Goal: Task Accomplishment & Management: Manage account settings

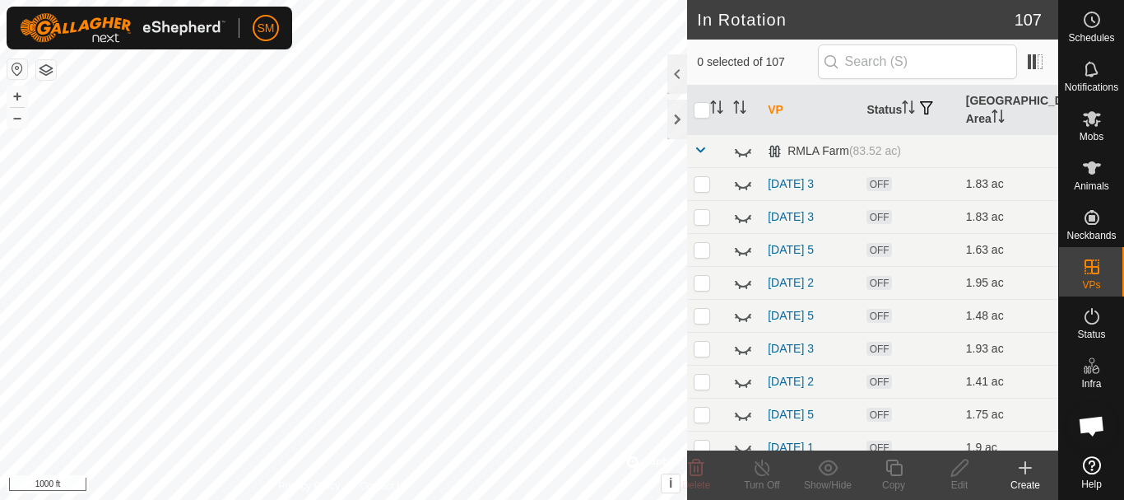
scroll to position [3441, 0]
click at [1096, 20] on icon at bounding box center [1092, 20] width 20 height 20
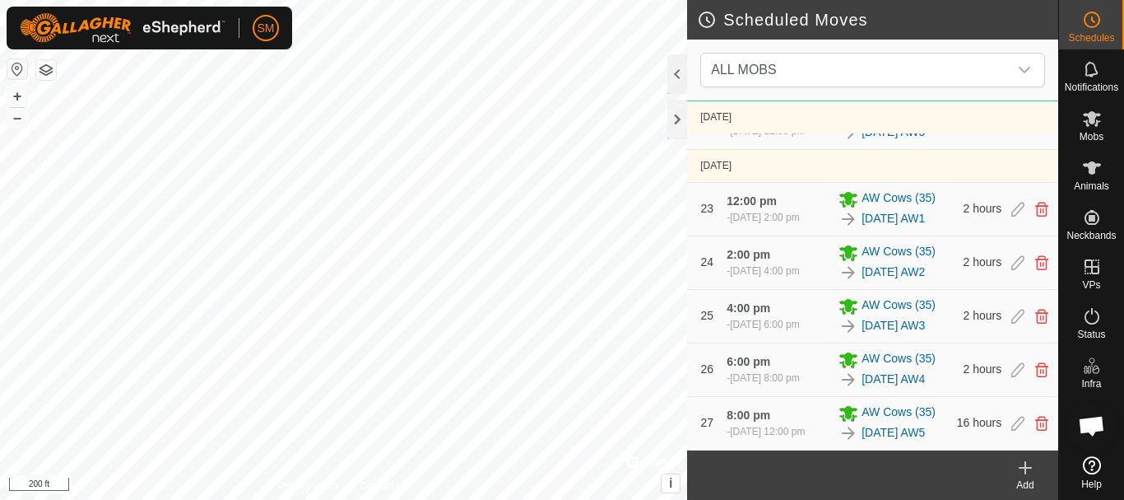
scroll to position [2728, 0]
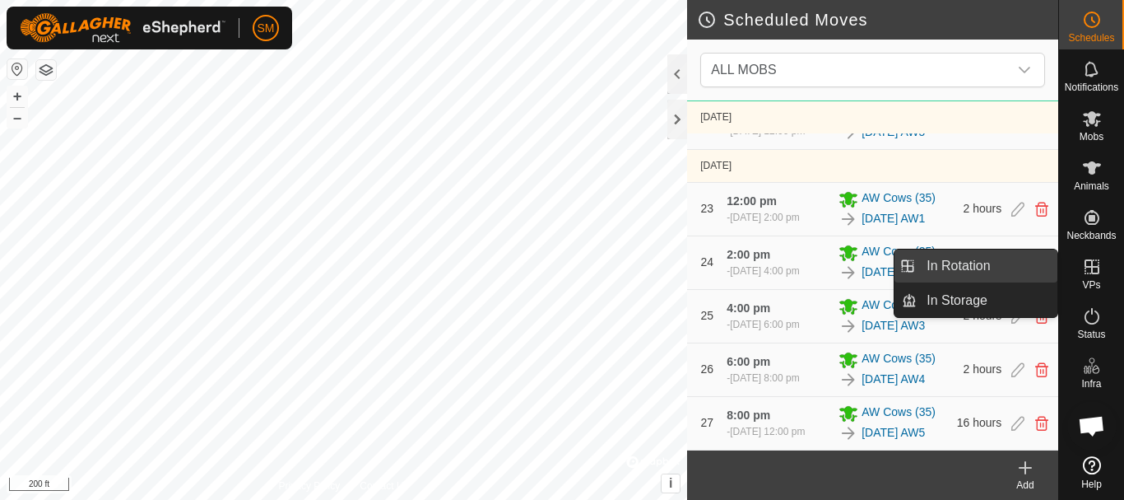
click at [944, 259] on link "In Rotation" at bounding box center [987, 265] width 141 height 33
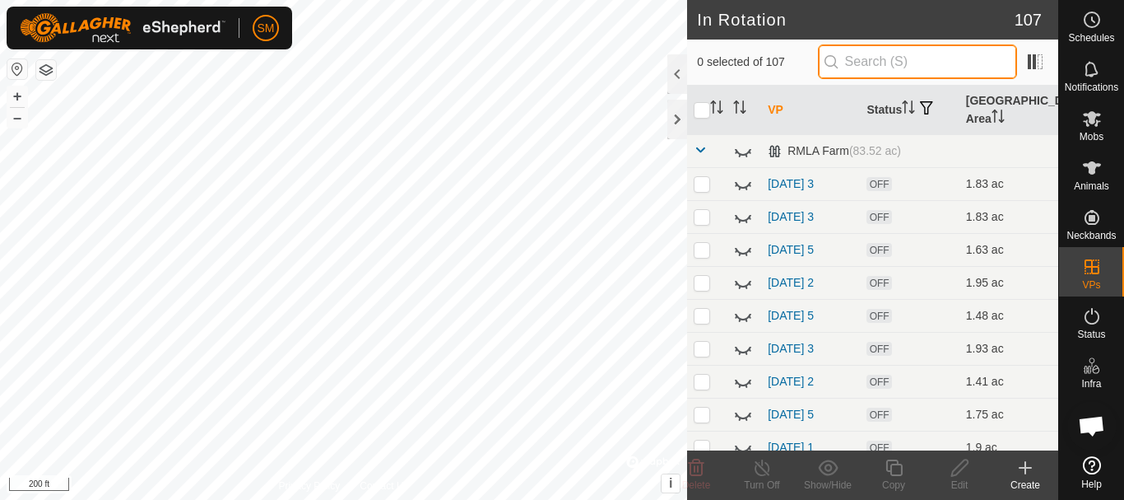
click at [927, 49] on input "text" at bounding box center [917, 61] width 199 height 35
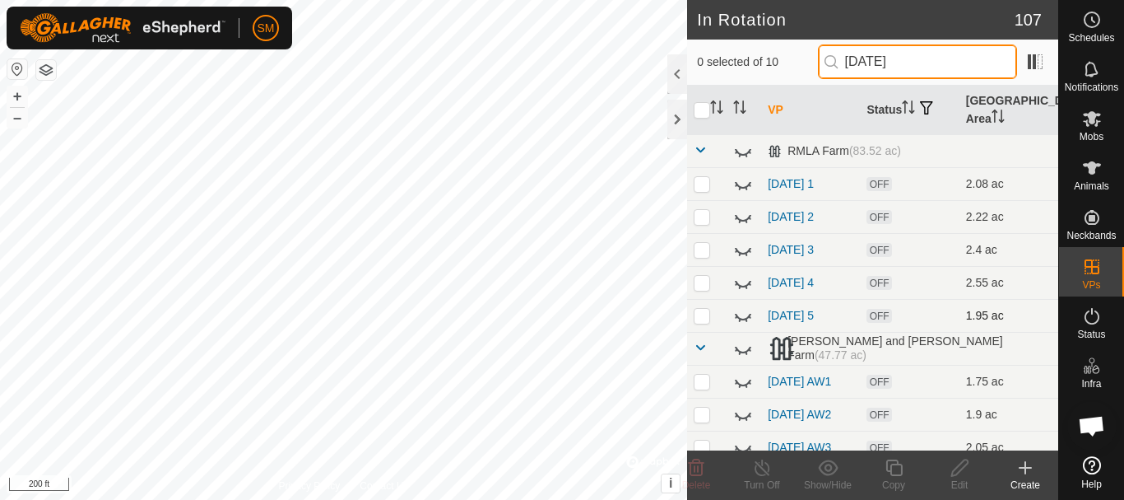
type input "[DATE]"
click at [742, 319] on icon at bounding box center [743, 317] width 16 height 7
drag, startPoint x: 946, startPoint y: 63, endPoint x: 806, endPoint y: 44, distance: 141.3
click at [806, 45] on div "0 selected of 10 [DATE]" at bounding box center [872, 61] width 351 height 35
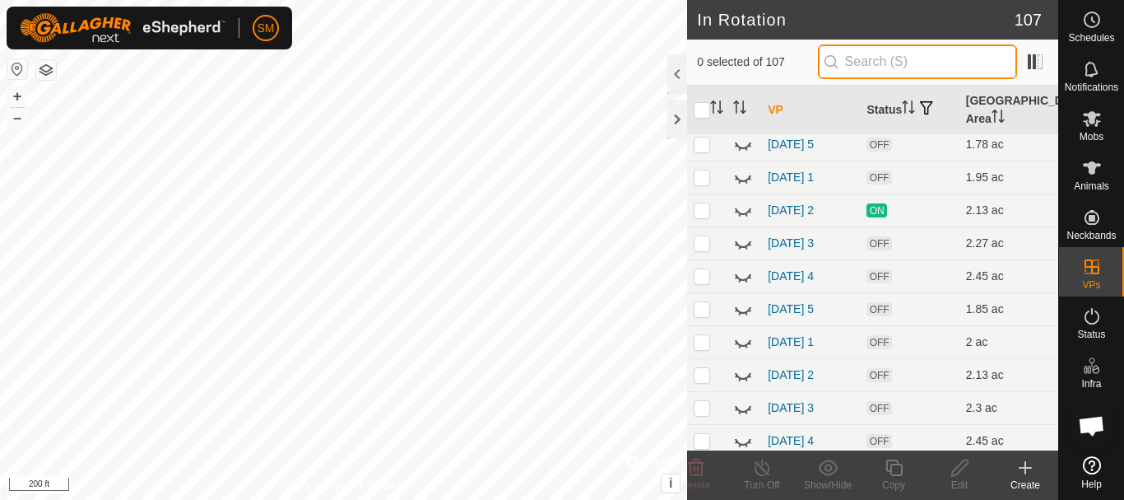
scroll to position [576, 0]
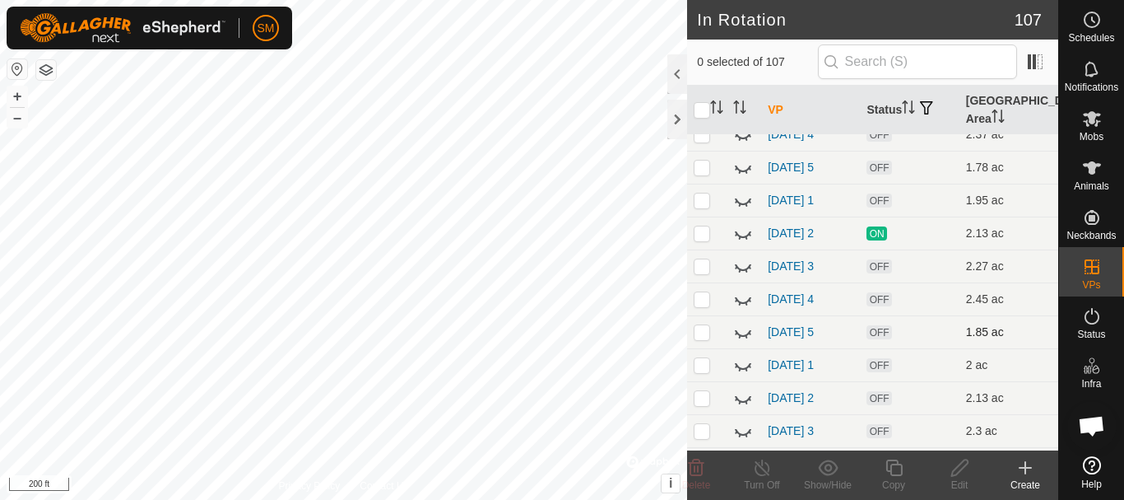
click at [740, 336] on icon at bounding box center [740, 336] width 2 height 3
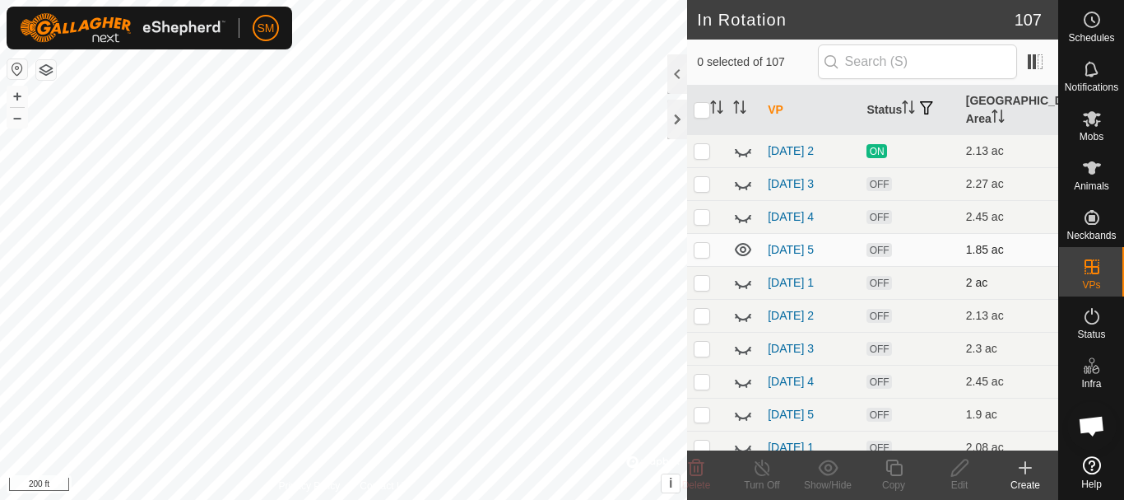
scroll to position [741, 0]
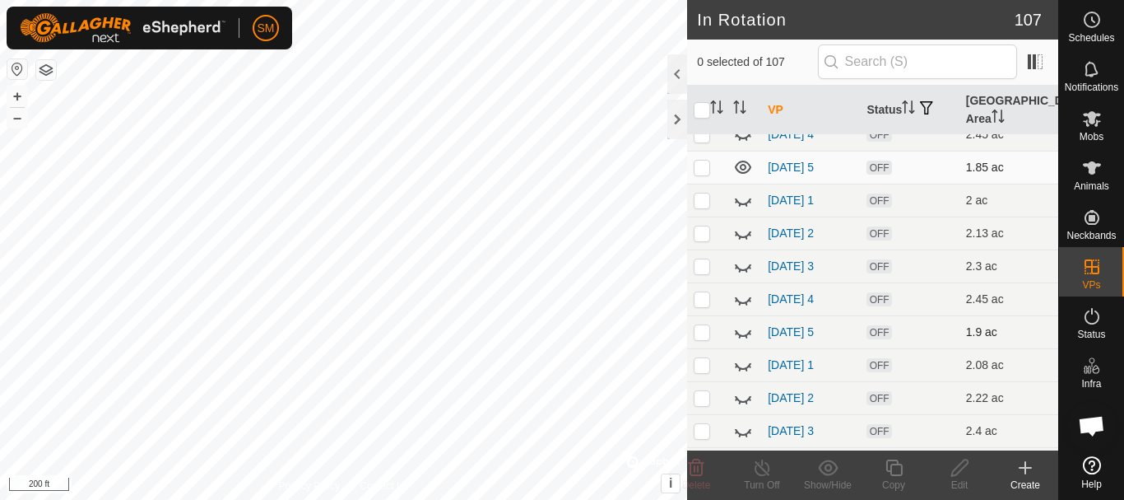
click at [740, 333] on icon at bounding box center [743, 332] width 20 height 20
click at [742, 329] on icon at bounding box center [743, 332] width 20 height 20
click at [742, 329] on icon at bounding box center [743, 331] width 16 height 13
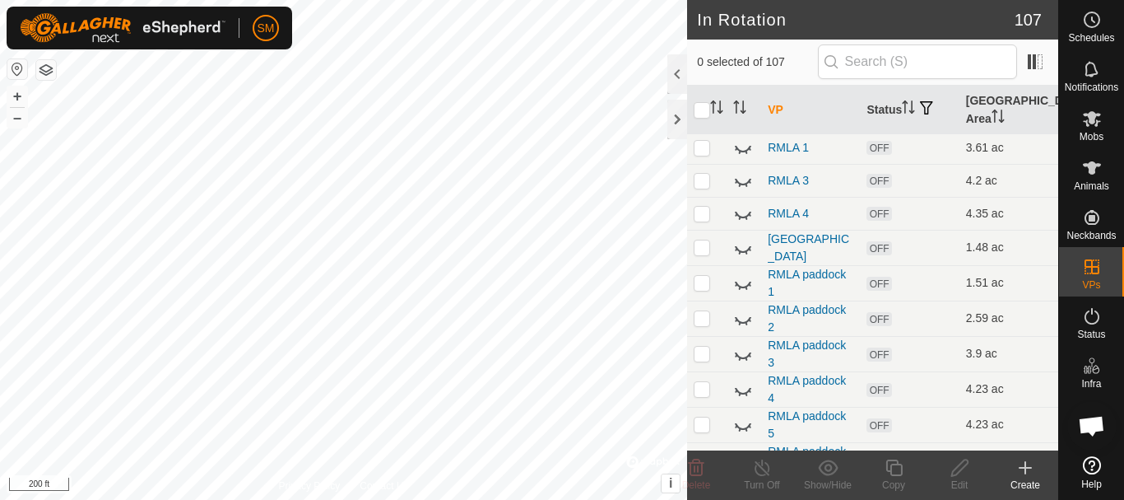
scroll to position [1152, 0]
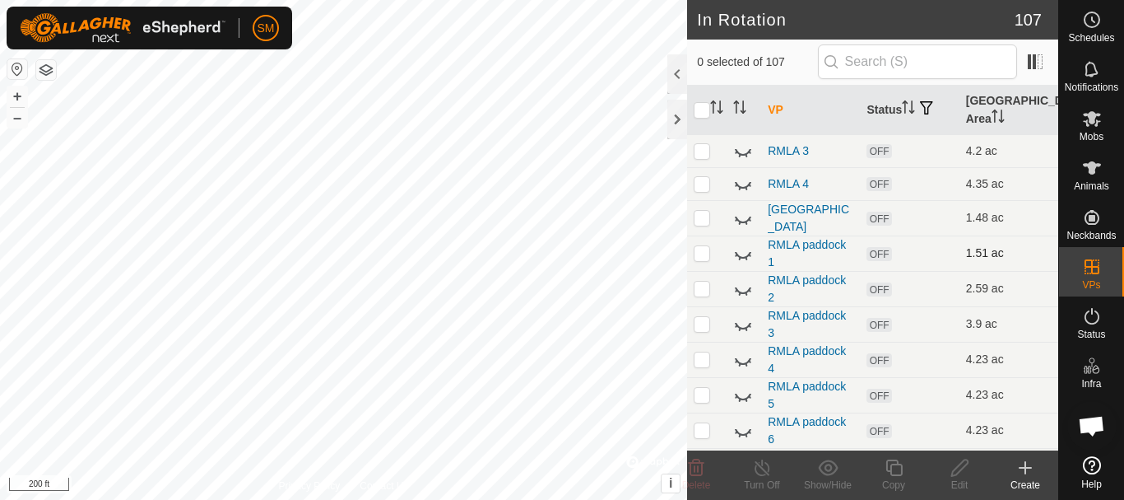
click at [738, 253] on icon at bounding box center [743, 255] width 16 height 7
click at [738, 253] on icon at bounding box center [743, 254] width 20 height 20
click at [743, 286] on icon at bounding box center [743, 289] width 20 height 20
click at [744, 323] on icon at bounding box center [743, 324] width 20 height 20
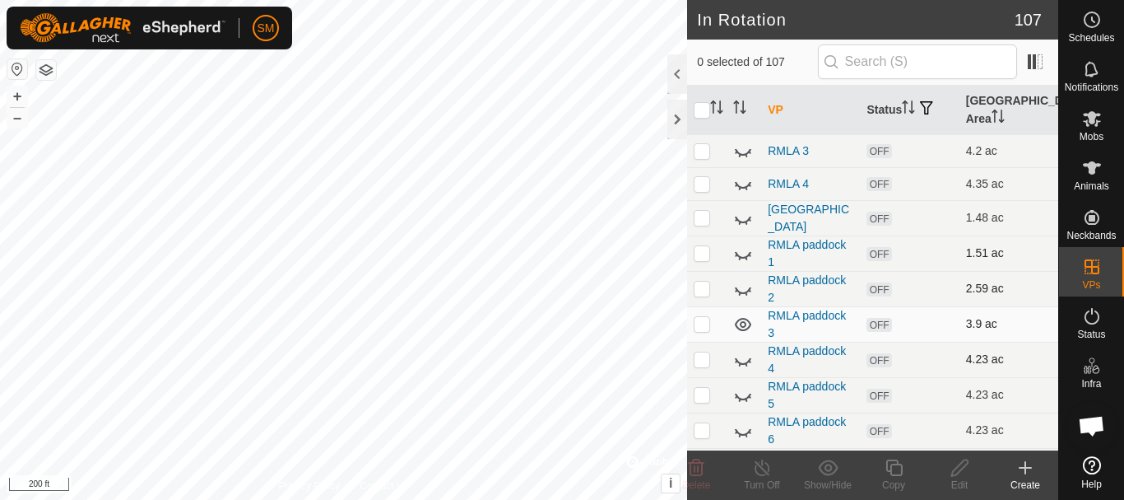
click at [742, 358] on icon at bounding box center [743, 360] width 20 height 20
click at [742, 323] on icon at bounding box center [743, 324] width 20 height 20
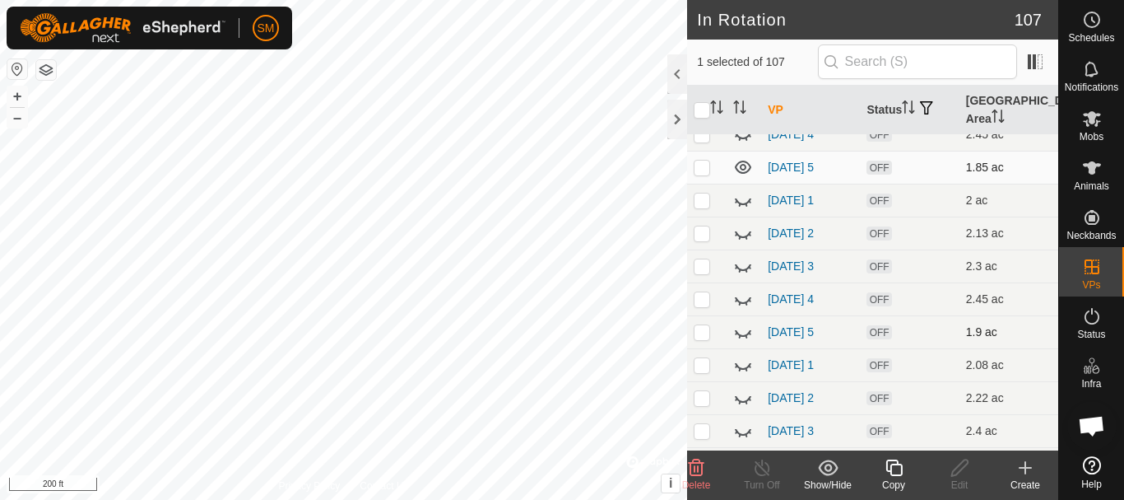
scroll to position [905, 0]
click at [736, 298] on icon at bounding box center [743, 300] width 16 height 7
click at [744, 298] on icon at bounding box center [743, 299] width 20 height 20
click at [747, 268] on icon at bounding box center [743, 266] width 20 height 20
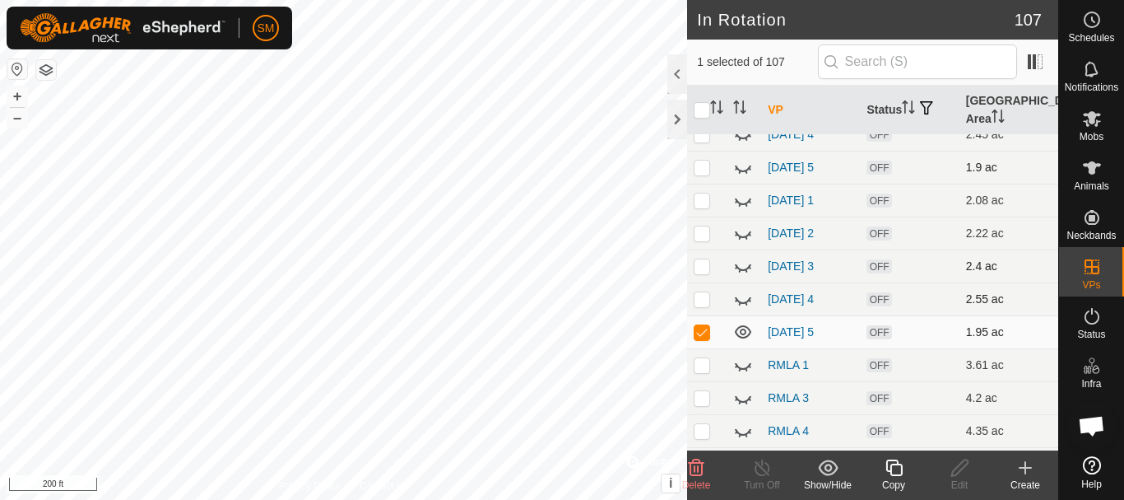
click at [747, 268] on icon at bounding box center [743, 266] width 20 height 20
click at [707, 332] on p-checkbox at bounding box center [702, 331] width 16 height 13
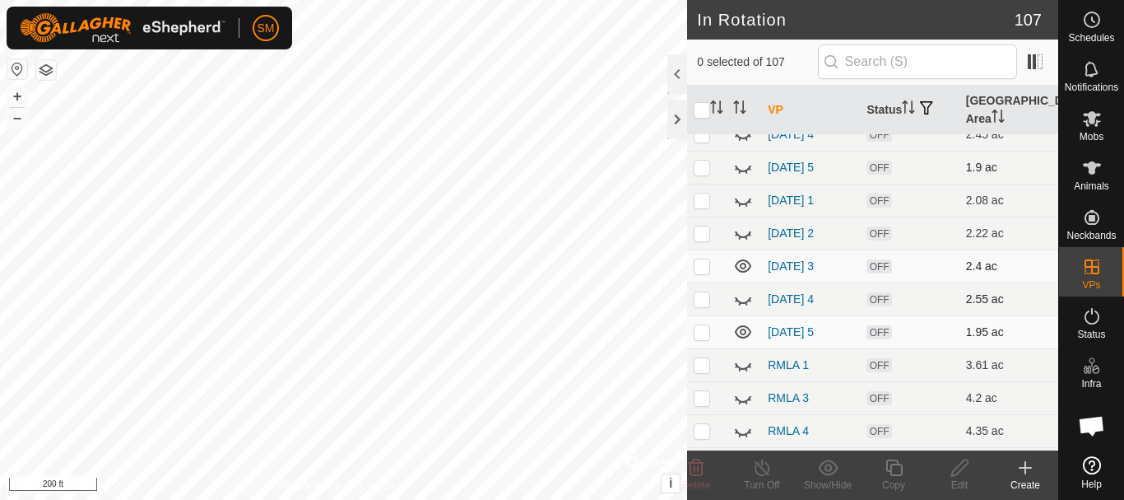
checkbox input "true"
click at [898, 474] on icon at bounding box center [894, 467] width 16 height 16
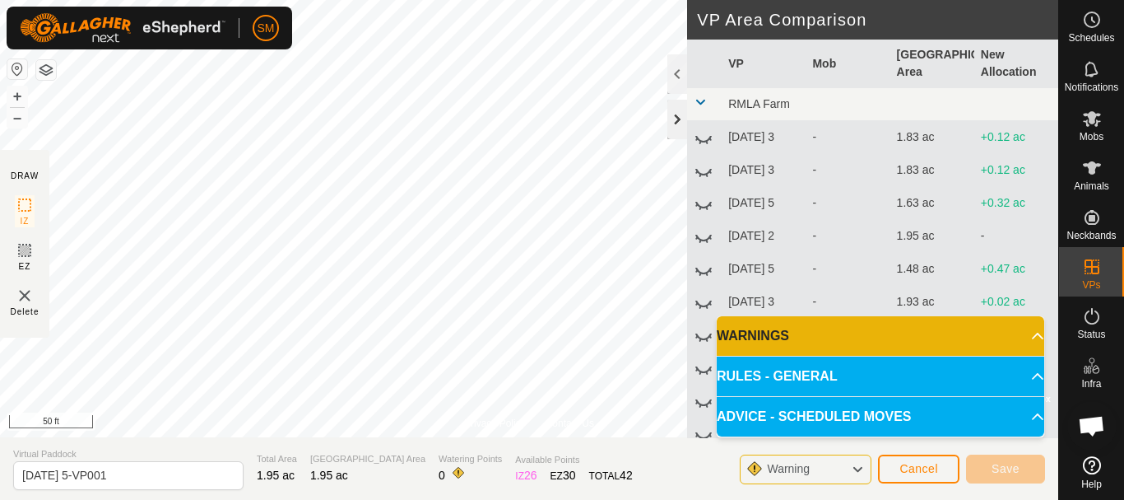
click at [682, 117] on div at bounding box center [678, 120] width 20 height 40
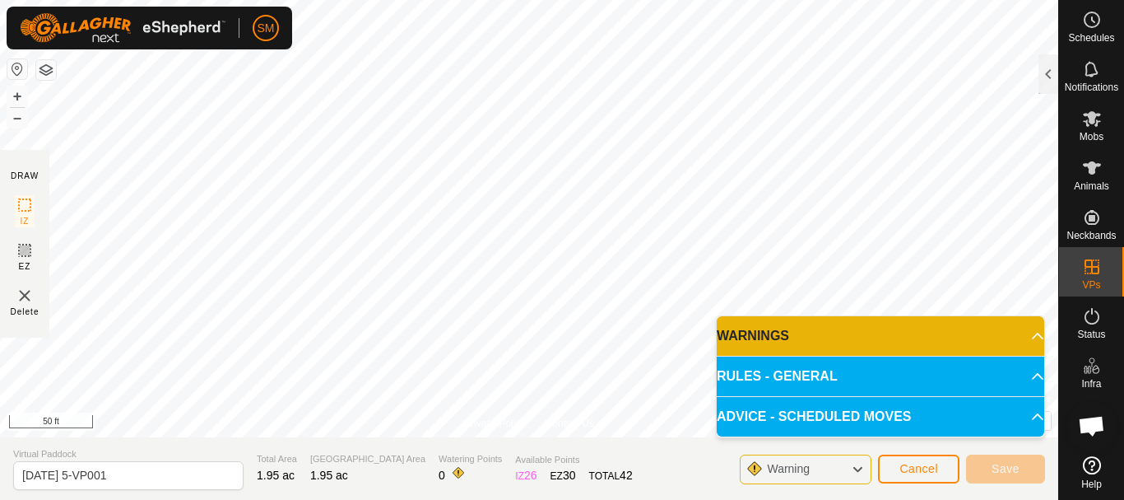
click at [342, 457] on div "Privacy Policy Contact Us [DATE] 5 Status: OFF Type: Inclusion Zone + – ⇧ i © M…" at bounding box center [529, 250] width 1059 height 500
click at [271, 454] on div "Privacy Policy Contact Us Status: OFF Type: Inclusion Zone + – ⇧ i © Mapbox , ©…" at bounding box center [529, 250] width 1059 height 500
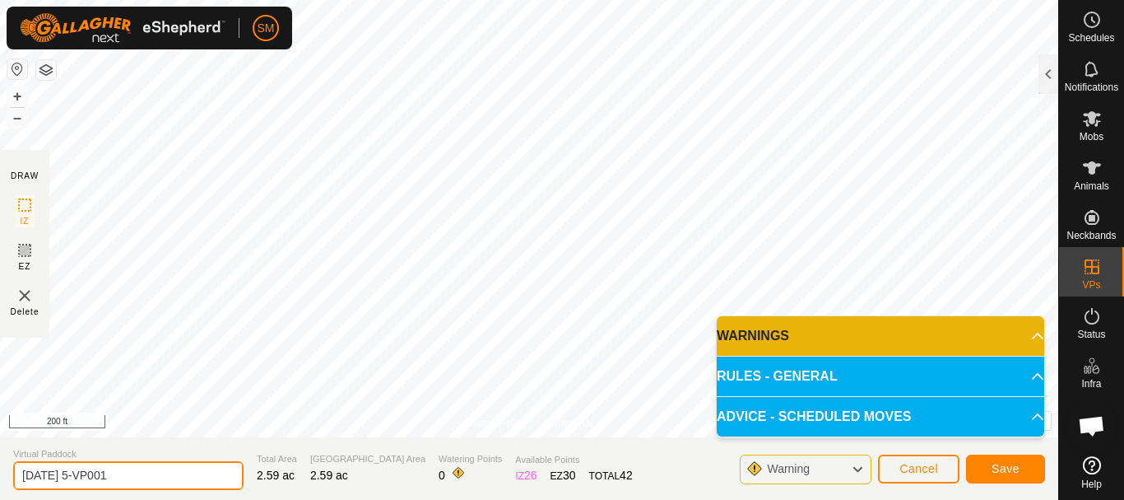
drag, startPoint x: 75, startPoint y: 474, endPoint x: 190, endPoint y: 474, distance: 115.2
click at [190, 474] on input "[DATE] 5-VP001" at bounding box center [128, 475] width 230 height 29
drag, startPoint x: 86, startPoint y: 474, endPoint x: 0, endPoint y: 487, distance: 87.4
click at [0, 487] on section "Virtual Paddock [DATE] 1 Total Area 2.59 ac Grazing Area 2.59 ac Watering Point…" at bounding box center [529, 468] width 1059 height 63
click at [165, 488] on input "[DATE] 1" at bounding box center [128, 475] width 230 height 29
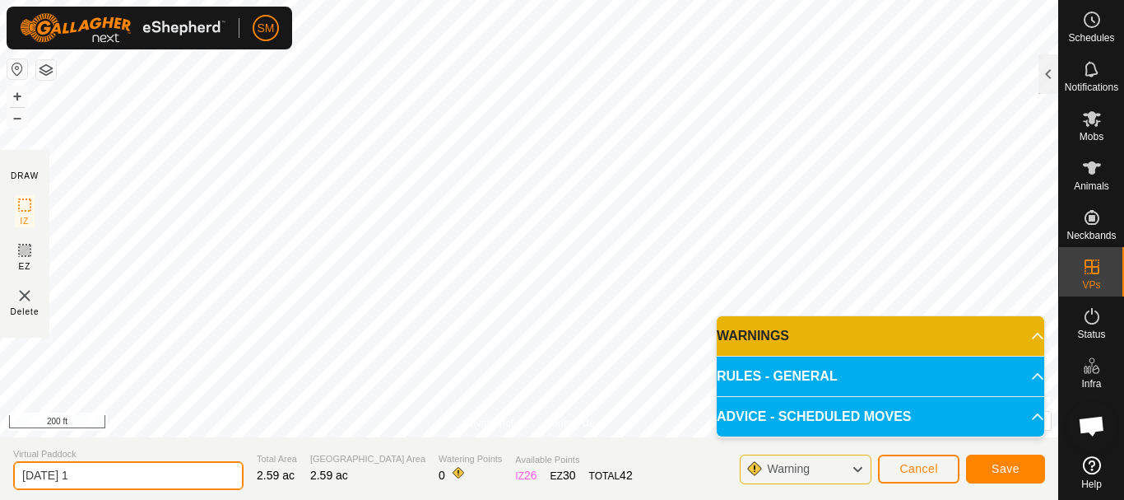
type input "[DATE] 1"
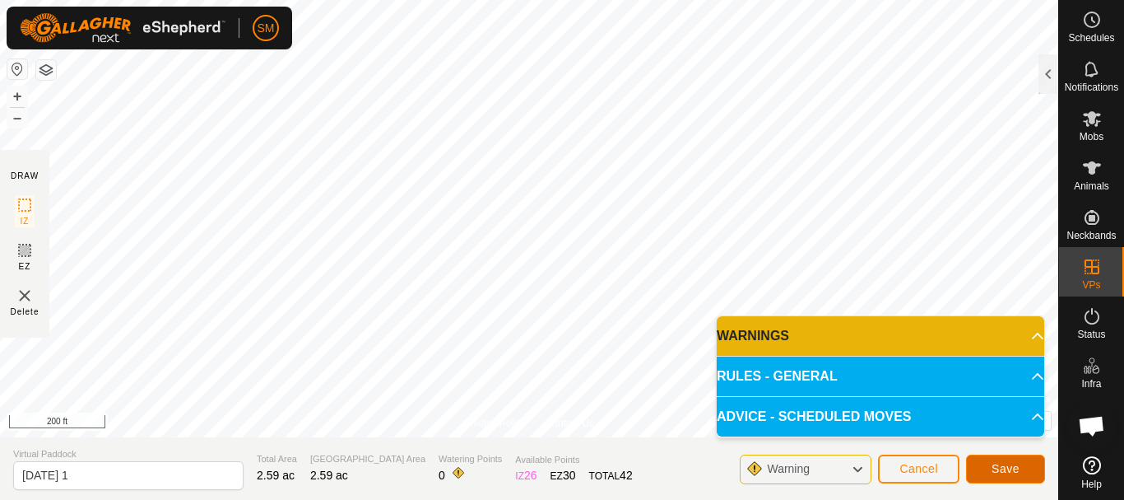
click at [1021, 470] on button "Save" at bounding box center [1005, 468] width 79 height 29
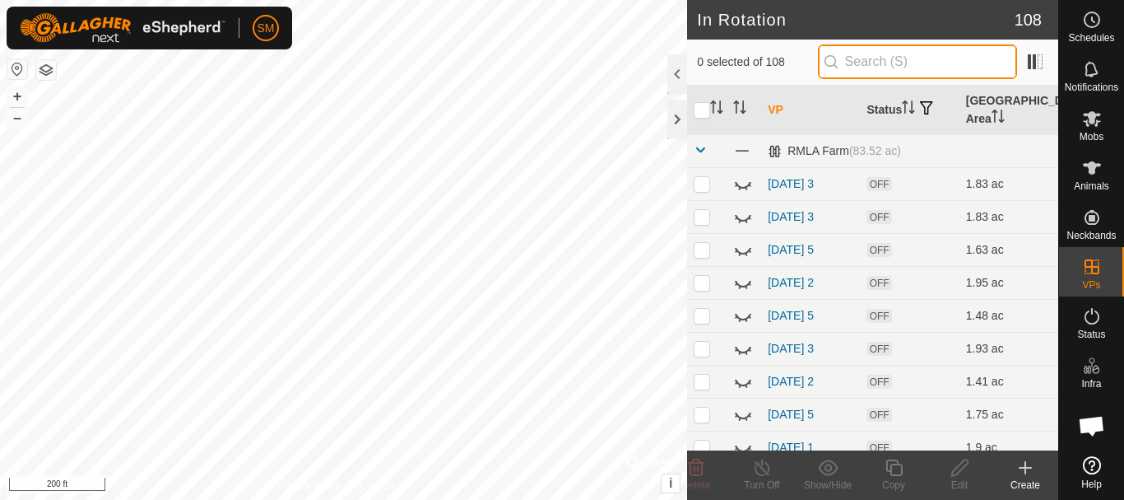
click at [921, 52] on input "text" at bounding box center [917, 61] width 199 height 35
paste input "[DATE]"
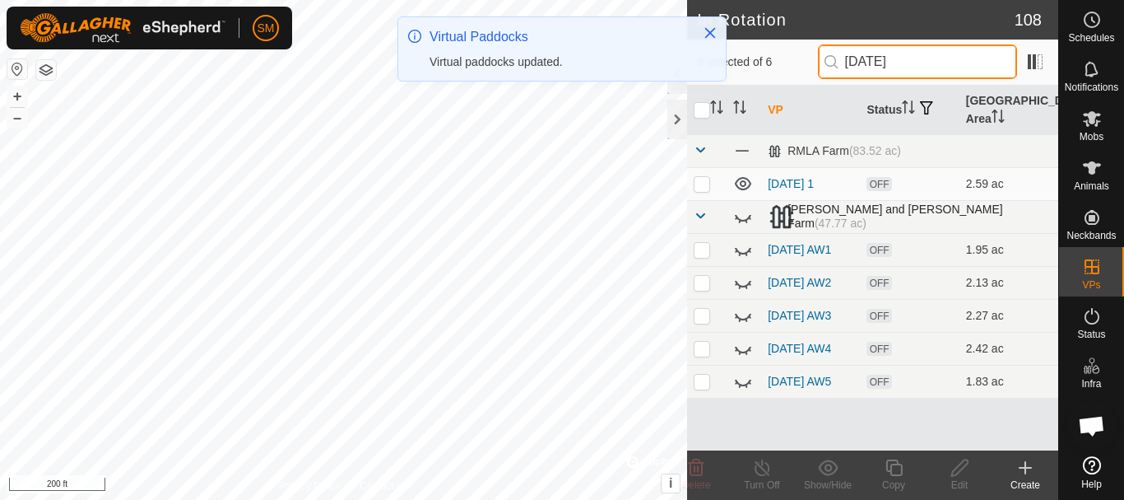
type input "[DATE]"
click at [696, 214] on span at bounding box center [700, 215] width 13 height 13
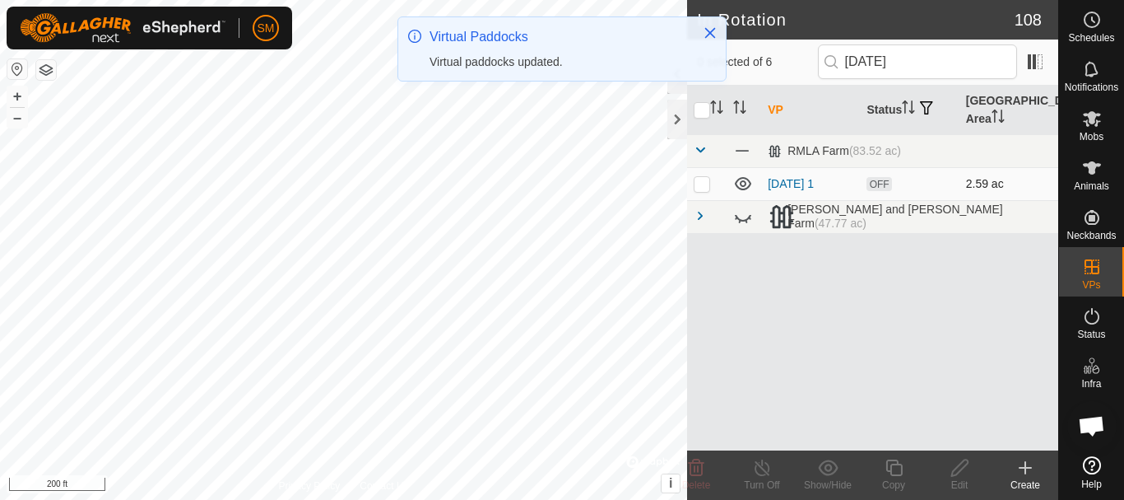
click at [700, 189] on p-checkbox at bounding box center [702, 183] width 16 height 13
checkbox input "true"
click at [893, 465] on icon at bounding box center [894, 467] width 16 height 16
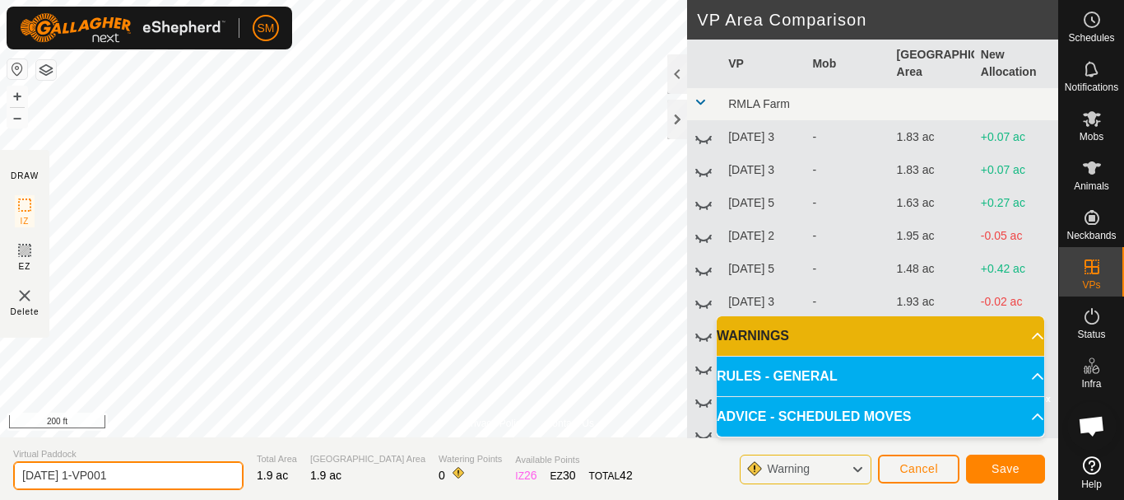
click at [133, 482] on input "[DATE] 1-VP001" at bounding box center [128, 475] width 230 height 29
paste input "text"
type input "[DATE] 5"
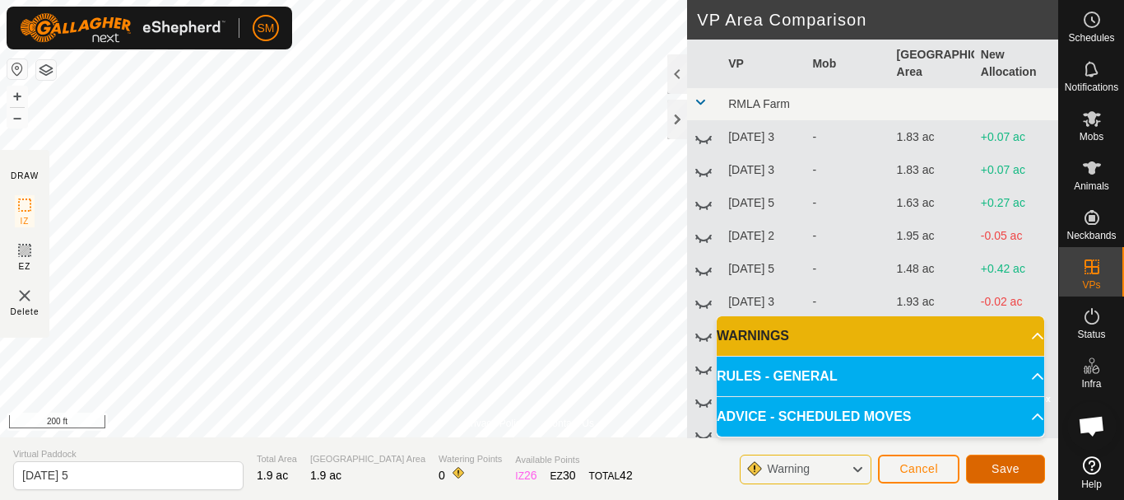
click at [1010, 471] on span "Save" at bounding box center [1006, 468] width 28 height 13
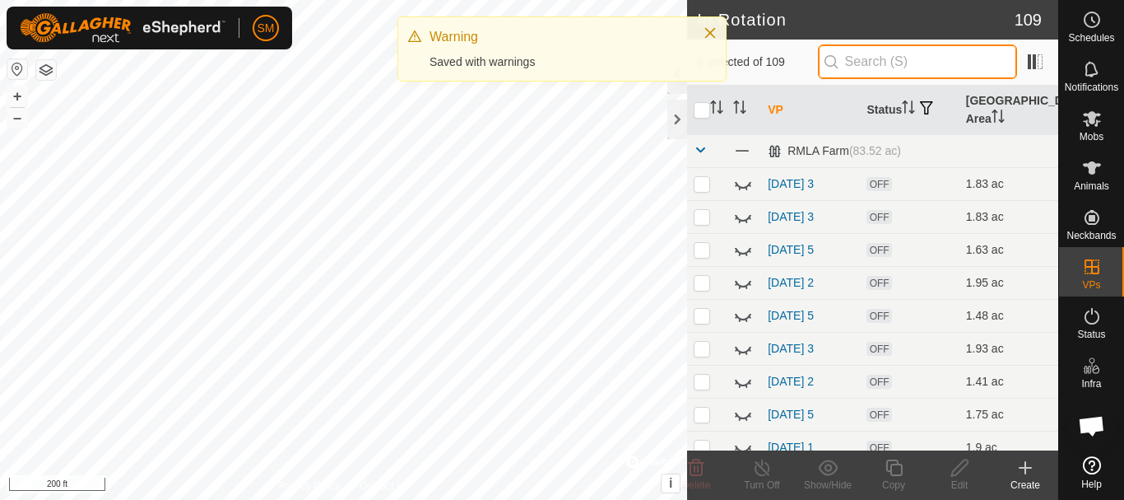
click at [909, 63] on input "text" at bounding box center [917, 61] width 199 height 35
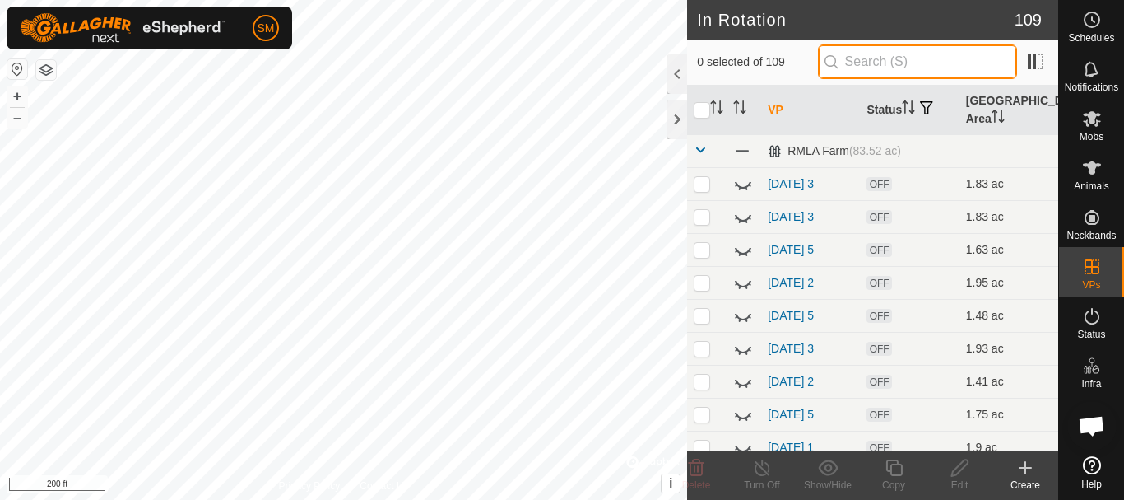
paste input "[DATE]"
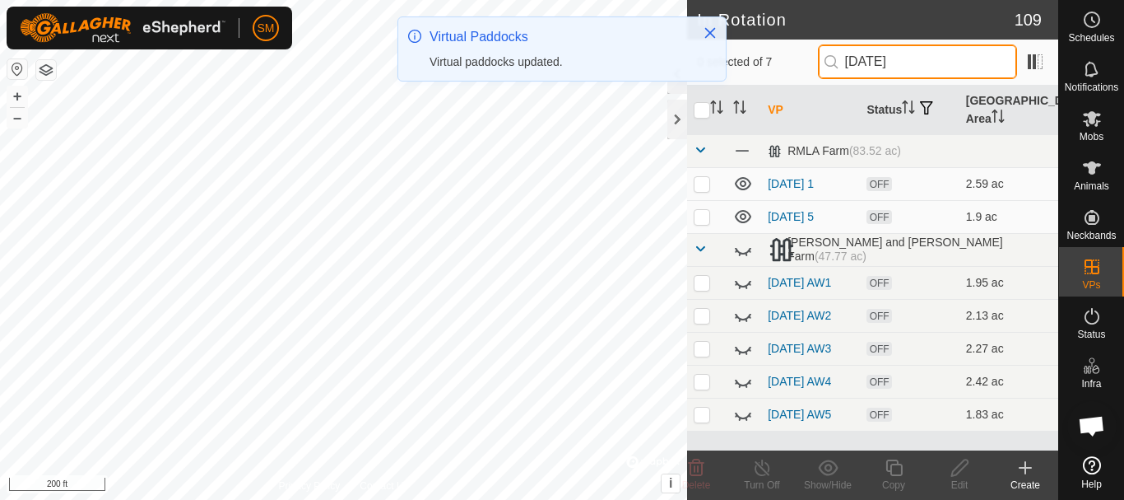
type input "[DATE]"
click at [704, 184] on p-checkbox at bounding box center [702, 183] width 16 height 13
checkbox input "true"
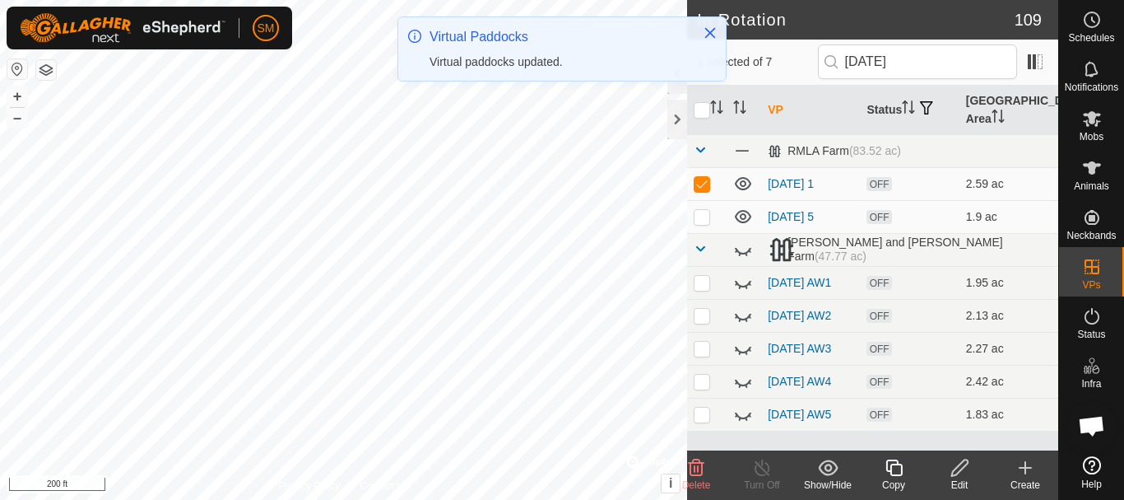
click at [956, 481] on div "Edit" at bounding box center [960, 484] width 66 height 15
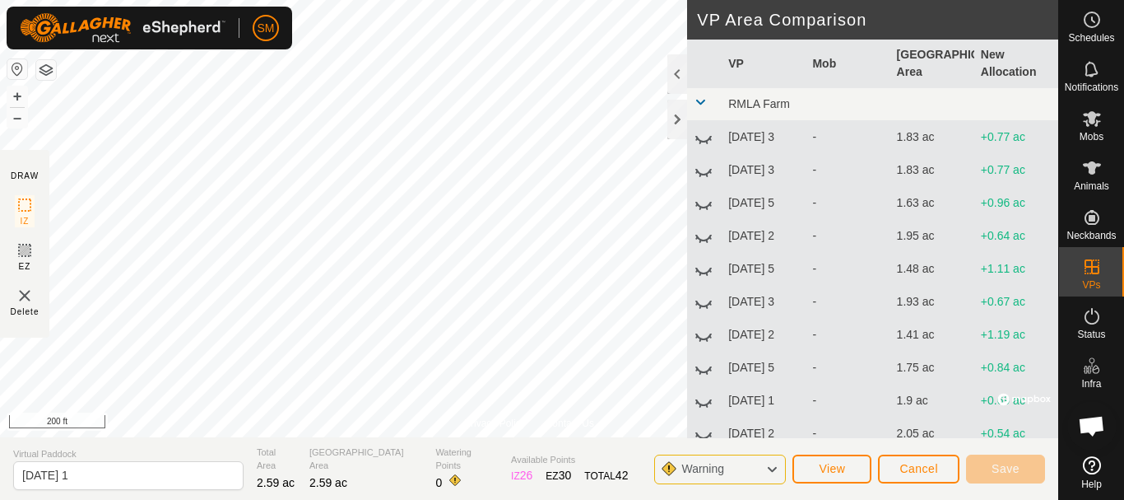
click at [134, 493] on section "Virtual Paddock [DATE] 1 Total Area 2.59 ac Grazing Area 2.59 ac Watering Point…" at bounding box center [529, 468] width 1059 height 63
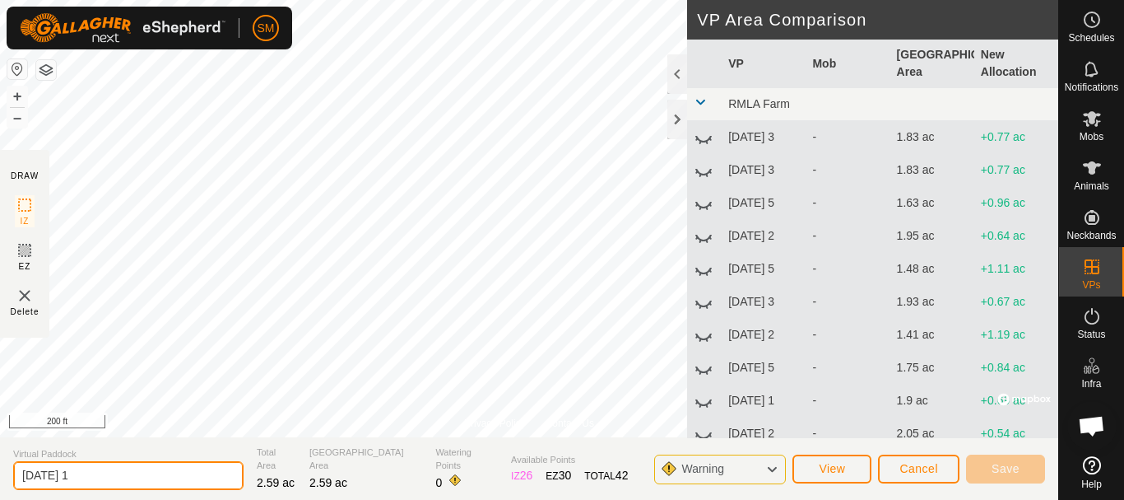
click at [127, 480] on input "[DATE] 1" at bounding box center [128, 475] width 230 height 29
type input "[DATE] 4"
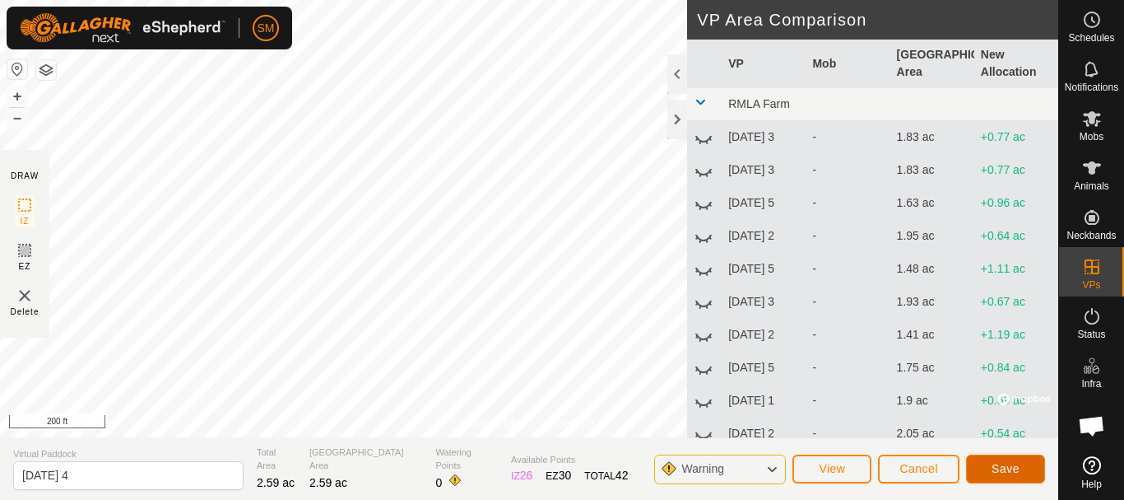
click at [996, 468] on span "Save" at bounding box center [1006, 468] width 28 height 13
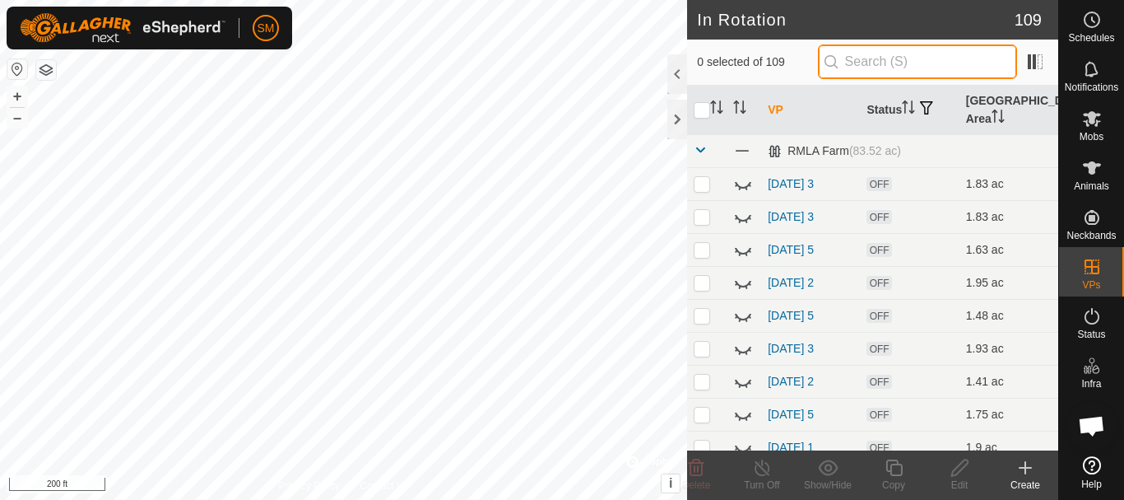
click at [908, 63] on input "text" at bounding box center [917, 61] width 199 height 35
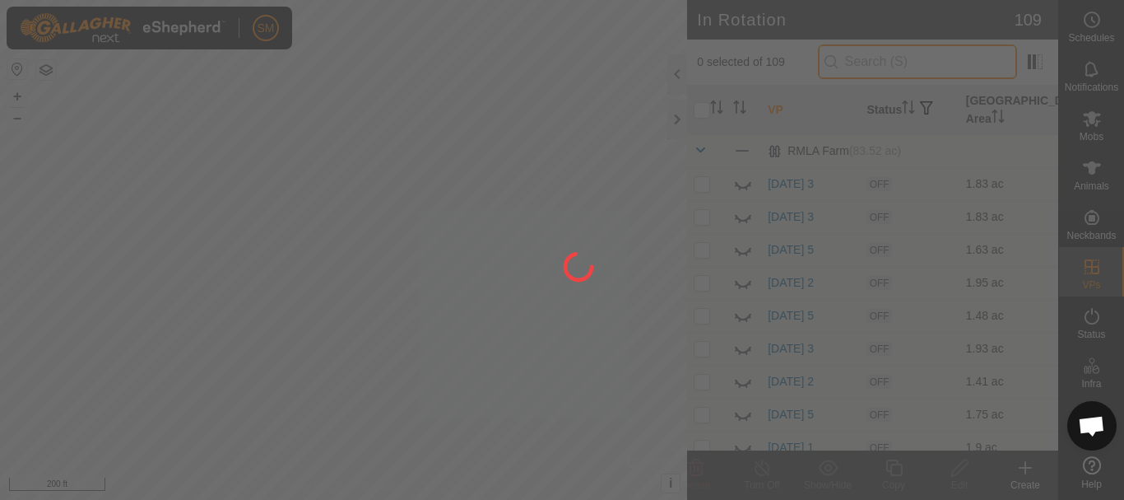
paste input "[DATE]"
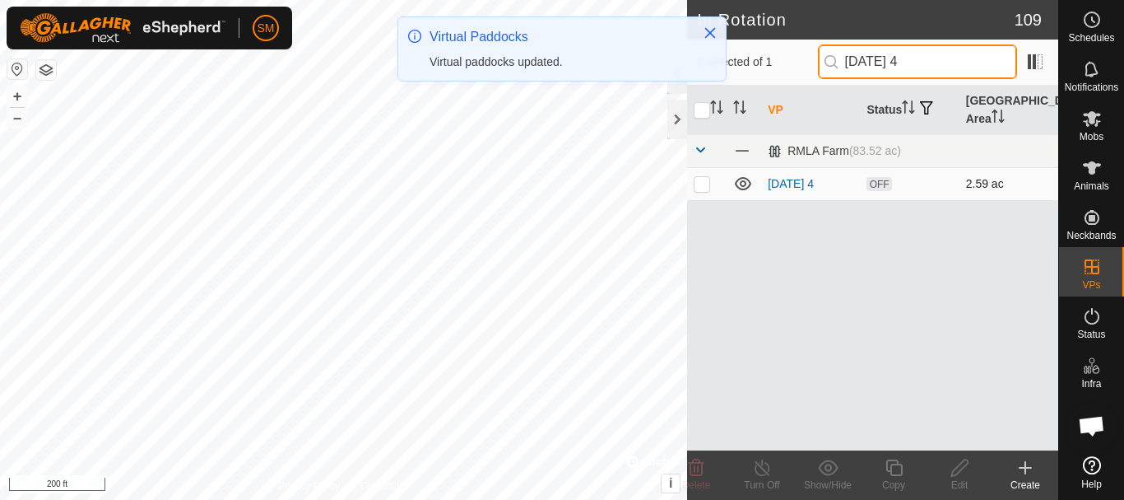
type input "[DATE] 4"
click at [709, 186] on p-checkbox at bounding box center [702, 183] width 16 height 13
checkbox input "true"
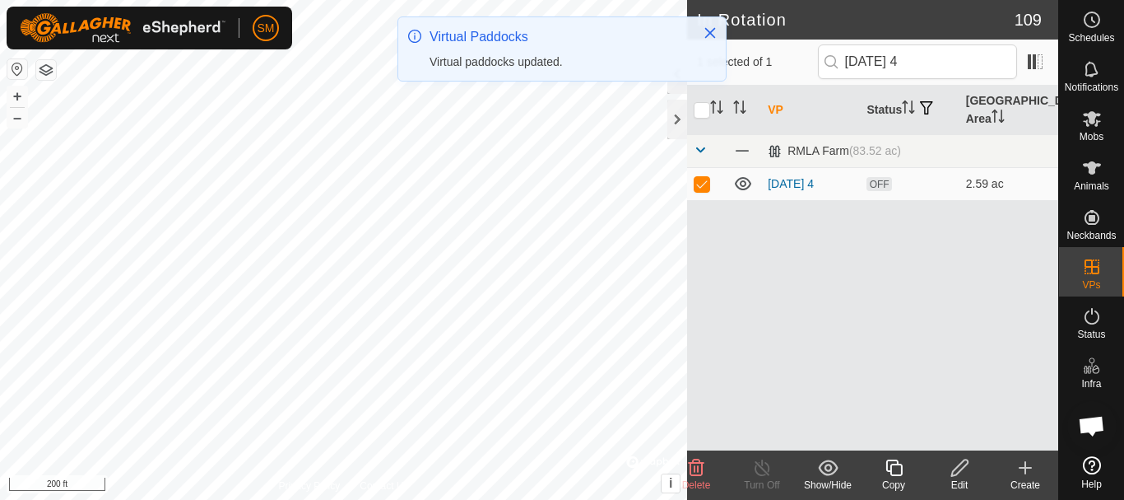
click at [904, 472] on icon at bounding box center [894, 468] width 21 height 20
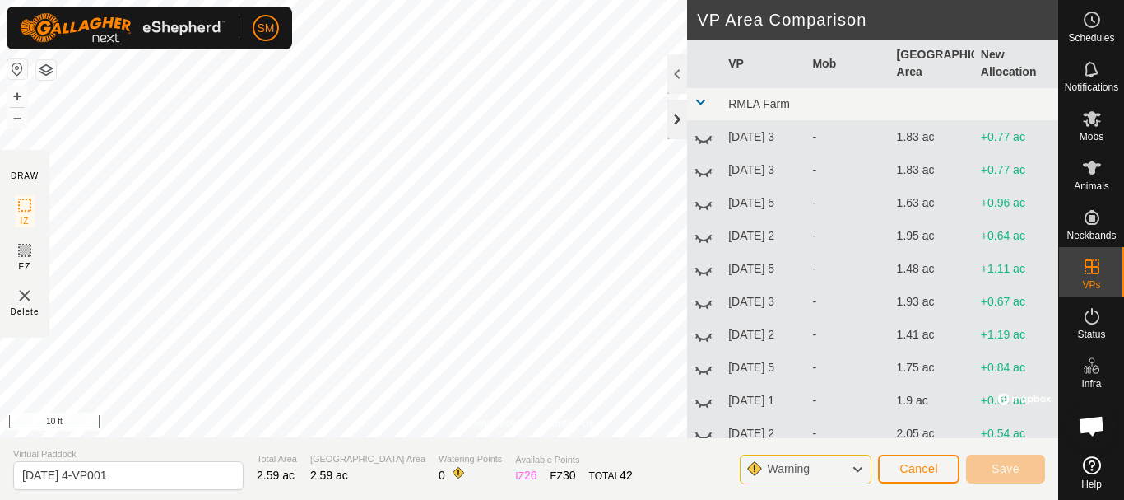
click at [675, 119] on div at bounding box center [678, 120] width 20 height 40
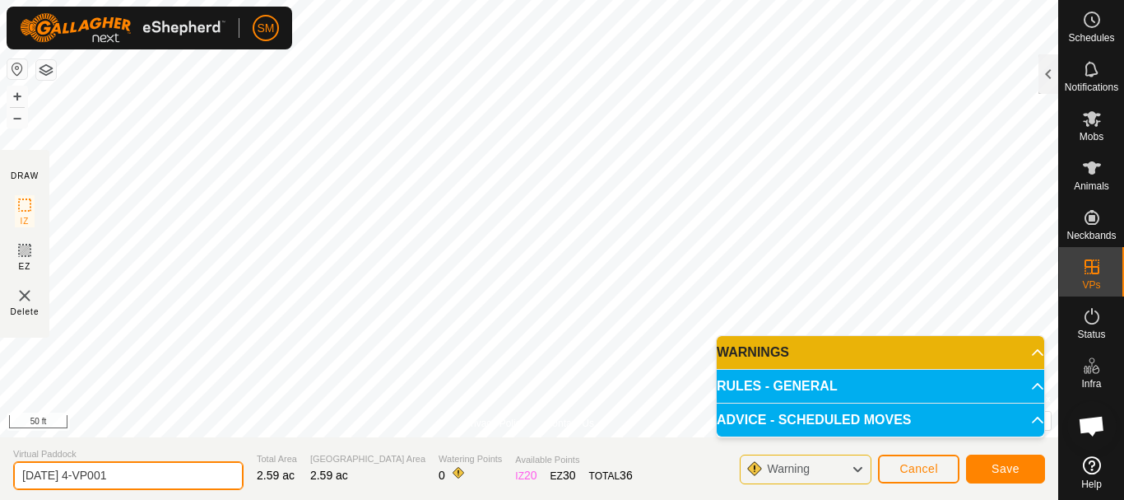
click at [210, 485] on input "[DATE] 4-VP001" at bounding box center [128, 475] width 230 height 29
paste input "text"
type input "[DATE] 6"
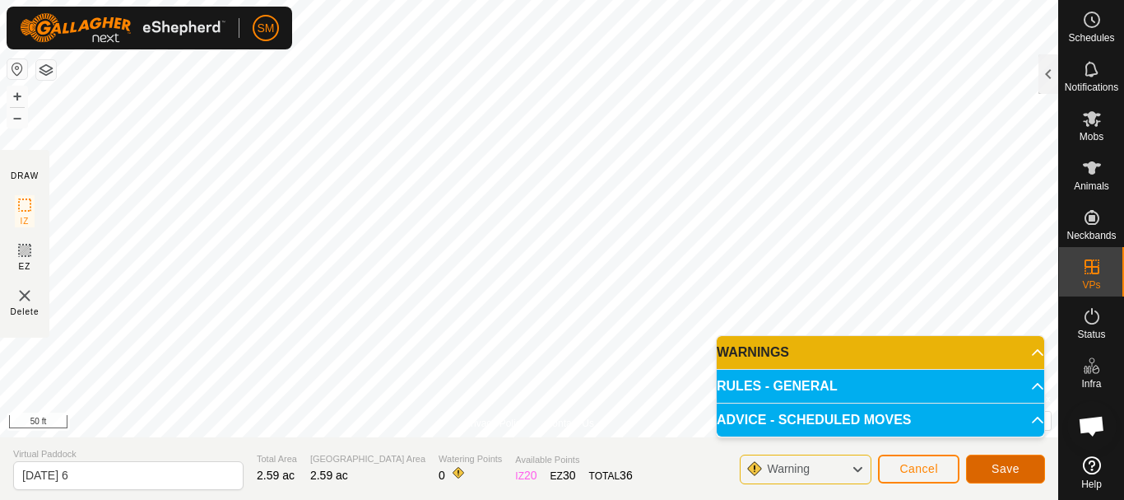
click at [982, 468] on button "Save" at bounding box center [1005, 468] width 79 height 29
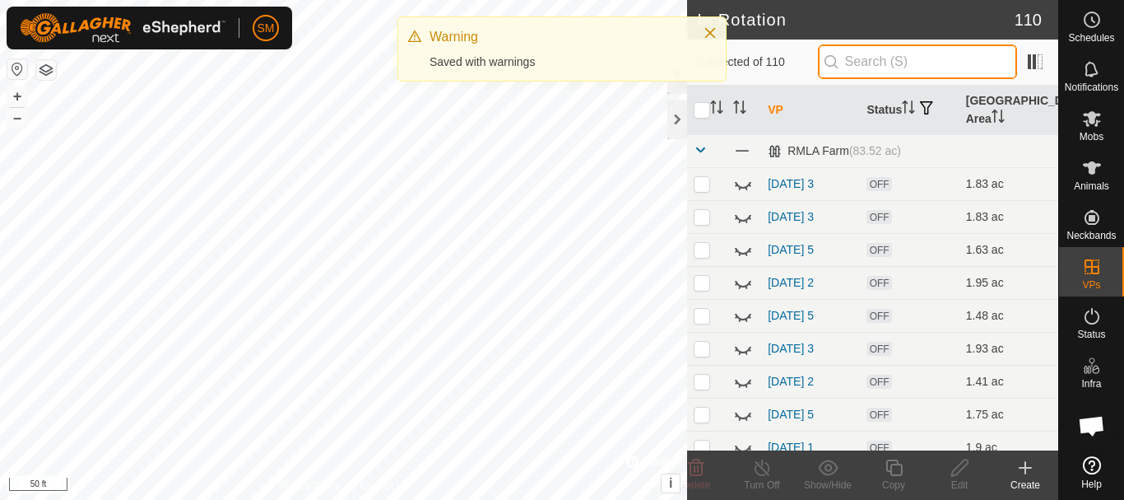
click at [914, 61] on input "text" at bounding box center [917, 61] width 199 height 35
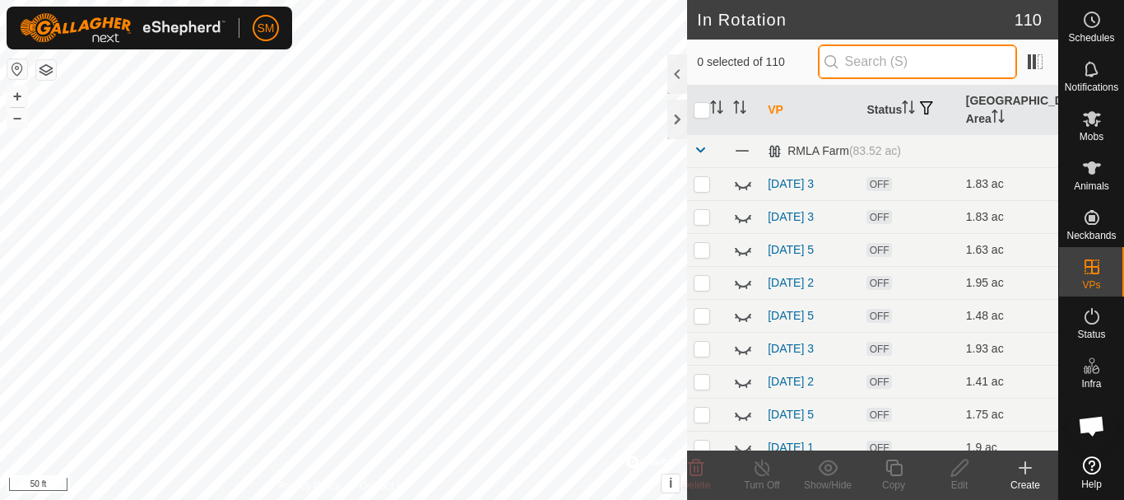
paste input "[DATE]"
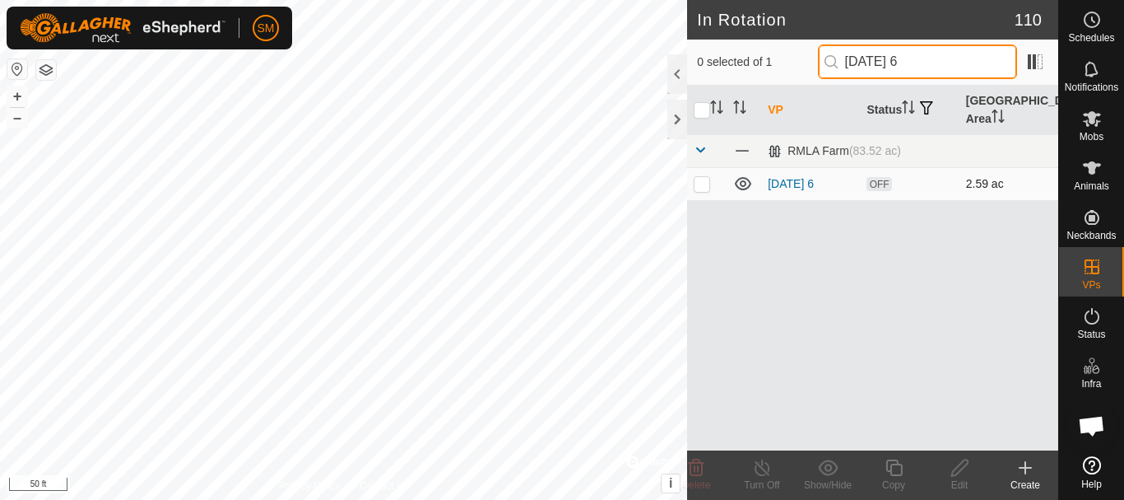
type input "[DATE] 6"
click at [710, 179] on p-tablecheckbox at bounding box center [702, 183] width 16 height 13
checkbox input "true"
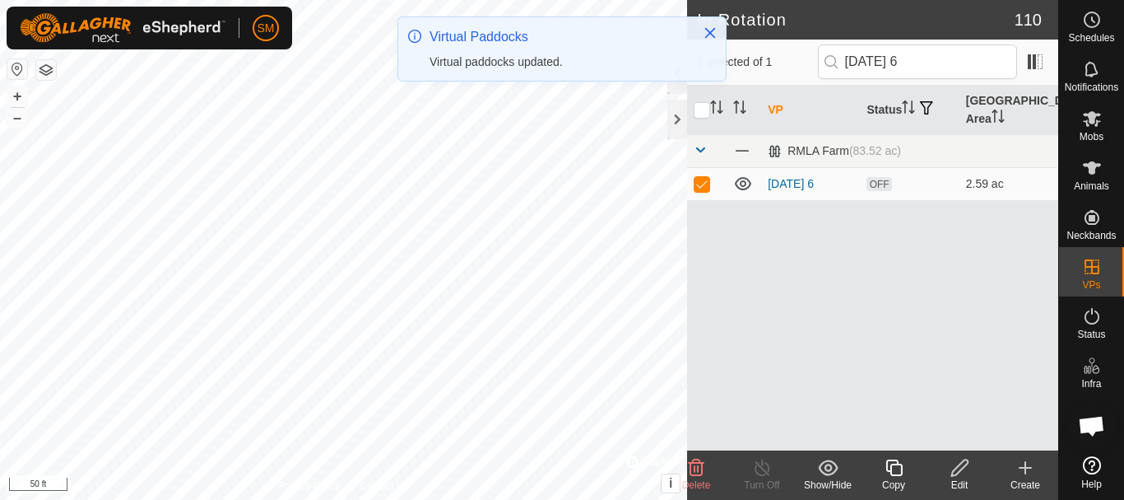
click at [894, 472] on icon at bounding box center [894, 468] width 21 height 20
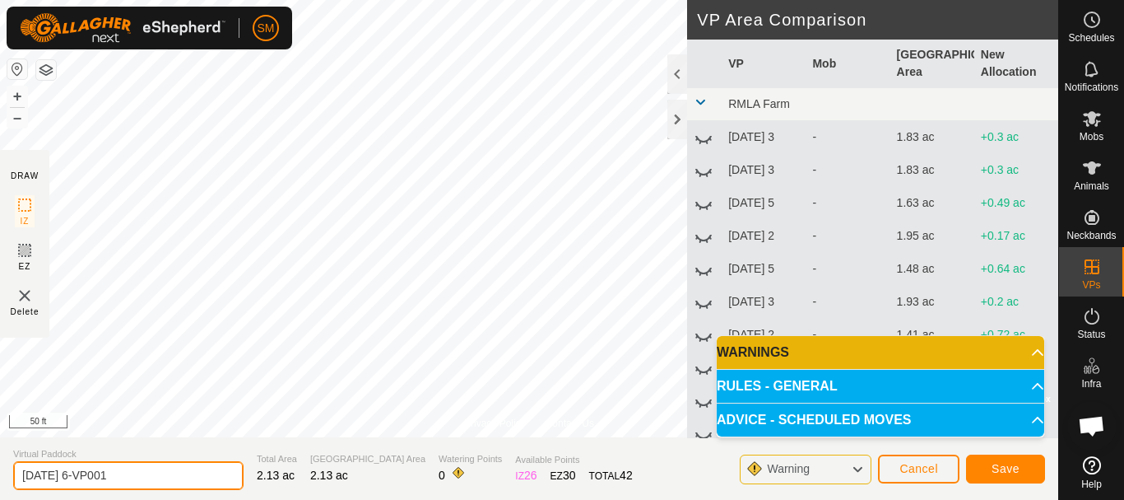
click at [145, 468] on input "[DATE] 6-VP001" at bounding box center [128, 475] width 230 height 29
paste input "text"
type input "[DATE] 1"
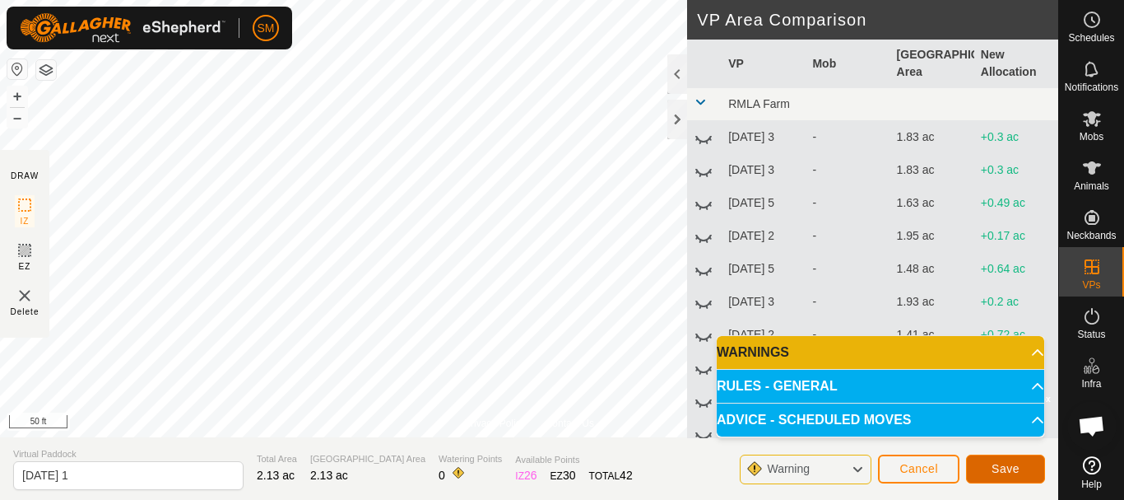
click at [1021, 473] on button "Save" at bounding box center [1005, 468] width 79 height 29
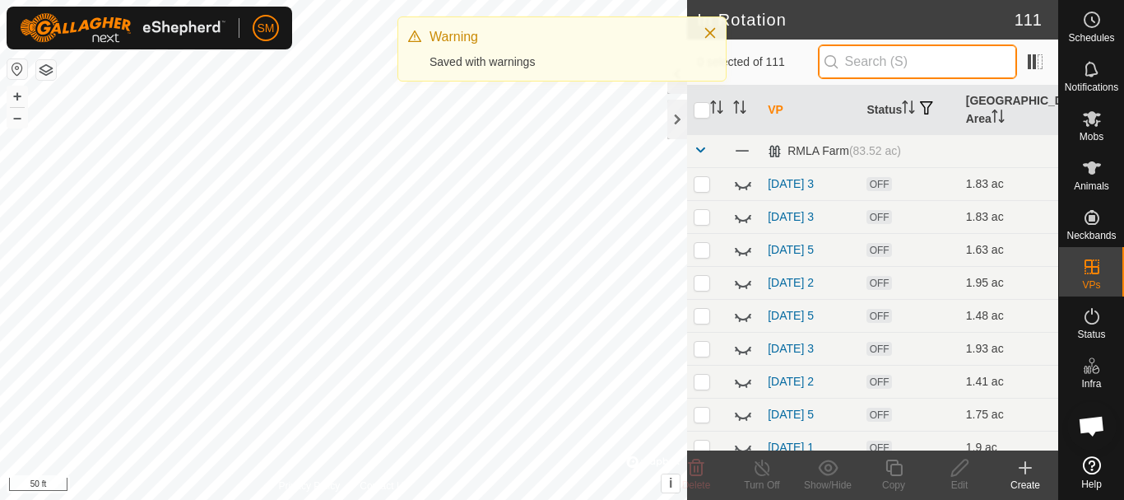
click at [934, 58] on input "text" at bounding box center [917, 61] width 199 height 35
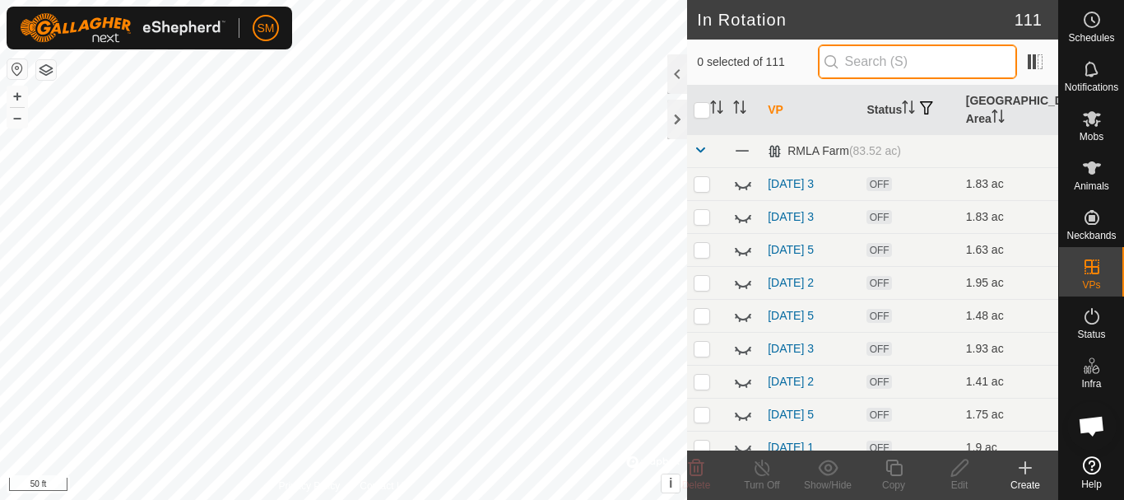
paste input "[DATE]"
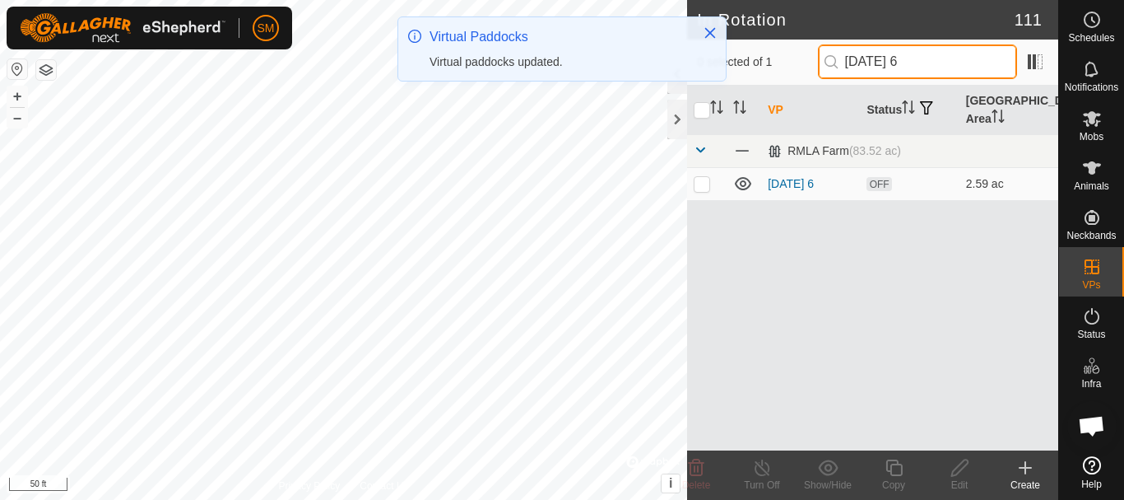
type input "[DATE] 6"
click at [705, 183] on p-checkbox at bounding box center [702, 183] width 16 height 13
checkbox input "true"
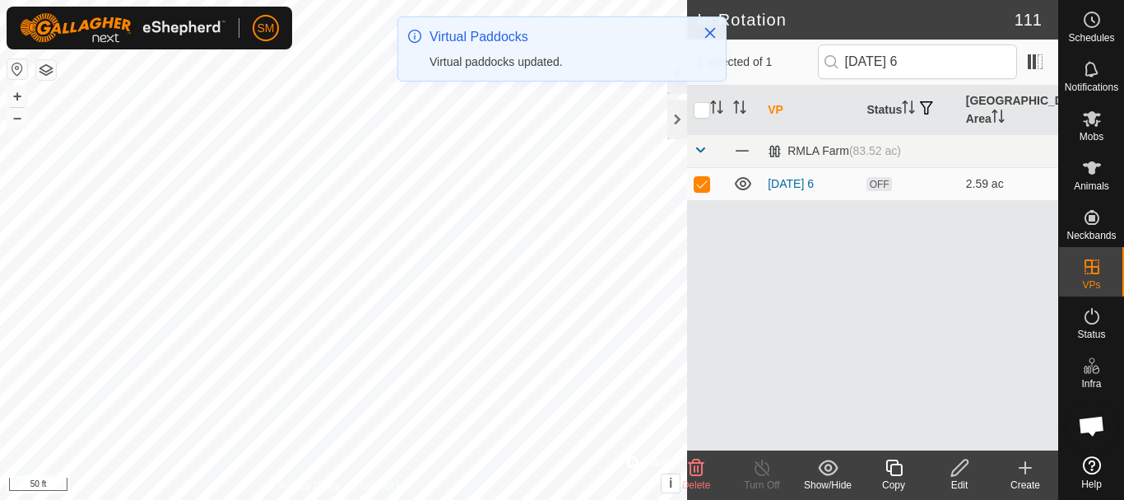
click at [901, 472] on icon at bounding box center [894, 467] width 16 height 16
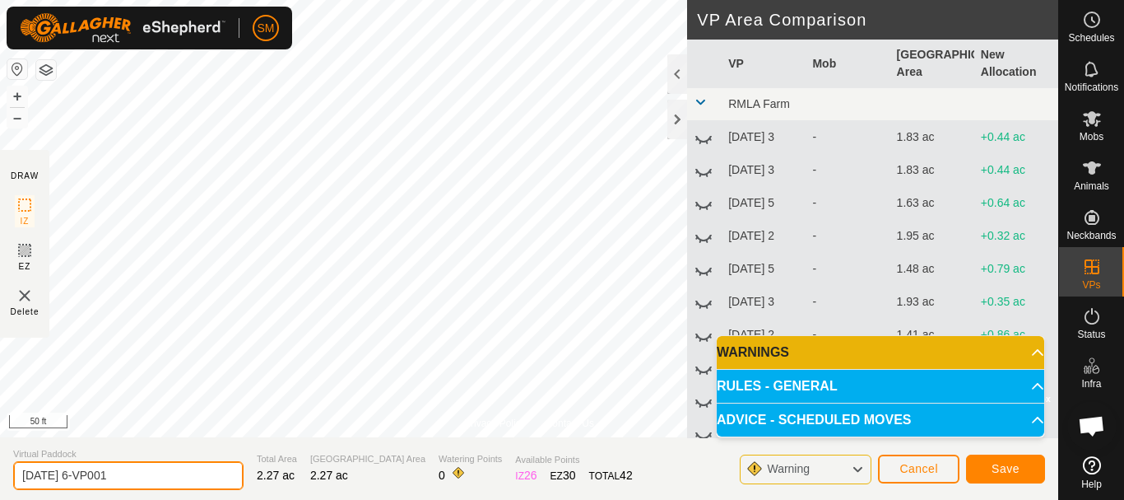
click at [197, 464] on input "[DATE] 6-VP001" at bounding box center [128, 475] width 230 height 29
paste input "text"
type input "[DATE] 2"
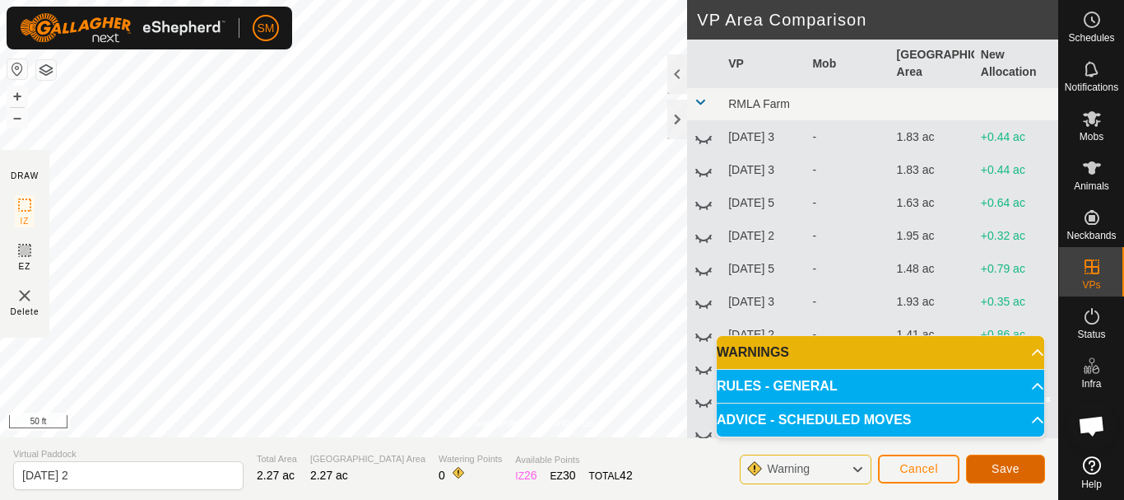
click at [1006, 476] on button "Save" at bounding box center [1005, 468] width 79 height 29
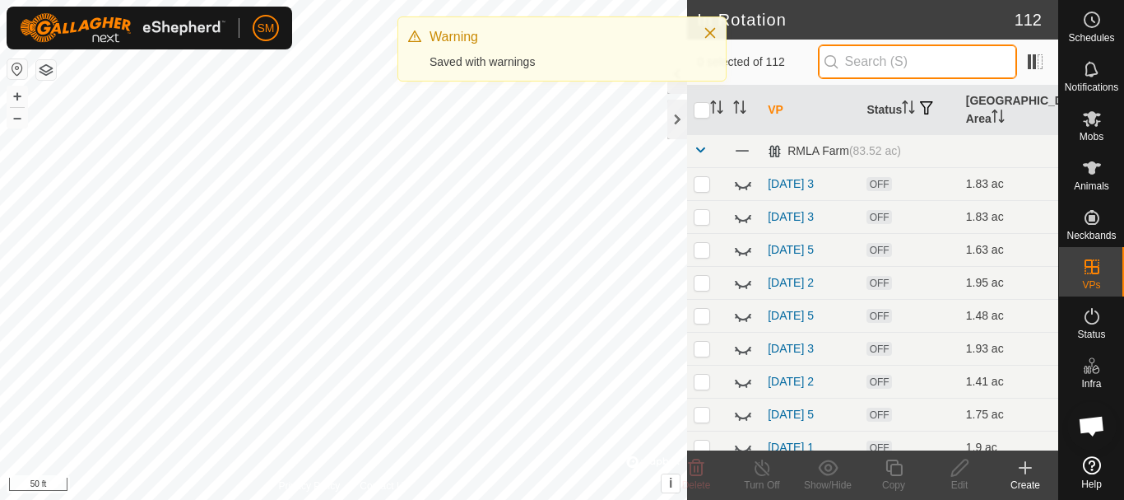
click at [893, 59] on input "text" at bounding box center [917, 61] width 199 height 35
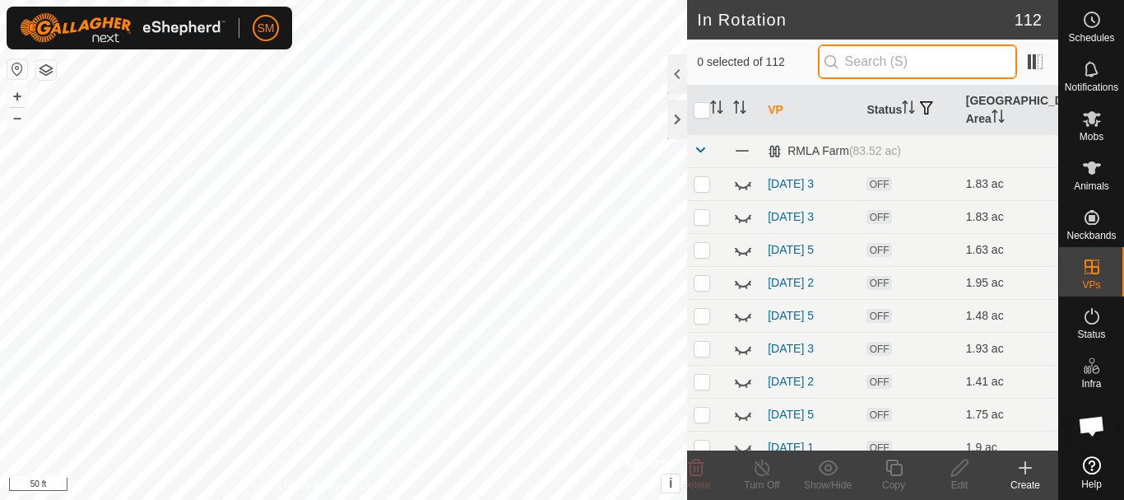
paste input "[DATE]"
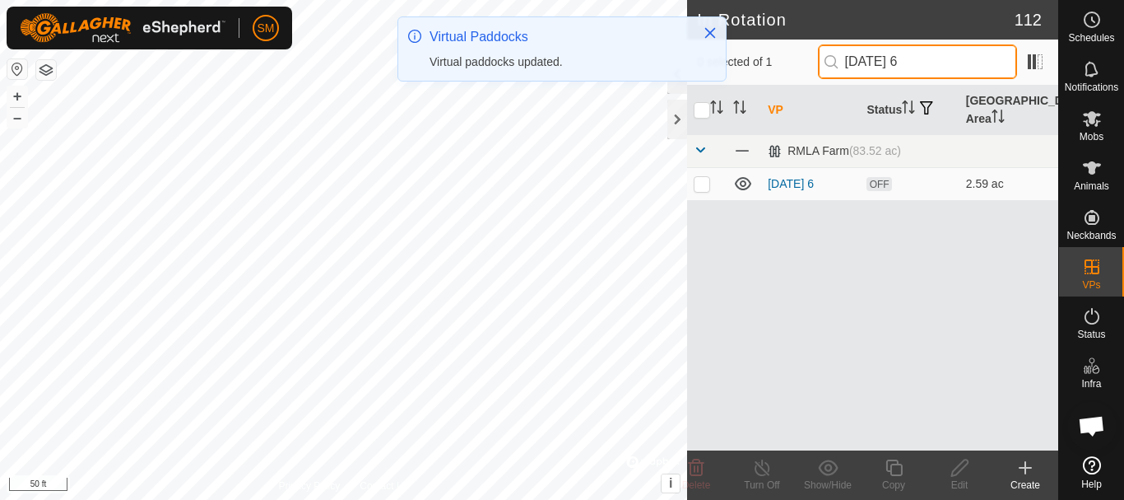
type input "[DATE] 6"
click at [702, 185] on p-checkbox at bounding box center [702, 183] width 16 height 13
checkbox input "true"
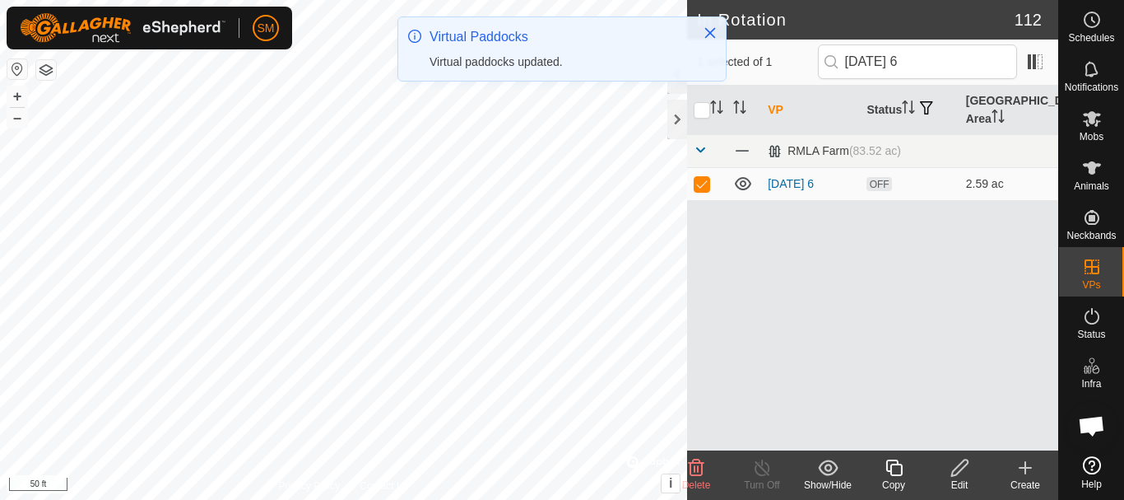
click at [893, 465] on icon at bounding box center [894, 467] width 16 height 16
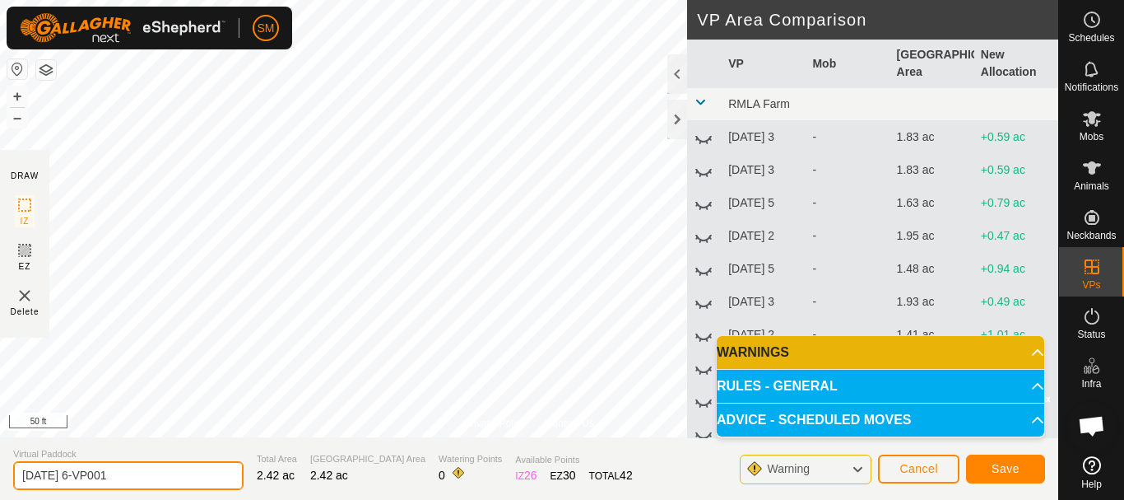
click at [160, 468] on input "[DATE] 6-VP001" at bounding box center [128, 475] width 230 height 29
paste input "text"
type input "[DATE] 3"
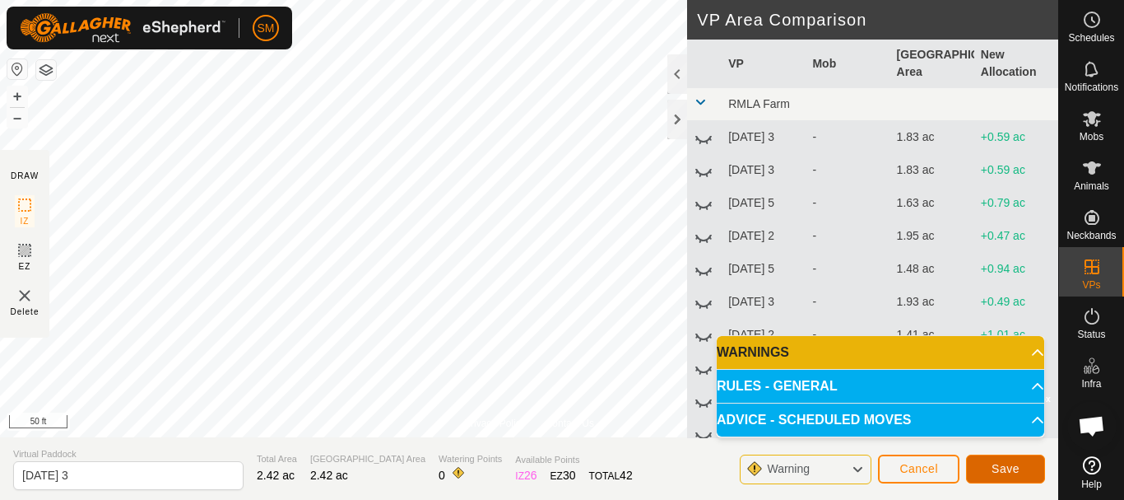
click at [989, 464] on button "Save" at bounding box center [1005, 468] width 79 height 29
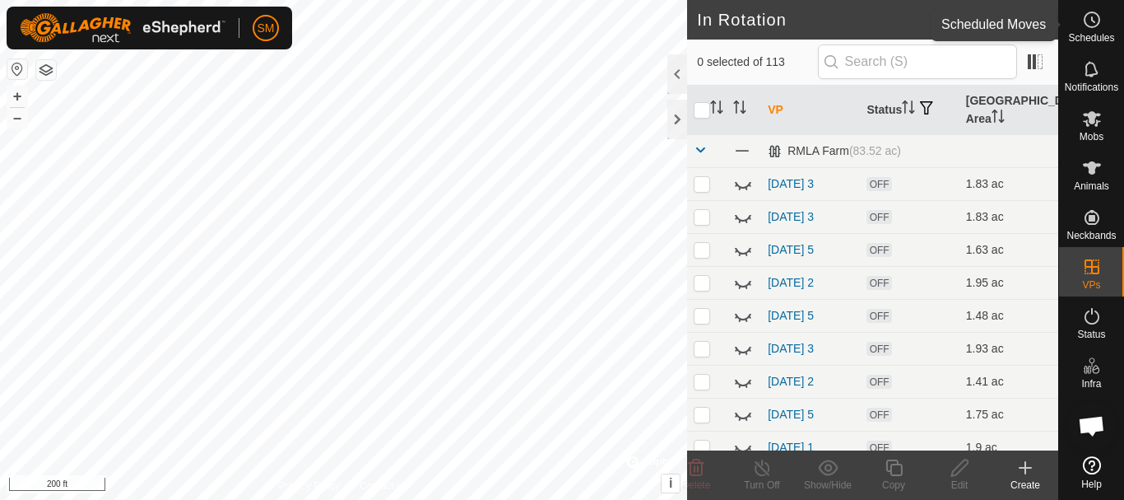
click at [1088, 14] on circle at bounding box center [1092, 19] width 15 height 15
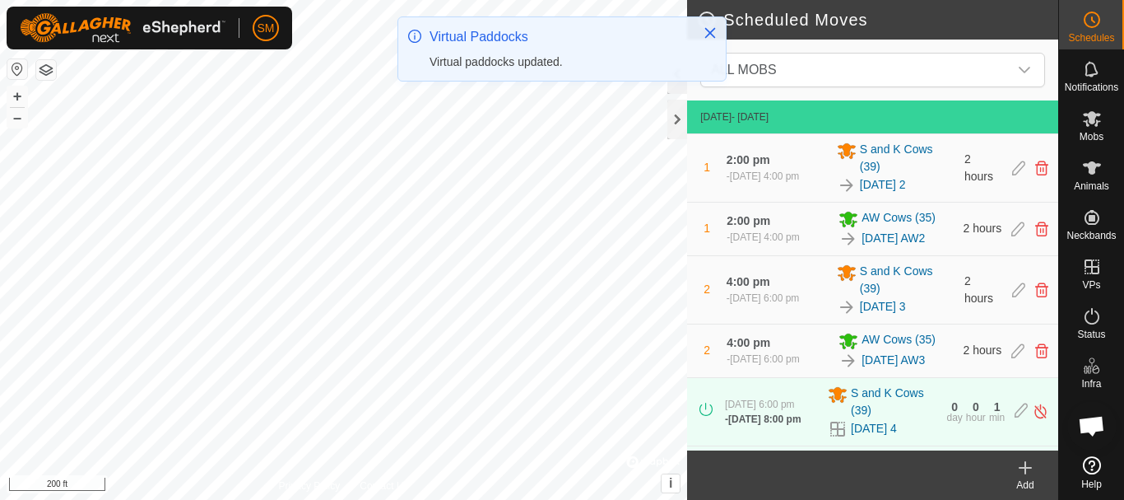
click at [1023, 476] on icon at bounding box center [1026, 468] width 20 height 20
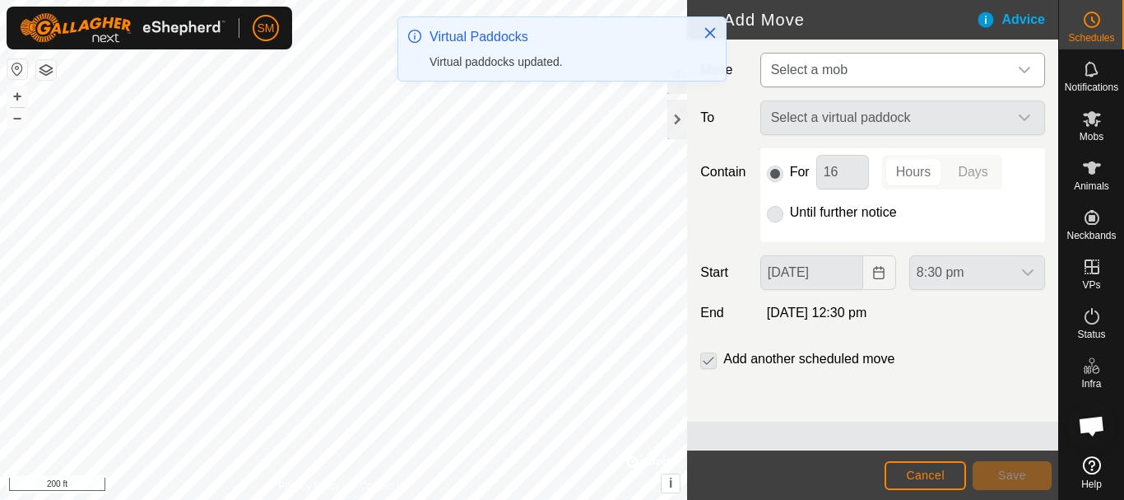
click at [1028, 63] on icon "dropdown trigger" at bounding box center [1024, 69] width 13 height 13
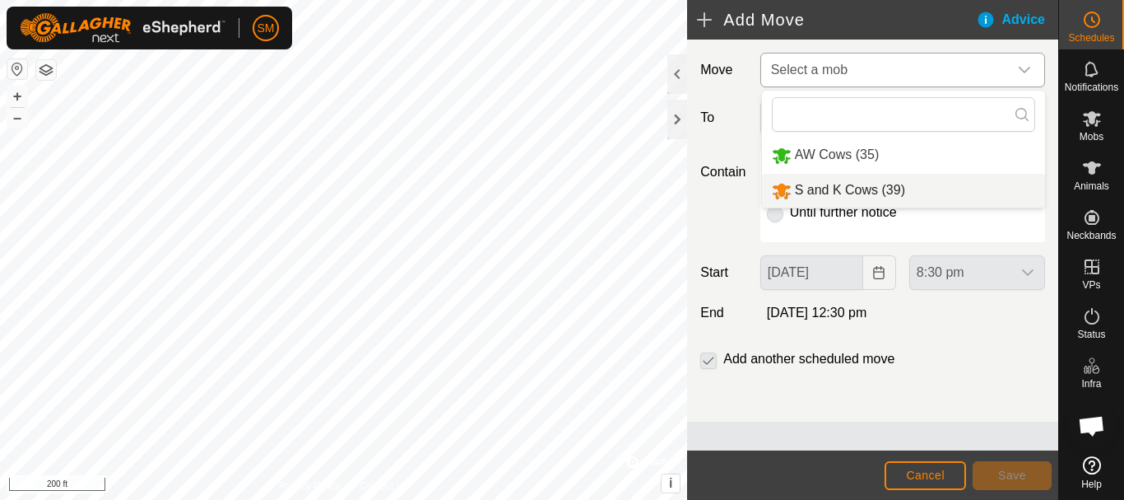
click at [842, 184] on li "S and K Cows (39)" at bounding box center [903, 191] width 283 height 34
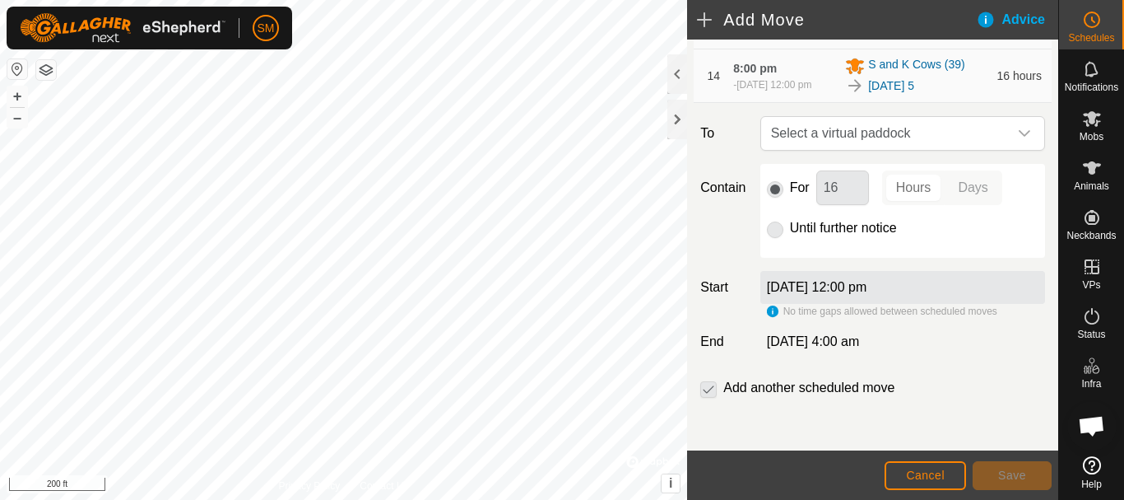
scroll to position [972, 0]
click at [1018, 134] on icon "dropdown trigger" at bounding box center [1024, 133] width 13 height 13
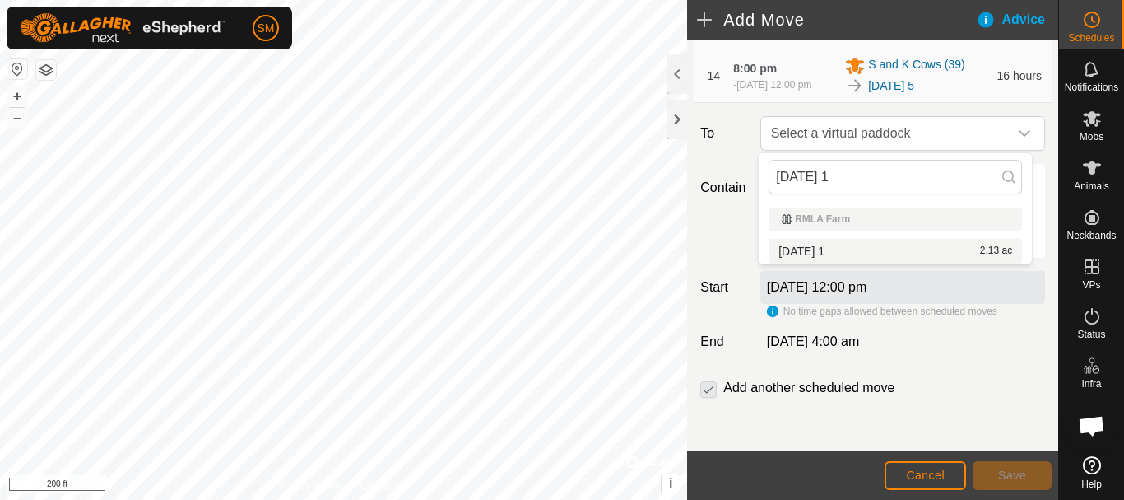
type input "[DATE] 1"
click at [814, 251] on li "[DATE] 1 2.13 ac" at bounding box center [896, 251] width 254 height 25
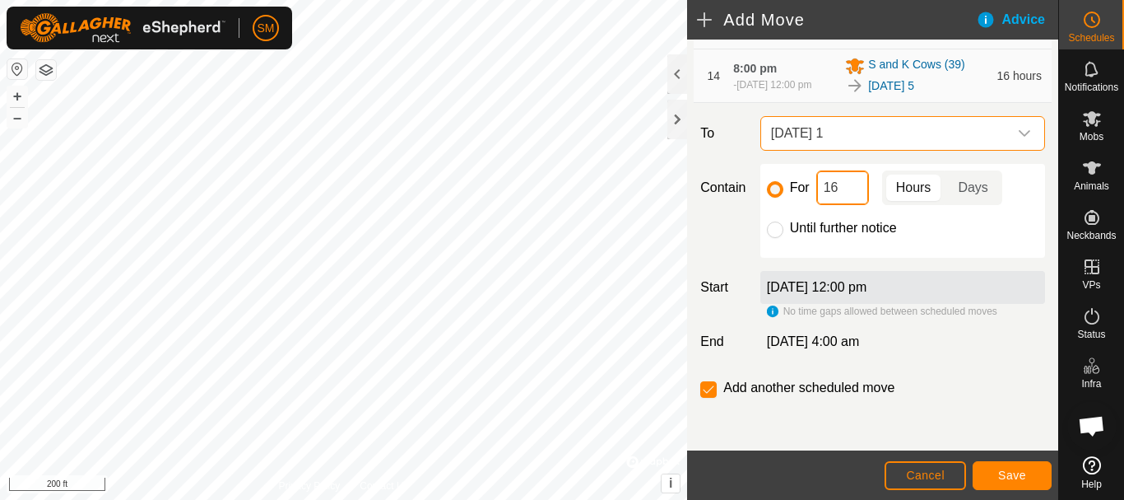
click at [827, 188] on input "16" at bounding box center [843, 187] width 53 height 35
type input "2"
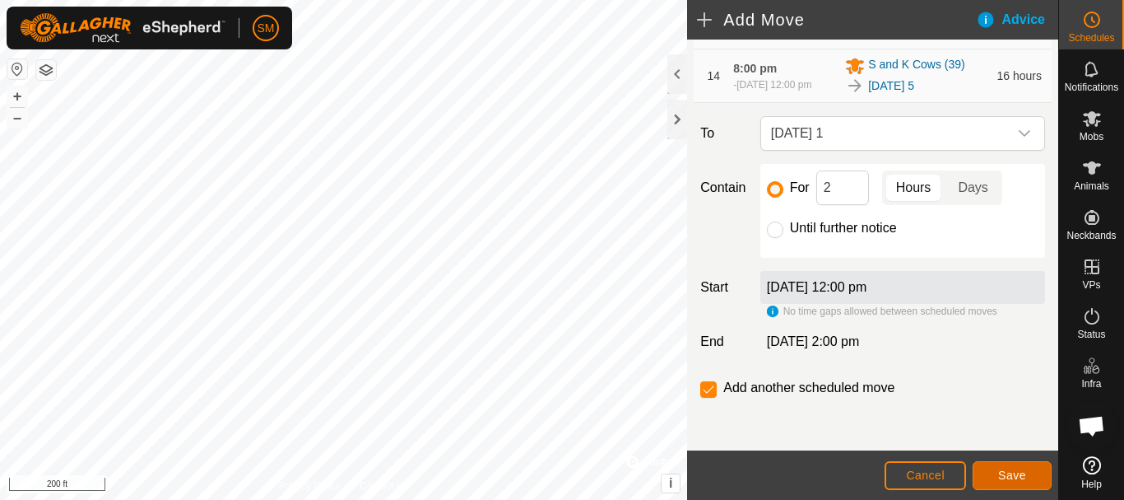
click at [1035, 475] on button "Save" at bounding box center [1012, 475] width 79 height 29
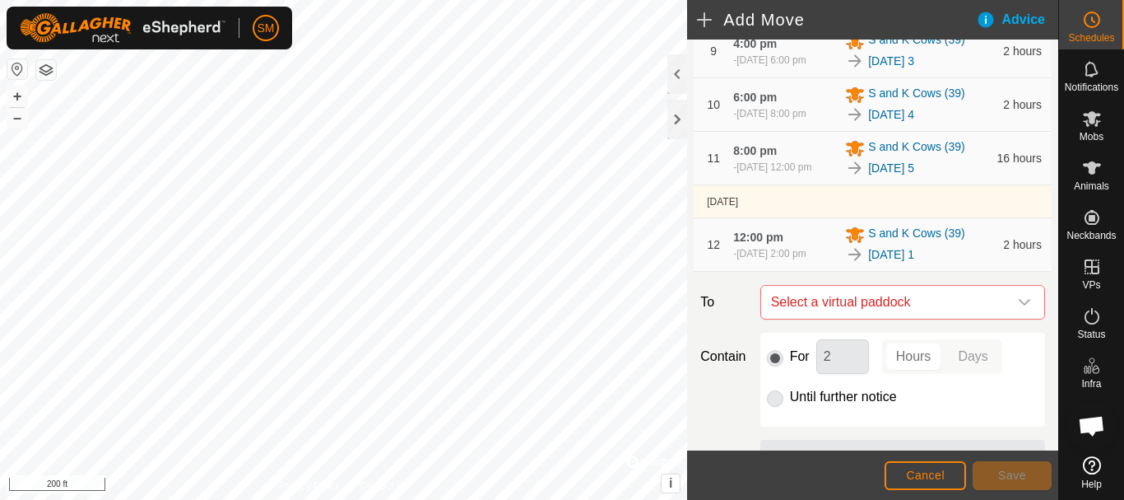
scroll to position [944, 0]
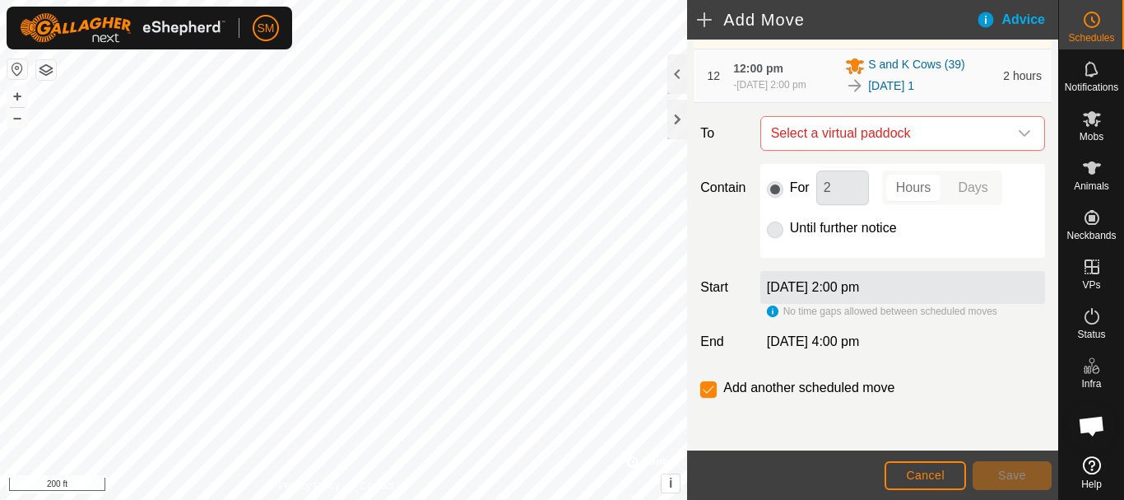
click at [1018, 137] on icon "dropdown trigger" at bounding box center [1024, 133] width 13 height 13
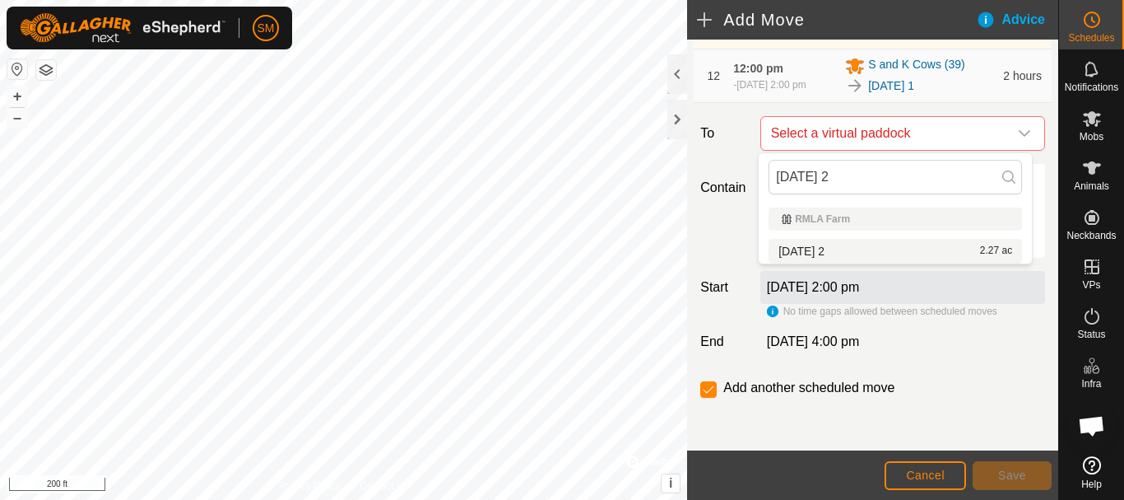
type input "[DATE] 2"
click at [816, 246] on li "[DATE] 2 2.27 ac" at bounding box center [896, 251] width 254 height 25
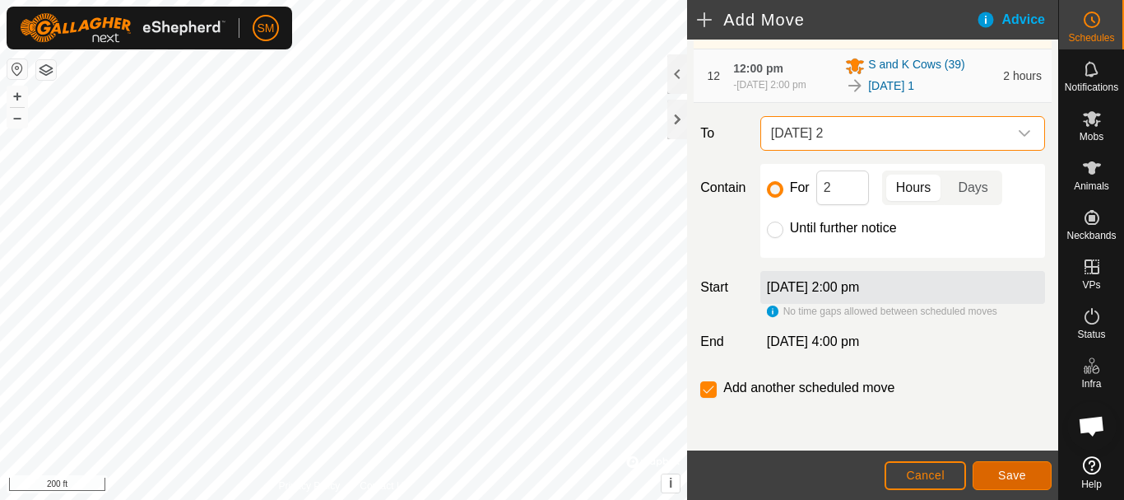
click at [1012, 477] on span "Save" at bounding box center [1012, 474] width 28 height 13
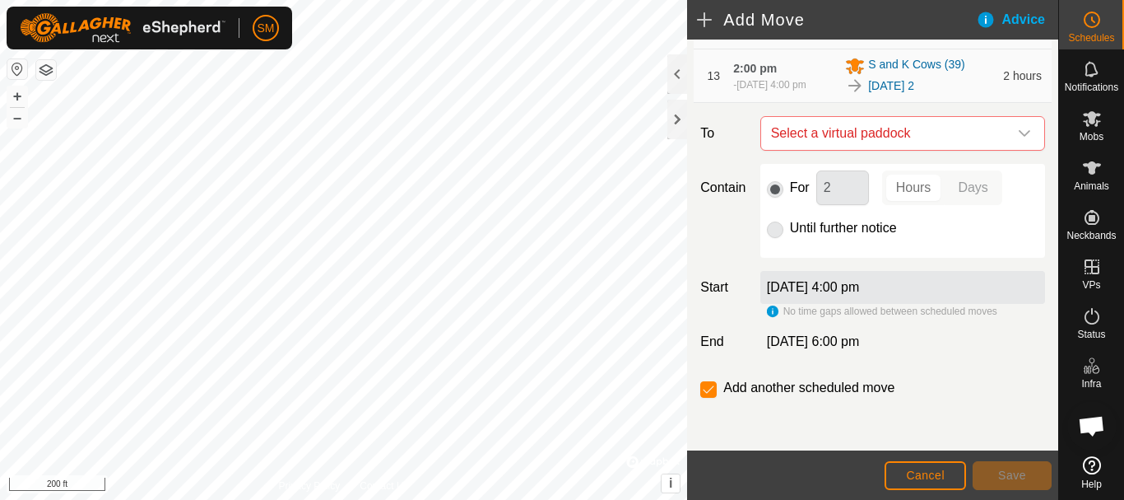
scroll to position [1005, 0]
click at [1018, 133] on icon "dropdown trigger" at bounding box center [1024, 133] width 13 height 13
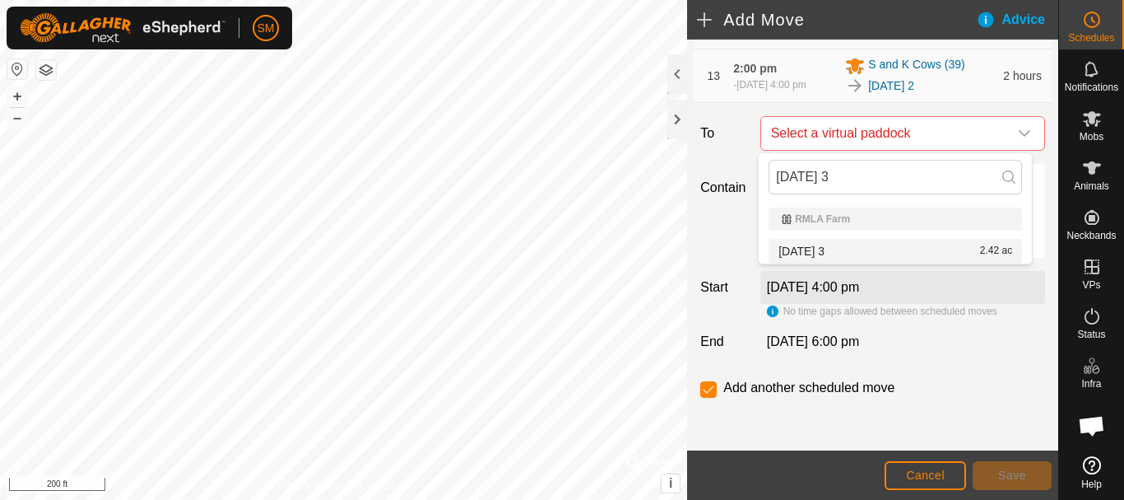
type input "[DATE] 3"
click at [834, 248] on li "[DATE] 3 2.42 ac" at bounding box center [896, 251] width 254 height 25
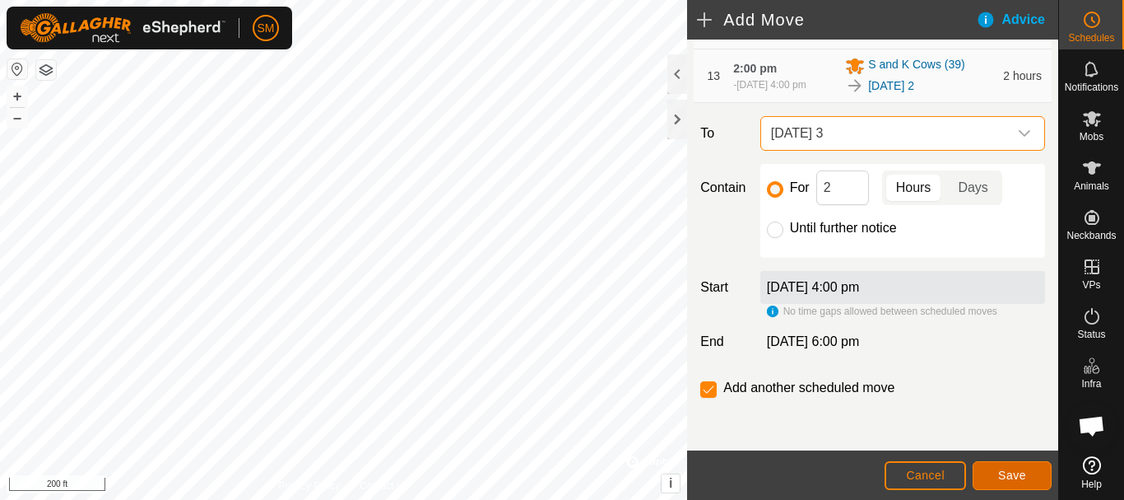
click at [1015, 480] on span "Save" at bounding box center [1012, 474] width 28 height 13
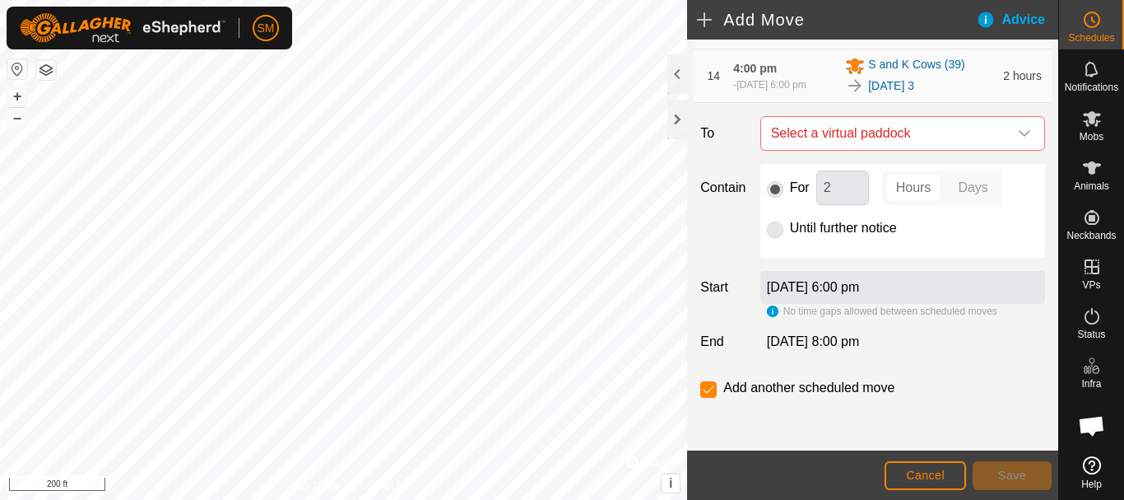
scroll to position [1066, 0]
click at [1019, 144] on div "dropdown trigger" at bounding box center [1024, 133] width 33 height 33
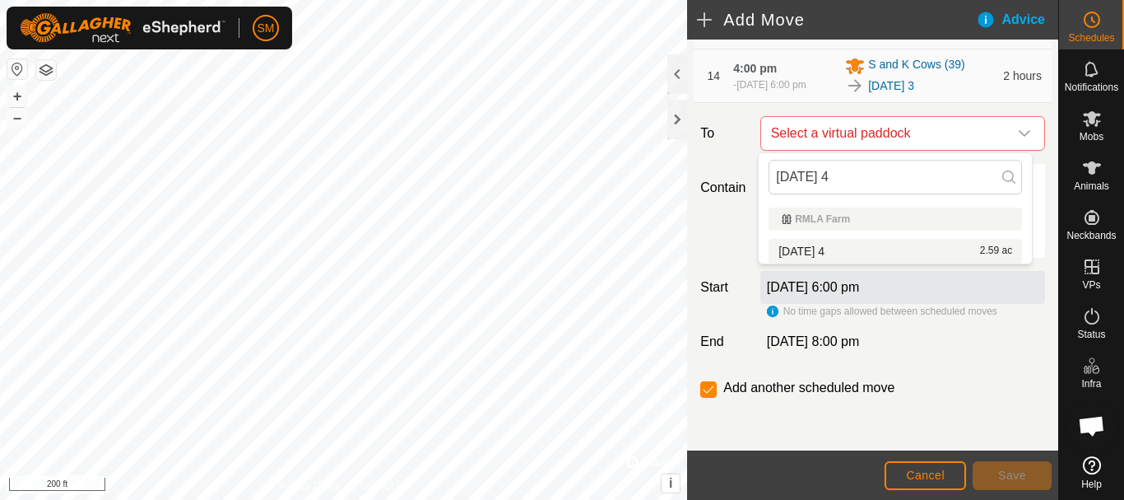
type input "[DATE] 4"
click at [846, 253] on li "[DATE] 4 2.59 ac" at bounding box center [896, 251] width 254 height 25
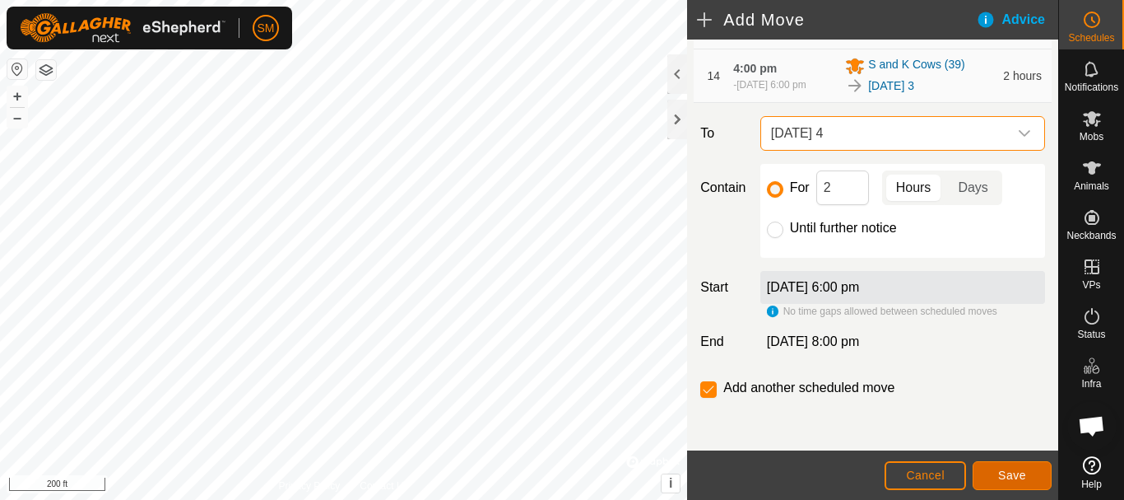
click at [1028, 477] on button "Save" at bounding box center [1012, 475] width 79 height 29
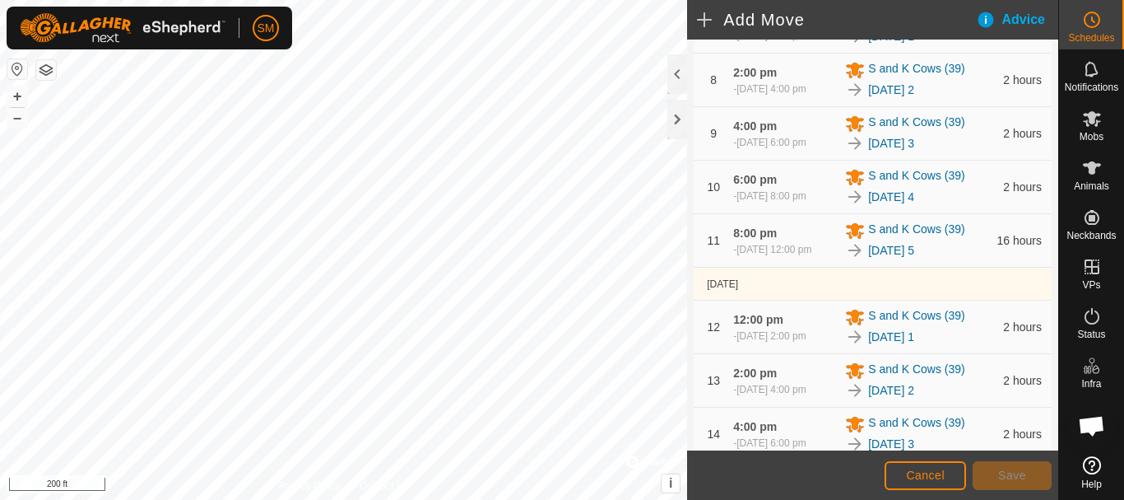
scroll to position [1127, 0]
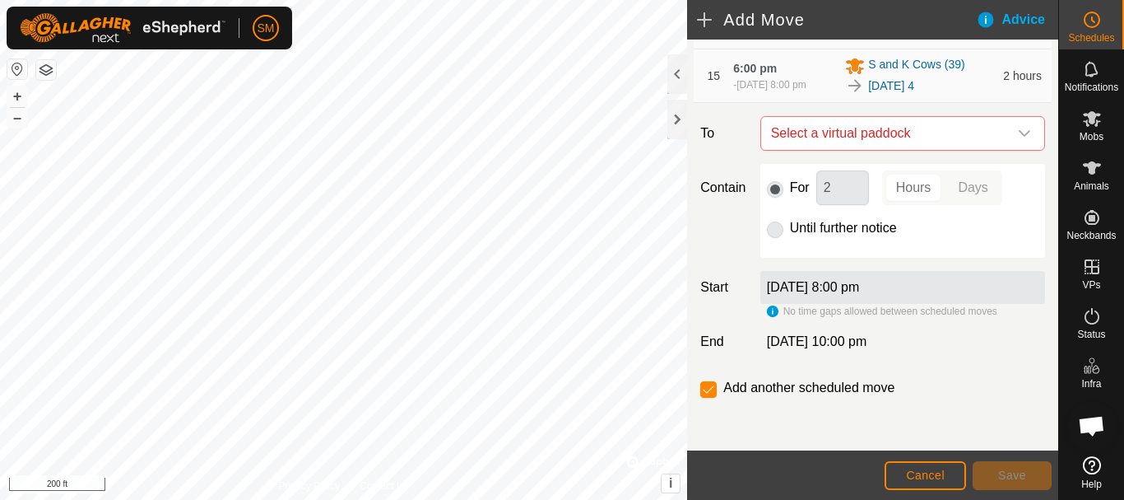
click at [1018, 129] on icon "dropdown trigger" at bounding box center [1024, 133] width 13 height 13
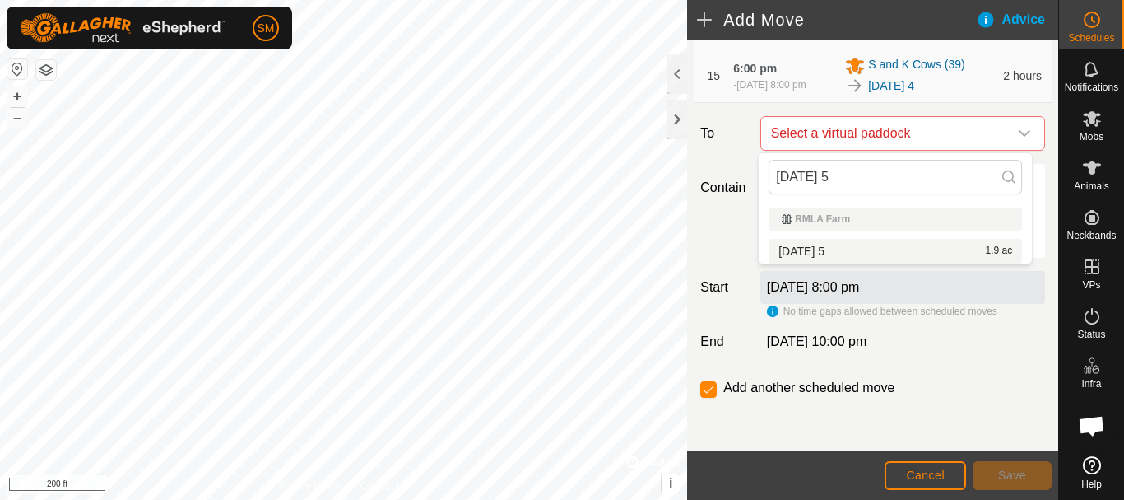
type input "[DATE] 5"
click at [854, 252] on li "[DATE] 5 1.9 ac" at bounding box center [896, 251] width 254 height 25
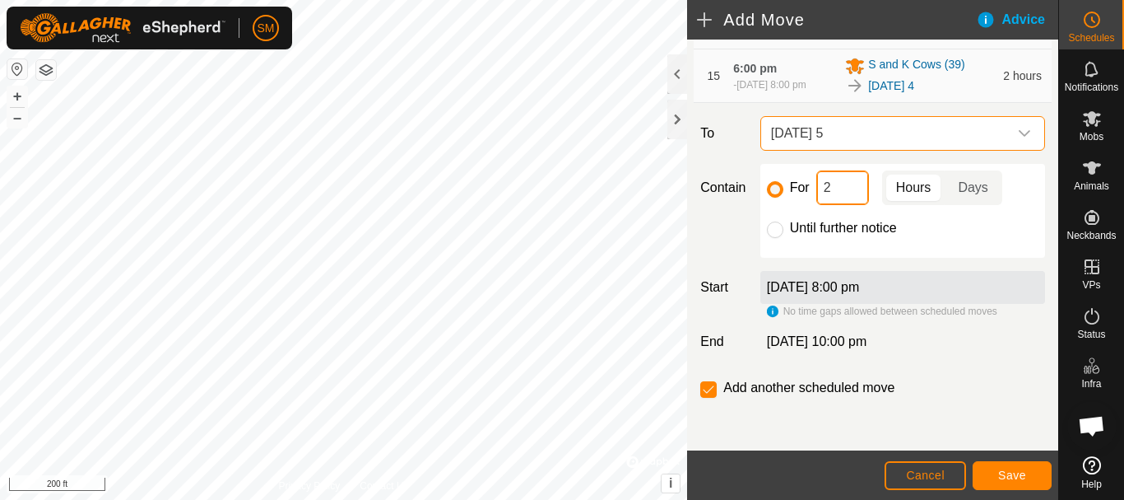
click at [858, 193] on input "2" at bounding box center [843, 187] width 53 height 35
type input "16"
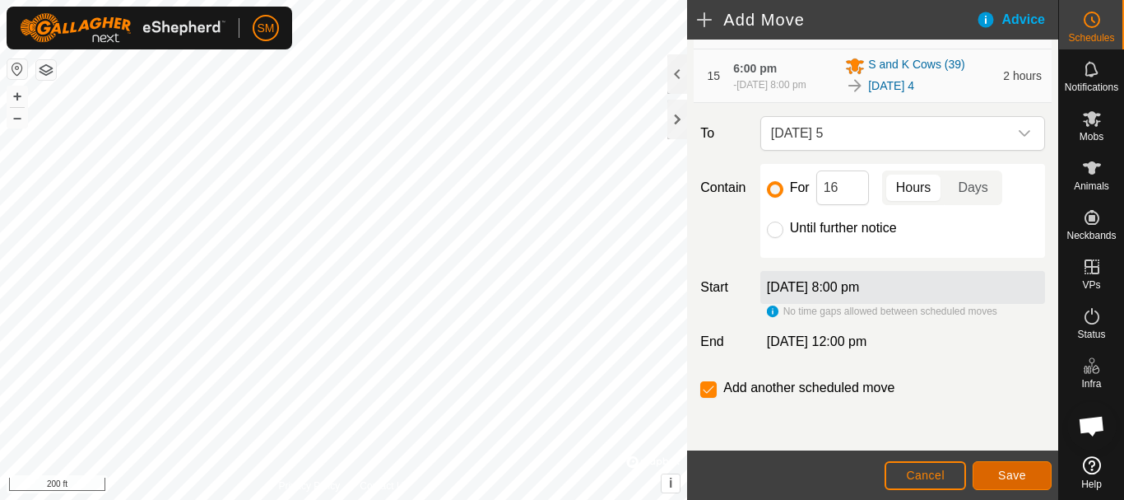
click at [1016, 486] on button "Save" at bounding box center [1012, 475] width 79 height 29
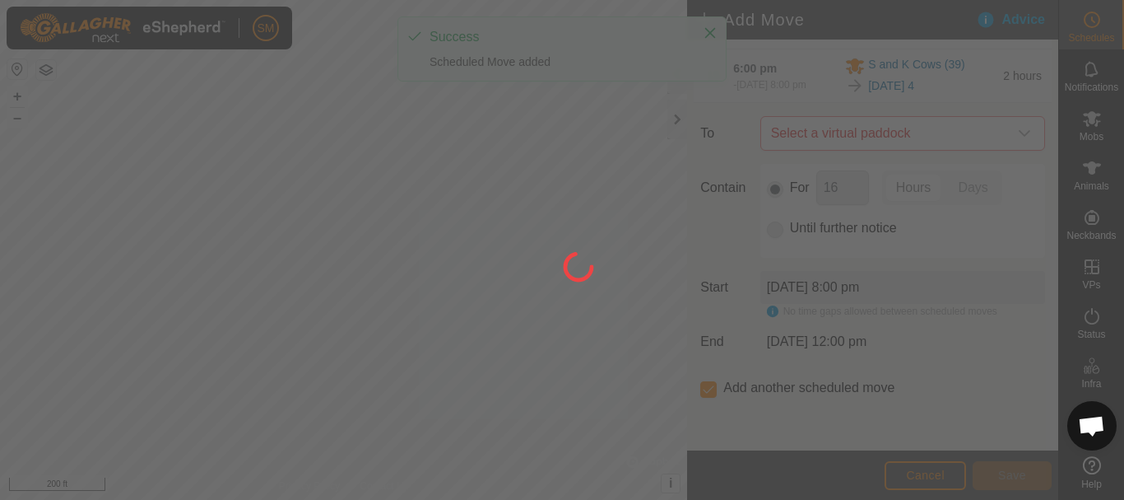
scroll to position [13, 0]
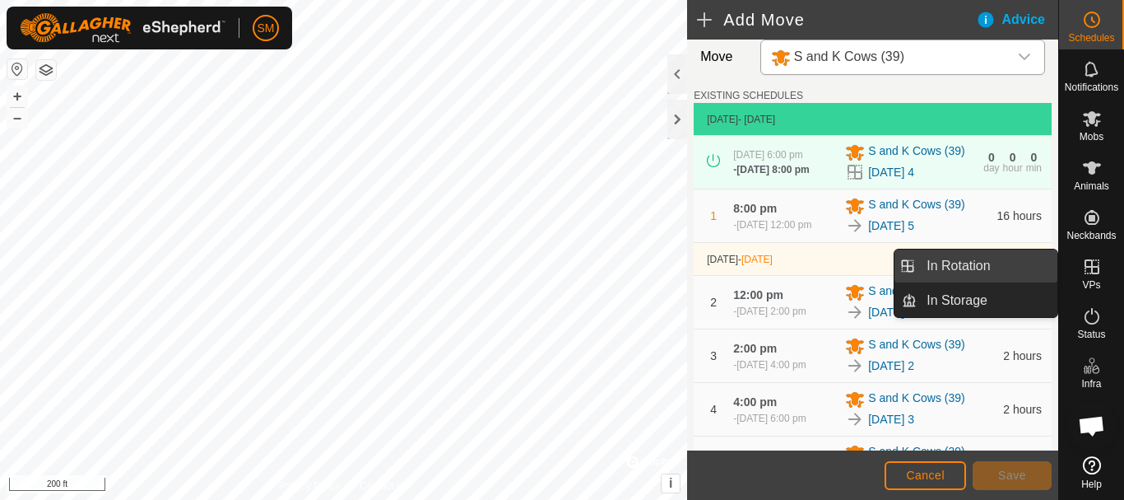
click at [987, 266] on link "In Rotation" at bounding box center [987, 265] width 141 height 33
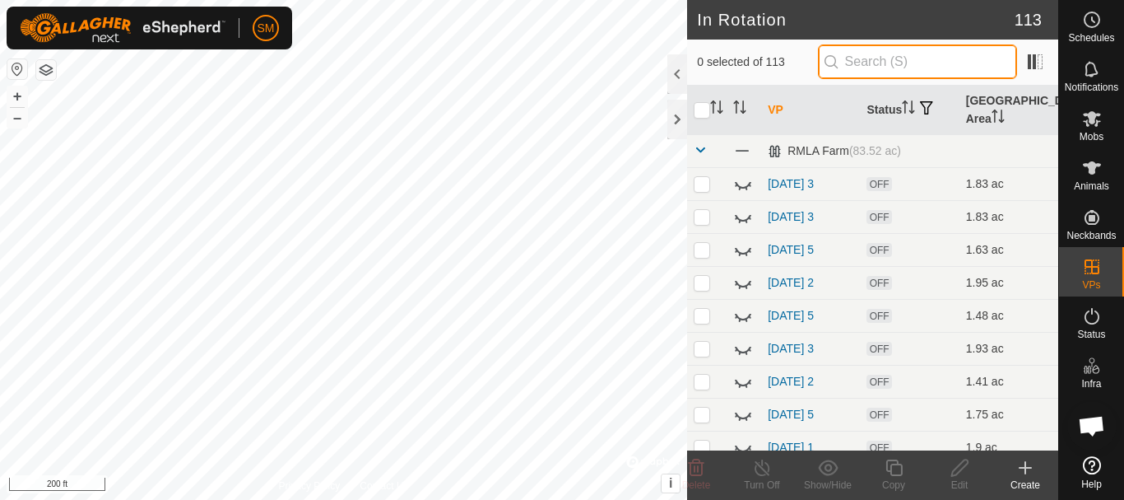
click at [925, 46] on input "text" at bounding box center [917, 61] width 199 height 35
paste input "[DATE]"
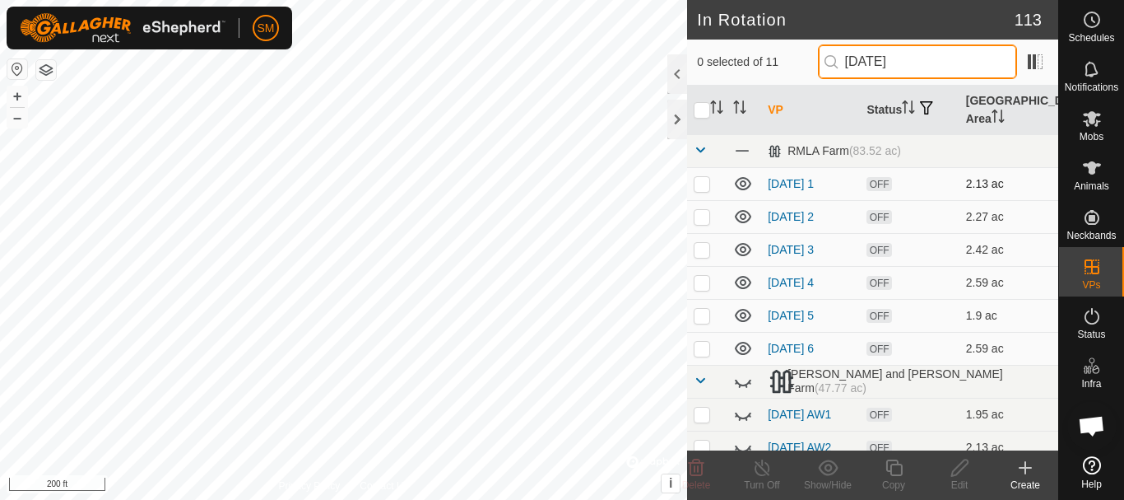
type input "[DATE]"
click at [743, 189] on icon at bounding box center [743, 183] width 16 height 13
click at [741, 212] on icon at bounding box center [743, 216] width 16 height 13
click at [747, 250] on icon at bounding box center [743, 249] width 16 height 13
click at [744, 277] on icon at bounding box center [743, 282] width 16 height 13
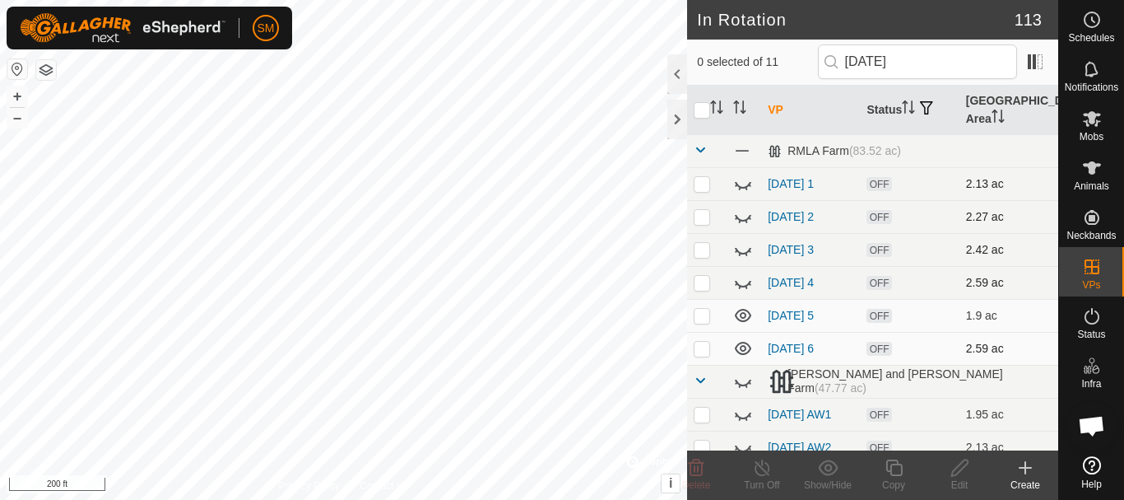
click at [704, 354] on p-checkbox at bounding box center [702, 348] width 16 height 13
click at [699, 484] on span "Delete" at bounding box center [696, 485] width 29 height 12
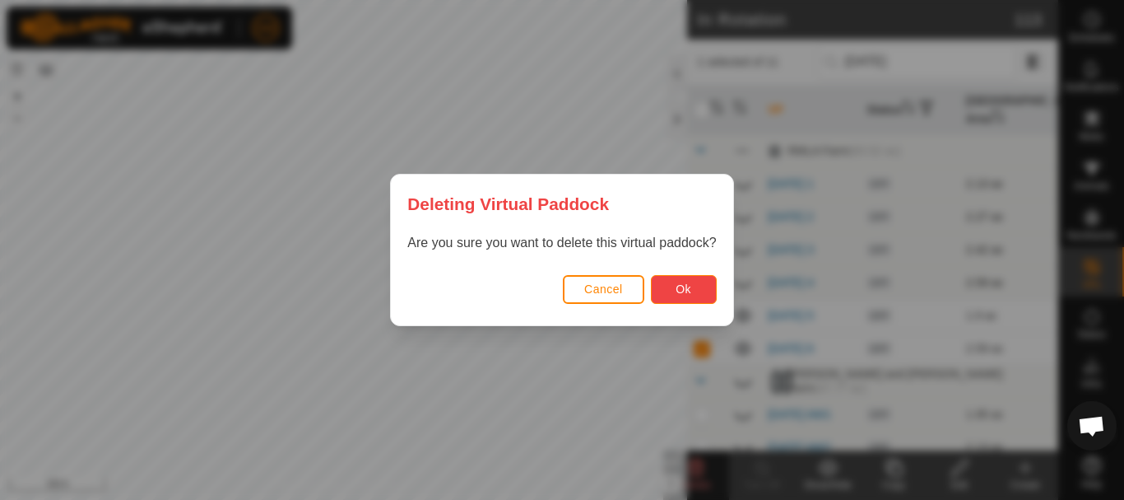
click at [677, 287] on span "Ok" at bounding box center [684, 288] width 16 height 13
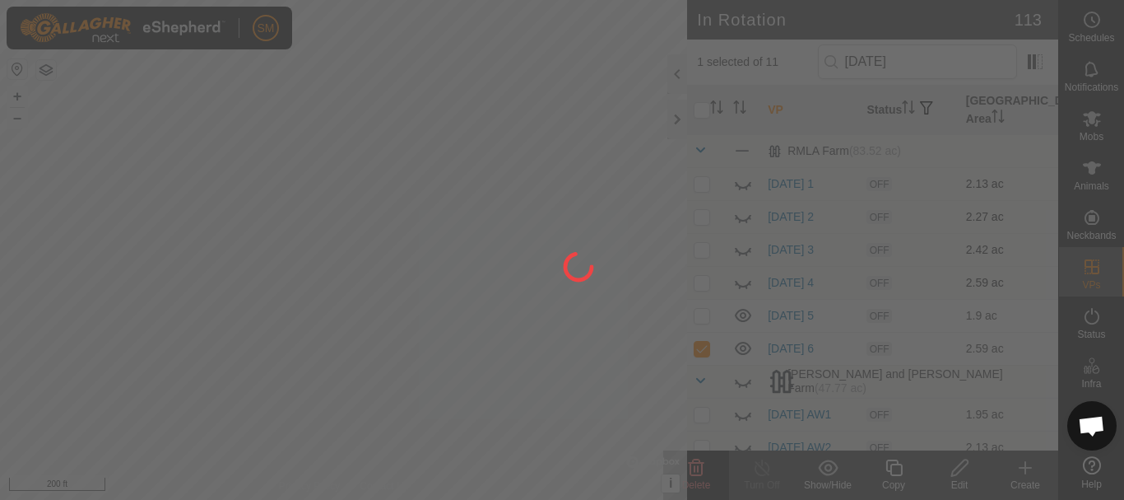
checkbox input "false"
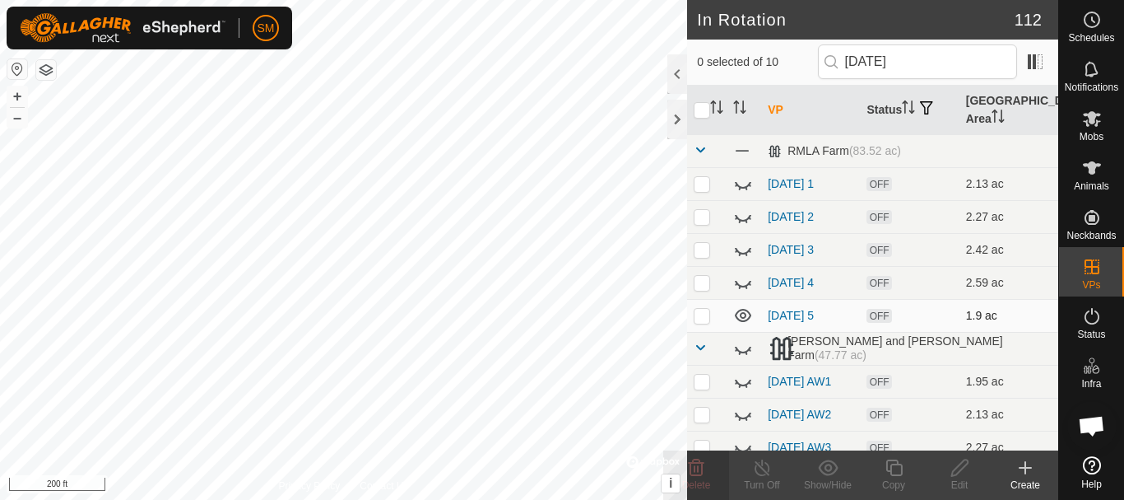
click at [703, 318] on p-checkbox at bounding box center [702, 315] width 16 height 13
checkbox input "true"
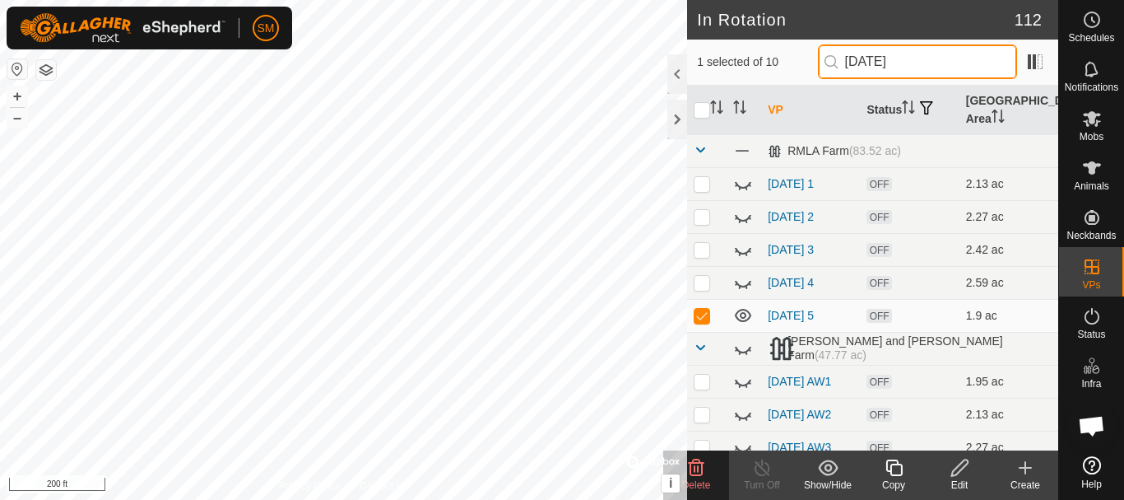
click at [933, 61] on input "[DATE]" at bounding box center [917, 61] width 199 height 35
click at [747, 248] on icon at bounding box center [743, 250] width 20 height 20
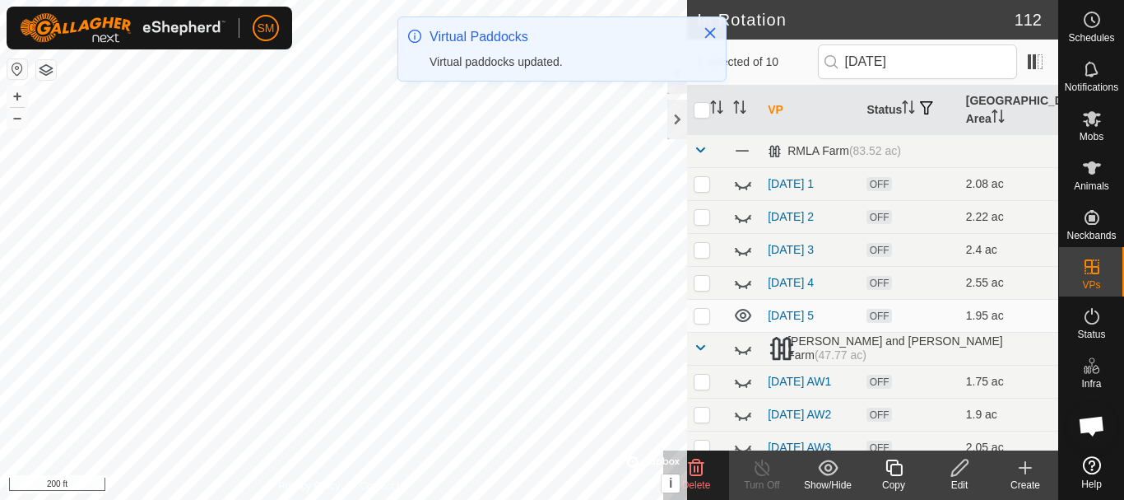
click at [746, 315] on icon at bounding box center [743, 315] width 16 height 13
click at [923, 55] on input "[DATE]" at bounding box center [917, 61] width 199 height 35
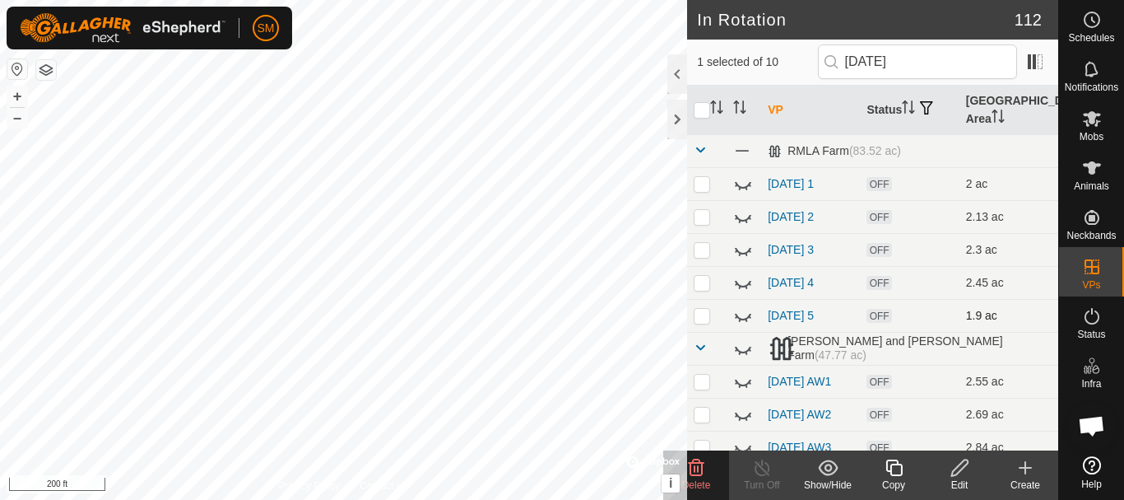
click at [741, 314] on icon at bounding box center [743, 315] width 20 height 20
click at [920, 62] on input "[DATE]" at bounding box center [917, 61] width 199 height 35
type input "[DATE]"
click at [742, 314] on icon at bounding box center [743, 315] width 20 height 20
click at [895, 463] on icon at bounding box center [894, 468] width 21 height 20
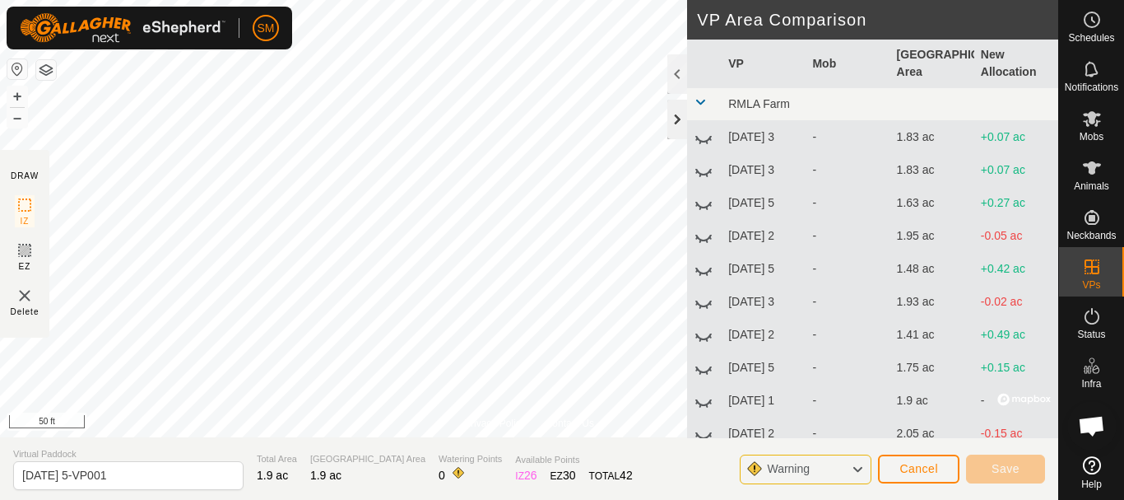
click at [676, 116] on div at bounding box center [678, 120] width 20 height 40
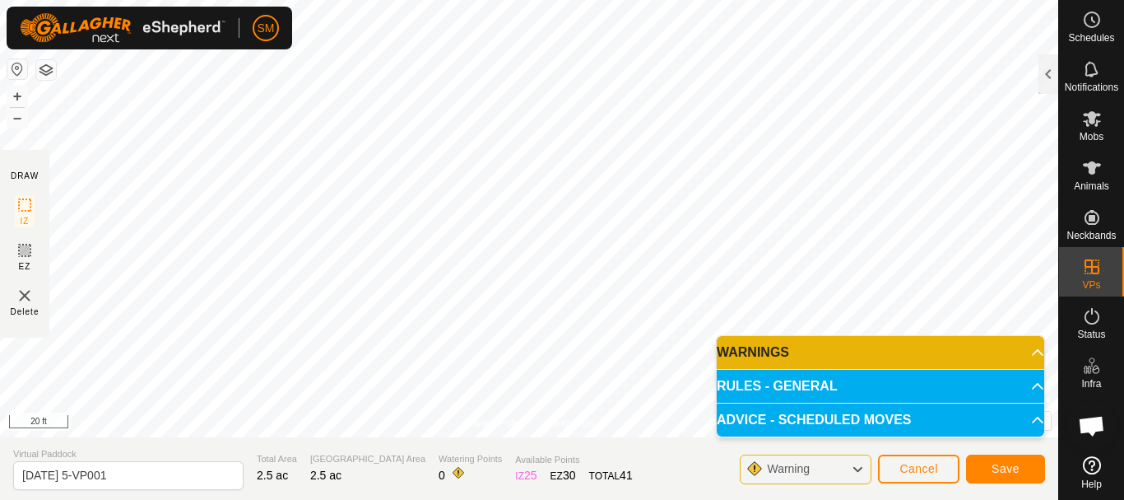
click at [438, 499] on html "SM Schedules Notifications Mobs Animals Neckbands VPs Status Infra Heatmap Help…" at bounding box center [562, 250] width 1124 height 500
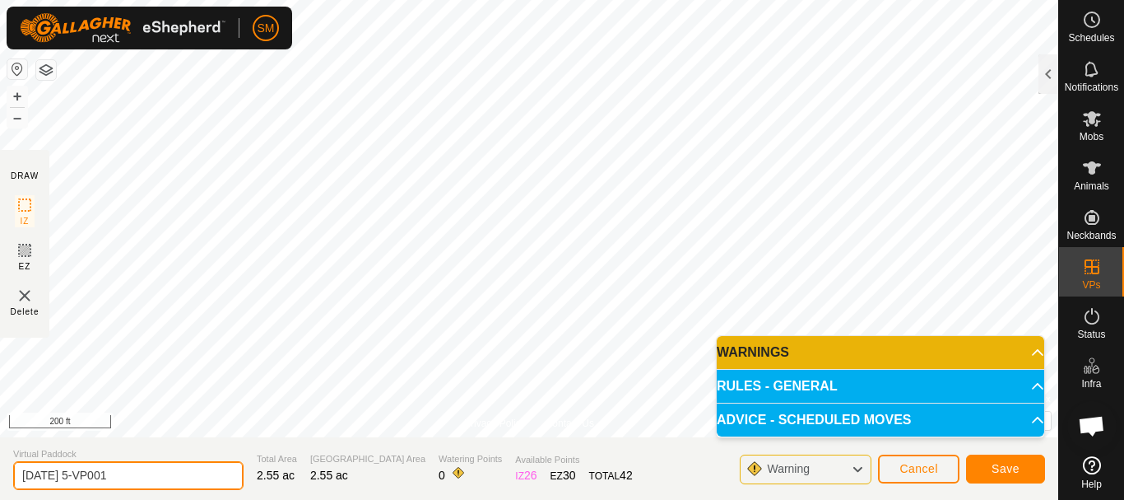
click at [157, 469] on input "[DATE] 5-VP001" at bounding box center [128, 475] width 230 height 29
paste input "text"
drag, startPoint x: 83, startPoint y: 477, endPoint x: 0, endPoint y: 486, distance: 83.6
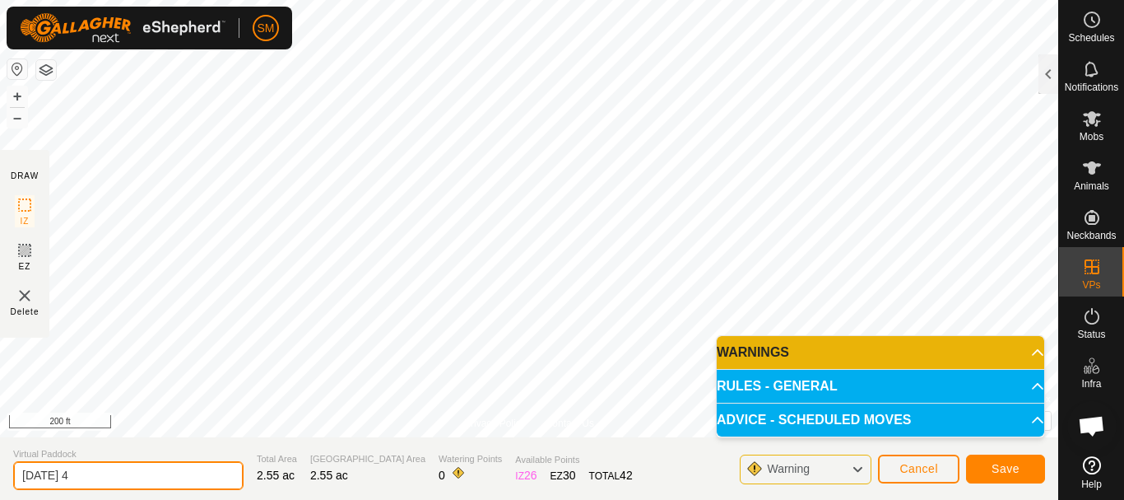
click at [0, 486] on section "Virtual Paddock [DATE] 4 Total Area 2.55 ac Grazing Area 2.55 ac Watering Point…" at bounding box center [529, 468] width 1059 height 63
click at [114, 474] on input "[DATE] 4" at bounding box center [128, 475] width 230 height 29
type input "[DATE] 4"
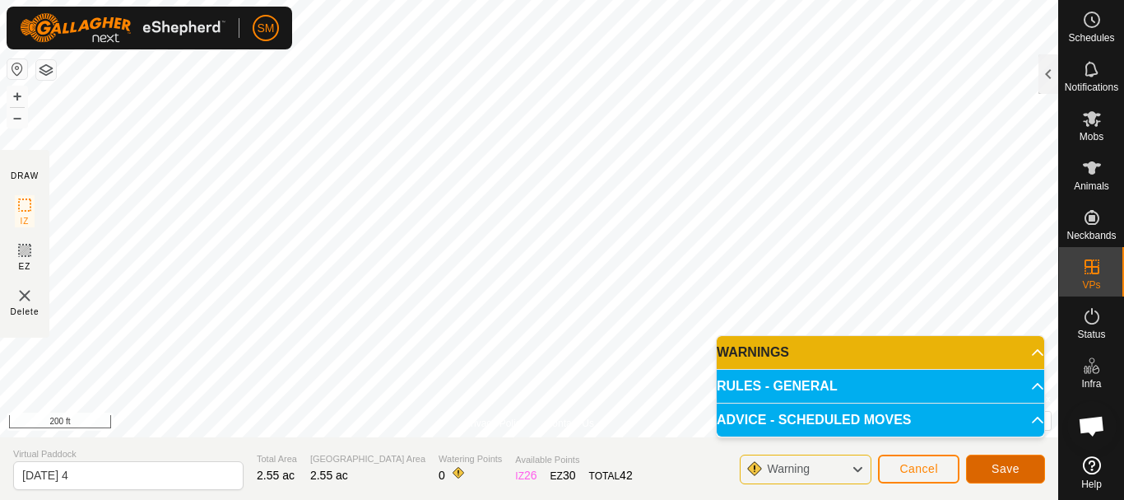
click at [1017, 472] on span "Save" at bounding box center [1006, 468] width 28 height 13
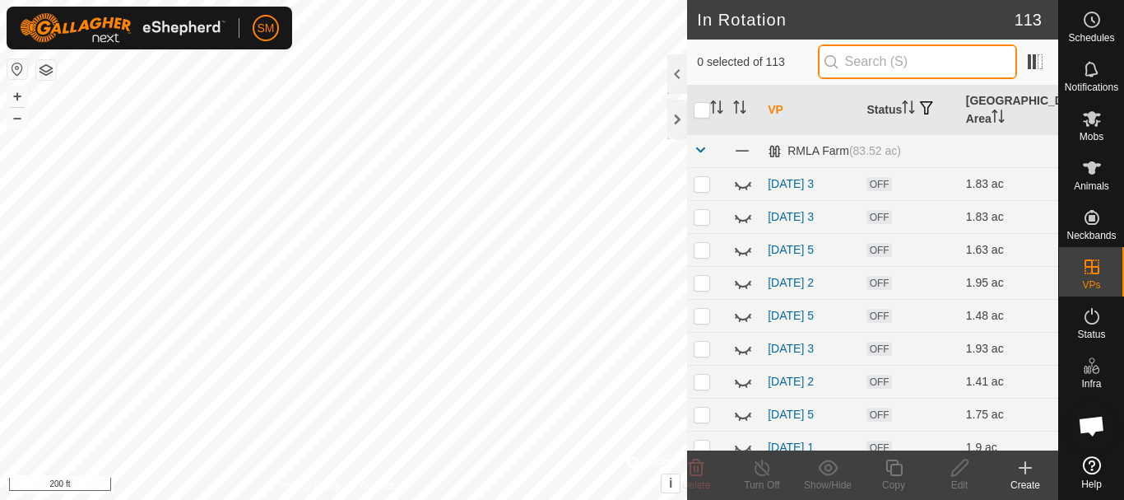
click at [913, 58] on input "text" at bounding box center [917, 61] width 199 height 35
paste input "[DATE]"
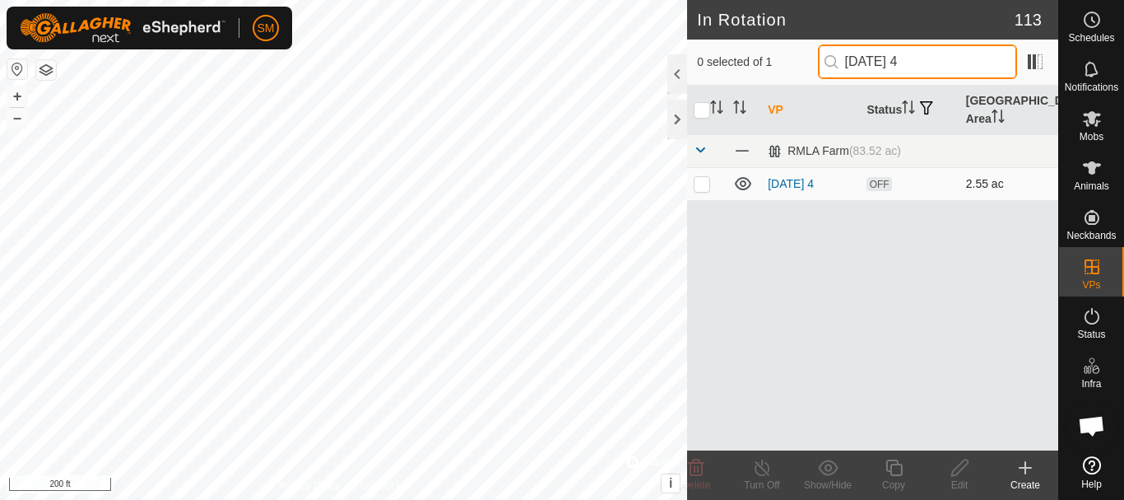
type input "[DATE] 4"
click at [707, 184] on p-checkbox at bounding box center [702, 183] width 16 height 13
checkbox input "true"
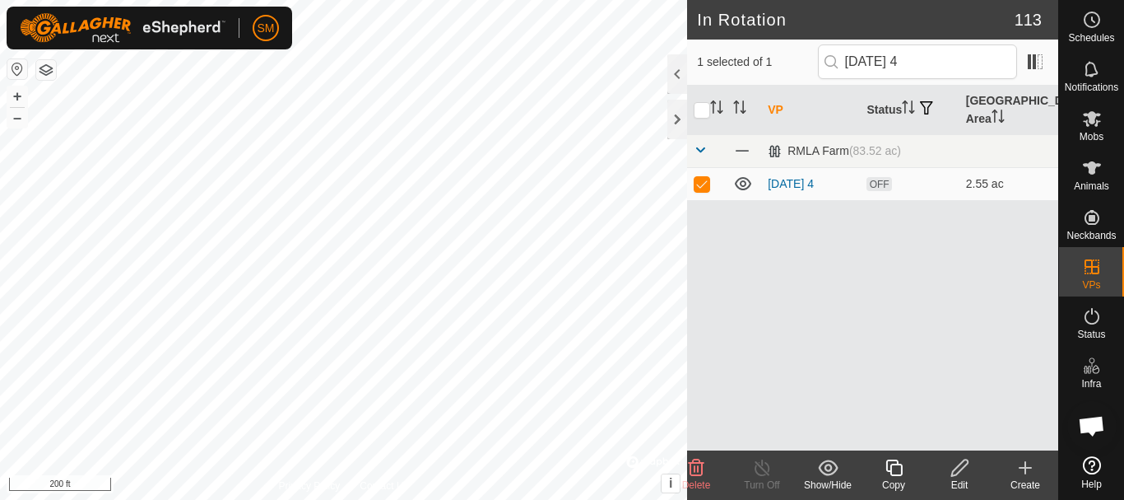
click at [901, 465] on icon at bounding box center [894, 467] width 16 height 16
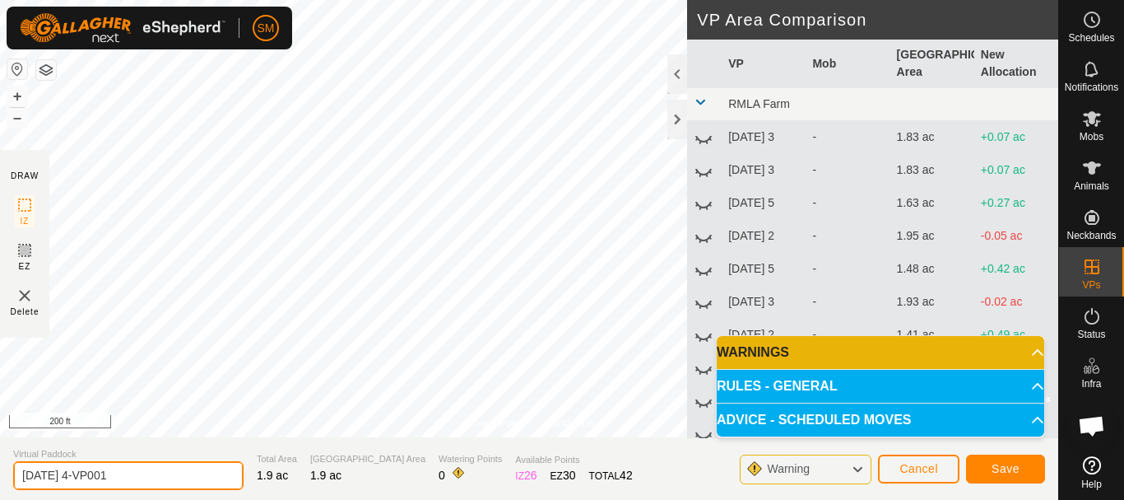
click at [142, 478] on input "[DATE] 4-VP001" at bounding box center [128, 475] width 230 height 29
click at [141, 479] on input "[DATE] 4-VP001" at bounding box center [128, 475] width 230 height 29
paste input "text"
type input "[DATE] 5"
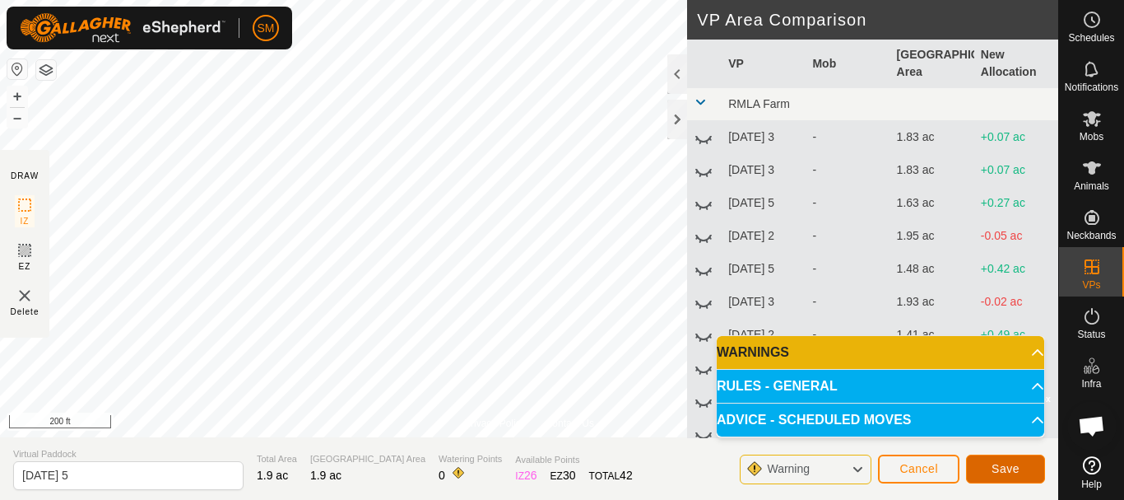
click at [1006, 476] on button "Save" at bounding box center [1005, 468] width 79 height 29
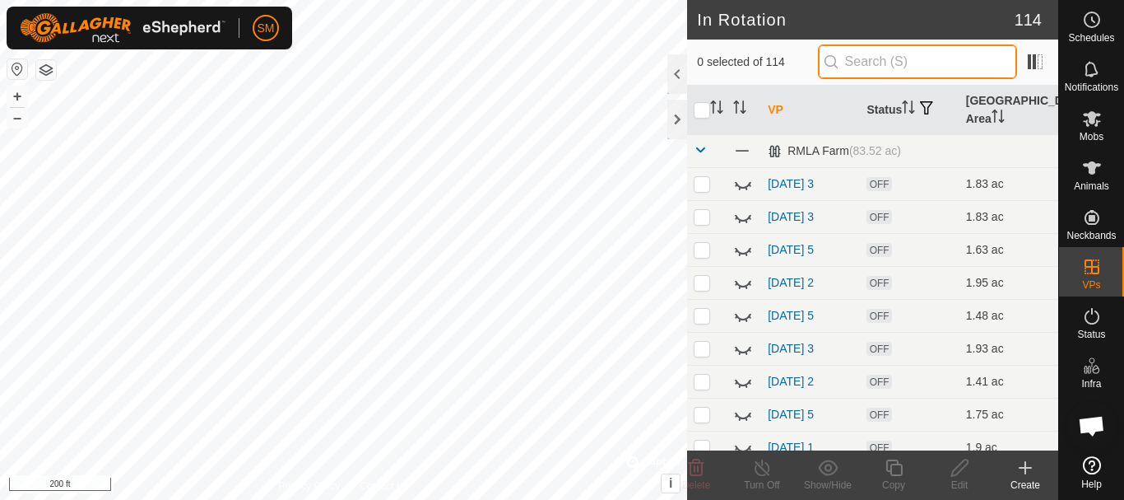
click at [897, 57] on input "text" at bounding box center [917, 61] width 199 height 35
paste input "[DATE]"
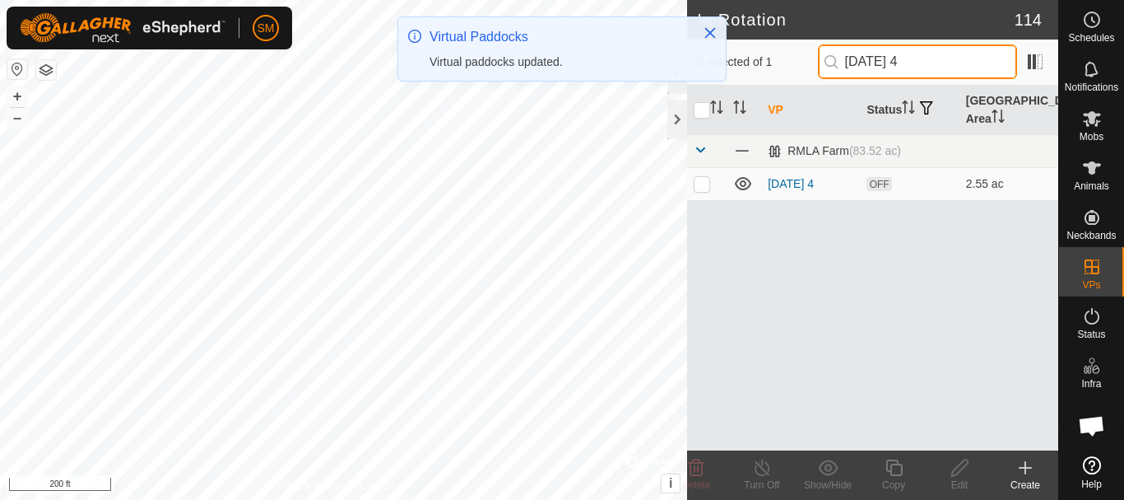
type input "[DATE] 4"
click at [698, 184] on p-checkbox at bounding box center [702, 183] width 16 height 13
checkbox input "true"
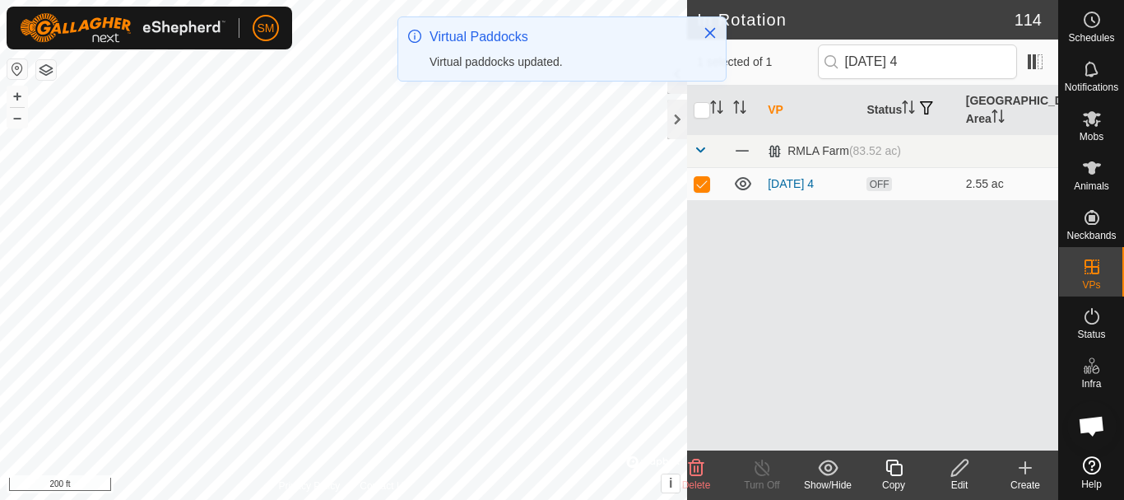
click at [900, 475] on icon at bounding box center [894, 467] width 16 height 16
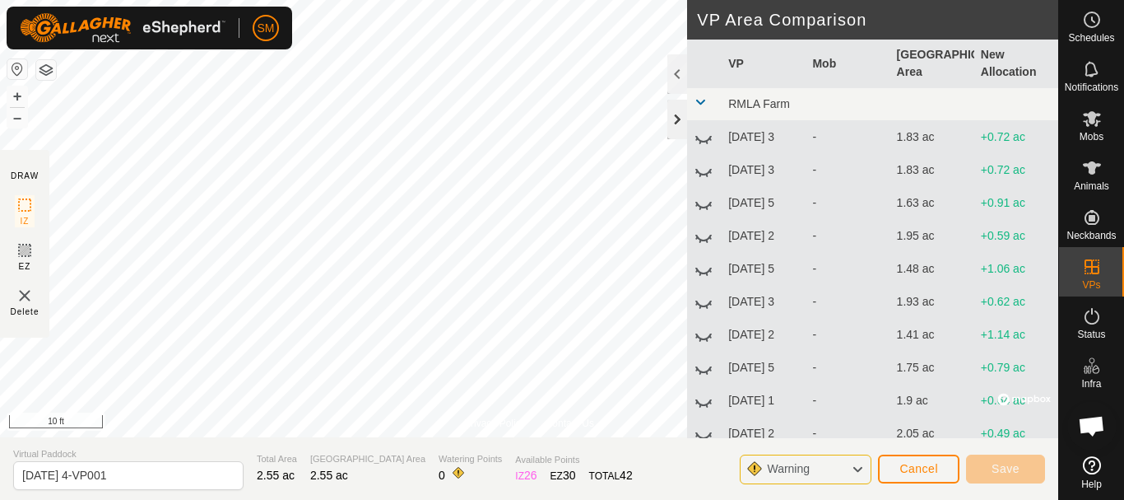
click at [675, 111] on div at bounding box center [678, 120] width 20 height 40
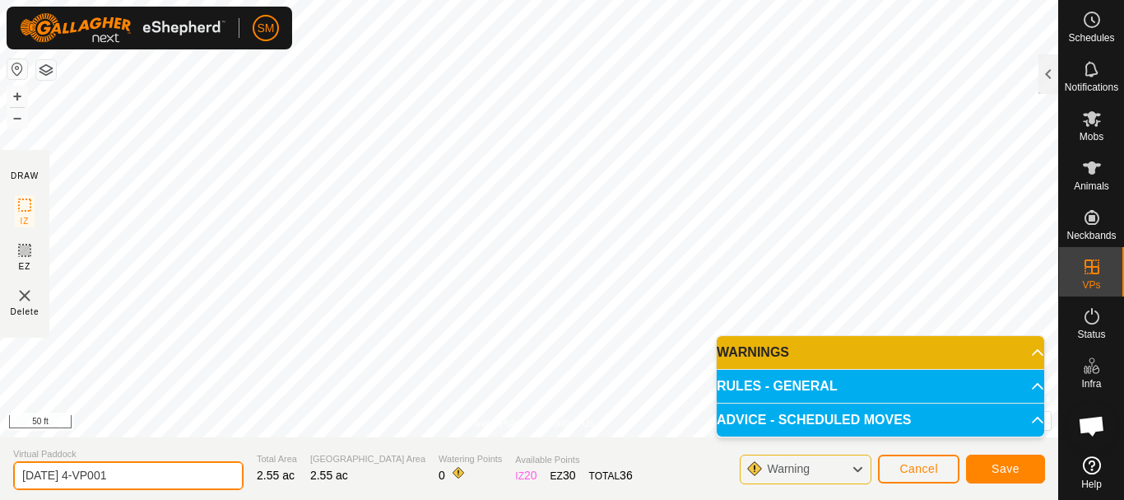
click at [139, 465] on input "[DATE] 4-VP001" at bounding box center [128, 475] width 230 height 29
paste input "text"
type input "[DATE] 6"
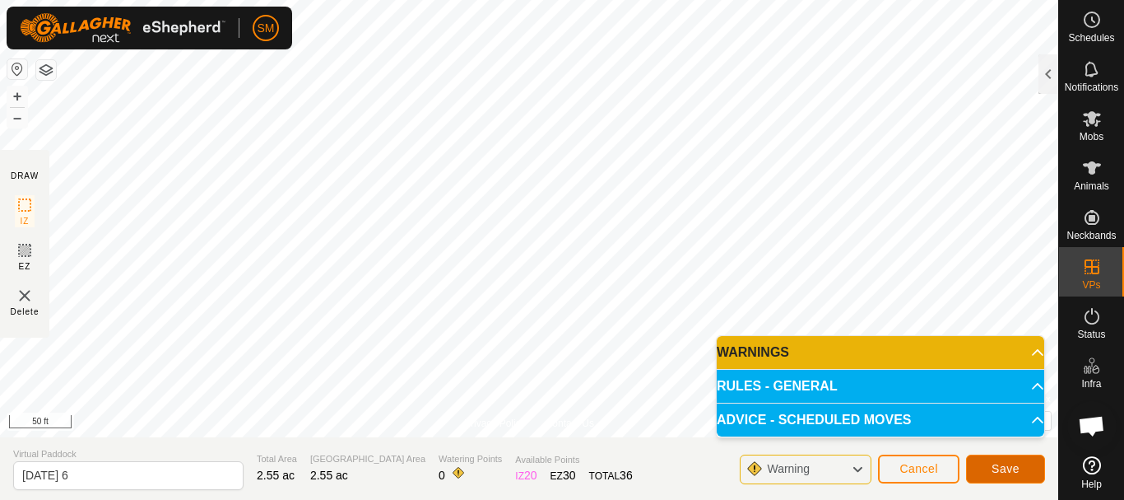
click at [1012, 472] on span "Save" at bounding box center [1006, 468] width 28 height 13
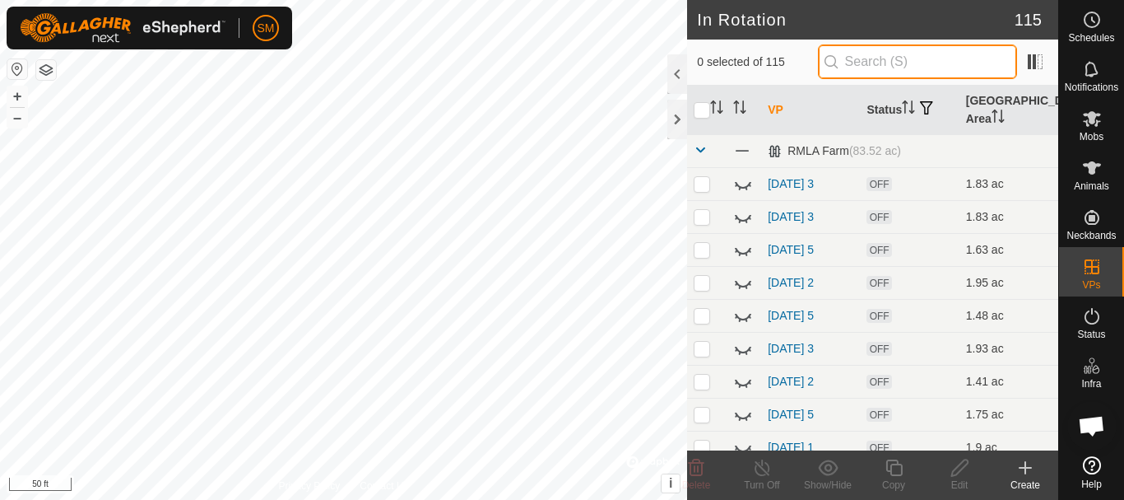
click at [903, 63] on input "text" at bounding box center [917, 61] width 199 height 35
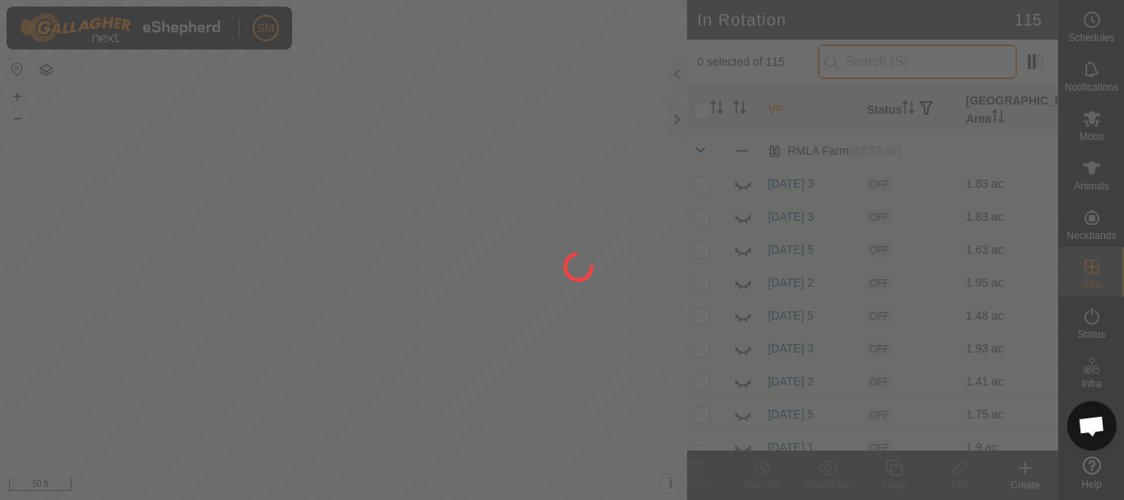
paste input "[DATE]"
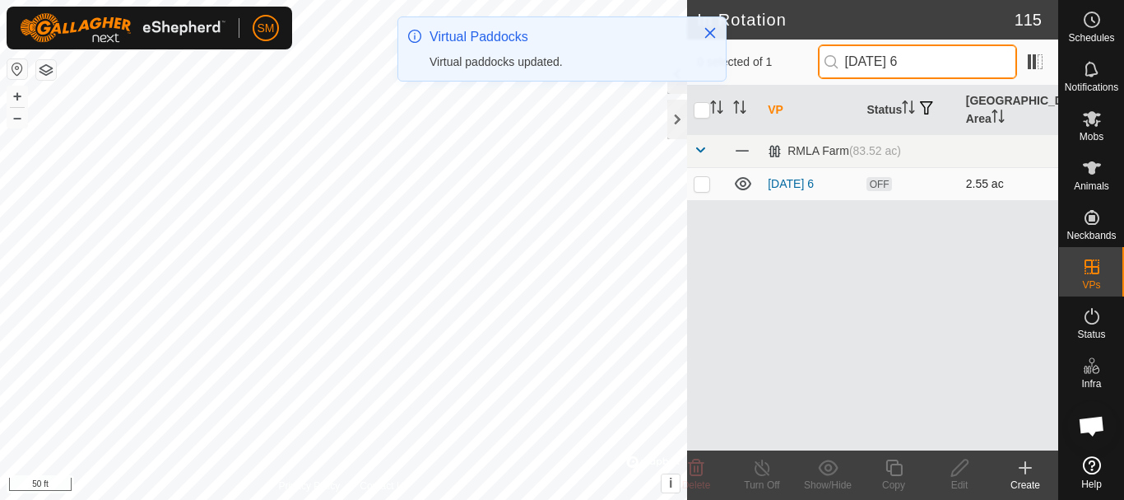
type input "[DATE] 6"
click at [701, 184] on p-checkbox at bounding box center [702, 183] width 16 height 13
checkbox input "true"
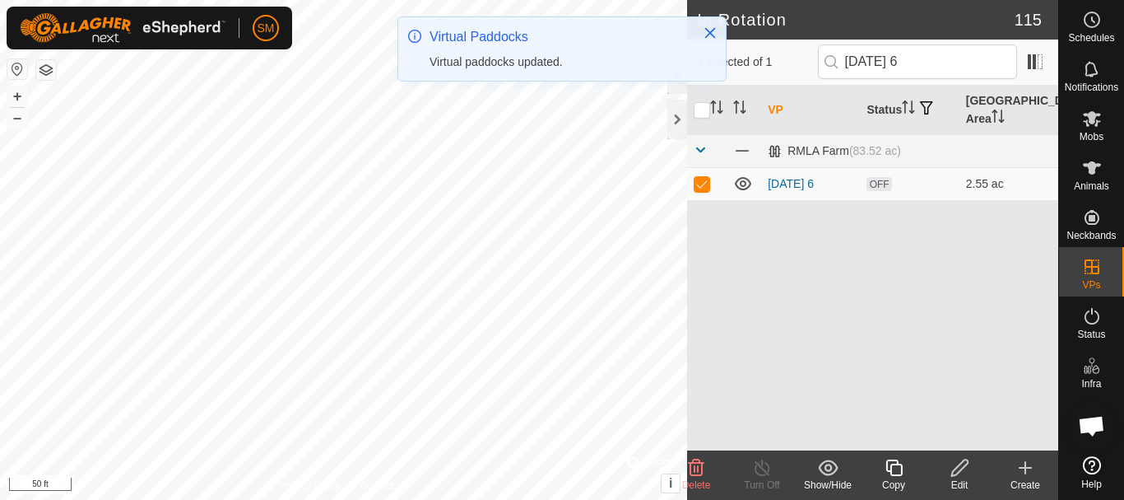
click at [896, 477] on icon at bounding box center [894, 468] width 21 height 20
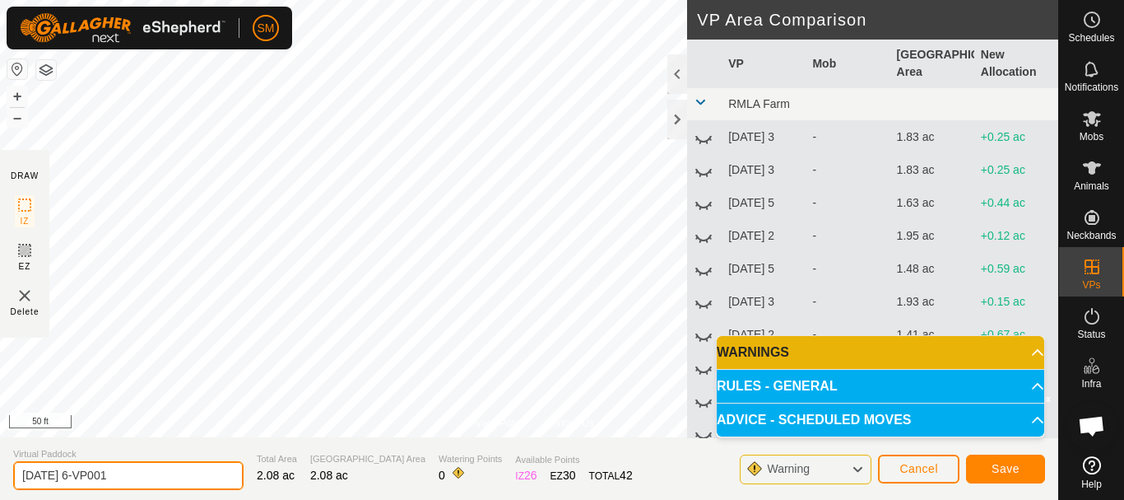
click at [162, 463] on input "[DATE] 6-VP001" at bounding box center [128, 475] width 230 height 29
paste input "text"
type input "[DATE] 1"
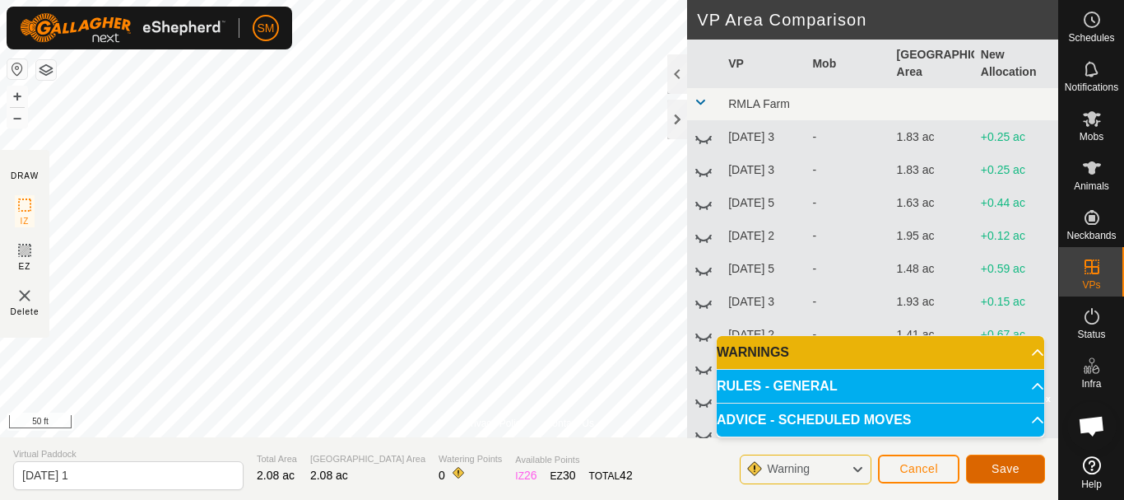
click at [1011, 469] on span "Save" at bounding box center [1006, 468] width 28 height 13
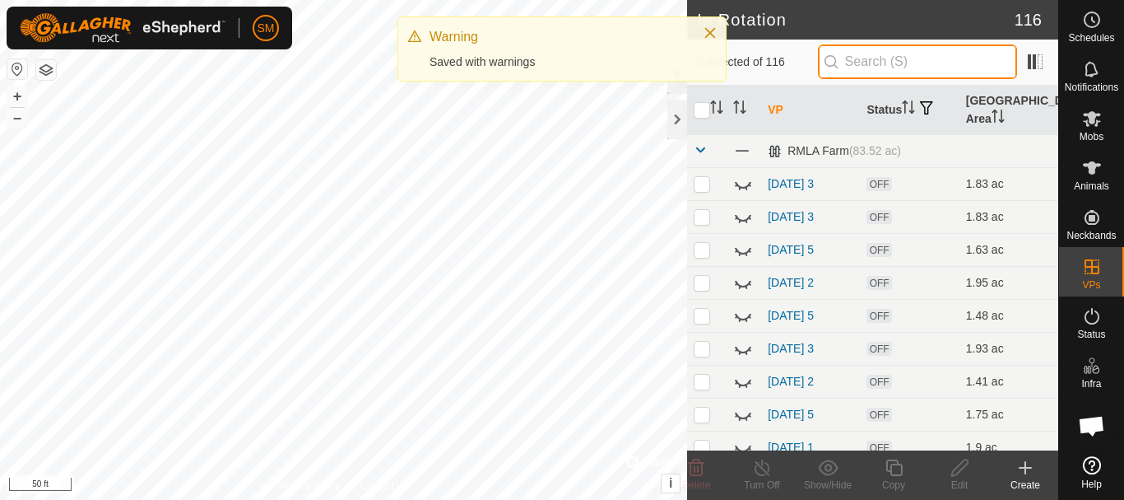
click at [899, 63] on input "text" at bounding box center [917, 61] width 199 height 35
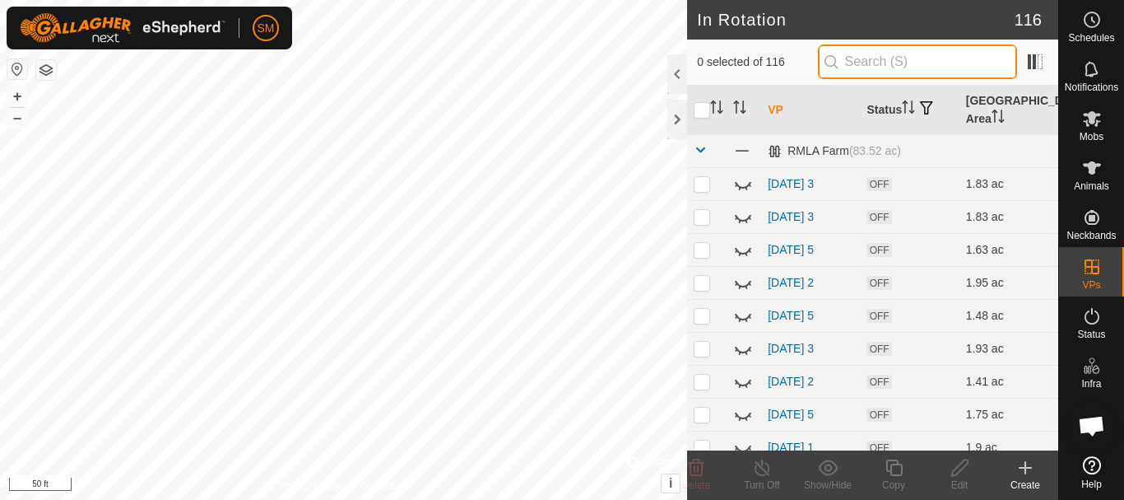
paste input "[DATE]"
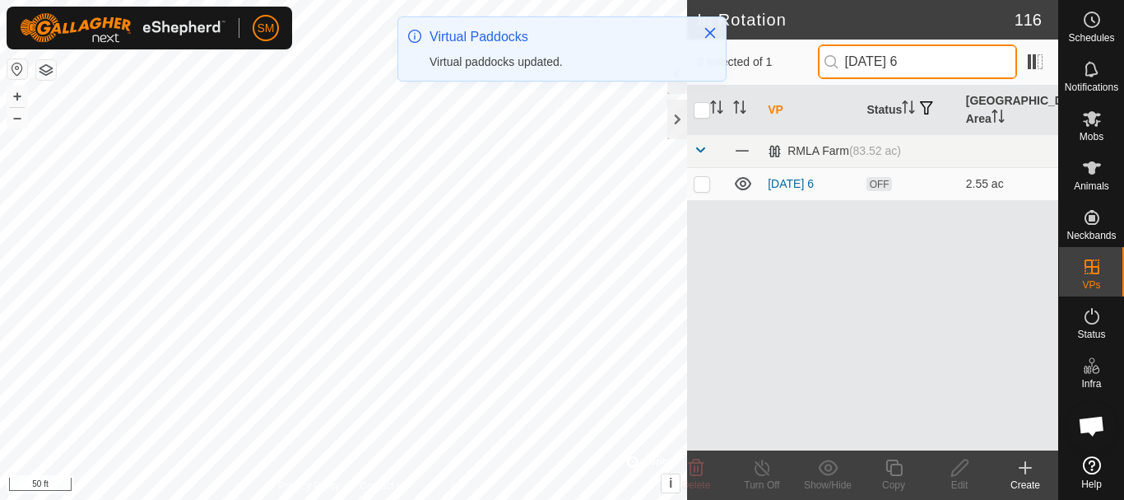
type input "[DATE] 6"
click at [705, 182] on p-checkbox at bounding box center [702, 183] width 16 height 13
checkbox input "true"
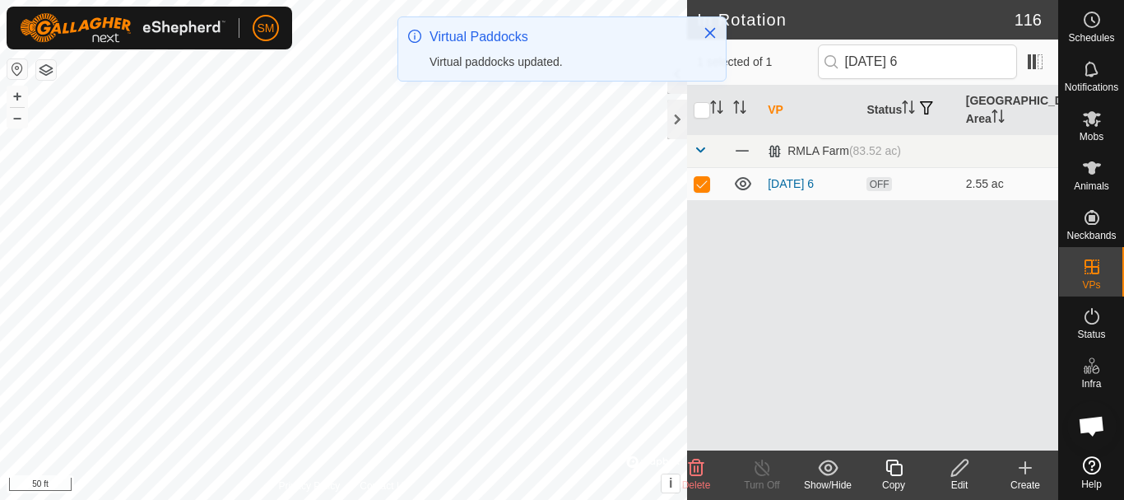
click at [892, 477] on div "Copy" at bounding box center [894, 484] width 66 height 15
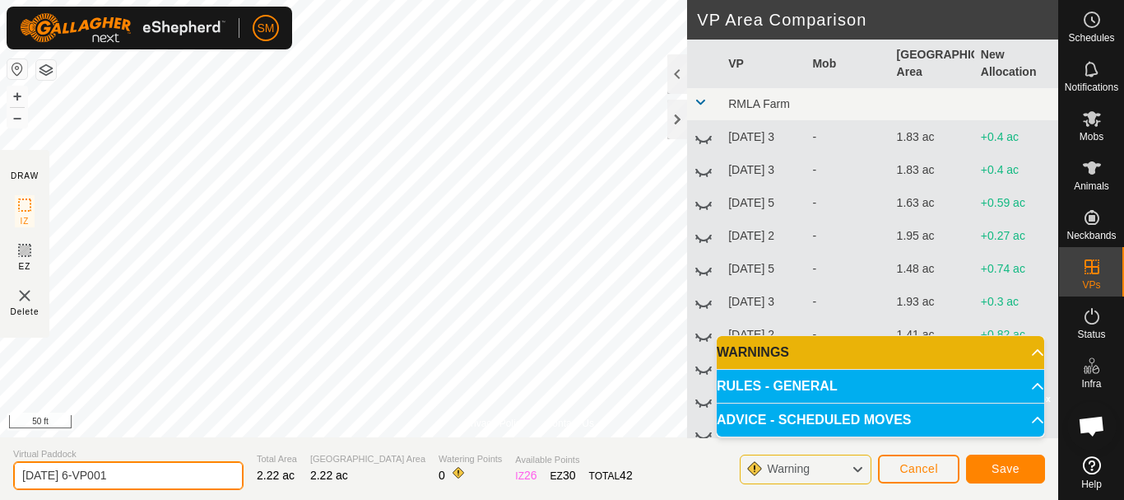
click at [178, 483] on input "[DATE] 6-VP001" at bounding box center [128, 475] width 230 height 29
paste input "text"
type input "[DATE] 2"
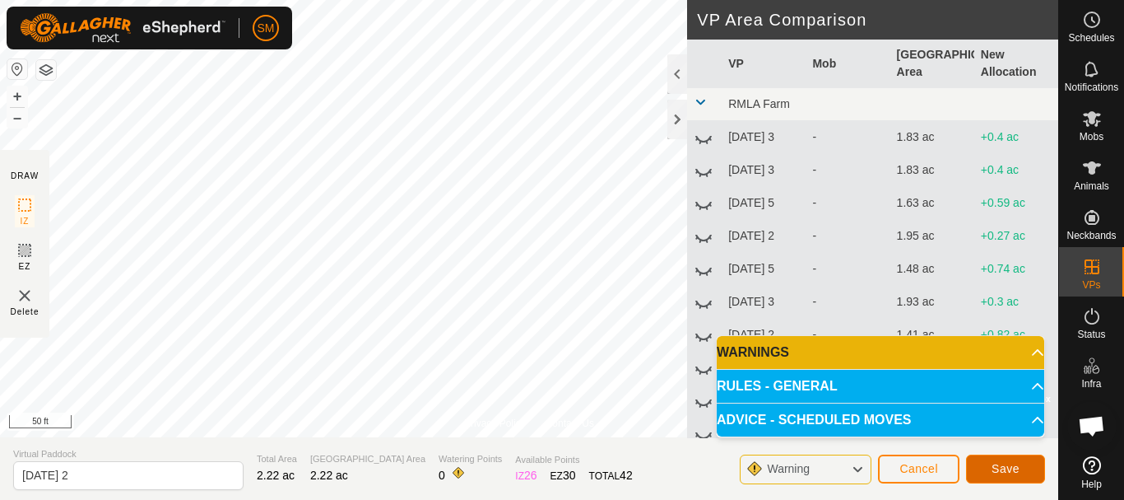
click at [1002, 468] on span "Save" at bounding box center [1006, 468] width 28 height 13
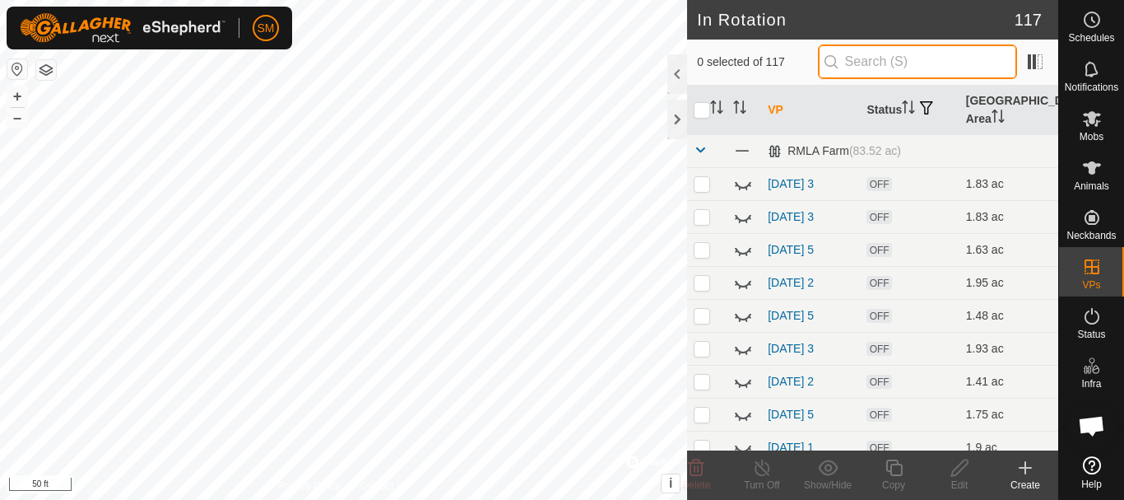
click at [918, 58] on input "text" at bounding box center [917, 61] width 199 height 35
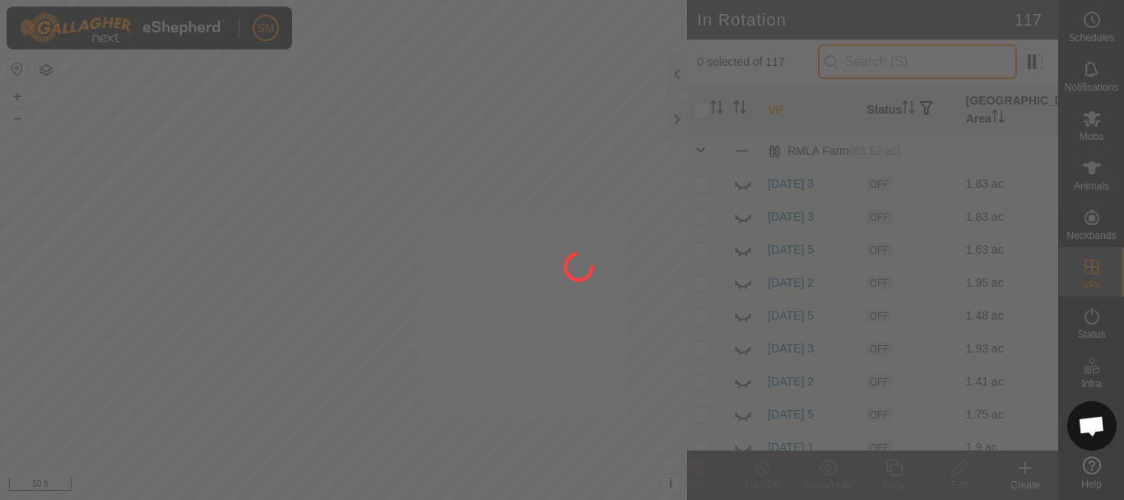
paste input "[DATE]"
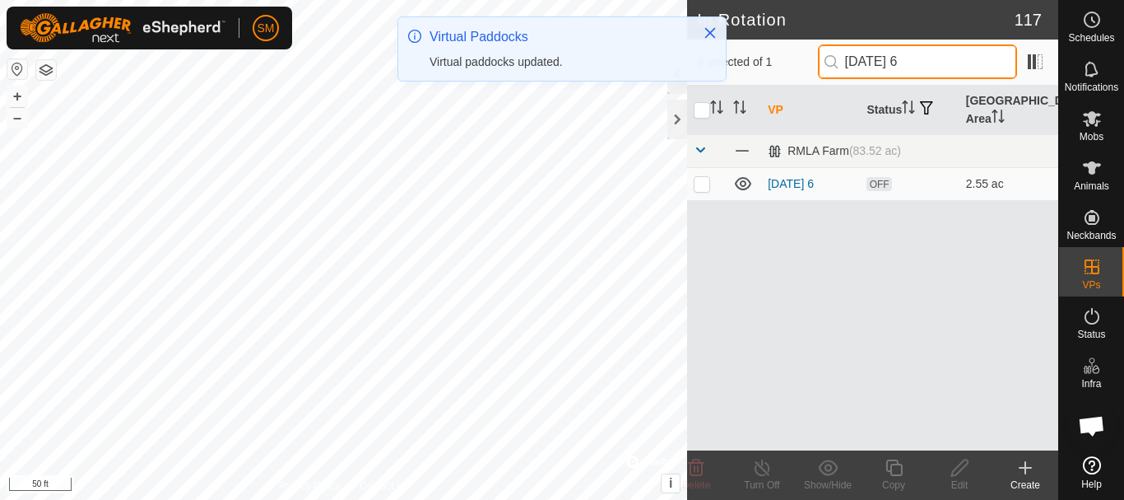
type input "[DATE] 6"
click at [699, 190] on td at bounding box center [707, 183] width 40 height 33
checkbox input "true"
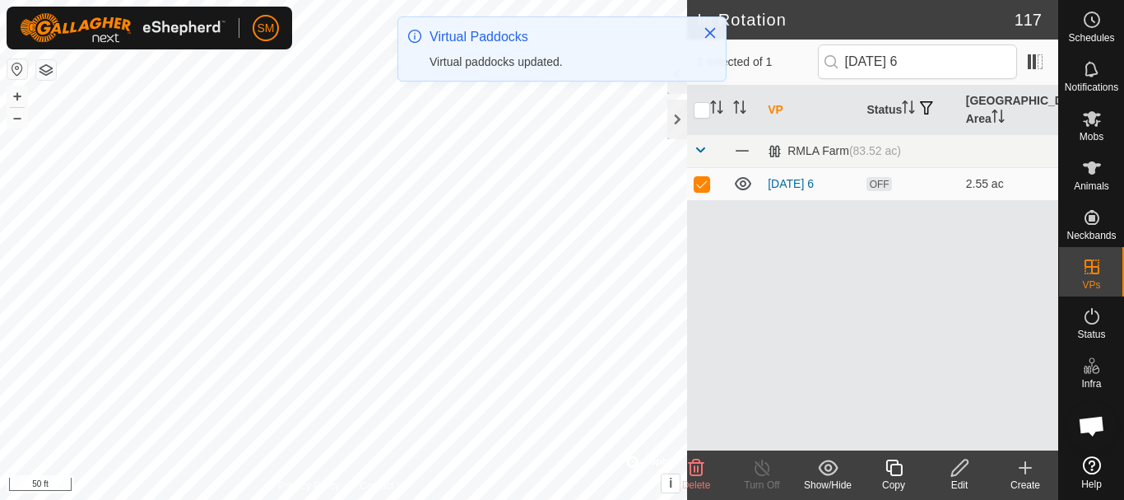
click at [894, 472] on icon at bounding box center [894, 468] width 21 height 20
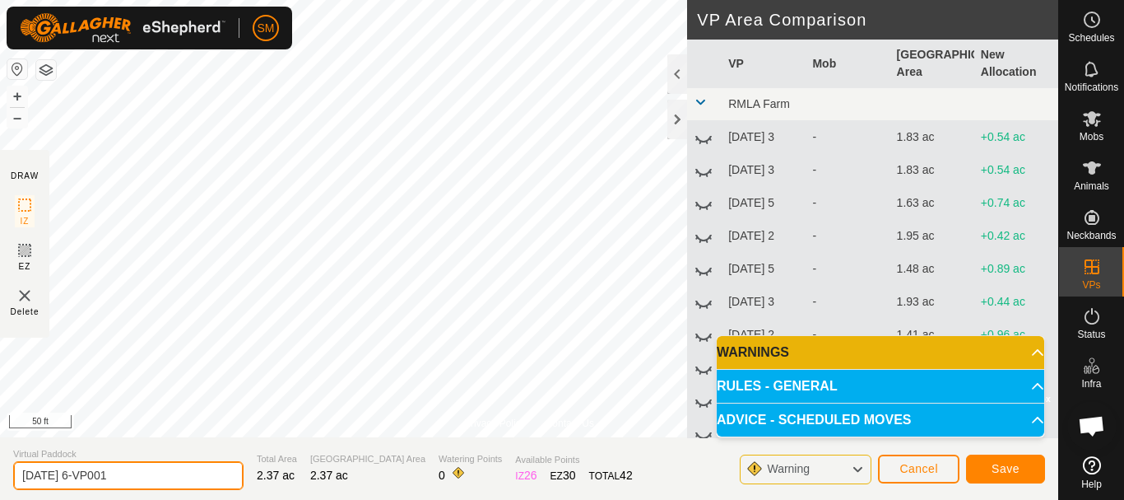
click at [204, 477] on input "[DATE] 6-VP001" at bounding box center [128, 475] width 230 height 29
paste input "text"
type input "[DATE] 3"
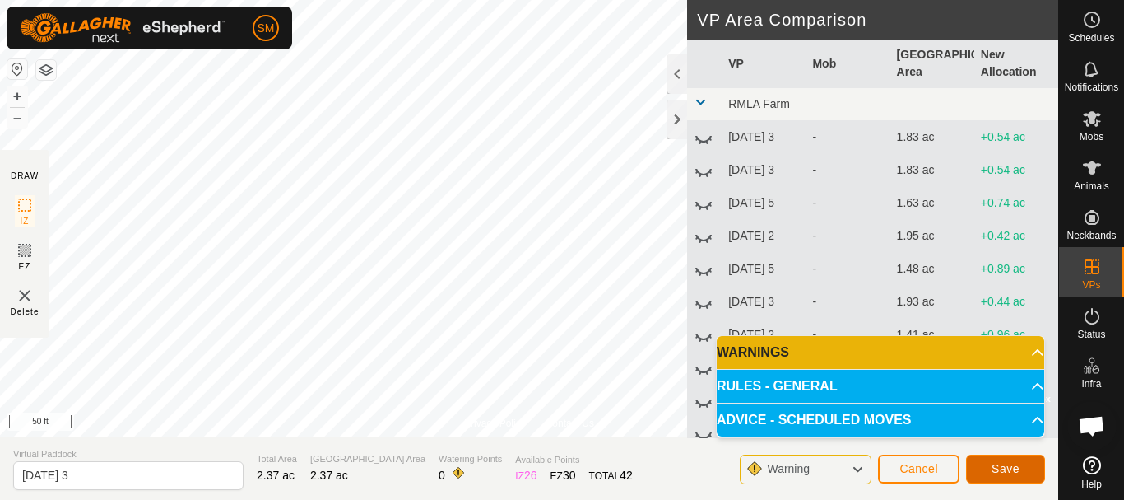
click at [995, 463] on span "Save" at bounding box center [1006, 468] width 28 height 13
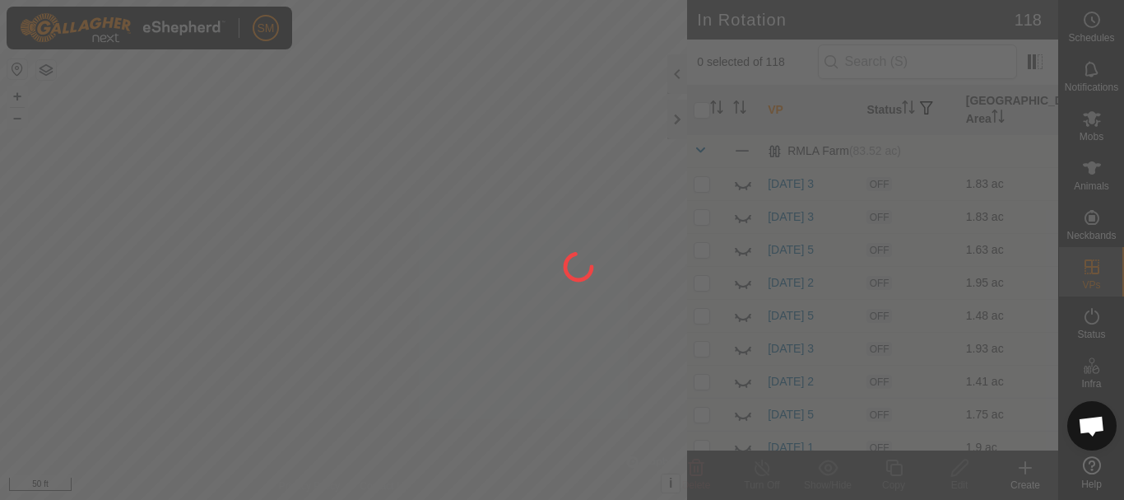
click at [1097, 22] on div at bounding box center [562, 250] width 1124 height 500
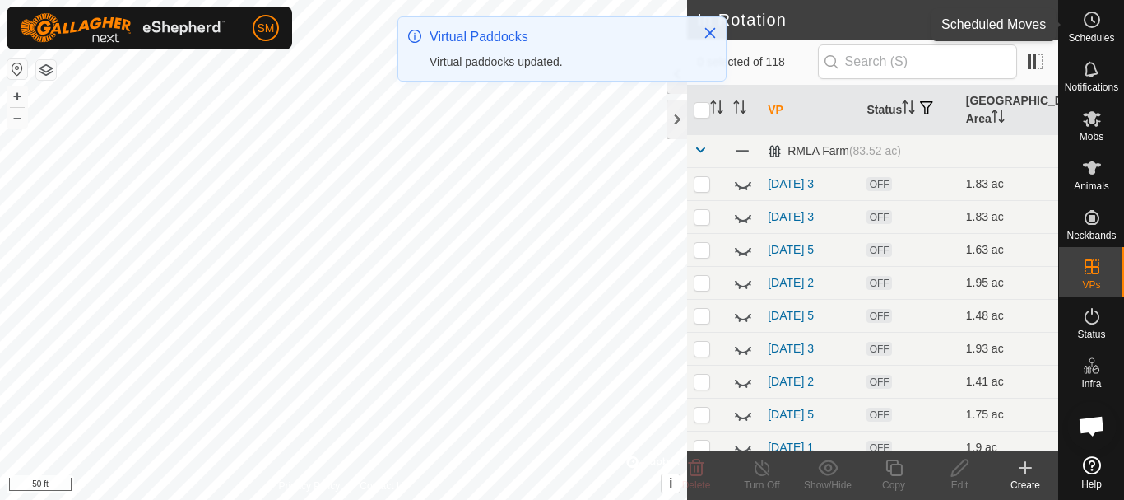
click at [1097, 22] on icon at bounding box center [1092, 20] width 20 height 20
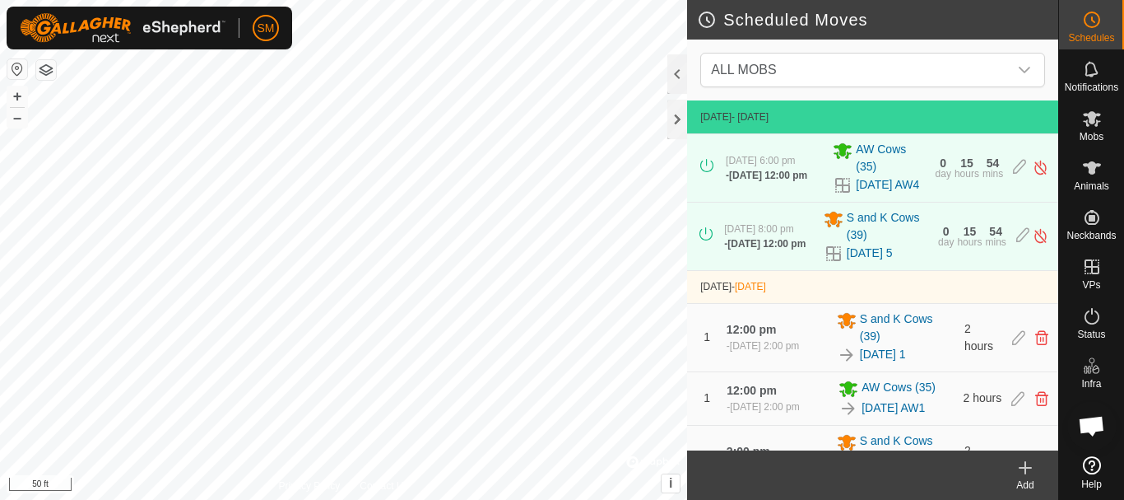
click at [1027, 466] on icon at bounding box center [1026, 468] width 20 height 20
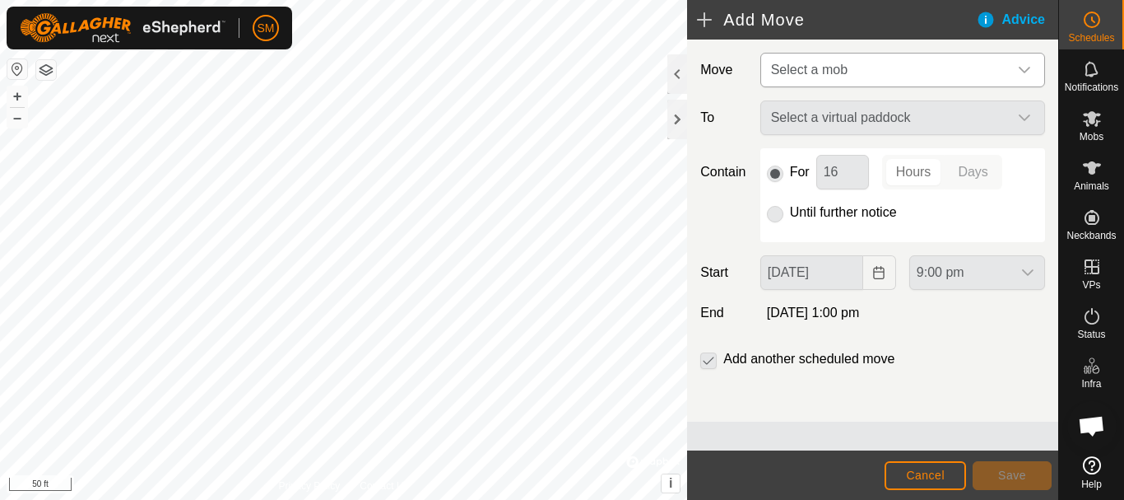
click at [871, 70] on span "Select a mob" at bounding box center [887, 70] width 244 height 33
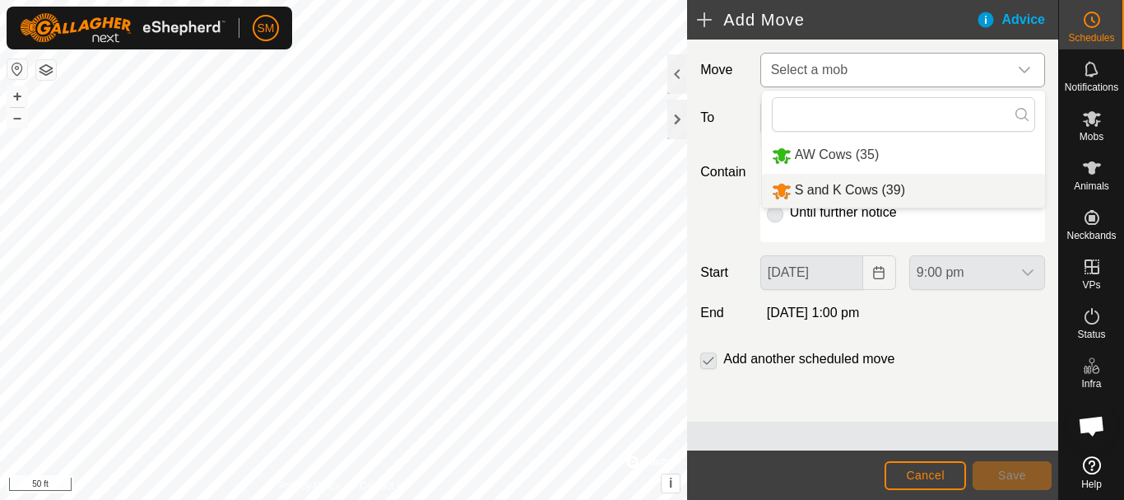
click at [852, 187] on li "S and K Cows (39)" at bounding box center [903, 191] width 283 height 34
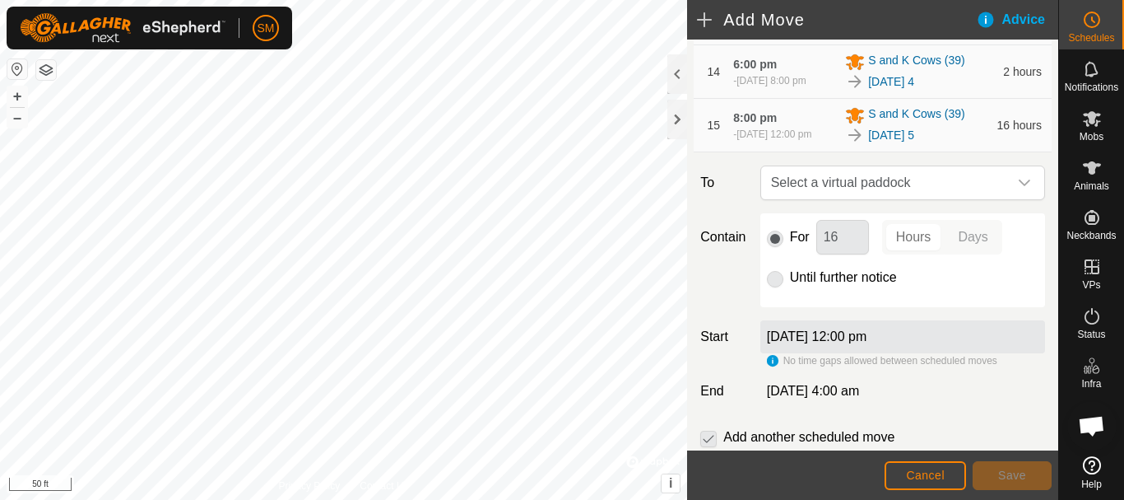
scroll to position [1132, 0]
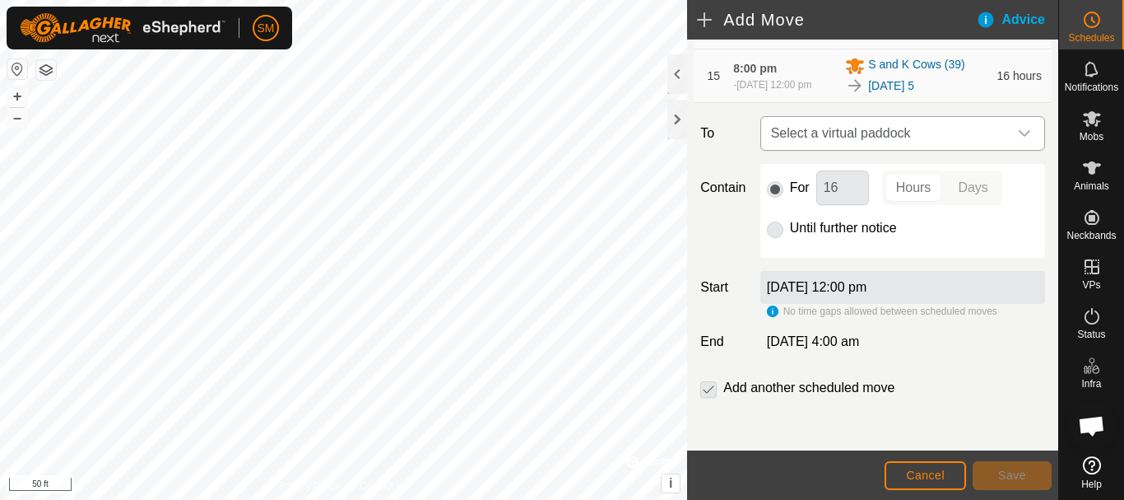
click at [1019, 133] on icon "dropdown trigger" at bounding box center [1025, 133] width 12 height 7
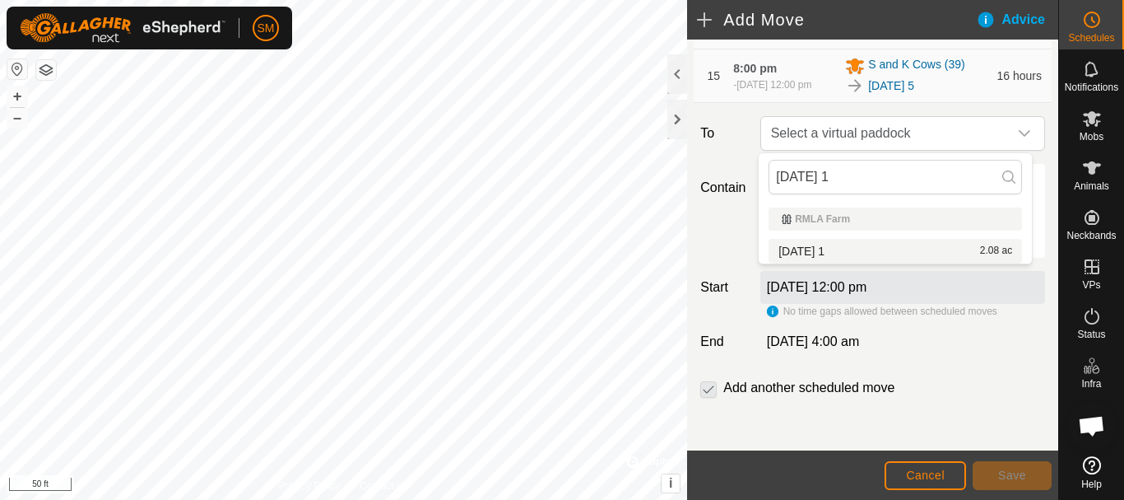
type input "[DATE] 1"
click at [801, 252] on li "[DATE] 1 2.08 ac" at bounding box center [896, 251] width 254 height 25
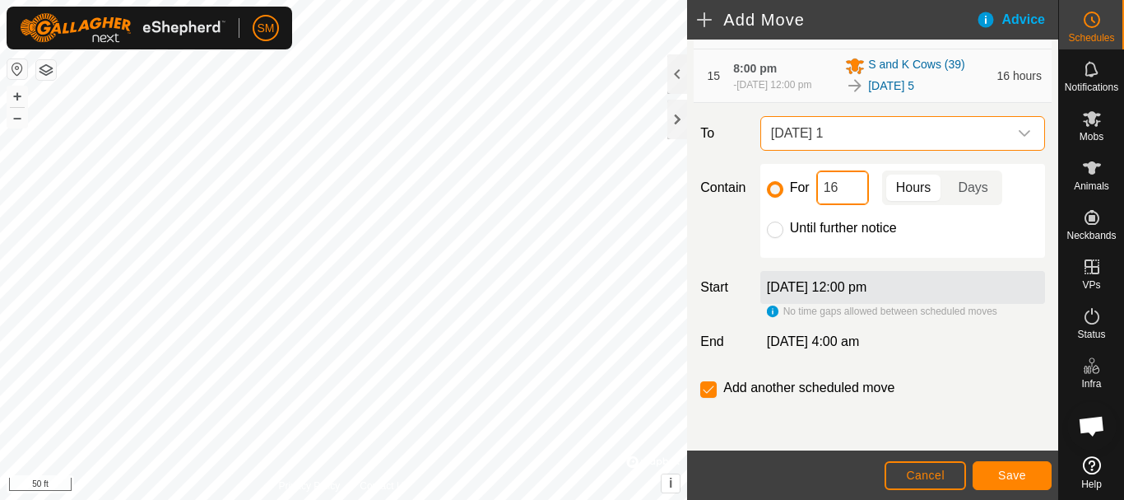
click at [834, 191] on input "16" at bounding box center [843, 187] width 53 height 35
type input "2"
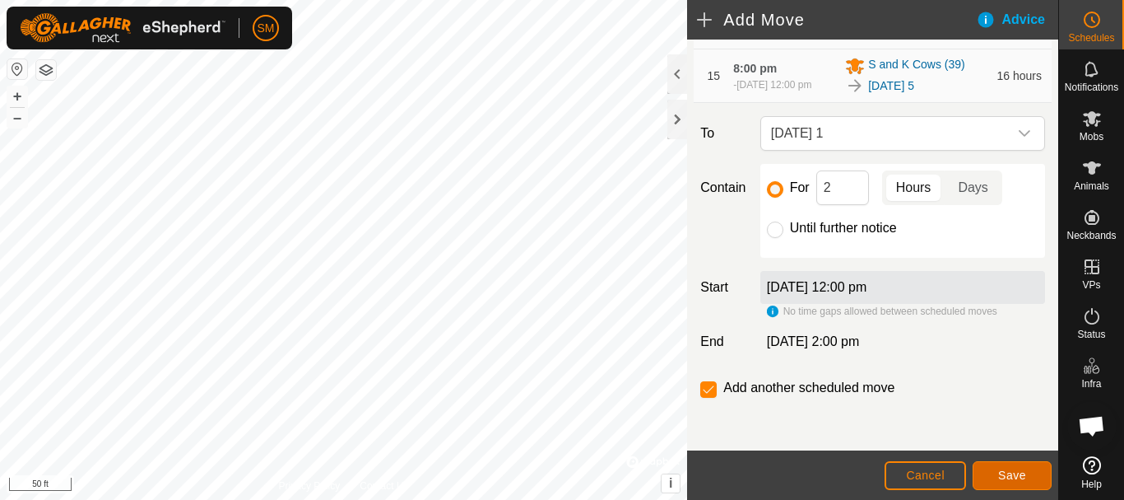
click at [1016, 474] on span "Save" at bounding box center [1012, 474] width 28 height 13
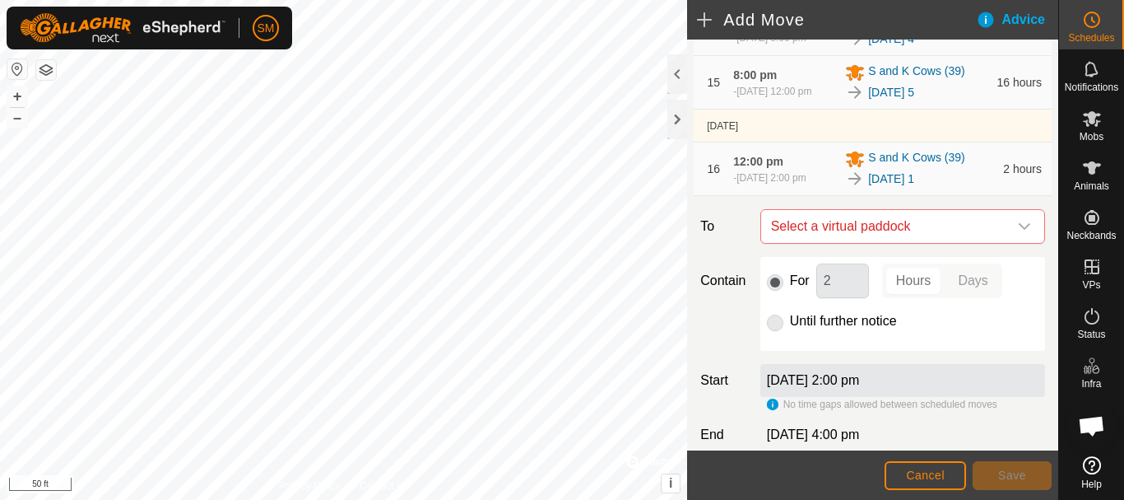
scroll to position [1226, 0]
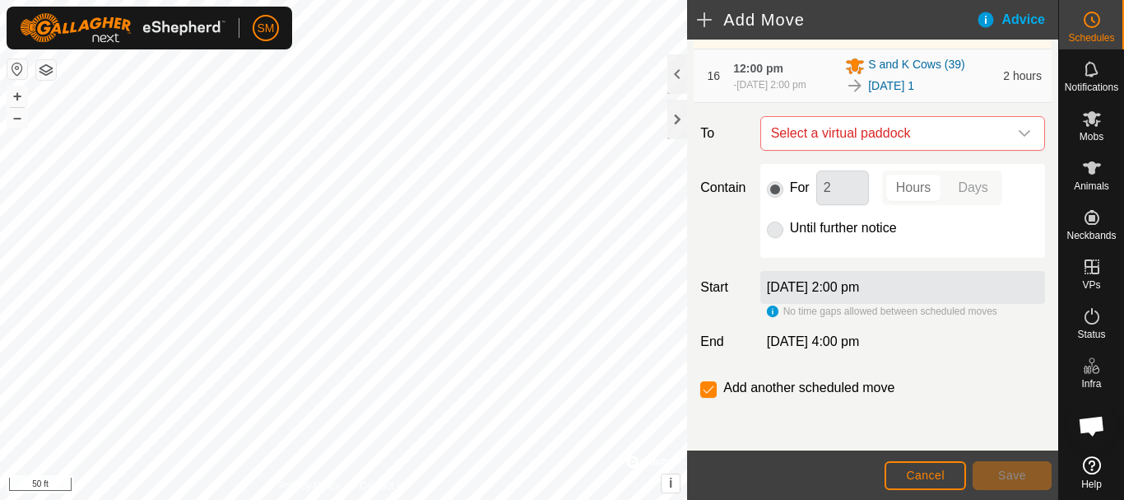
click at [1018, 137] on icon "dropdown trigger" at bounding box center [1024, 133] width 13 height 13
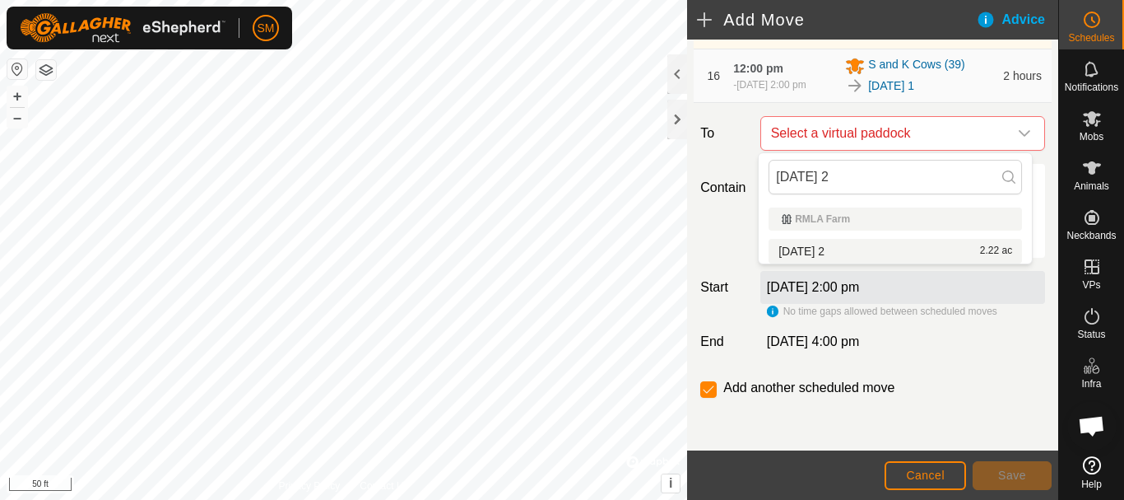
type input "[DATE] 2"
click at [828, 249] on li "[DATE] 2 2.22 ac" at bounding box center [896, 251] width 254 height 25
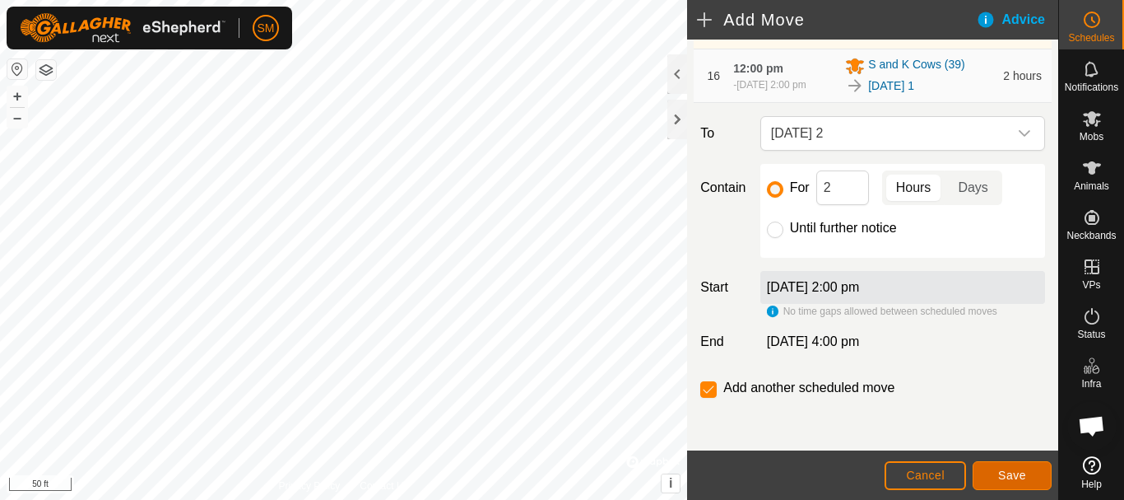
click at [998, 472] on button "Save" at bounding box center [1012, 475] width 79 height 29
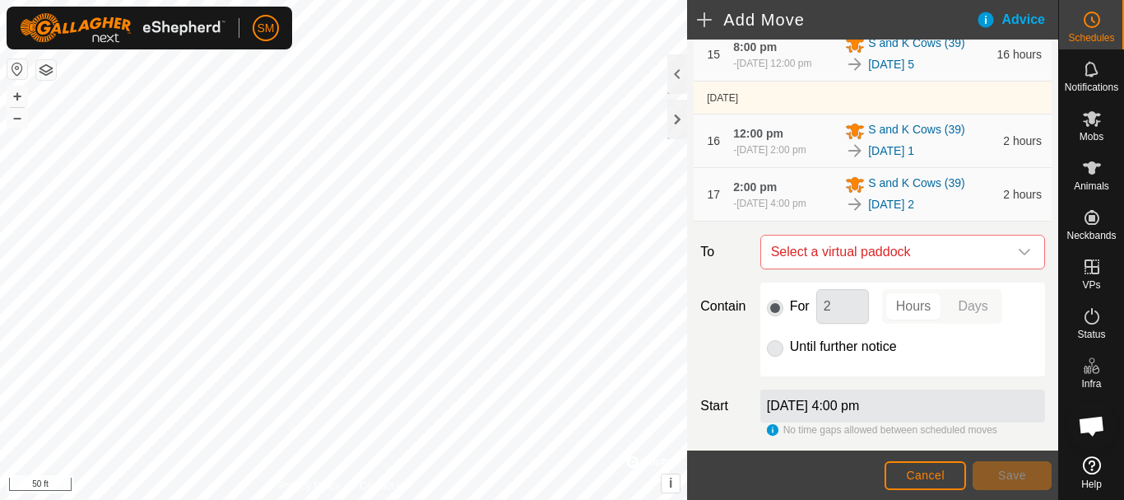
scroll to position [1286, 0]
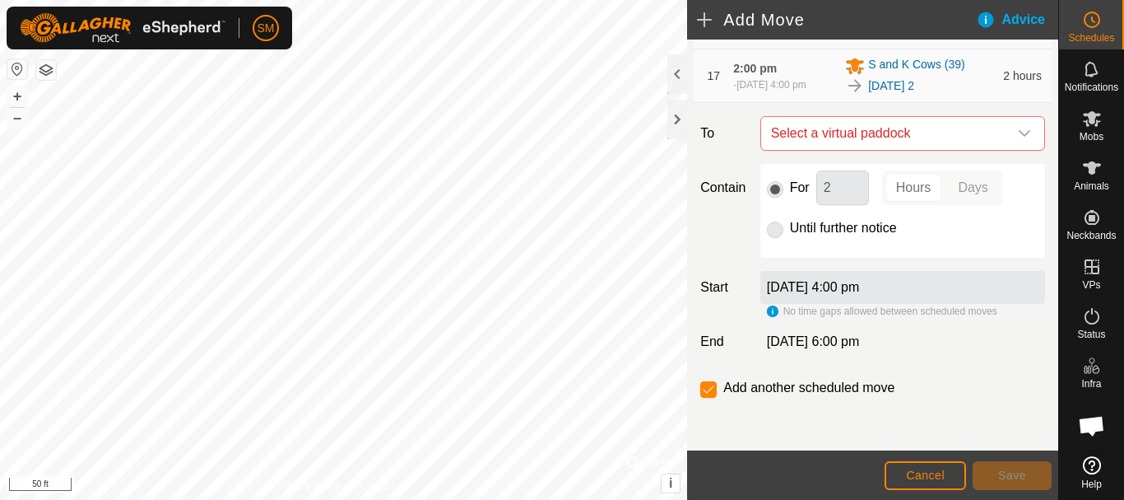
click at [1019, 135] on icon "dropdown trigger" at bounding box center [1025, 133] width 12 height 7
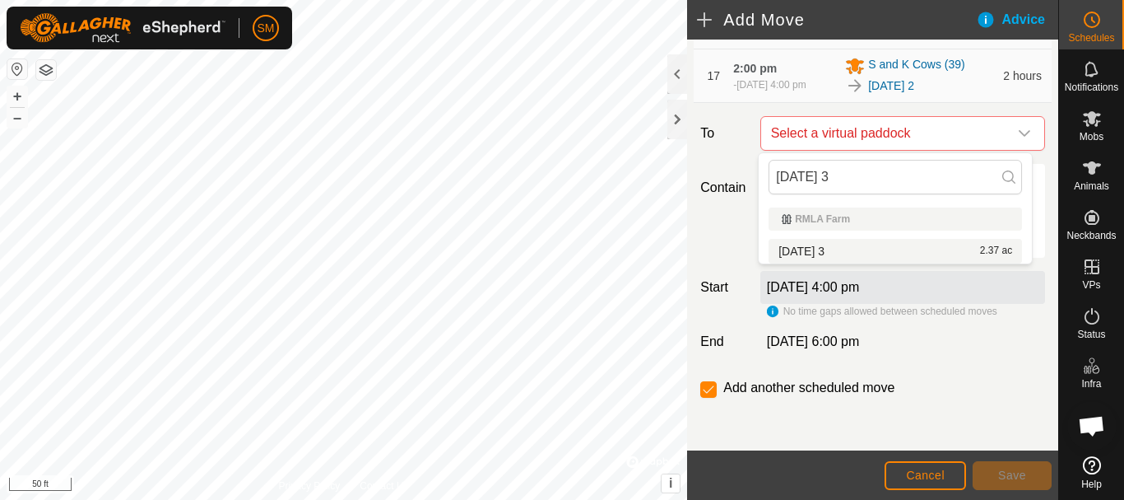
type input "[DATE] 3"
click at [822, 254] on li "[DATE] 3 2.37 ac" at bounding box center [896, 251] width 254 height 25
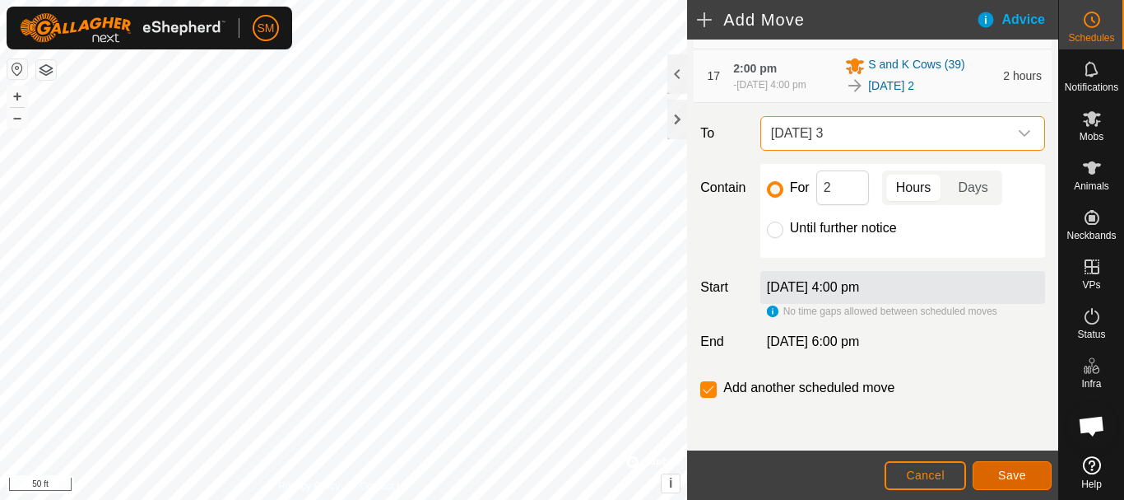
click at [1009, 467] on button "Save" at bounding box center [1012, 475] width 79 height 29
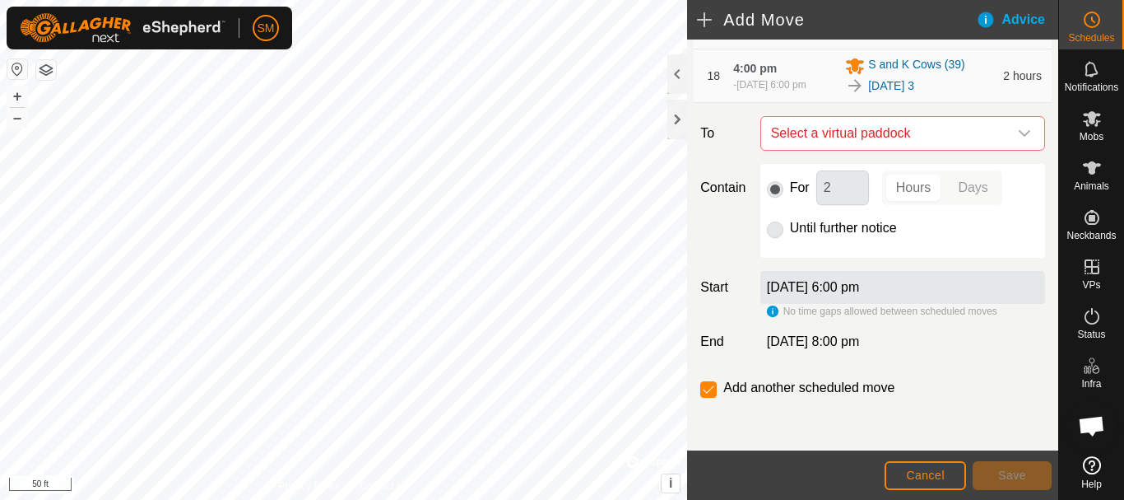
scroll to position [1347, 0]
click at [1018, 136] on icon "dropdown trigger" at bounding box center [1024, 133] width 13 height 13
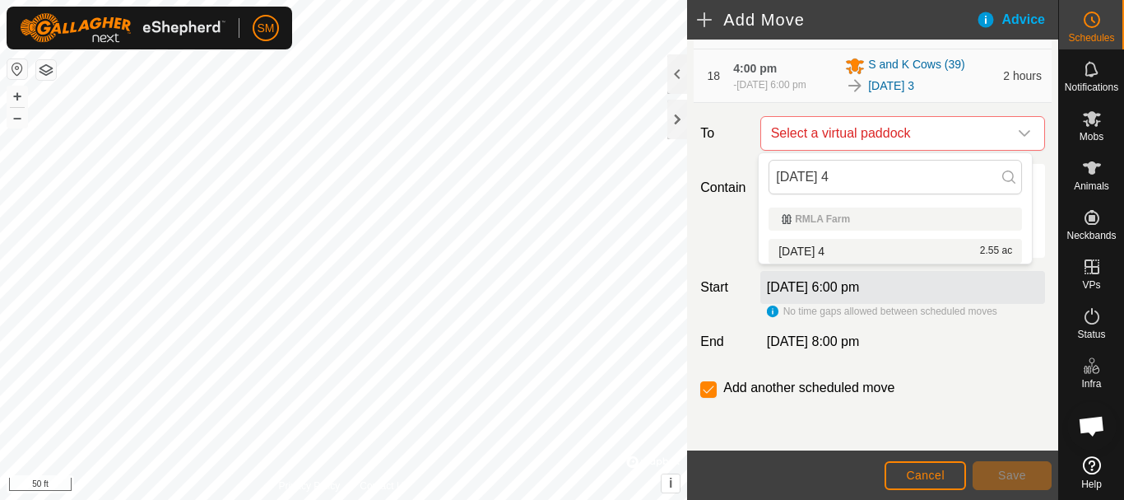
type input "[DATE] 4"
click at [837, 245] on li "[DATE] 4 2.55 ac" at bounding box center [896, 251] width 254 height 25
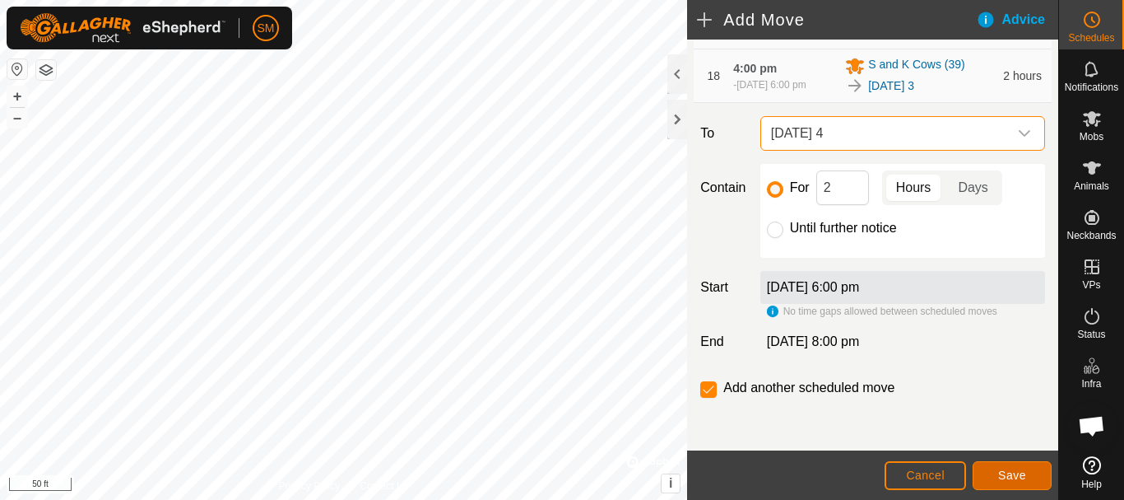
click at [1032, 483] on button "Save" at bounding box center [1012, 475] width 79 height 29
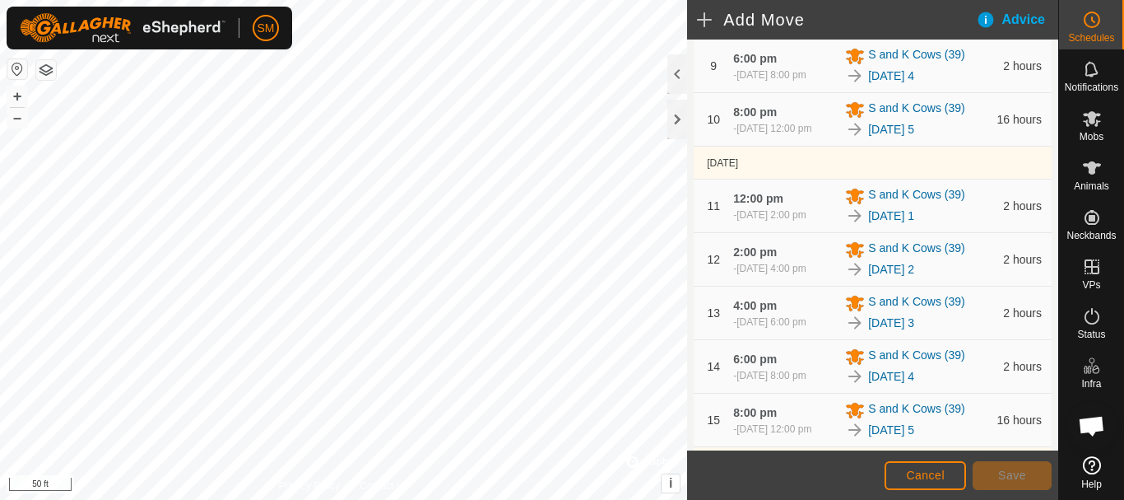
scroll to position [1408, 0]
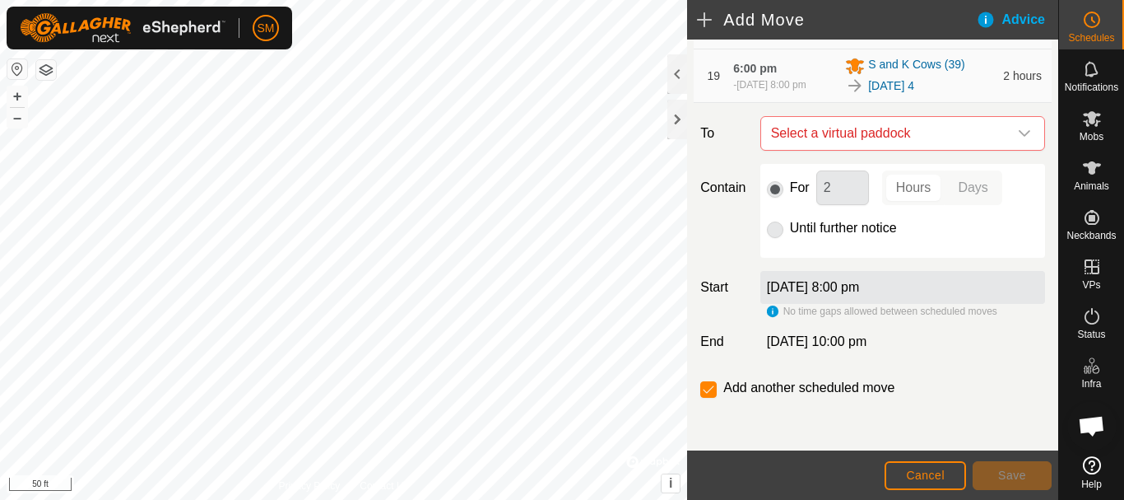
click at [1018, 133] on icon "dropdown trigger" at bounding box center [1024, 133] width 13 height 13
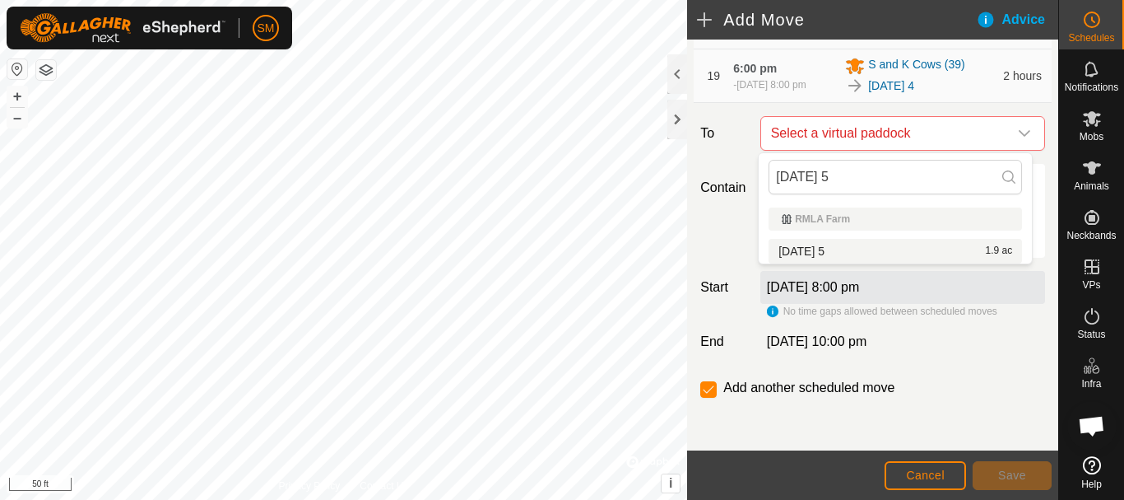
type input "[DATE] 5"
click at [834, 246] on li "[DATE] 5 1.9 ac" at bounding box center [896, 251] width 254 height 25
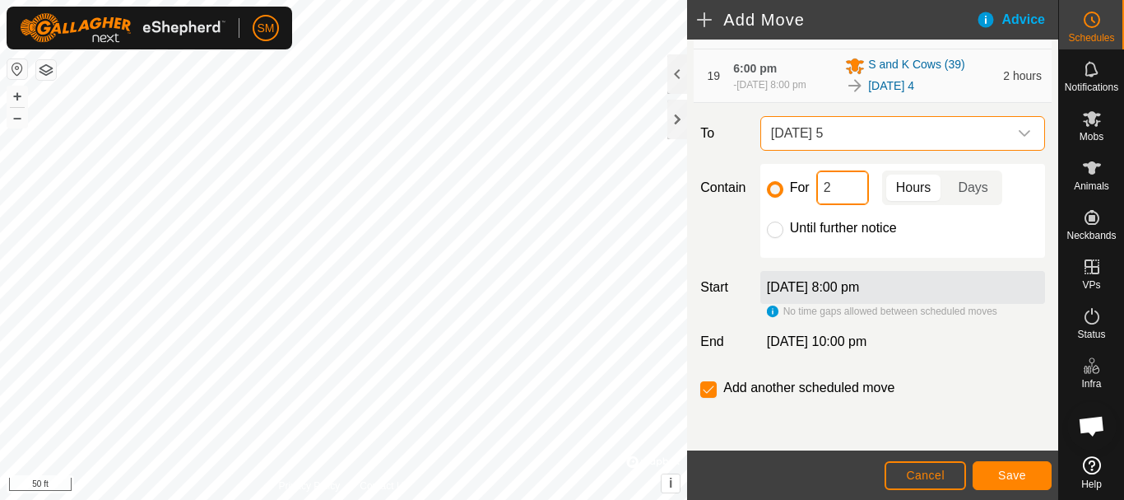
click at [830, 184] on input "2" at bounding box center [843, 187] width 53 height 35
type input "16"
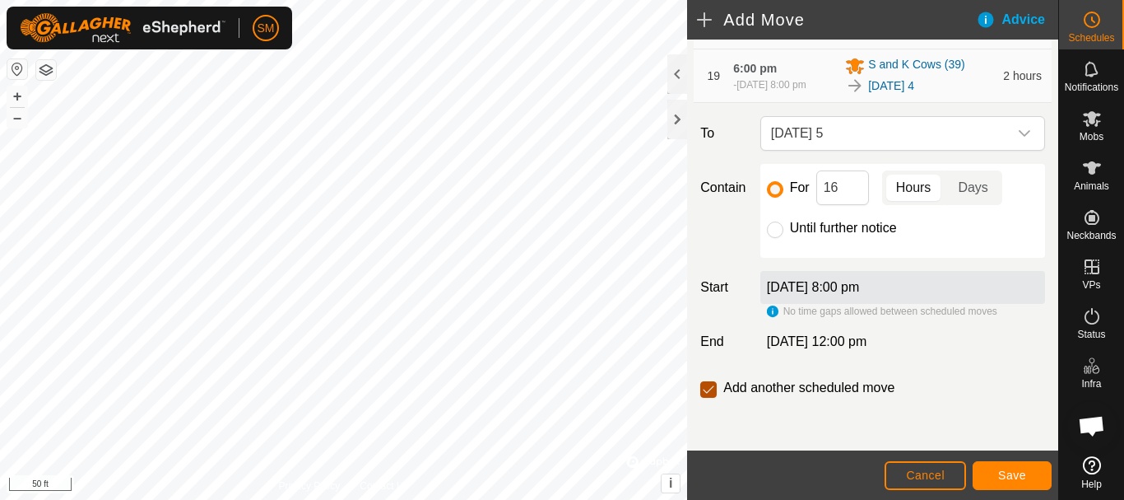
click at [717, 385] on input "checkbox" at bounding box center [708, 389] width 16 height 16
checkbox input "false"
click at [1032, 482] on button "Save" at bounding box center [1012, 475] width 79 height 29
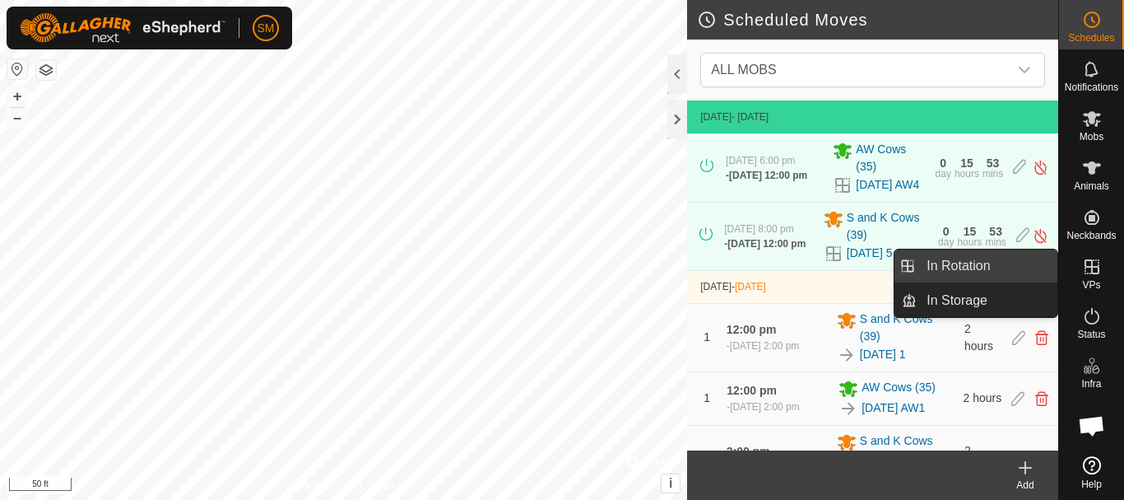
click at [978, 272] on link "In Rotation" at bounding box center [987, 265] width 141 height 33
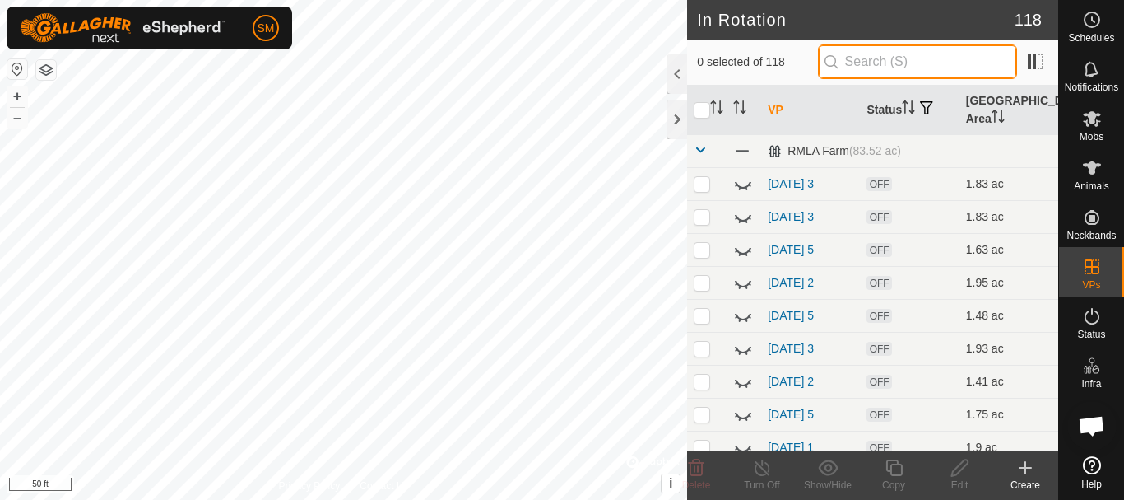
click at [866, 63] on input "text" at bounding box center [917, 61] width 199 height 35
paste input "[DATE]"
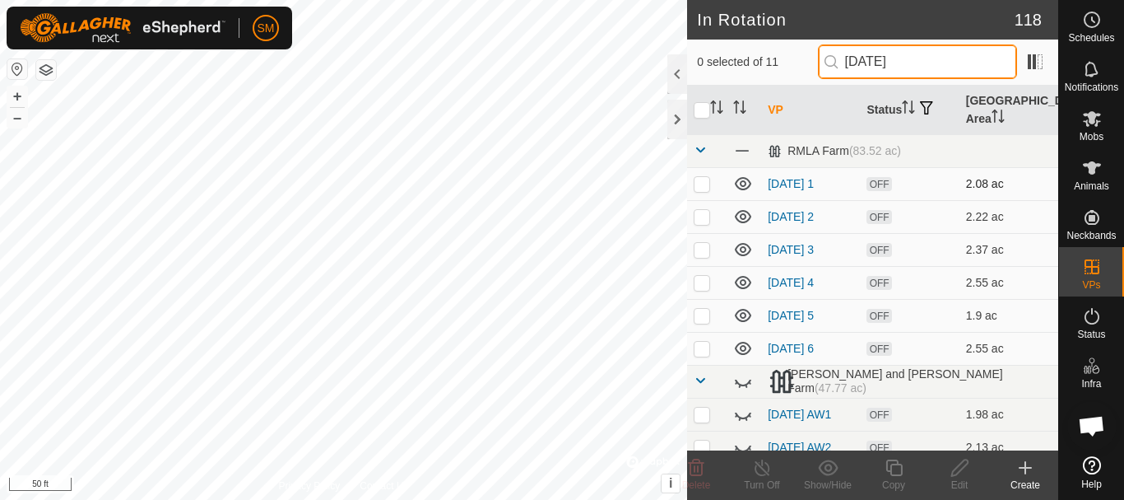
type input "[DATE]"
click at [740, 191] on icon at bounding box center [743, 184] width 20 height 20
click at [743, 216] on icon at bounding box center [743, 217] width 20 height 20
click at [747, 246] on icon at bounding box center [743, 249] width 16 height 13
click at [743, 282] on icon at bounding box center [743, 282] width 20 height 20
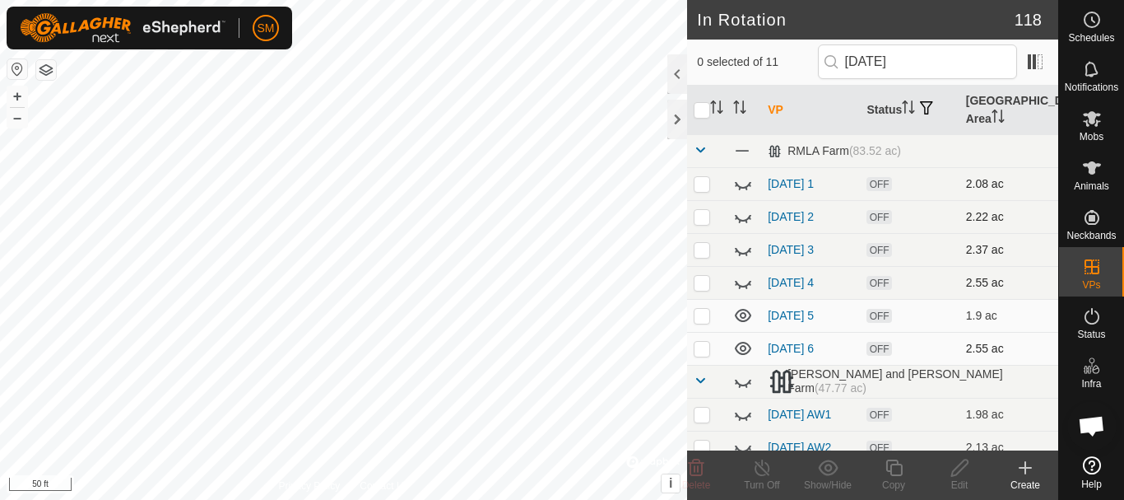
click at [710, 350] on p-checkbox at bounding box center [702, 348] width 16 height 13
click at [698, 471] on icon at bounding box center [697, 467] width 16 height 16
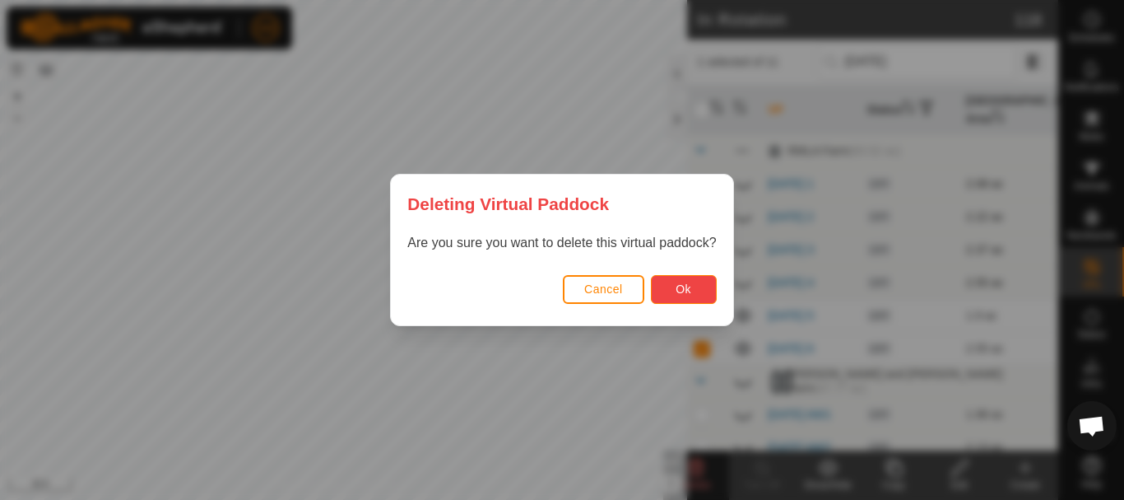
click at [687, 290] on span "Ok" at bounding box center [684, 288] width 16 height 13
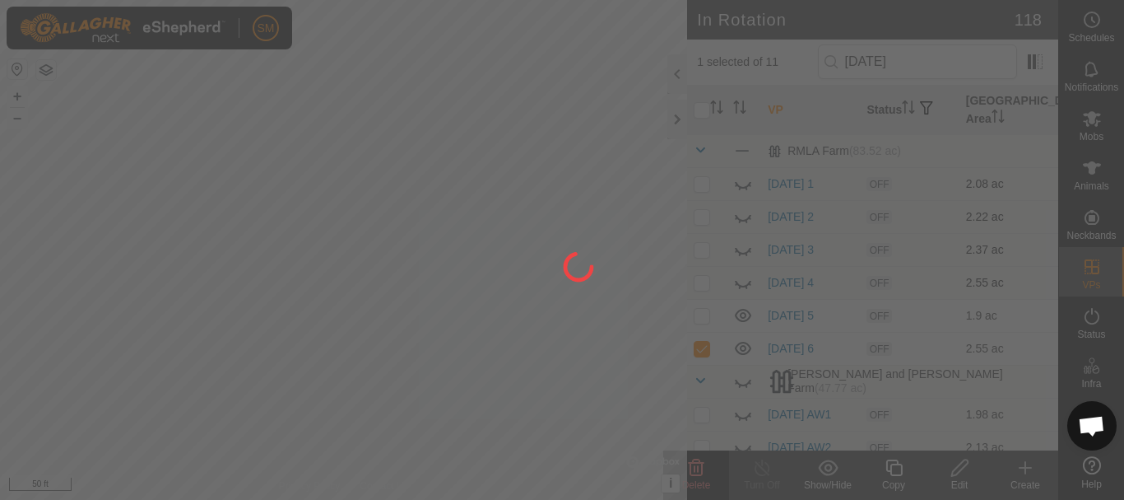
checkbox input "false"
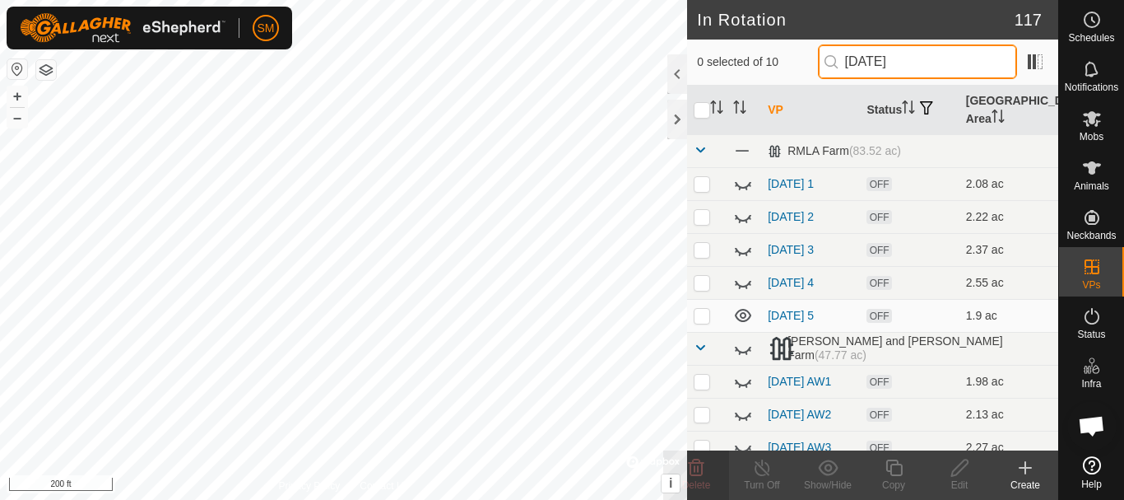
click at [932, 59] on input "[DATE]" at bounding box center [917, 61] width 199 height 35
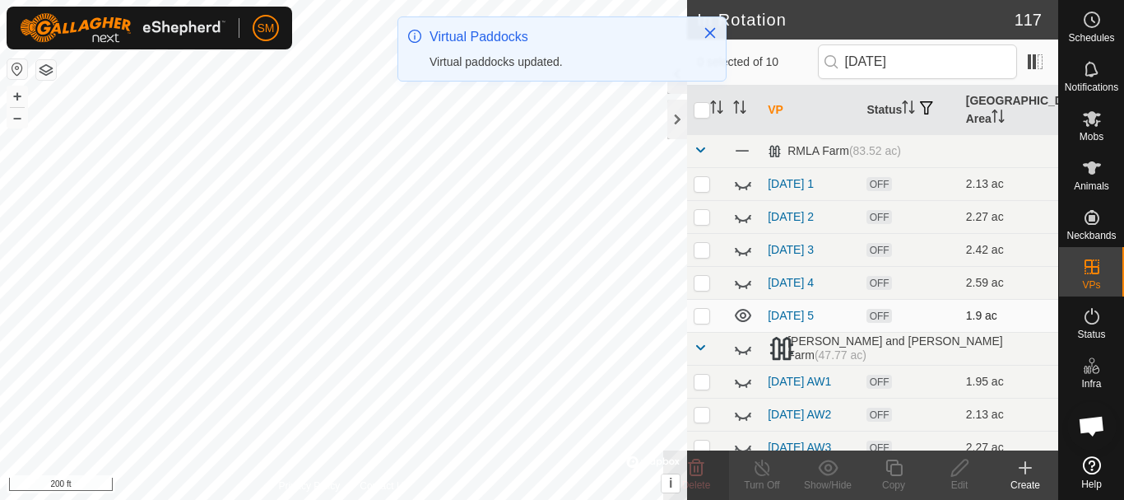
click at [740, 317] on icon at bounding box center [743, 315] width 20 height 20
click at [933, 63] on input "[DATE]" at bounding box center [917, 61] width 199 height 35
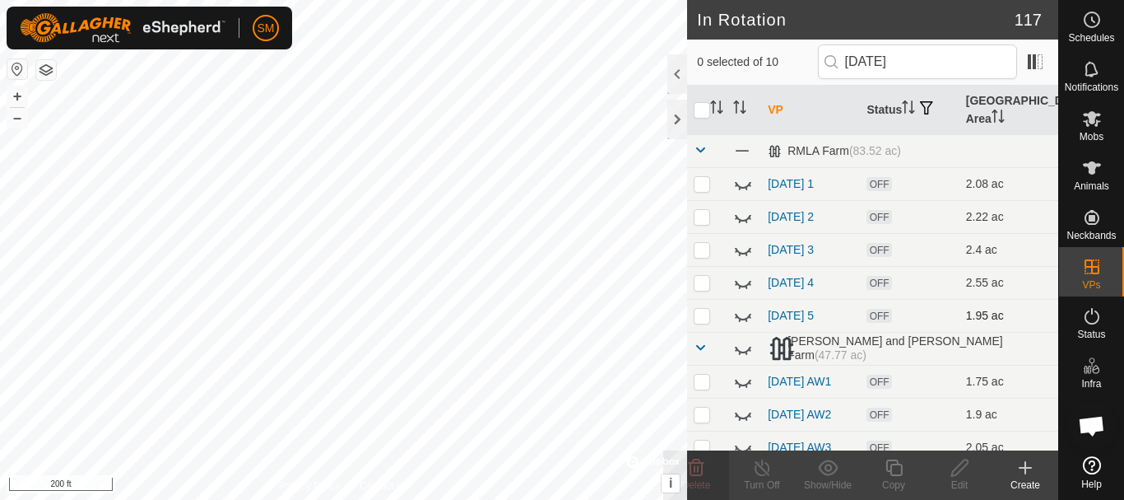
click at [742, 318] on icon at bounding box center [743, 315] width 20 height 20
click at [939, 59] on input "[DATE]" at bounding box center [917, 61] width 199 height 35
type input "[DATE]"
click at [742, 316] on icon at bounding box center [743, 315] width 16 height 13
drag, startPoint x: 935, startPoint y: 63, endPoint x: 822, endPoint y: 64, distance: 112.8
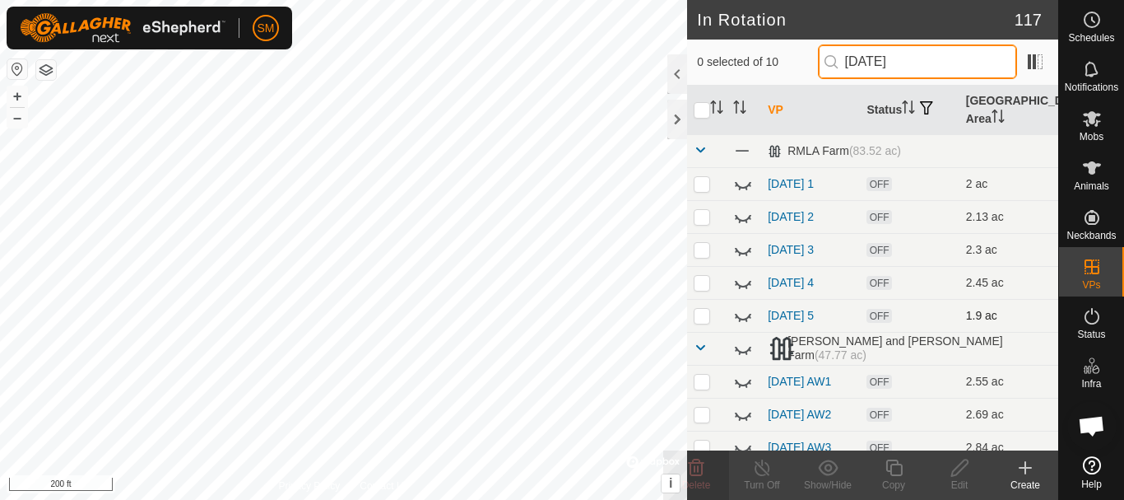
click at [822, 64] on input "[DATE]" at bounding box center [917, 61] width 199 height 35
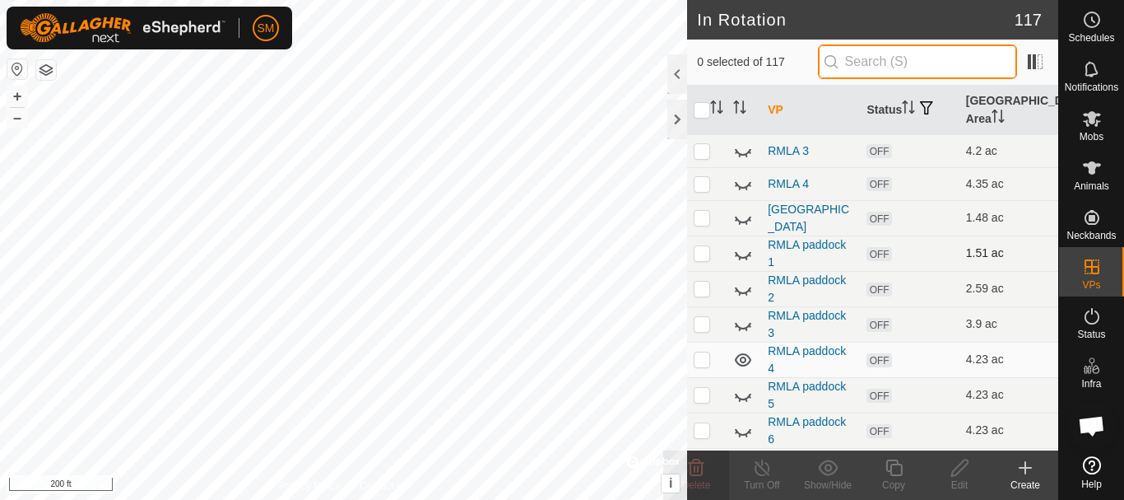
scroll to position [1564, 0]
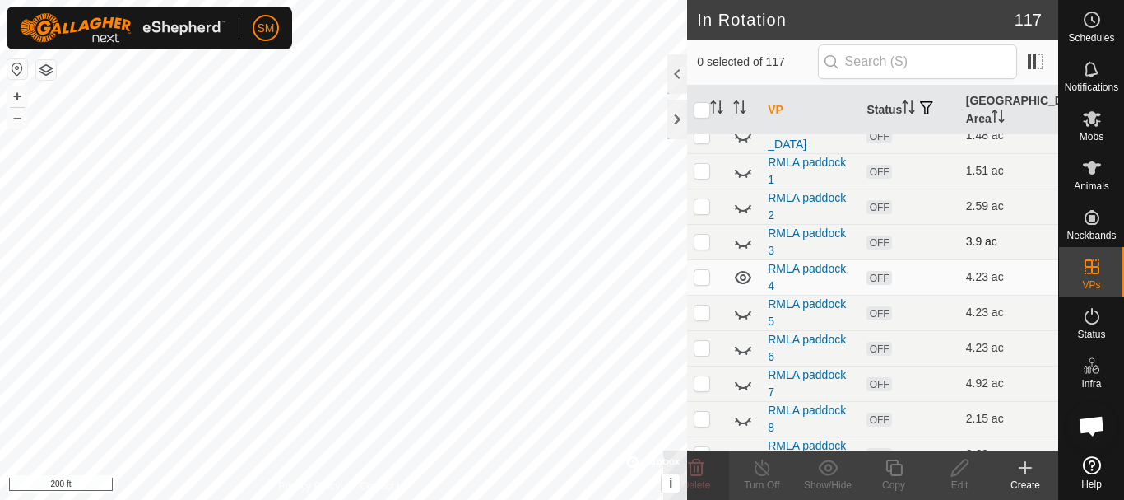
click at [747, 241] on icon at bounding box center [743, 242] width 20 height 20
click at [742, 203] on icon at bounding box center [743, 207] width 20 height 20
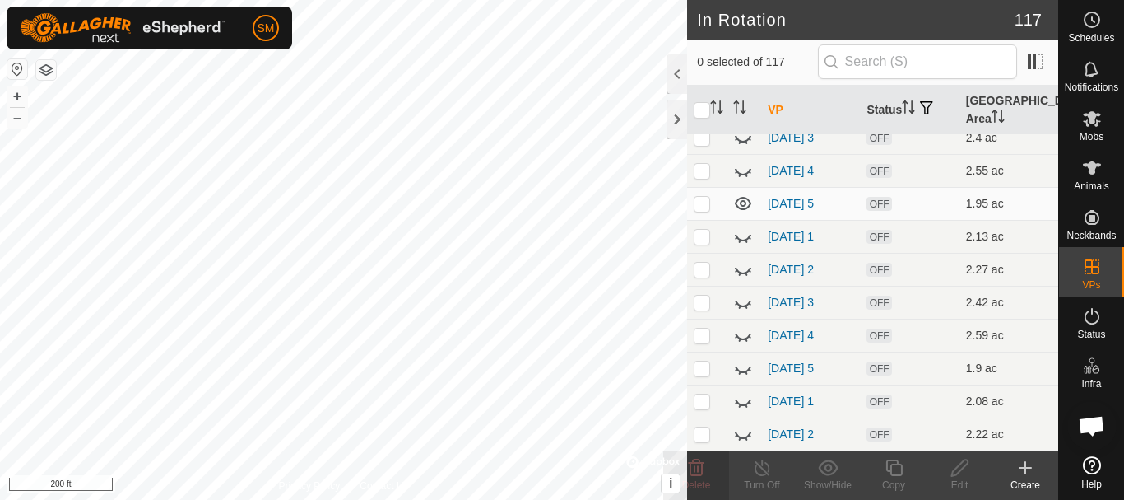
scroll to position [988, 0]
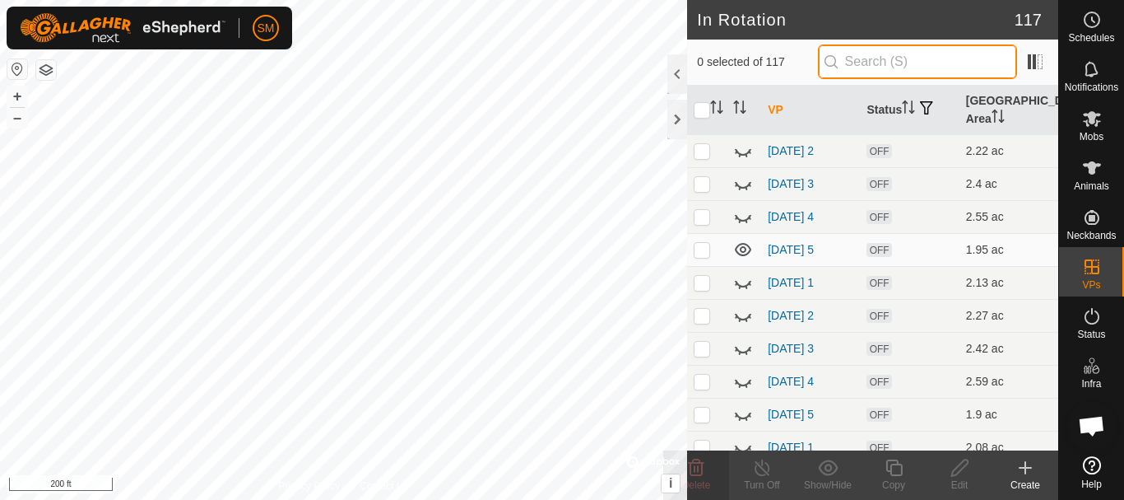
click at [942, 58] on input "text" at bounding box center [917, 61] width 199 height 35
paste input "[DATE]"
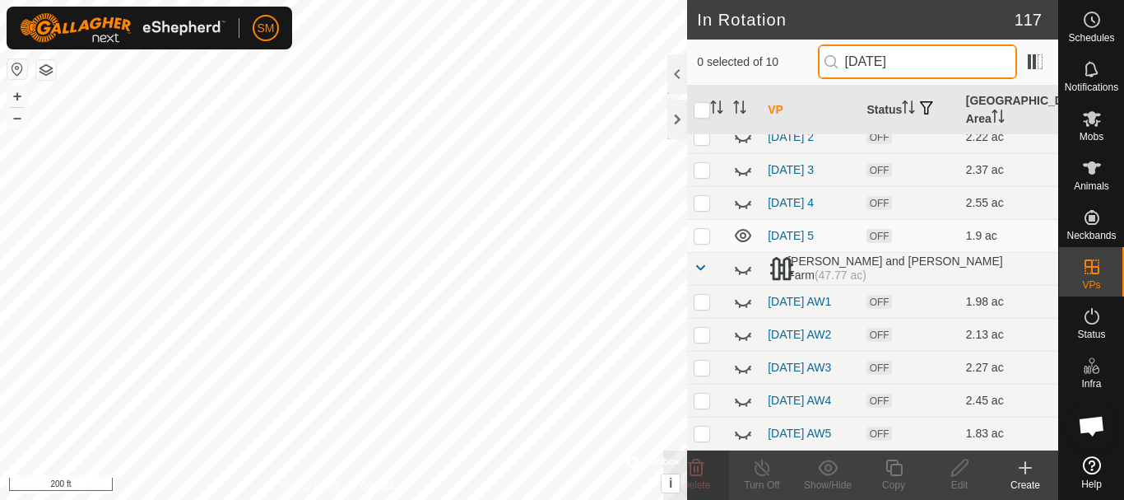
scroll to position [0, 0]
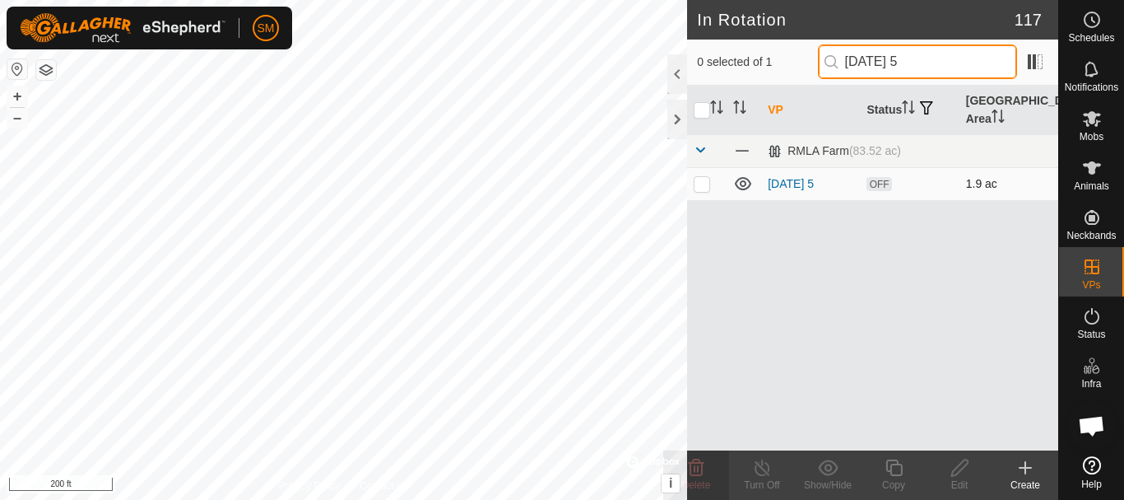
type input "[DATE] 5"
click at [704, 184] on p-checkbox at bounding box center [702, 183] width 16 height 13
checkbox input "true"
drag, startPoint x: 959, startPoint y: 55, endPoint x: 821, endPoint y: 69, distance: 138.2
click at [821, 69] on input "[DATE] 5" at bounding box center [917, 61] width 199 height 35
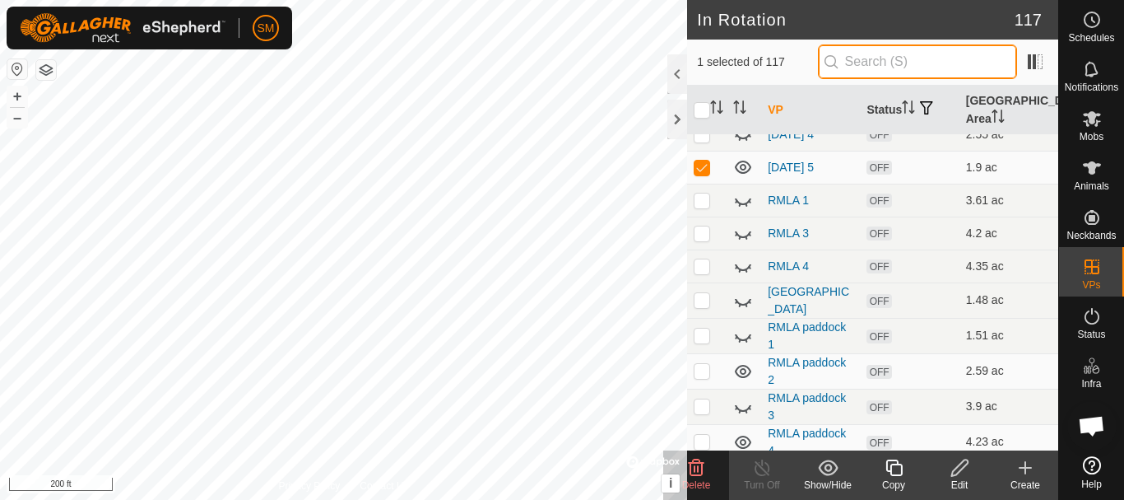
scroll to position [1482, 0]
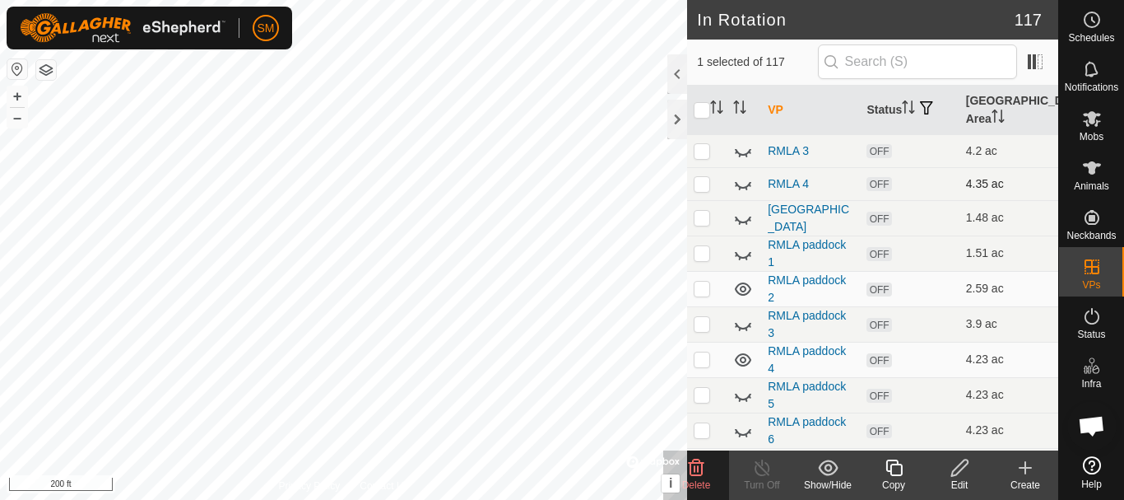
click at [744, 188] on icon at bounding box center [743, 185] width 16 height 7
click at [744, 188] on icon at bounding box center [743, 184] width 20 height 20
click at [739, 156] on icon at bounding box center [740, 155] width 2 height 3
click at [739, 156] on icon at bounding box center [743, 151] width 20 height 20
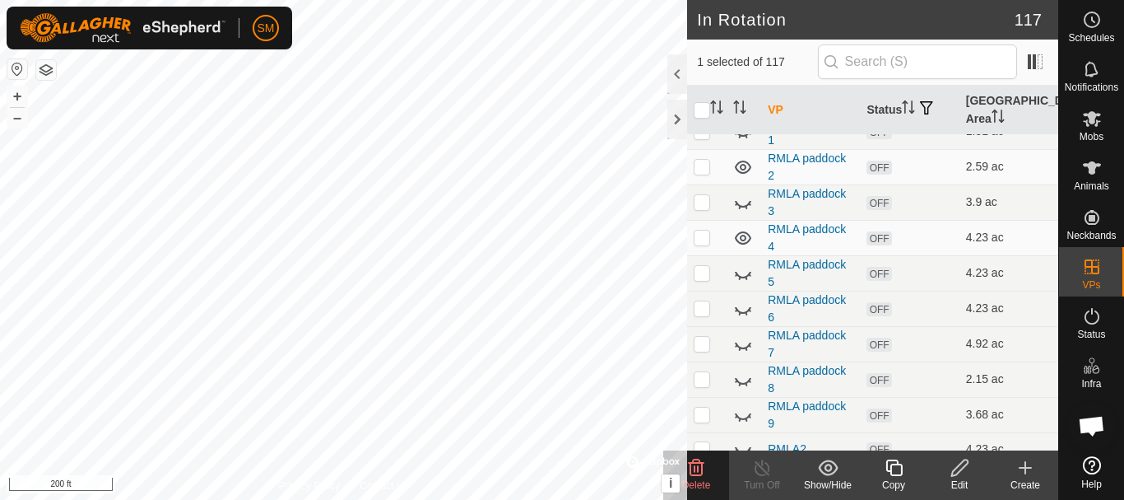
scroll to position [1646, 0]
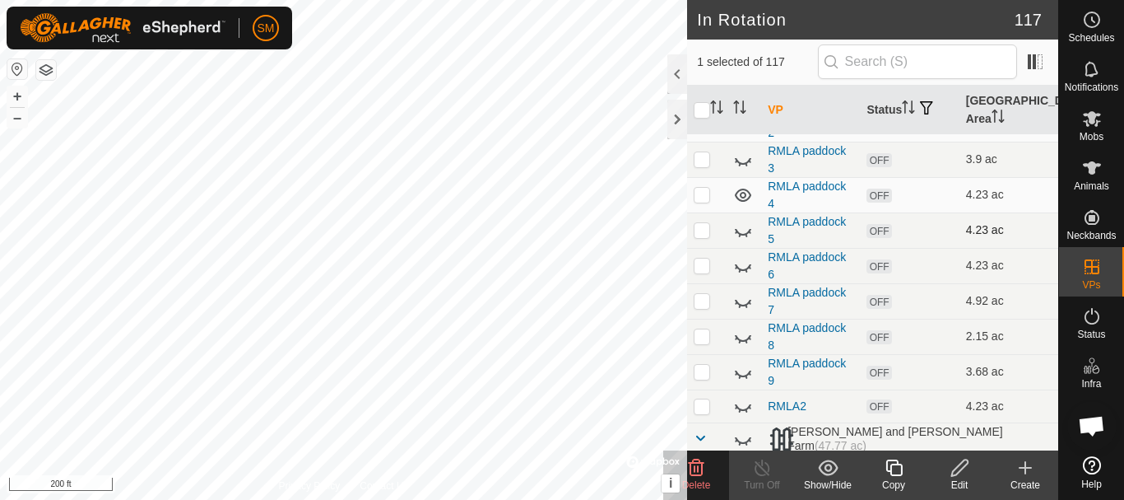
click at [742, 232] on icon at bounding box center [743, 232] width 16 height 7
click at [894, 472] on icon at bounding box center [894, 468] width 21 height 20
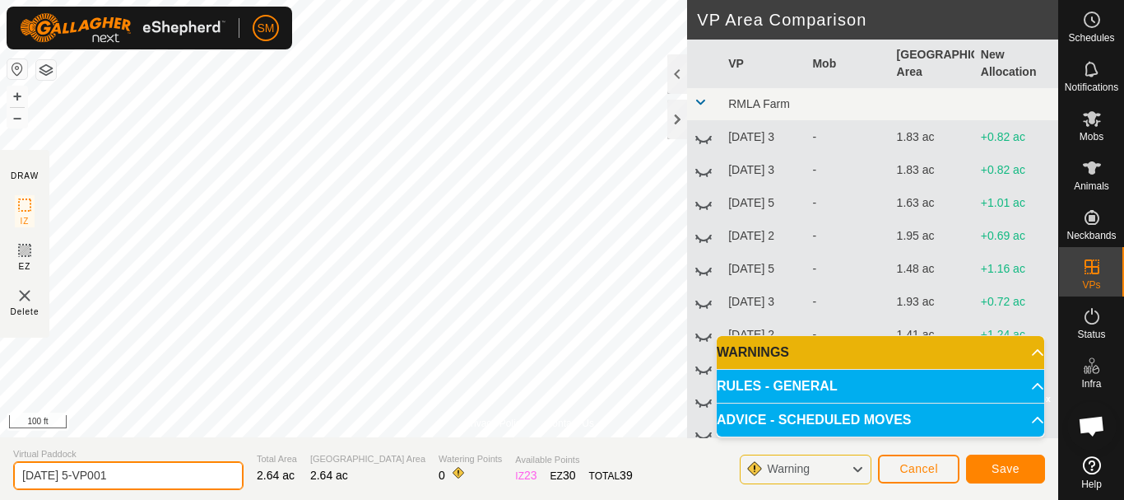
drag, startPoint x: 150, startPoint y: 478, endPoint x: 0, endPoint y: 479, distance: 149.8
click at [0, 480] on section "Virtual Paddock [DATE] 5-VP001 Total Area 2.64 ac Grazing Area 2.64 ac Watering…" at bounding box center [529, 468] width 1059 height 63
paste input "text"
drag, startPoint x: 88, startPoint y: 473, endPoint x: 5, endPoint y: 491, distance: 84.9
click at [5, 491] on section "Virtual Paddock [DATE] 4 Total Area 2.64 ac Grazing Area 2.64 ac Watering Point…" at bounding box center [529, 468] width 1059 height 63
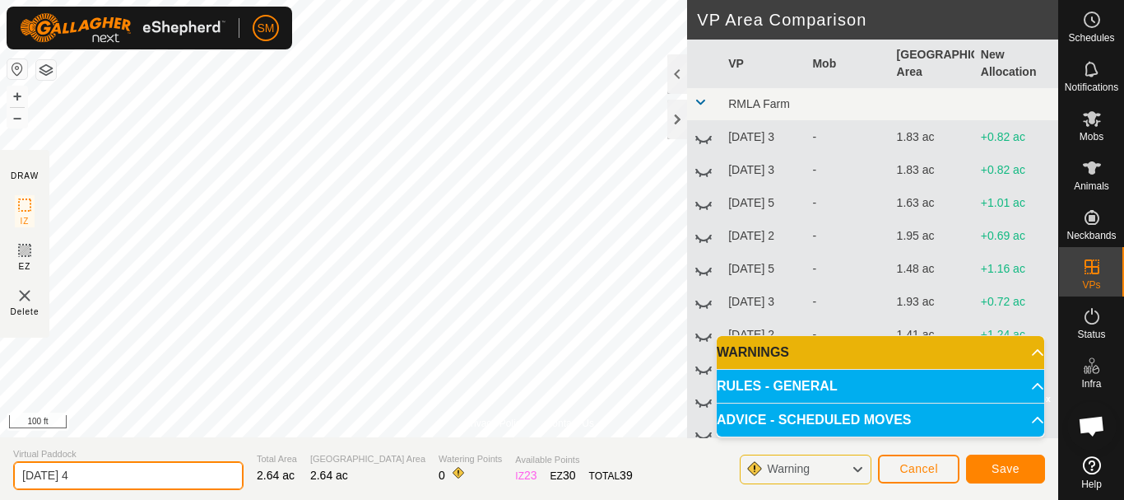
click at [78, 472] on input "[DATE] 4" at bounding box center [128, 475] width 230 height 29
click at [83, 472] on input "[DATE] 4" at bounding box center [128, 475] width 230 height 29
drag, startPoint x: 83, startPoint y: 472, endPoint x: 0, endPoint y: 488, distance: 84.6
click at [0, 488] on section "Virtual Paddock [DATE] 4 Total Area 2.64 ac Grazing Area 2.64 ac Watering Point…" at bounding box center [529, 468] width 1059 height 63
click at [138, 472] on input "[DATE] 4" at bounding box center [128, 475] width 230 height 29
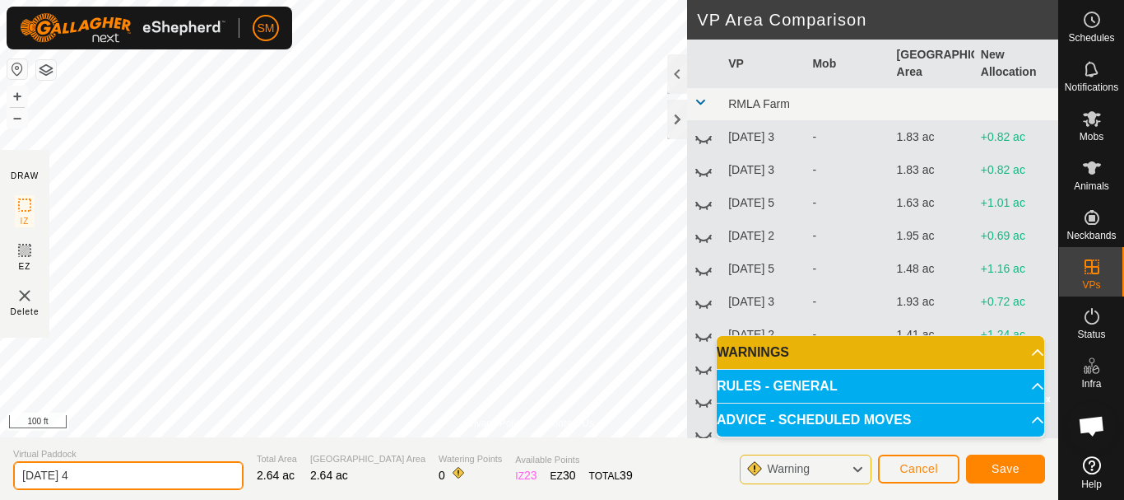
type input "[DATE] 4"
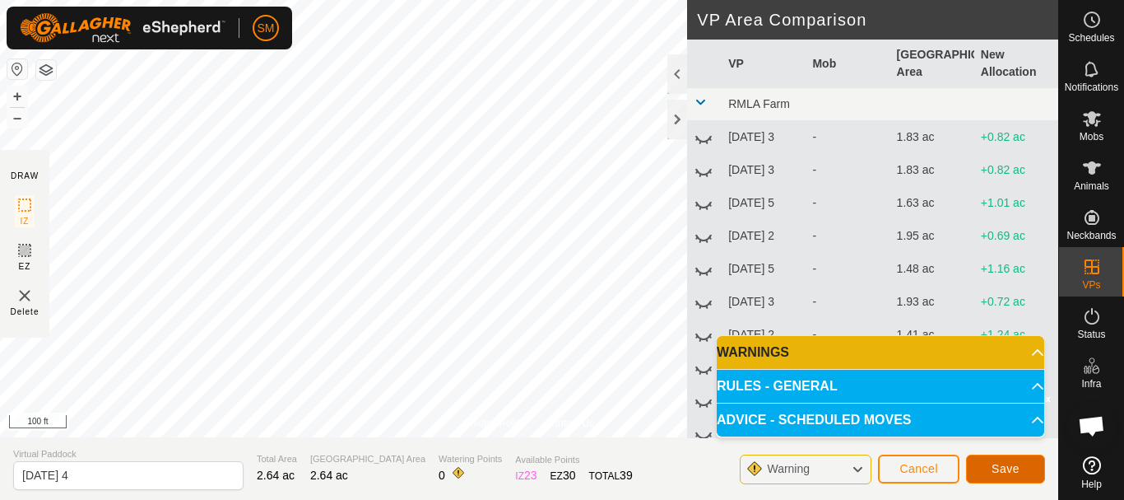
click at [1007, 472] on span "Save" at bounding box center [1006, 468] width 28 height 13
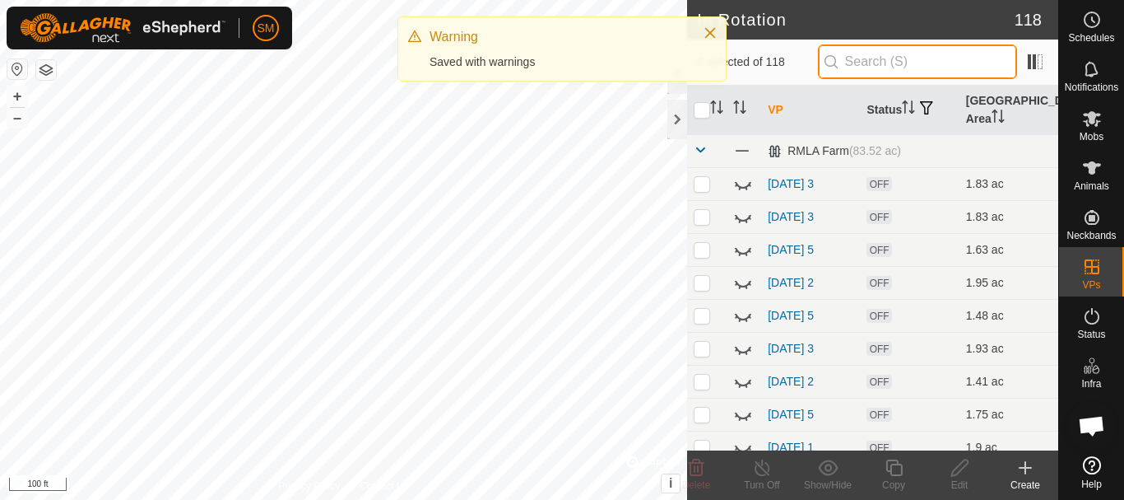
click at [897, 63] on input "text" at bounding box center [917, 61] width 199 height 35
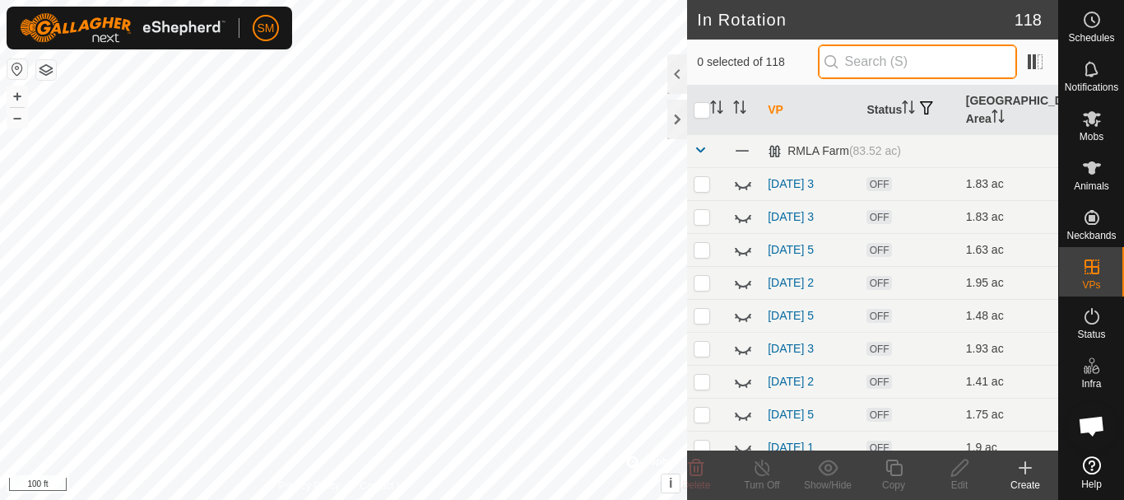
paste input "[DATE]"
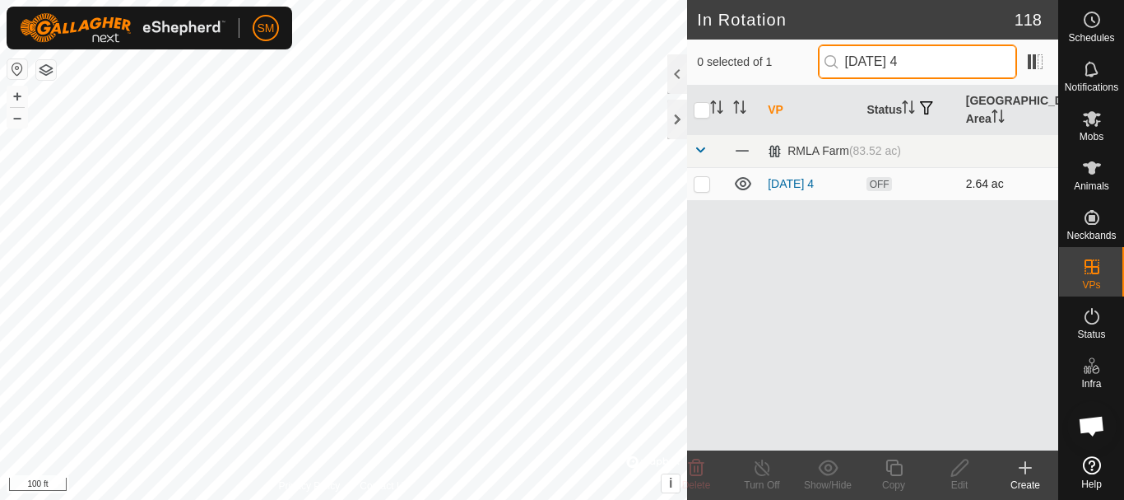
type input "[DATE] 4"
click at [705, 184] on p-checkbox at bounding box center [702, 183] width 16 height 13
checkbox input "true"
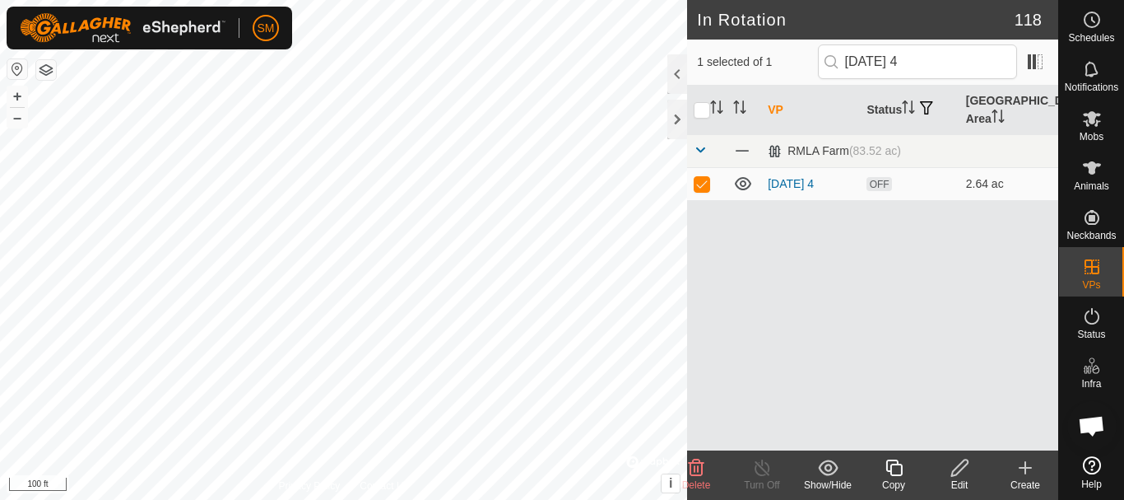
click at [896, 467] on icon at bounding box center [894, 468] width 21 height 20
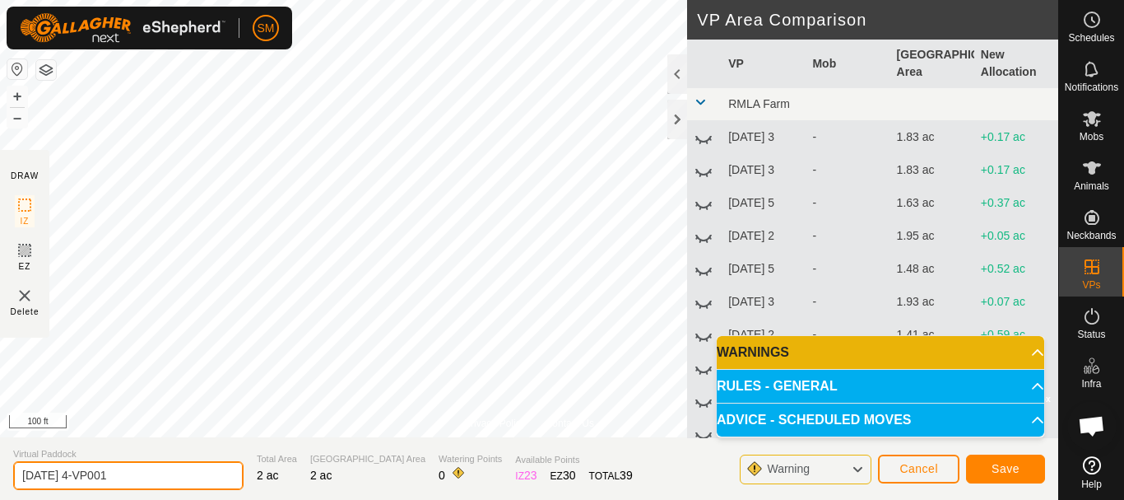
click at [162, 481] on input "[DATE] 4-VP001" at bounding box center [128, 475] width 230 height 29
paste input "text"
type input "[DATE] 5"
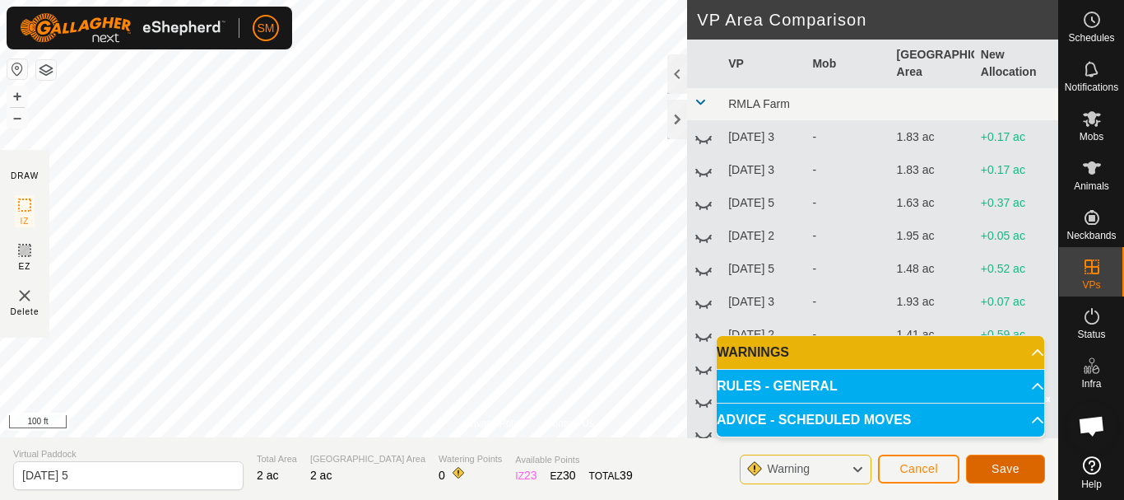
click at [1022, 470] on button "Save" at bounding box center [1005, 468] width 79 height 29
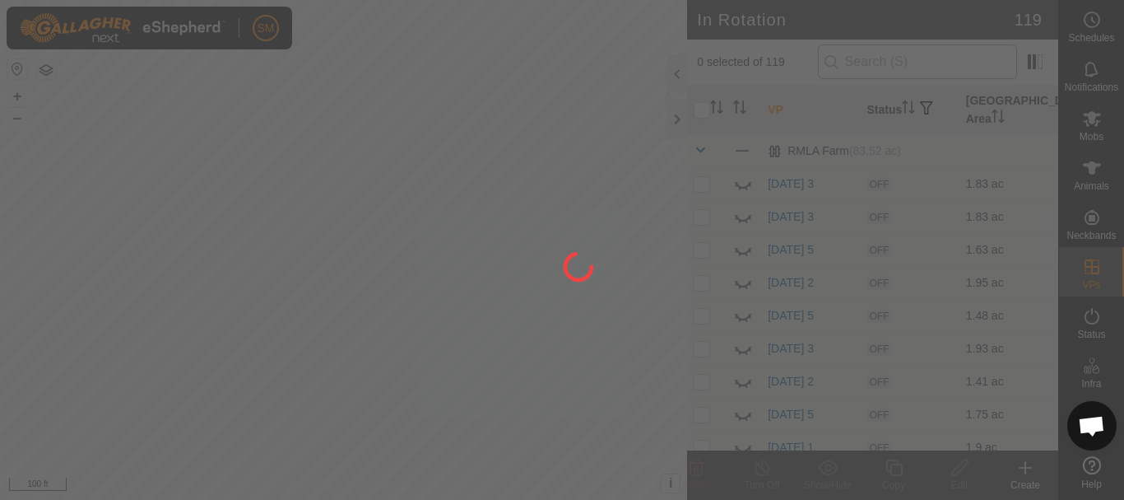
click at [952, 59] on div at bounding box center [562, 250] width 1124 height 500
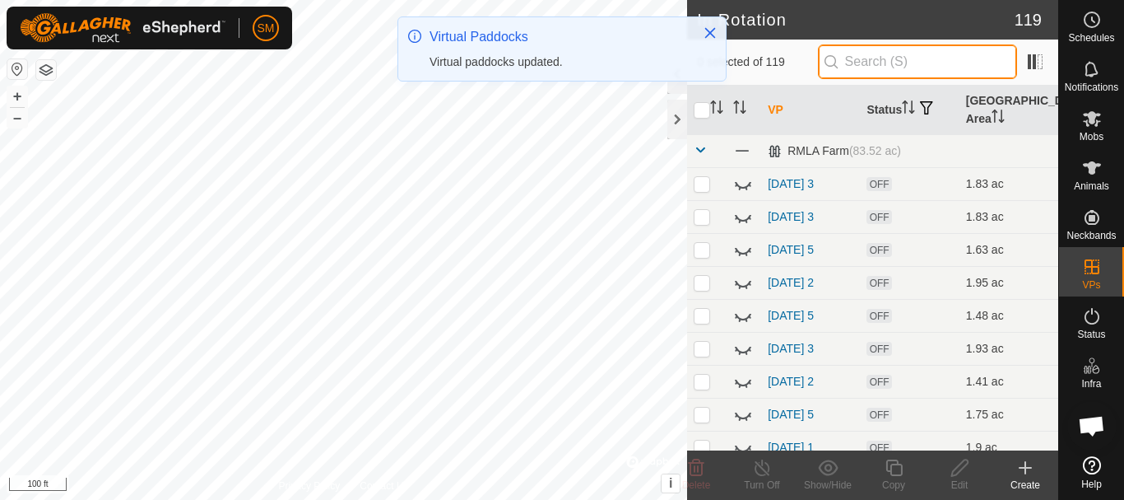
click at [886, 59] on input "text" at bounding box center [917, 61] width 199 height 35
paste input "[DATE]"
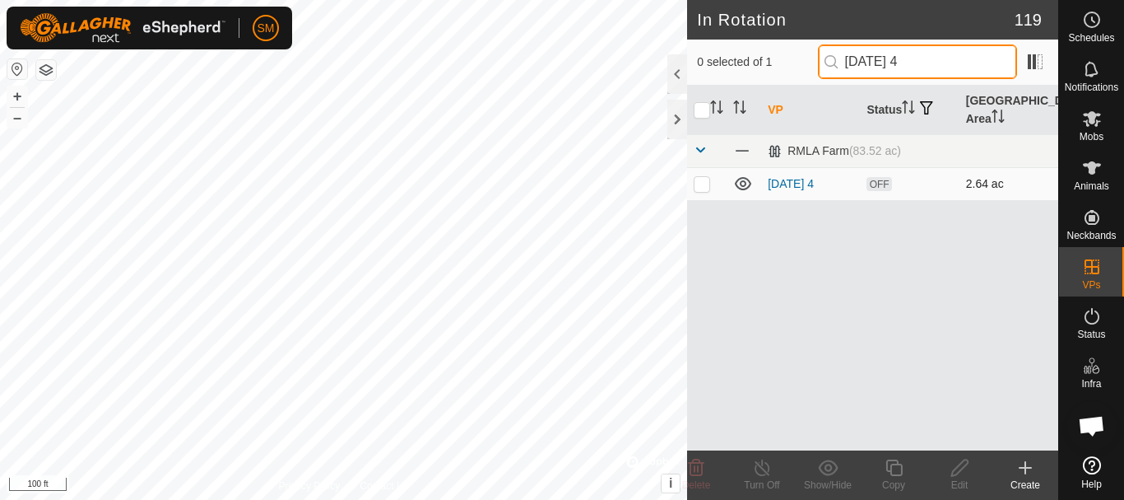
type input "[DATE] 4"
click at [705, 184] on p-checkbox at bounding box center [702, 183] width 16 height 13
checkbox input "true"
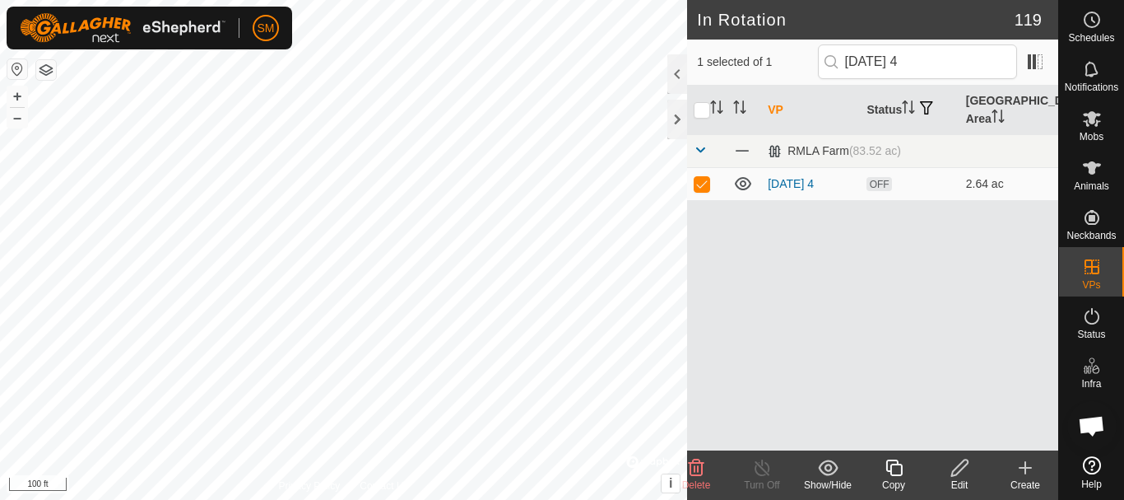
click at [893, 469] on icon at bounding box center [894, 468] width 21 height 20
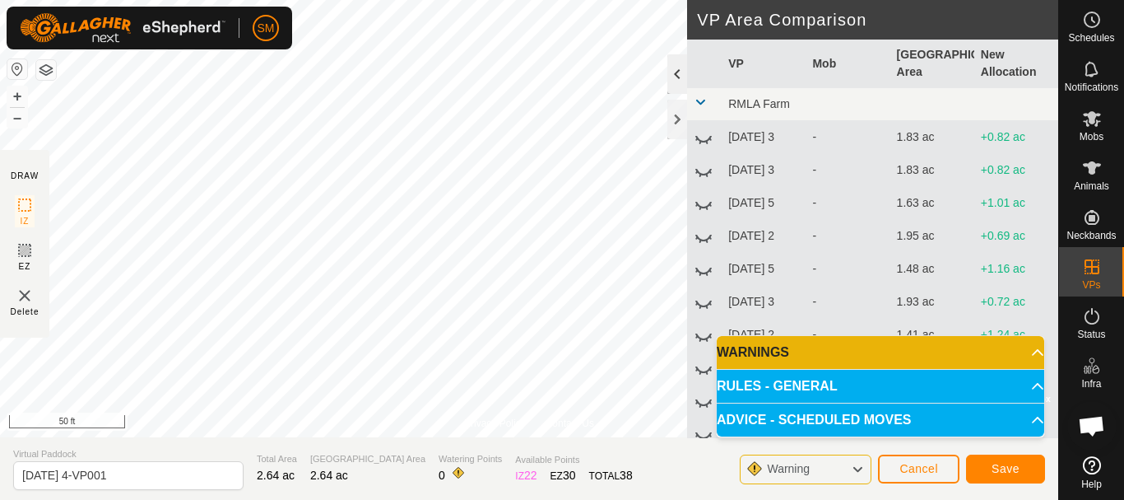
click at [673, 56] on div "Privacy Policy Contact Us Status: OFF Type: Inclusion Zone + – ⇧ i © Mapbox , ©…" at bounding box center [529, 250] width 1059 height 500
click at [672, 126] on div at bounding box center [678, 120] width 20 height 40
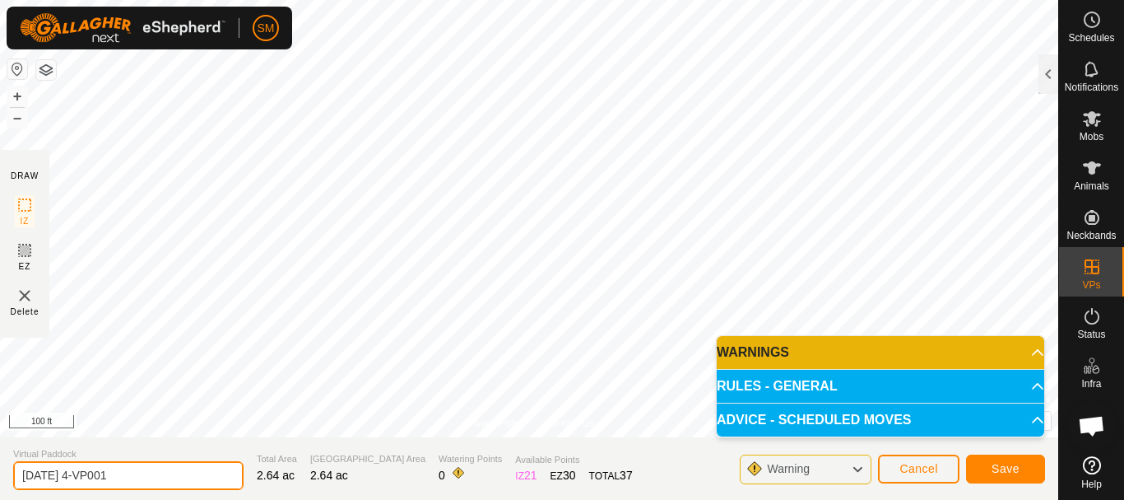
drag, startPoint x: 164, startPoint y: 478, endPoint x: 0, endPoint y: 476, distance: 163.8
click at [0, 476] on section "Virtual Paddock [DATE] 4-VP001 Total Area 2.64 ac Grazing Area 2.64 ac Watering…" at bounding box center [529, 468] width 1059 height 63
paste input "text"
type input "[DATE] 6"
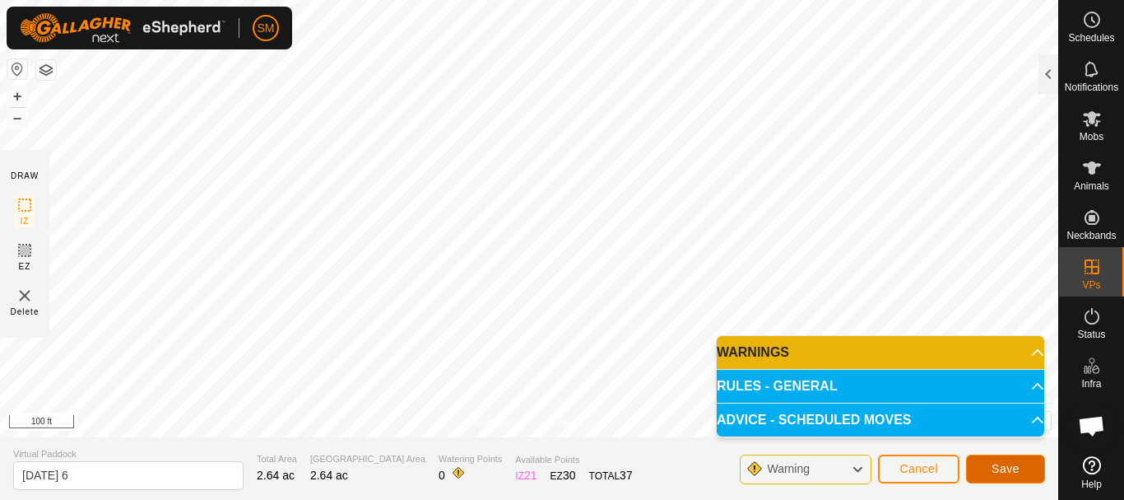
click at [998, 468] on span "Save" at bounding box center [1006, 468] width 28 height 13
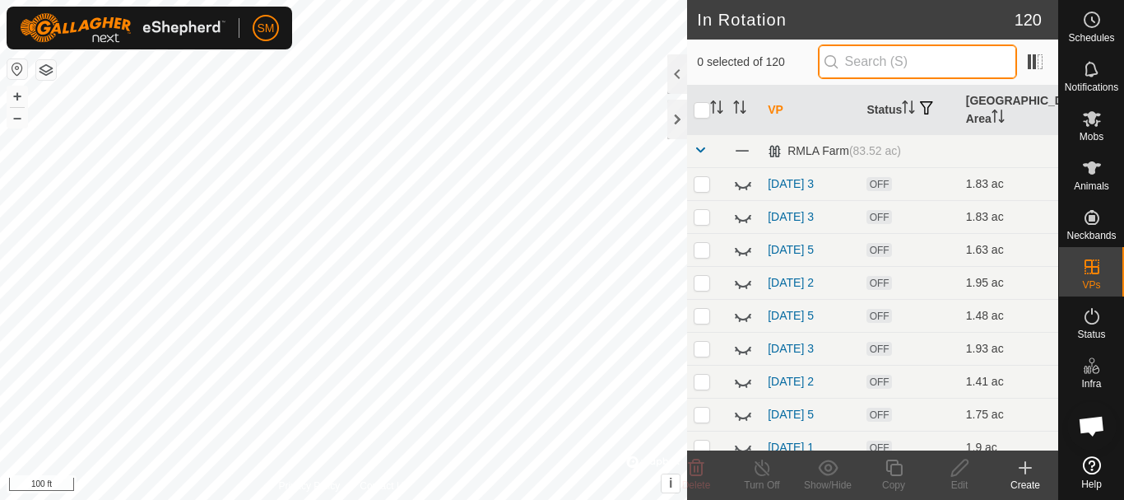
click at [907, 57] on input "text" at bounding box center [917, 61] width 199 height 35
paste input "[DATE]"
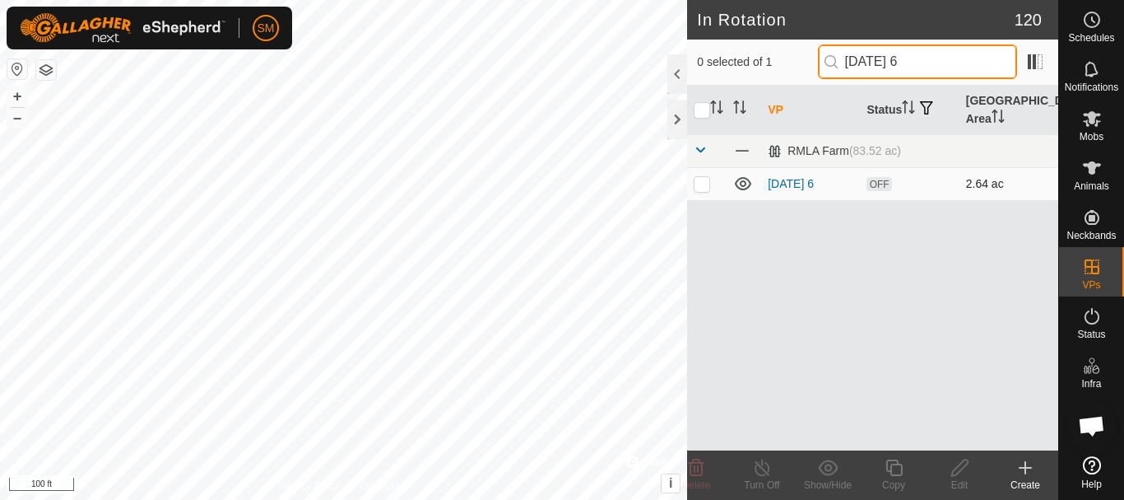
type input "[DATE] 6"
click at [705, 188] on p-checkbox at bounding box center [702, 183] width 16 height 13
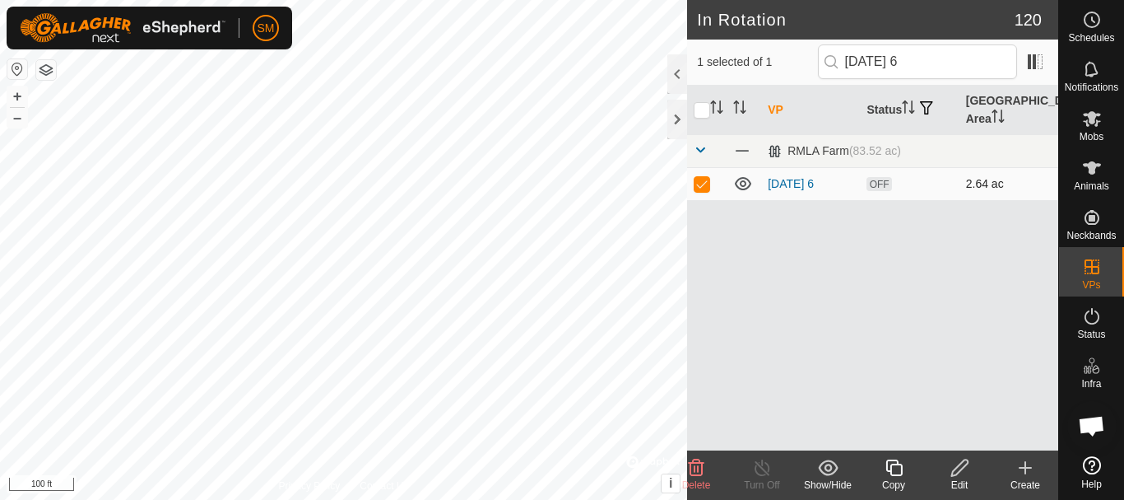
checkbox input "true"
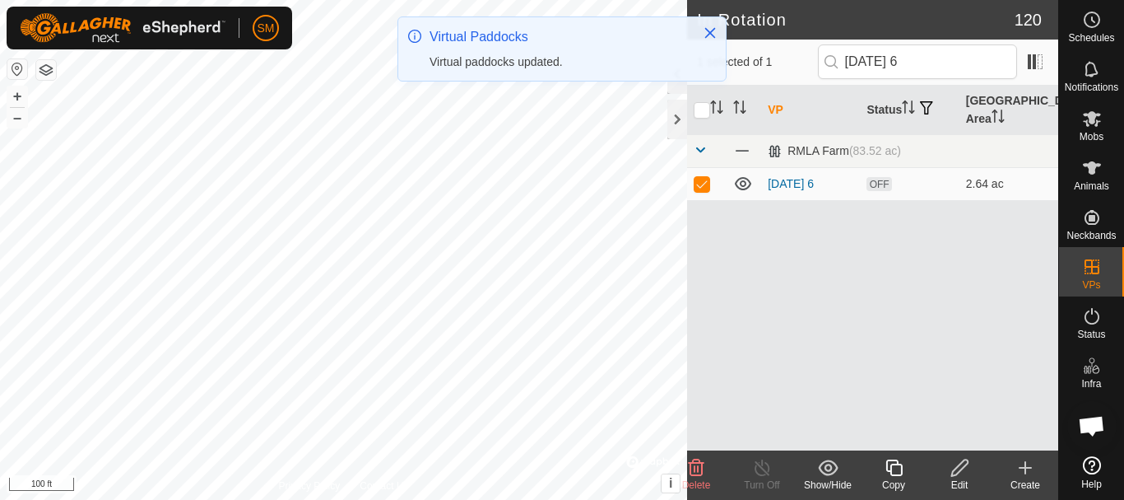
click at [891, 469] on icon at bounding box center [894, 467] width 16 height 16
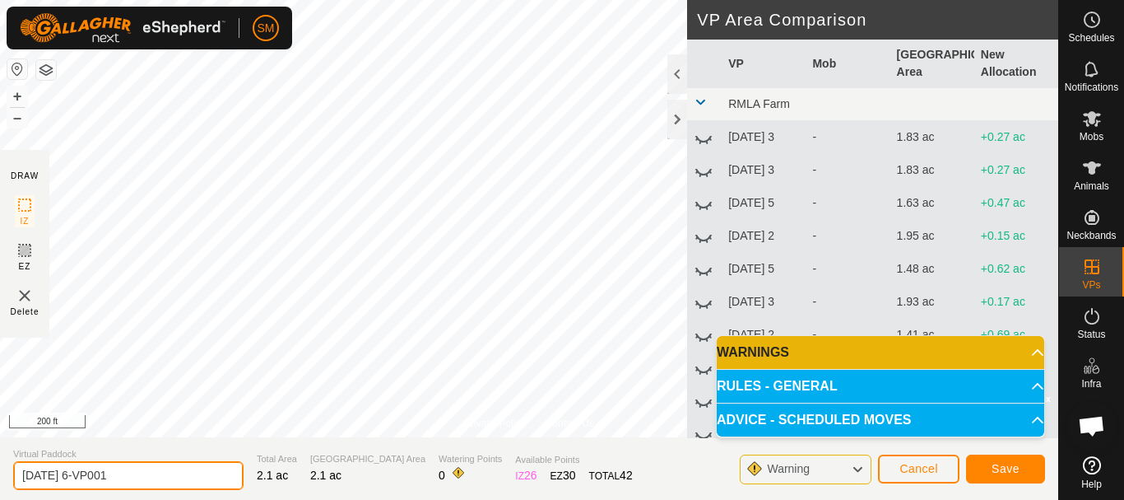
click at [144, 487] on input "[DATE] 6-VP001" at bounding box center [128, 475] width 230 height 29
paste input "text"
type input "[DATE] 1"
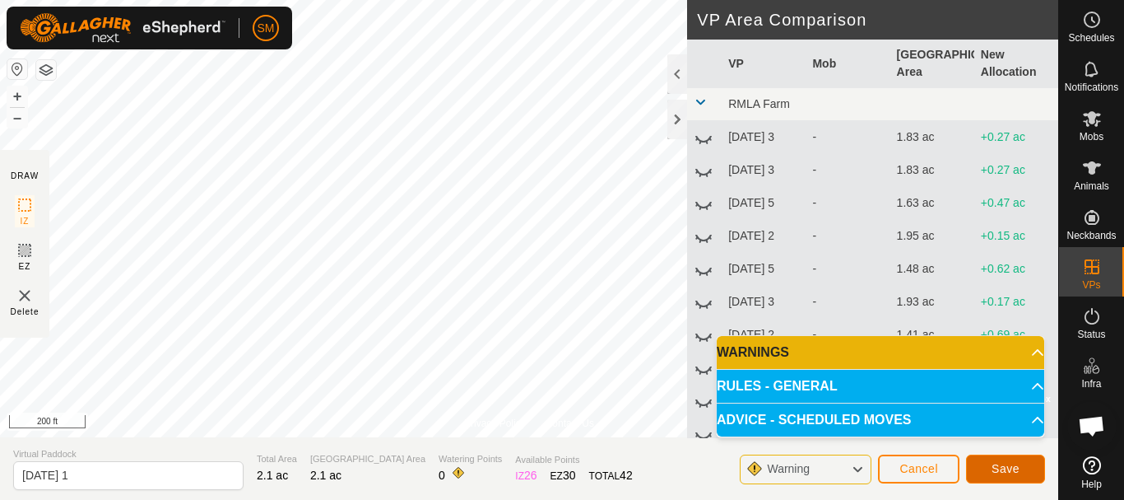
click at [1021, 465] on button "Save" at bounding box center [1005, 468] width 79 height 29
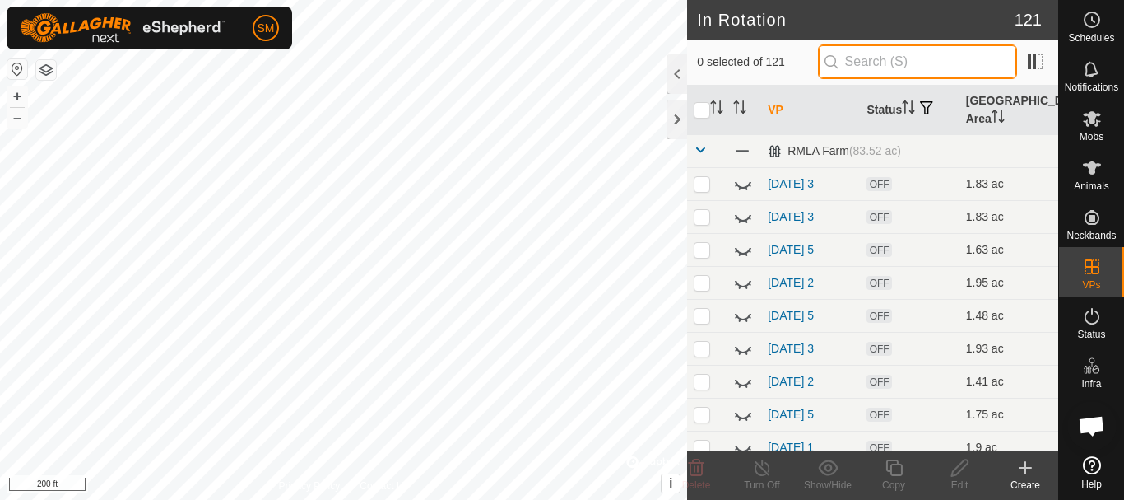
click at [882, 58] on input "text" at bounding box center [917, 61] width 199 height 35
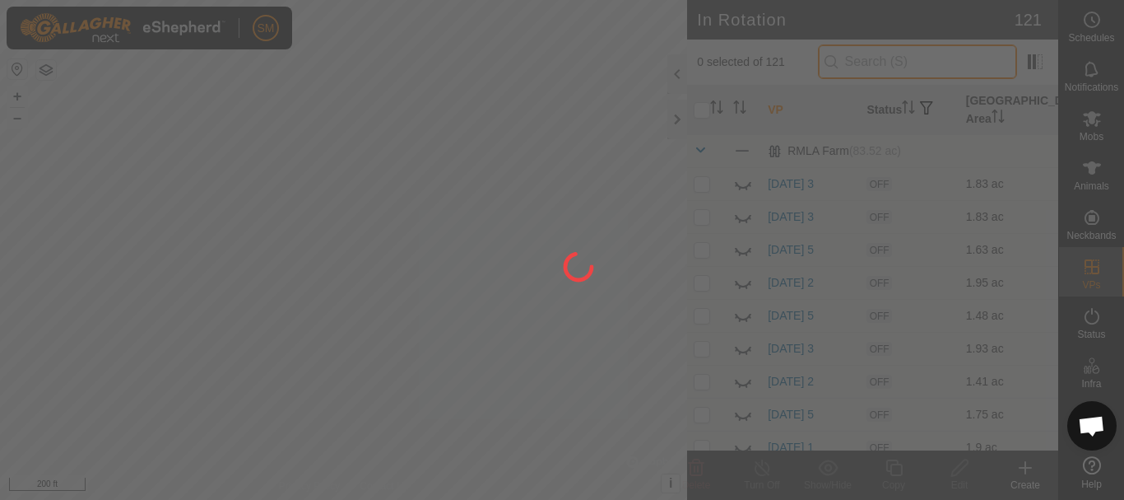
paste input "[DATE]"
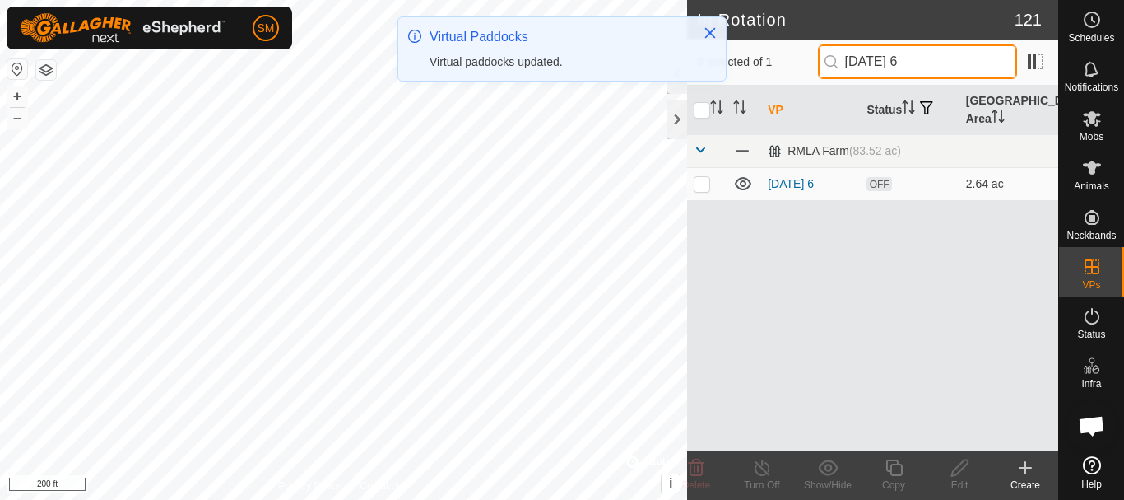
type input "[DATE] 6"
click at [702, 182] on p-checkbox at bounding box center [702, 183] width 16 height 13
checkbox input "true"
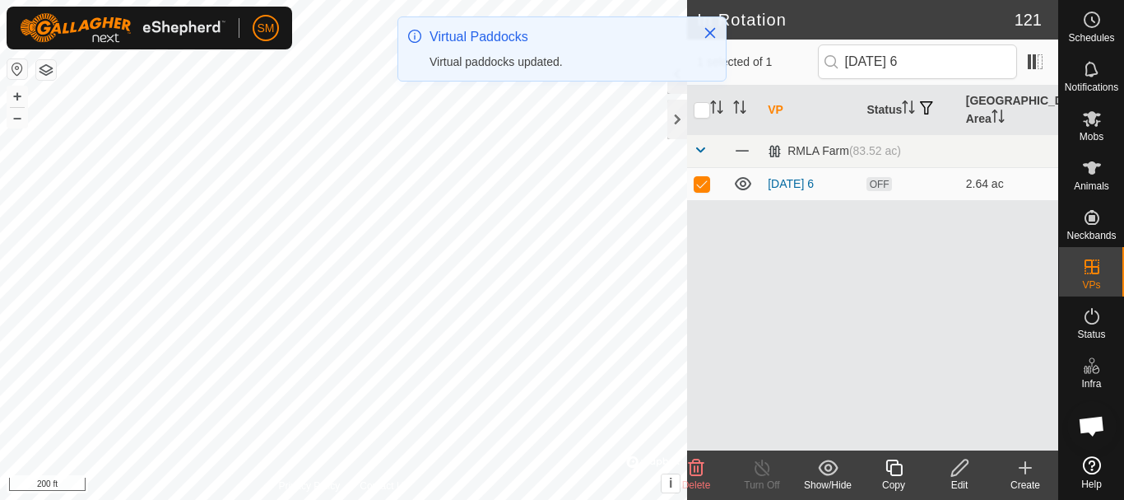
click at [893, 468] on icon at bounding box center [894, 468] width 21 height 20
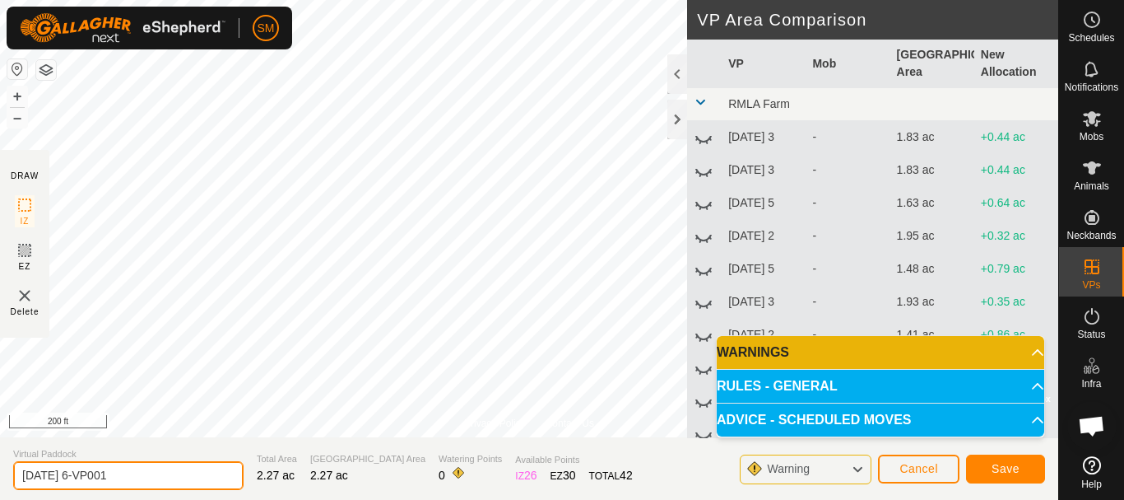
click at [134, 472] on input "[DATE] 6-VP001" at bounding box center [128, 475] width 230 height 29
paste input "text"
type input "[DATE] 2"
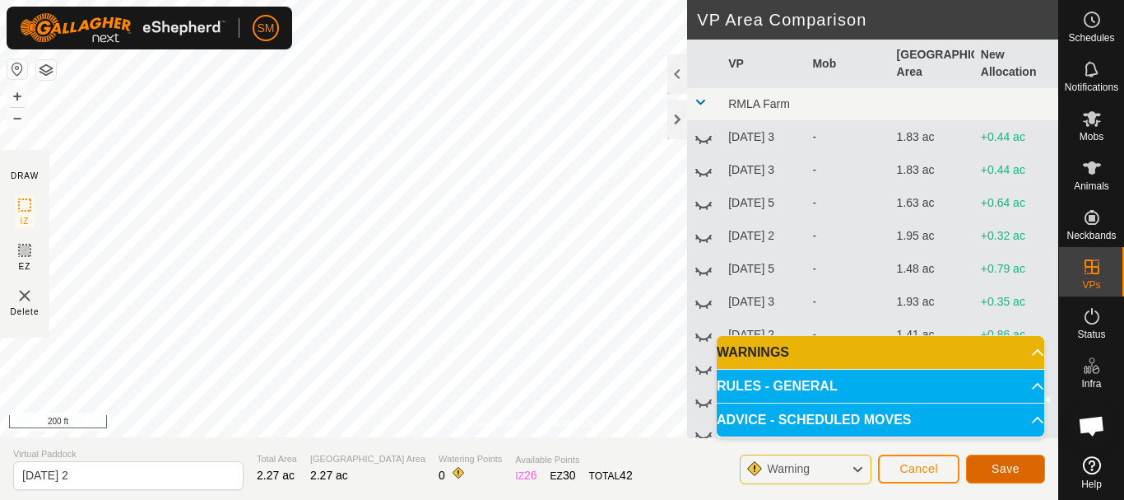
click at [1019, 469] on span "Save" at bounding box center [1006, 468] width 28 height 13
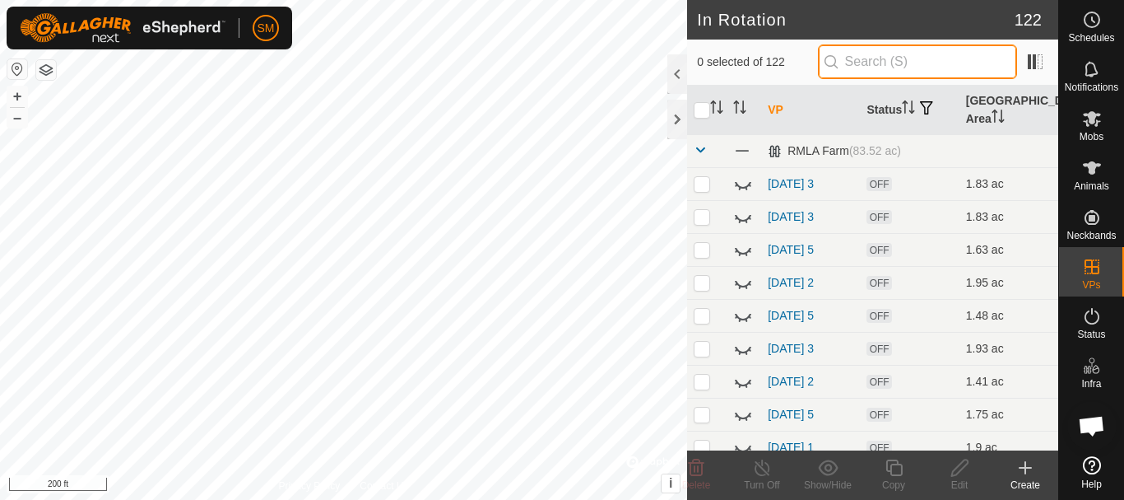
click at [903, 64] on input "text" at bounding box center [917, 61] width 199 height 35
paste input "[DATE]"
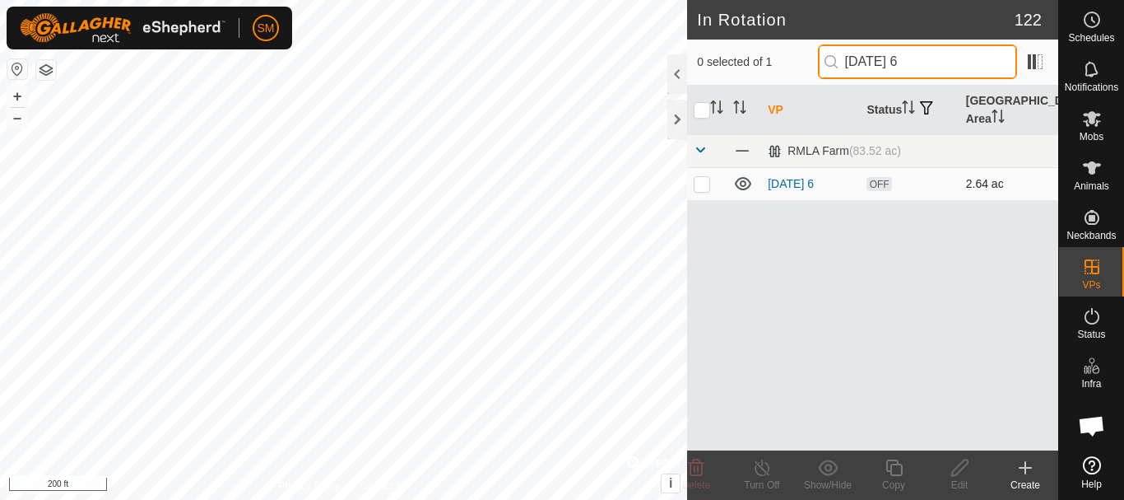
type input "[DATE] 6"
click at [699, 185] on p-checkbox at bounding box center [702, 183] width 16 height 13
checkbox input "true"
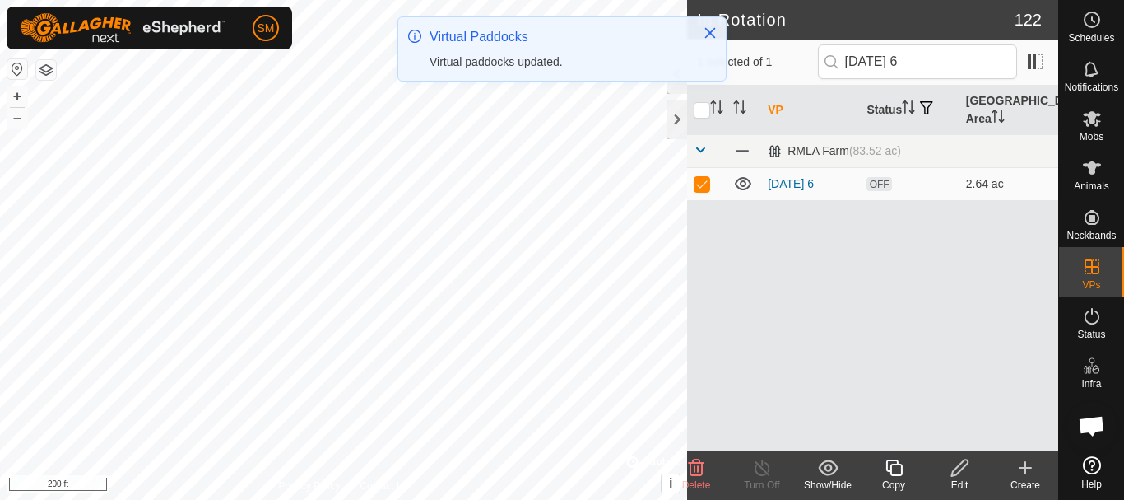
click at [894, 472] on icon at bounding box center [894, 468] width 21 height 20
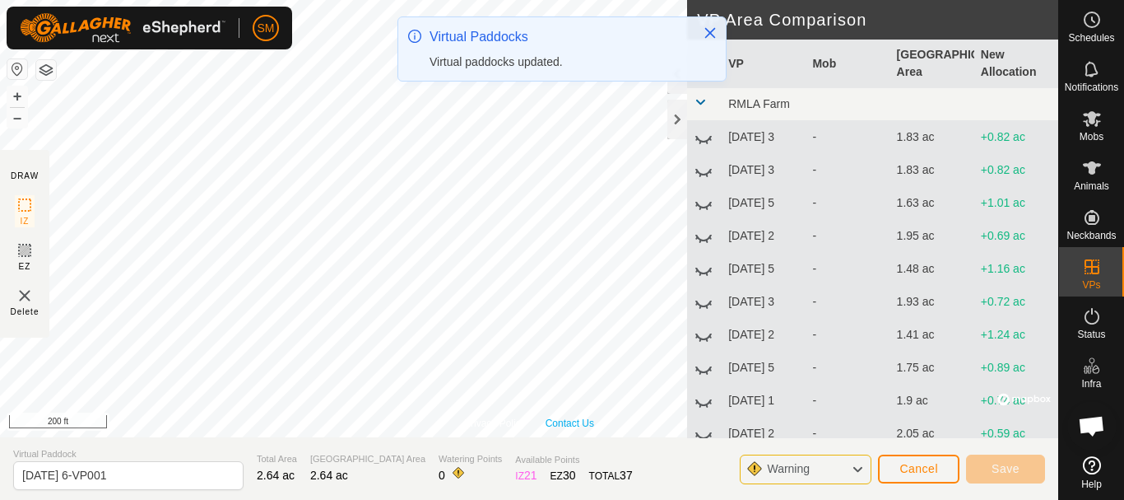
click at [557, 426] on div "Privacy Policy Contact Us Status: OFF Type: Inclusion Zone + – ⇧ i © Mapbox , ©…" at bounding box center [529, 218] width 1059 height 437
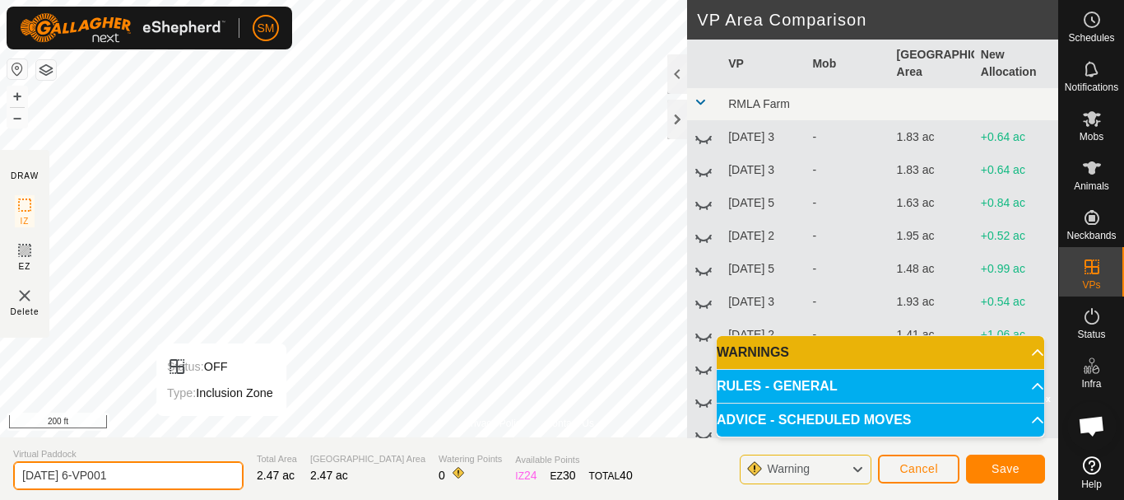
click at [164, 474] on input "[DATE] 6-VP001" at bounding box center [128, 475] width 230 height 29
paste input "text"
type input "[DATE] 3"
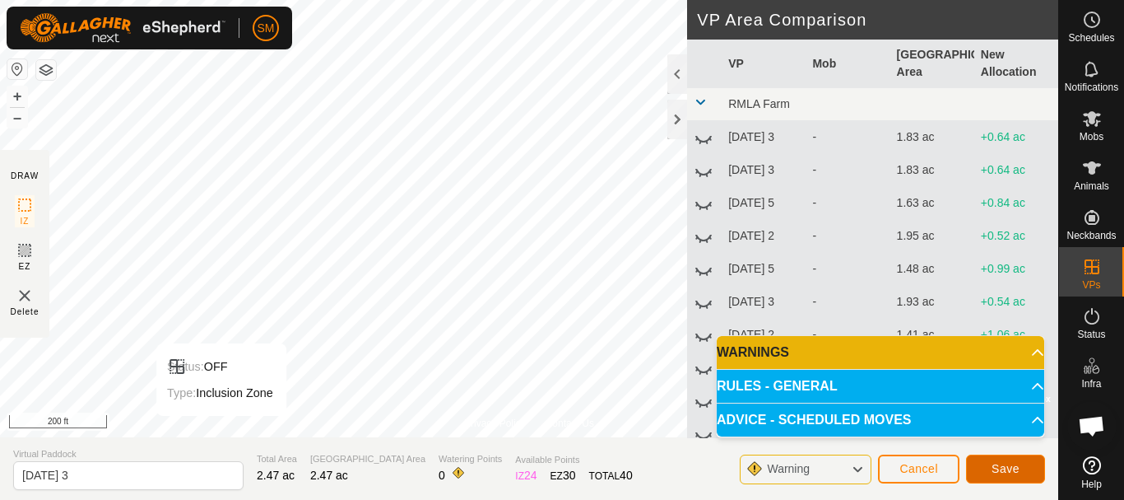
click at [997, 467] on span "Save" at bounding box center [1006, 468] width 28 height 13
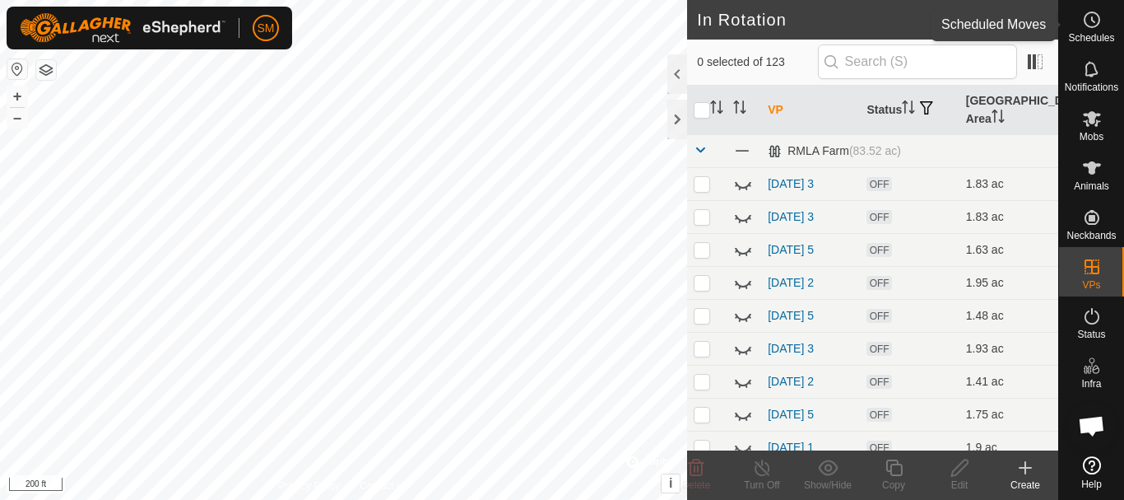
click at [1090, 27] on circle at bounding box center [1092, 19] width 15 height 15
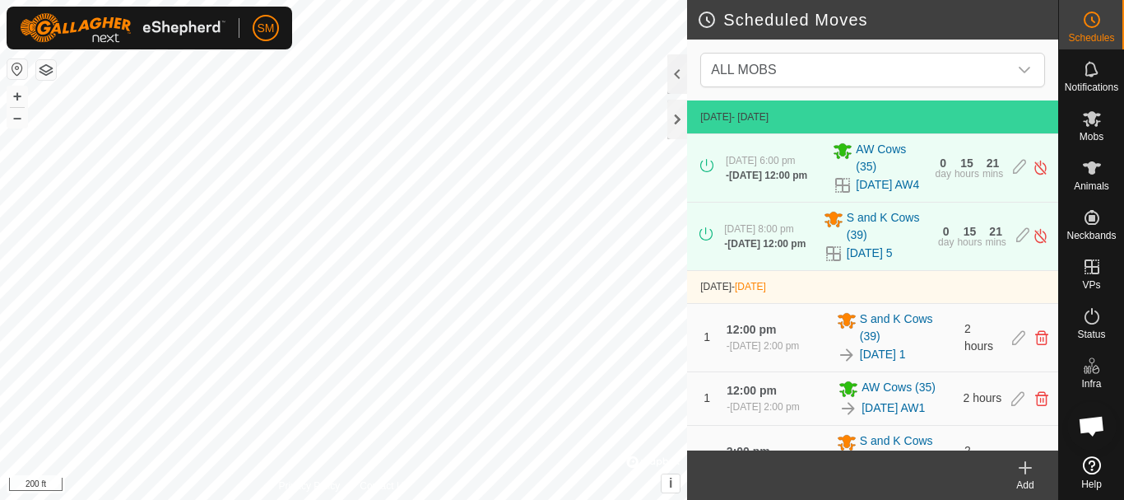
click at [1032, 467] on icon at bounding box center [1026, 468] width 20 height 20
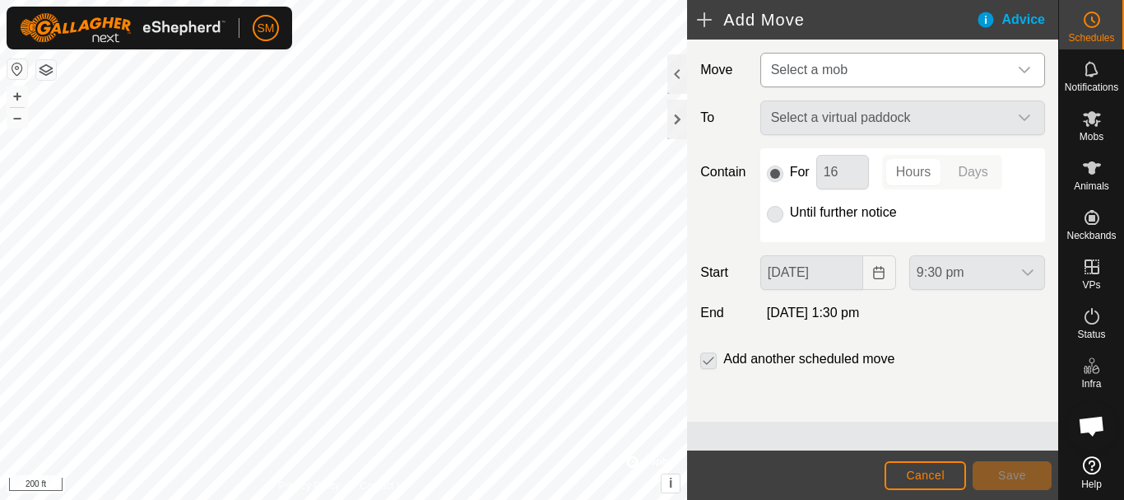
click at [1019, 64] on icon "dropdown trigger" at bounding box center [1024, 69] width 13 height 13
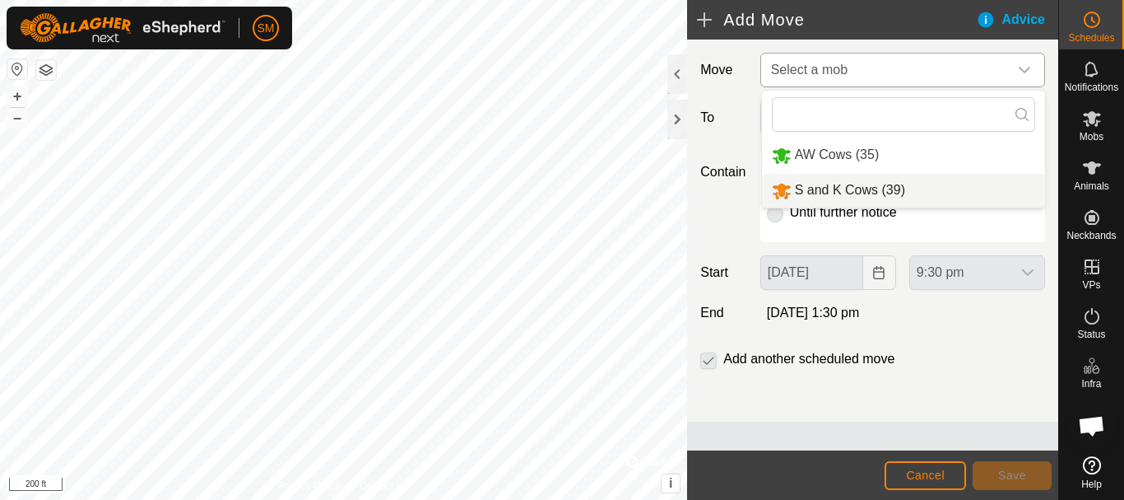
click at [869, 183] on li "S and K Cows (39)" at bounding box center [903, 191] width 283 height 34
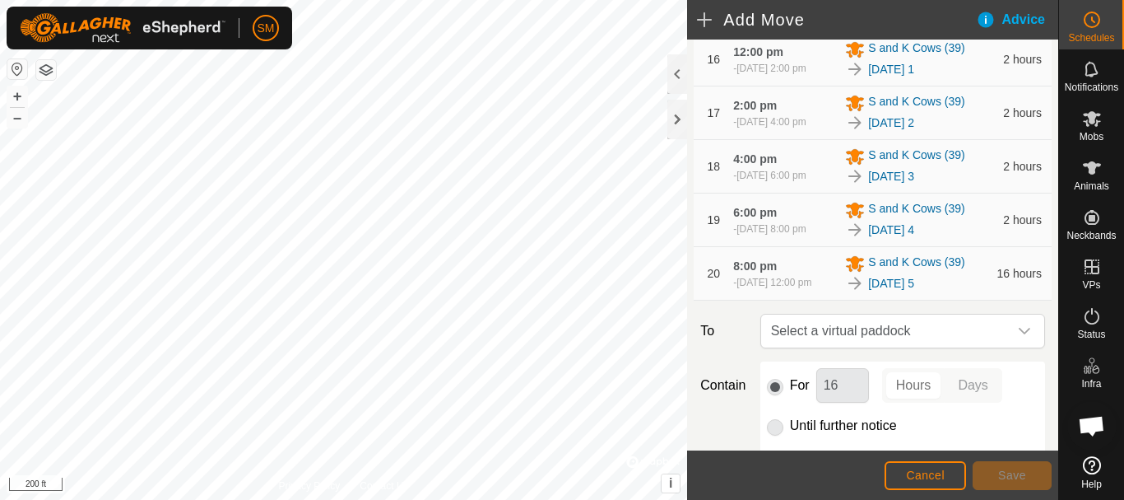
scroll to position [1469, 0]
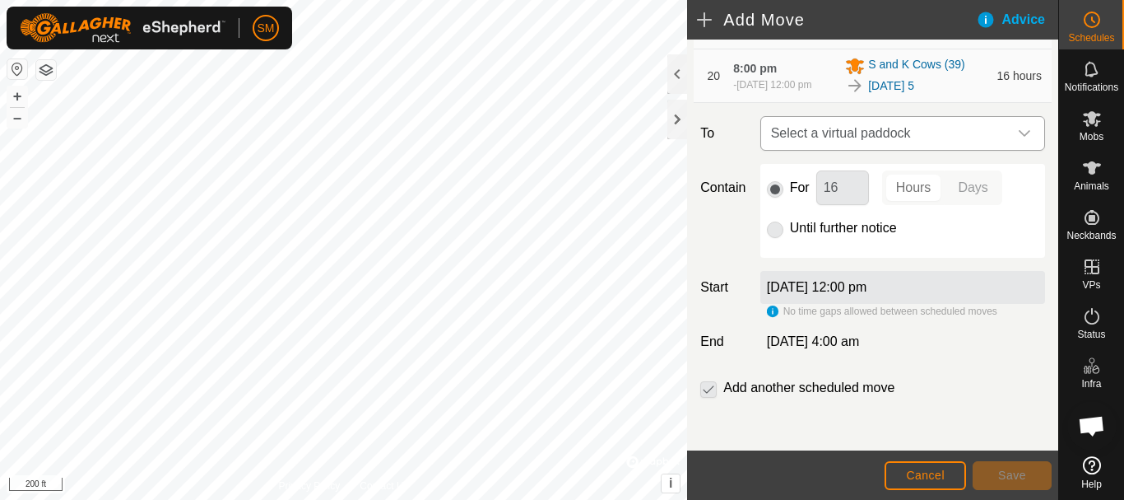
click at [1018, 137] on icon "dropdown trigger" at bounding box center [1024, 133] width 13 height 13
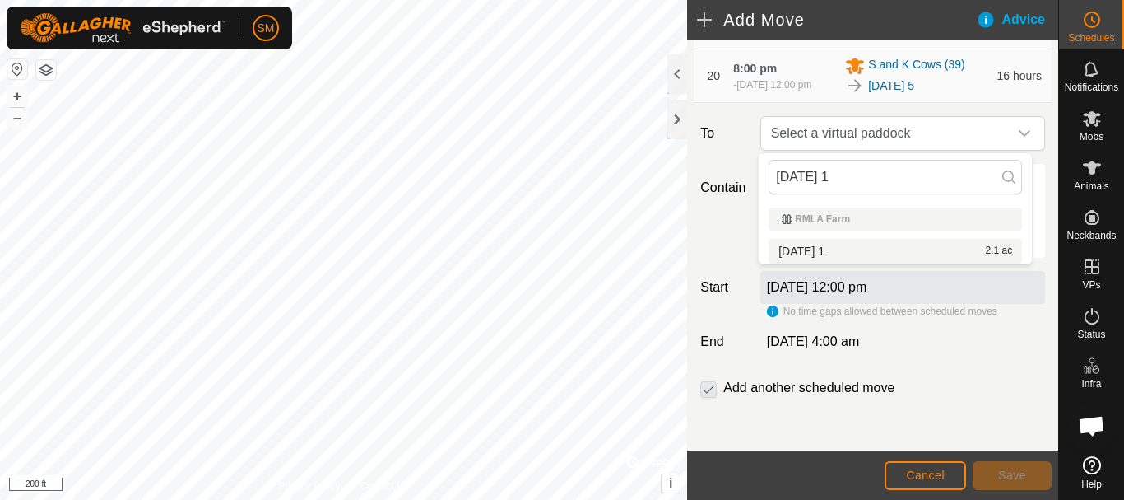
type input "[DATE] 1"
click at [807, 247] on li "[DATE] 1 2.1 ac" at bounding box center [896, 251] width 254 height 25
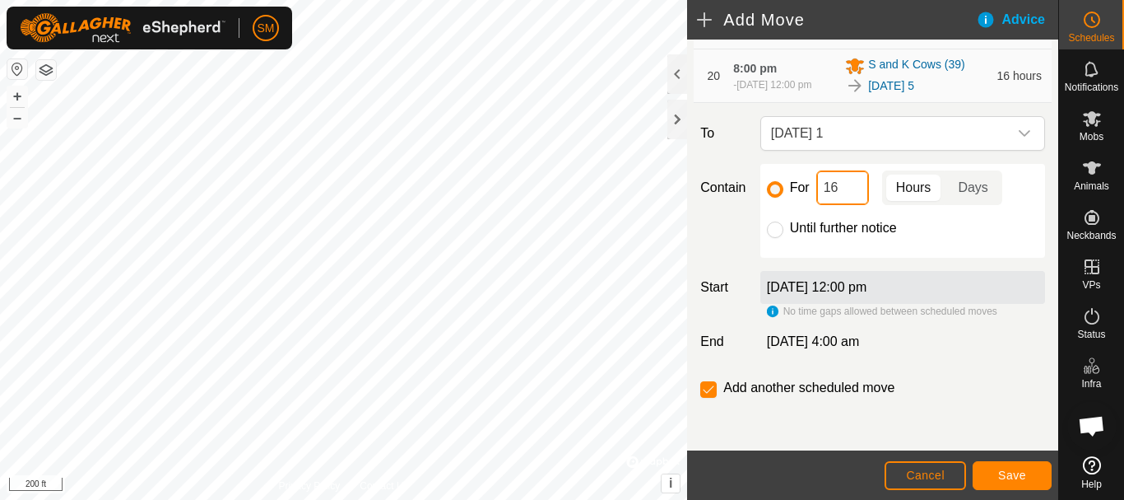
click at [843, 182] on input "16" at bounding box center [843, 187] width 53 height 35
type input "2"
click at [1026, 478] on button "Save" at bounding box center [1012, 475] width 79 height 29
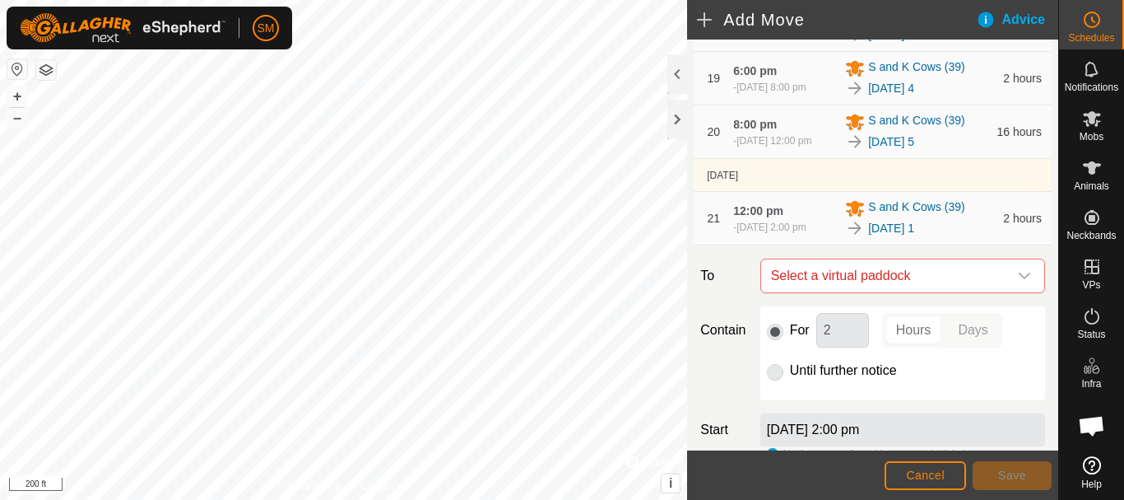
scroll to position [1563, 0]
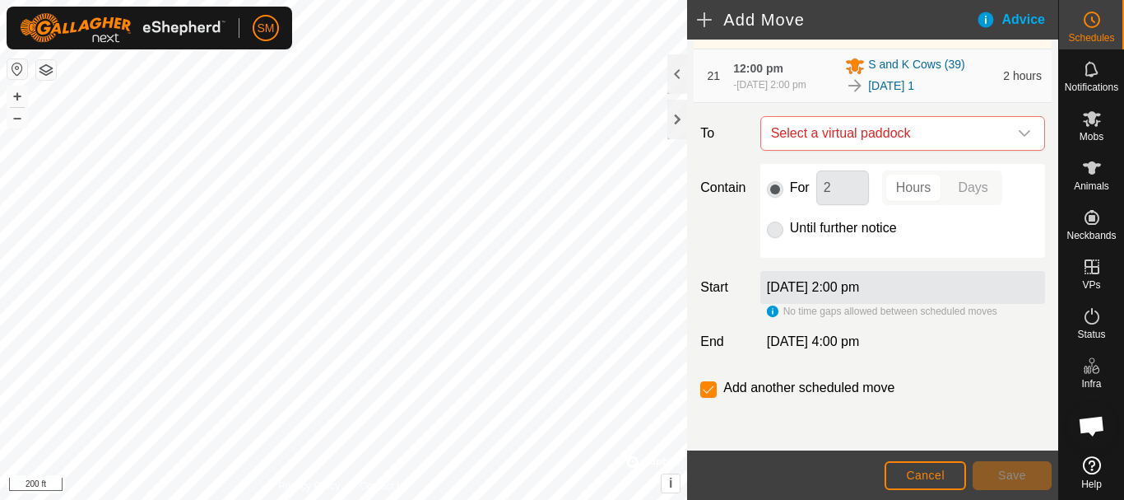
click at [1018, 138] on icon "dropdown trigger" at bounding box center [1024, 133] width 13 height 13
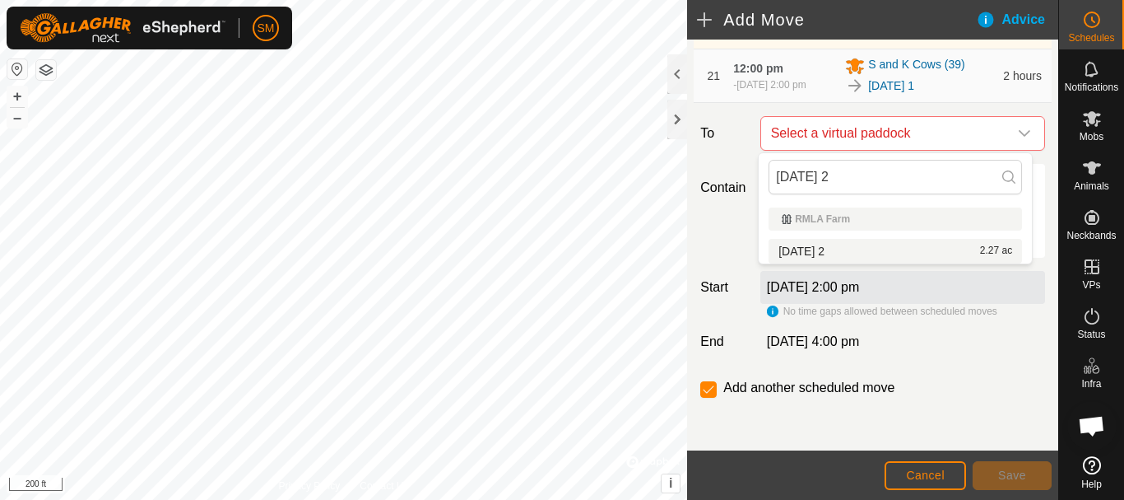
type input "[DATE] 2"
click at [840, 253] on li "[DATE] 2 2.27 ac" at bounding box center [896, 251] width 254 height 25
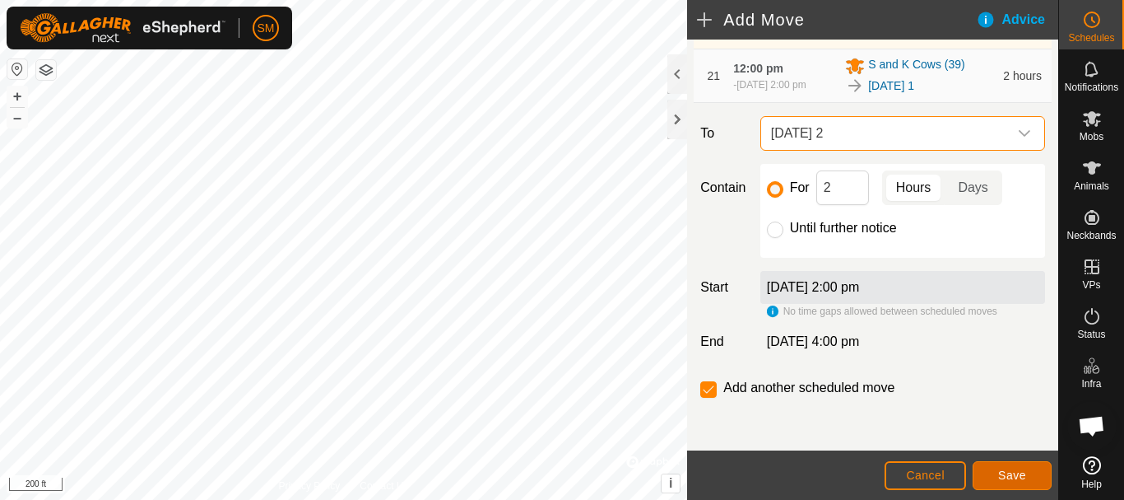
click at [1012, 473] on span "Save" at bounding box center [1012, 474] width 28 height 13
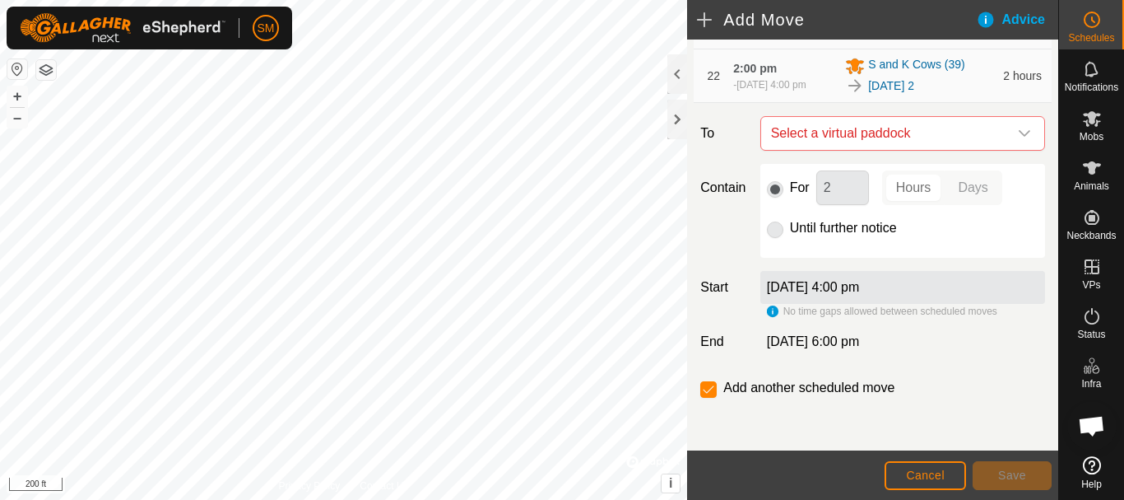
scroll to position [1624, 0]
click at [1012, 141] on div "dropdown trigger" at bounding box center [1024, 133] width 33 height 33
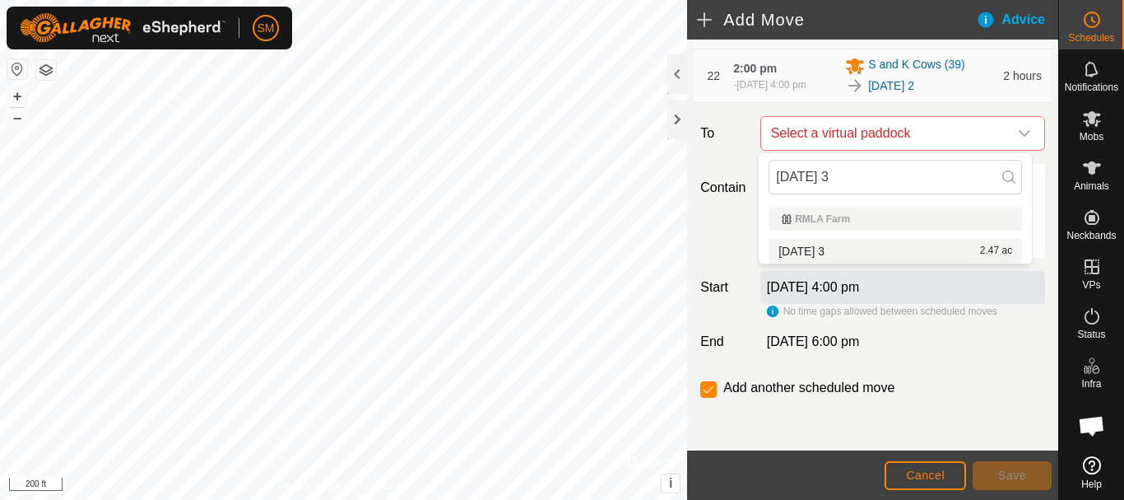
type input "[DATE] 3"
click at [832, 249] on li "[DATE] 3 2.47 ac" at bounding box center [896, 251] width 254 height 25
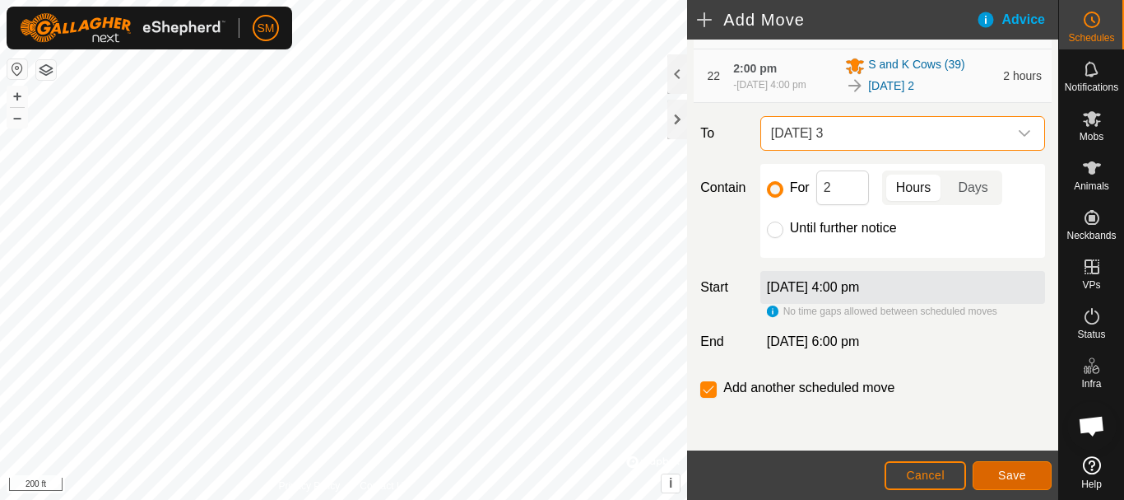
click at [1023, 470] on span "Save" at bounding box center [1012, 474] width 28 height 13
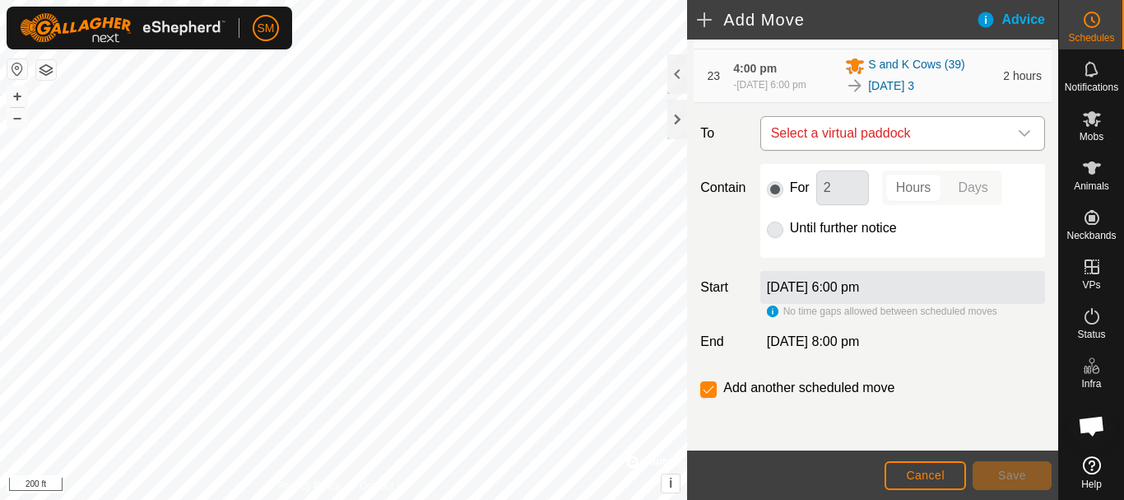
scroll to position [1685, 0]
click at [1018, 138] on icon "dropdown trigger" at bounding box center [1024, 133] width 13 height 13
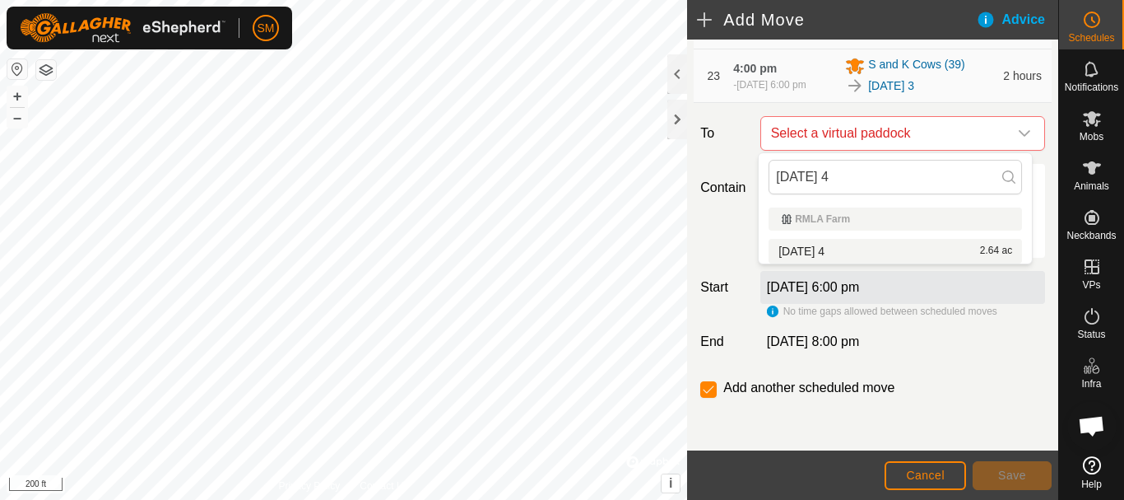
type input "[DATE] 4"
click at [822, 249] on li "[DATE] 4 2.64 ac" at bounding box center [896, 251] width 254 height 25
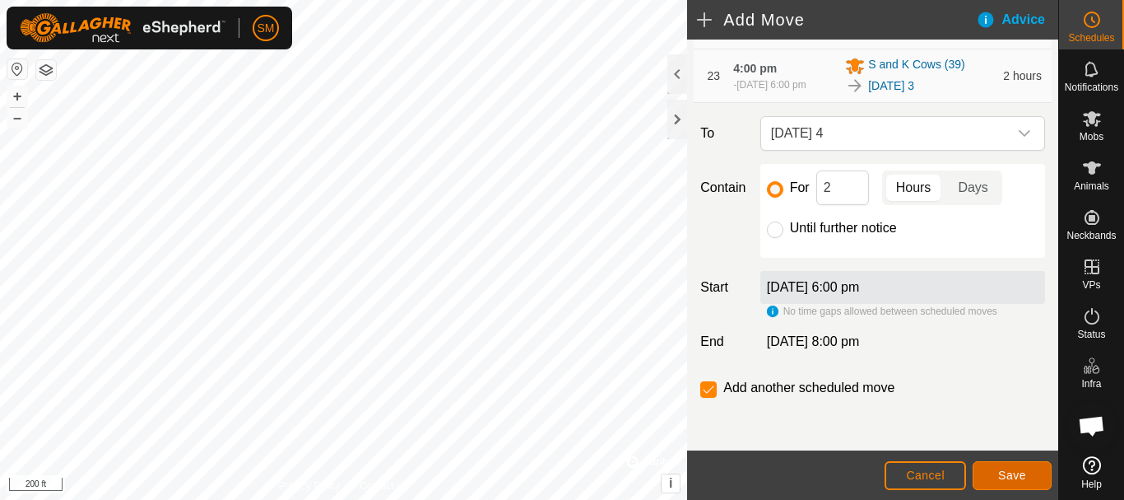
click at [1030, 480] on button "Save" at bounding box center [1012, 475] width 79 height 29
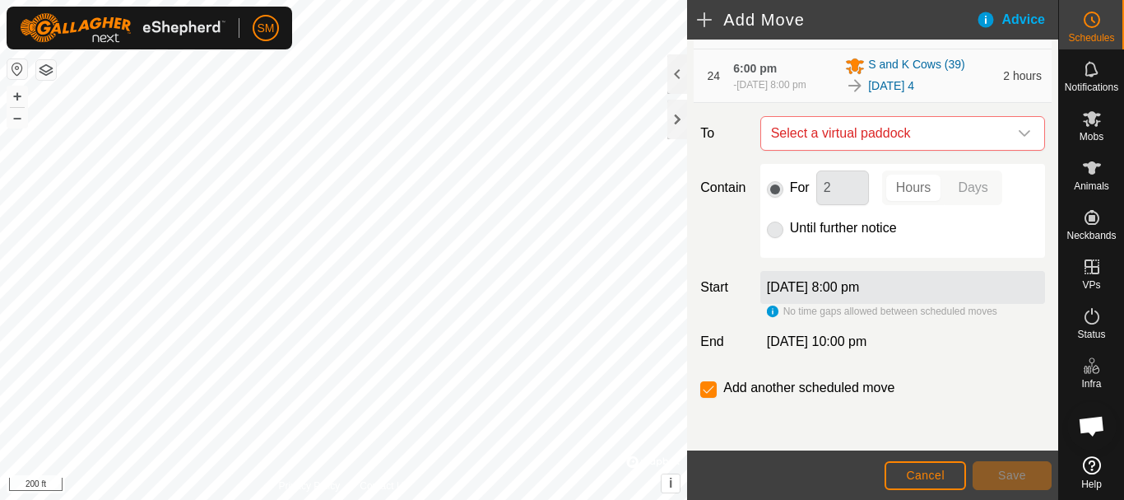
scroll to position [1746, 0]
click at [1019, 134] on icon "dropdown trigger" at bounding box center [1025, 133] width 12 height 7
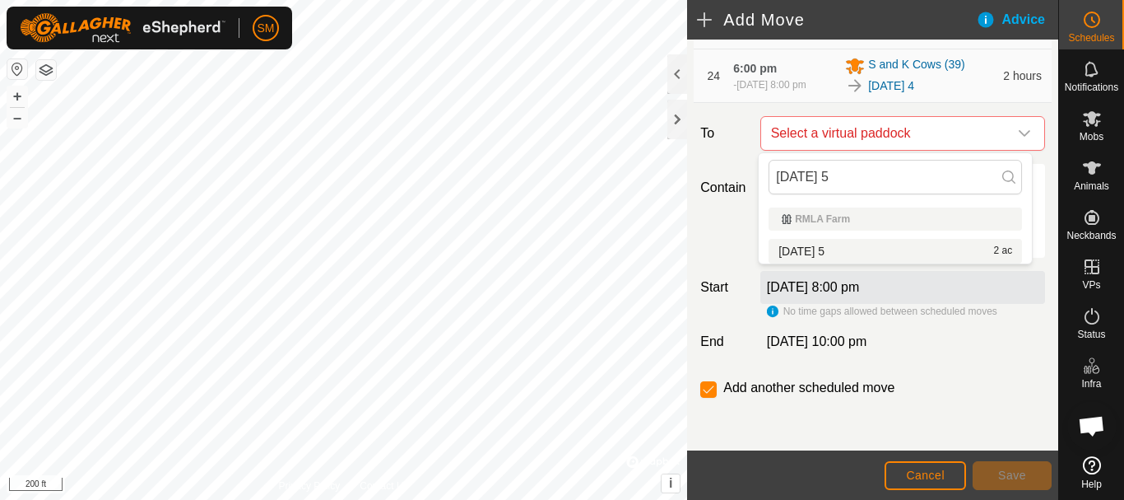
type input "[DATE] 5"
click at [849, 247] on li "[DATE] 5 2 ac" at bounding box center [896, 251] width 254 height 25
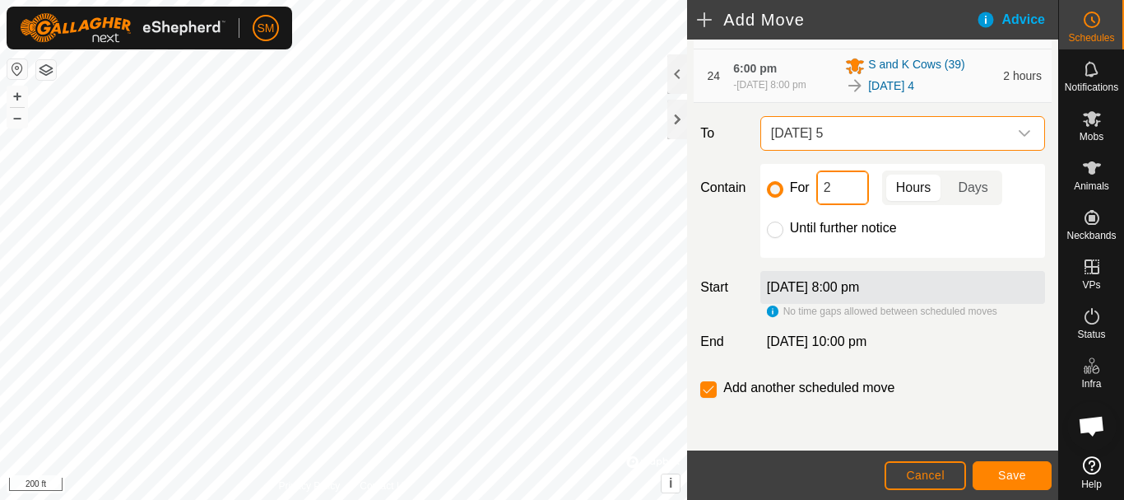
click at [837, 190] on input "2" at bounding box center [843, 187] width 53 height 35
type input "16"
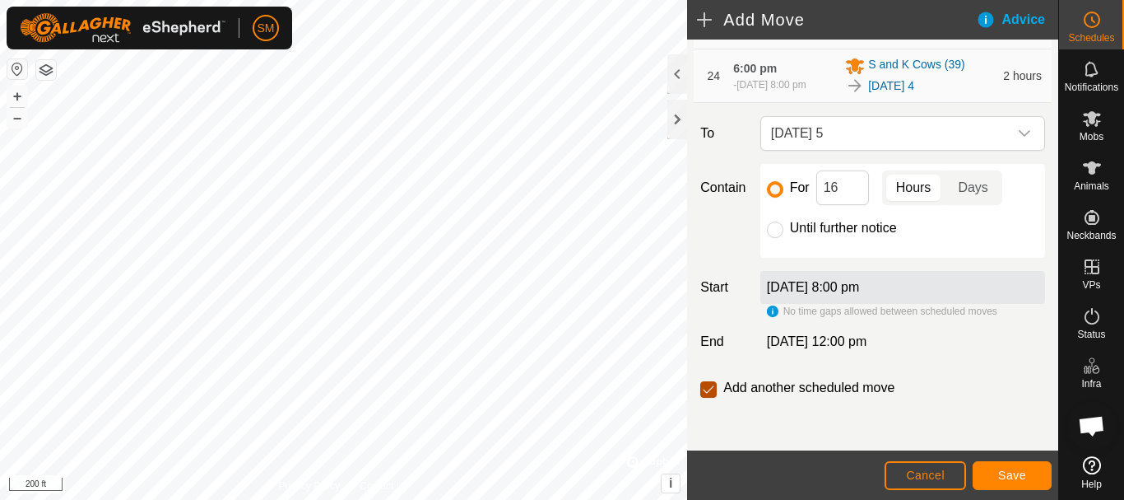
click at [714, 389] on input "checkbox" at bounding box center [708, 389] width 16 height 16
checkbox input "false"
click at [1024, 476] on span "Save" at bounding box center [1012, 474] width 28 height 13
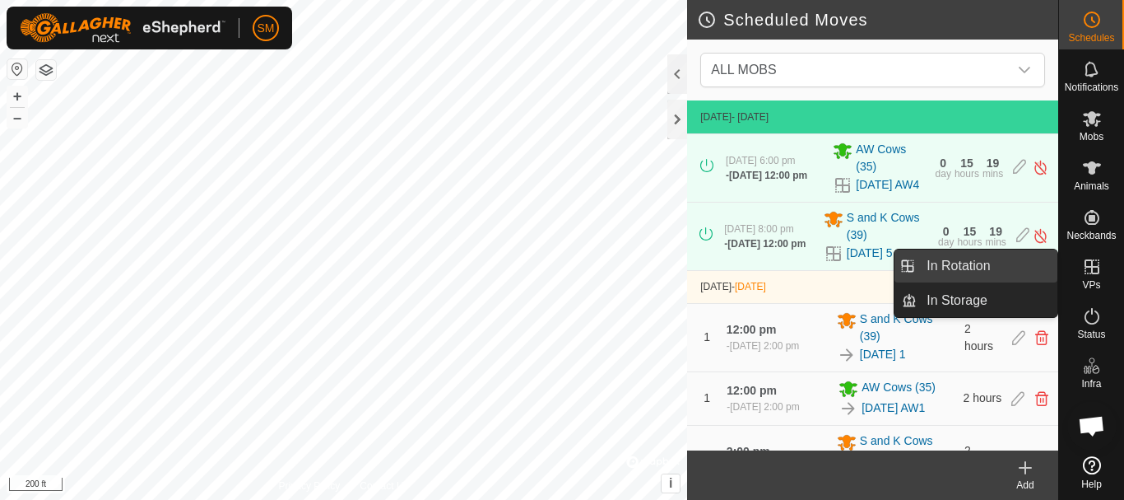
click at [975, 263] on link "In Rotation" at bounding box center [987, 265] width 141 height 33
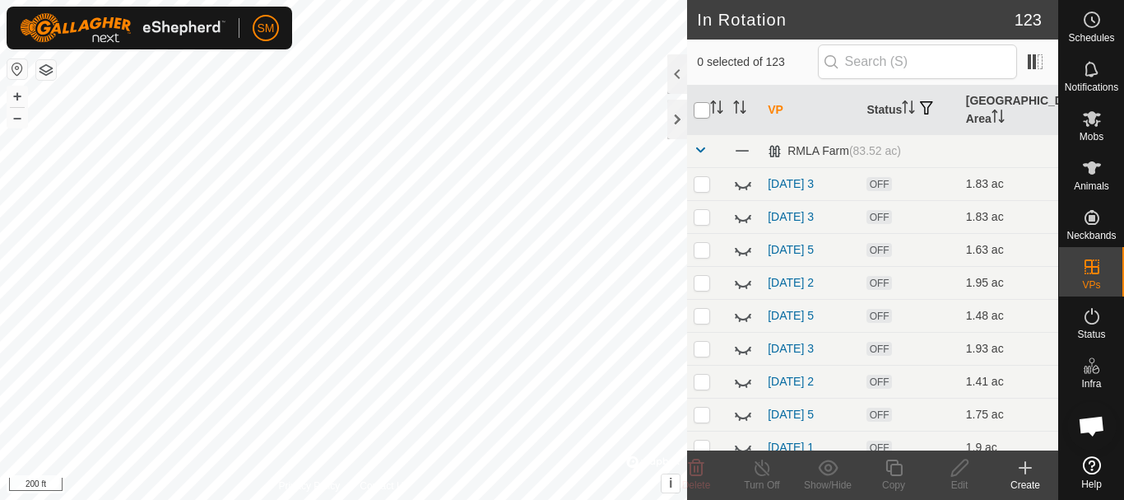
click at [696, 114] on input "checkbox" at bounding box center [702, 110] width 16 height 16
checkbox input "true"
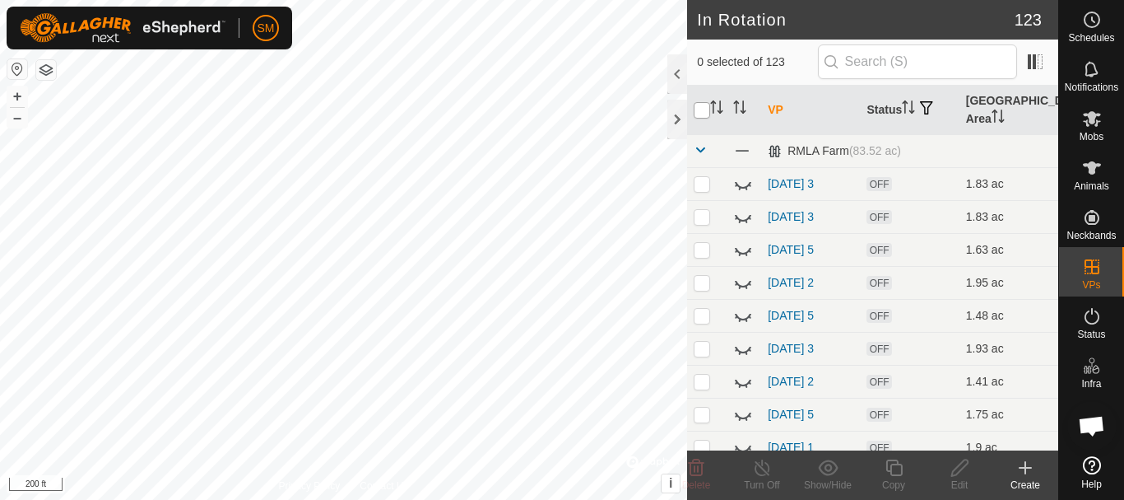
checkbox input "true"
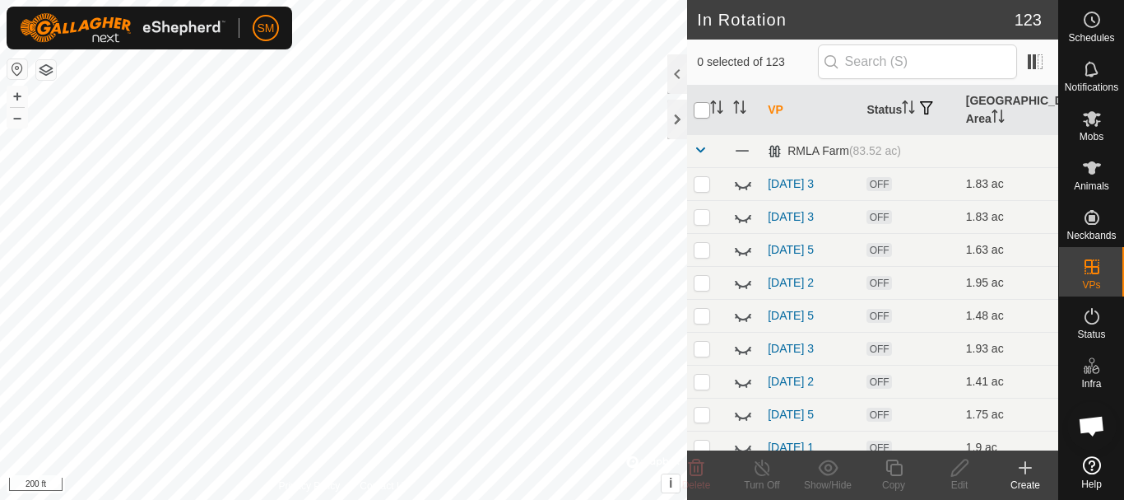
checkbox input "true"
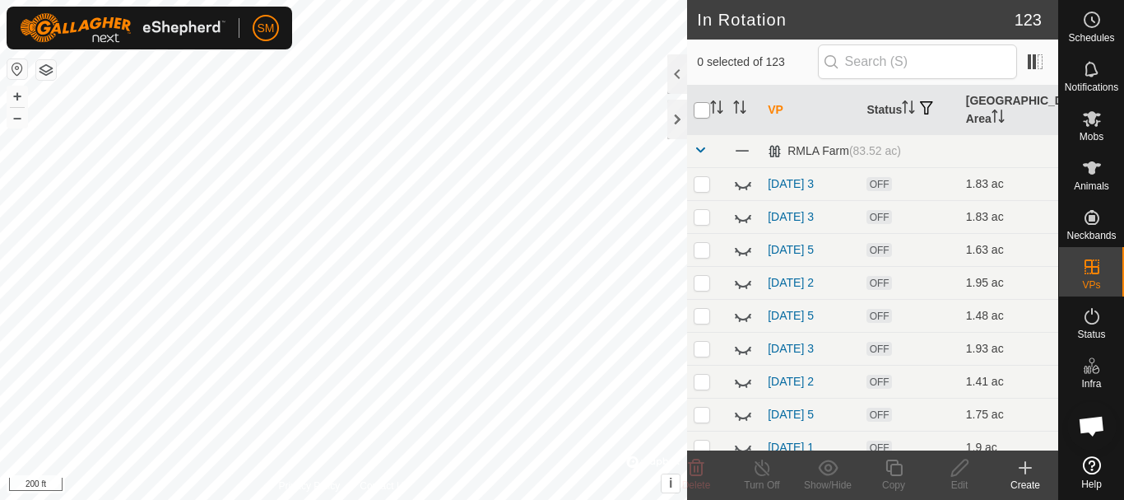
checkbox input "true"
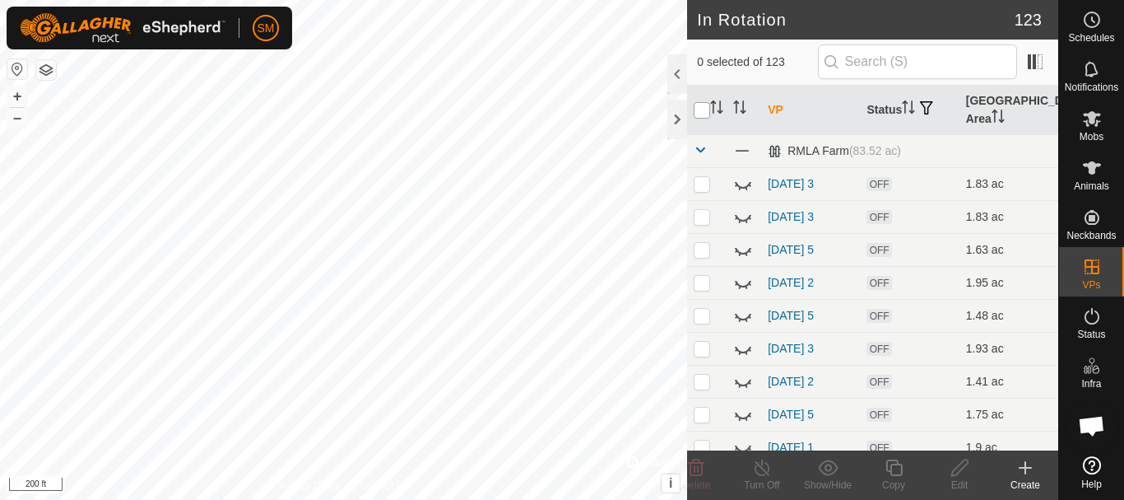
checkbox input "true"
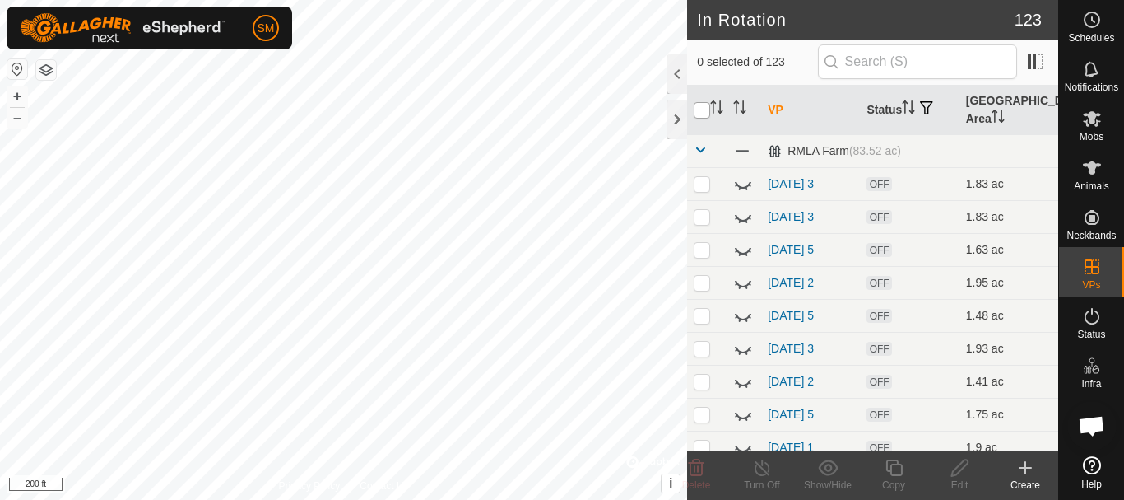
checkbox input "true"
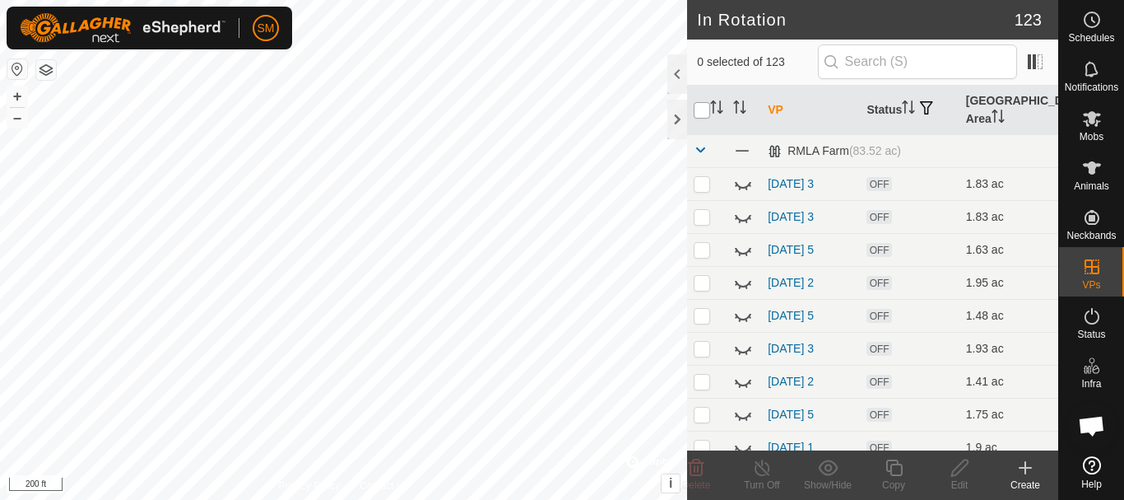
checkbox input "true"
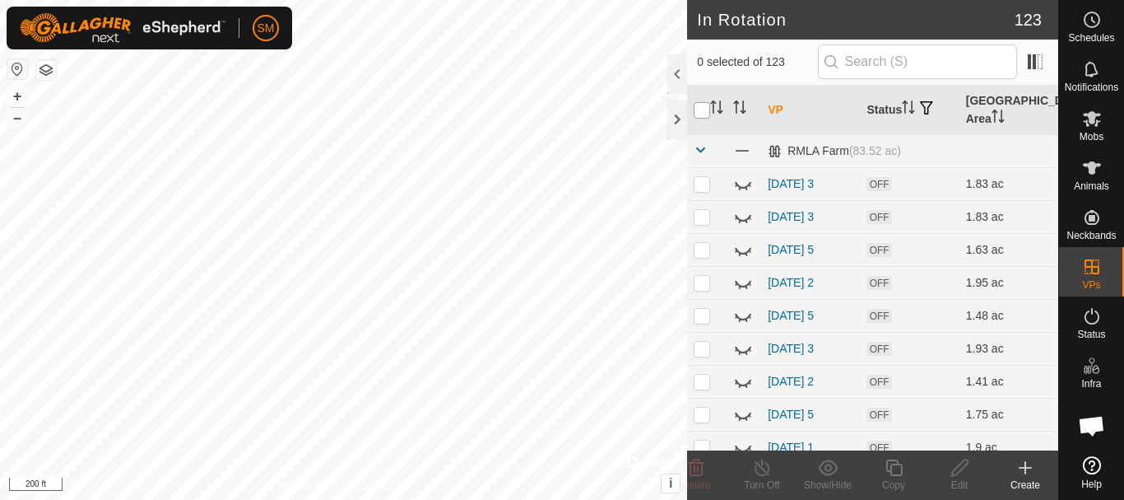
checkbox input "true"
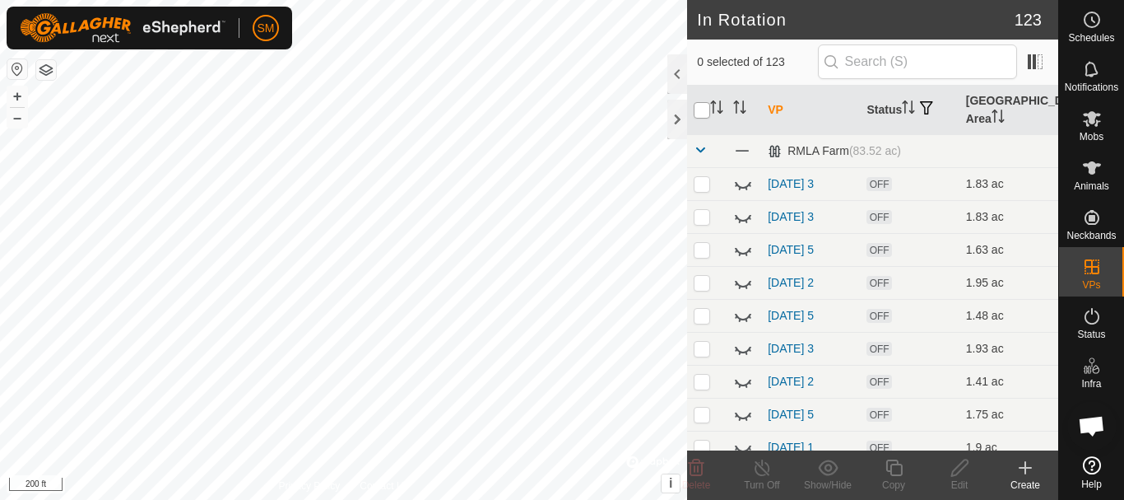
checkbox input "true"
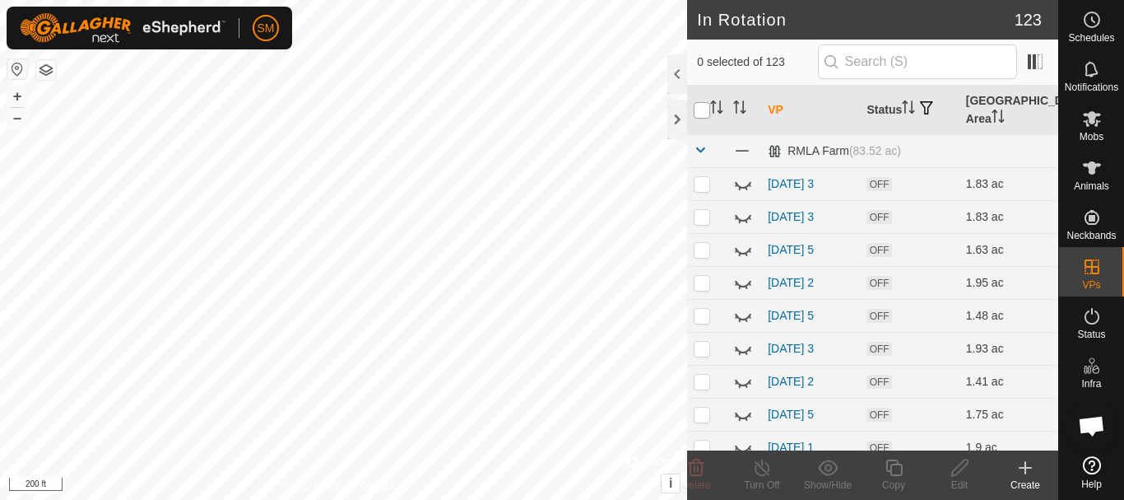
checkbox input "true"
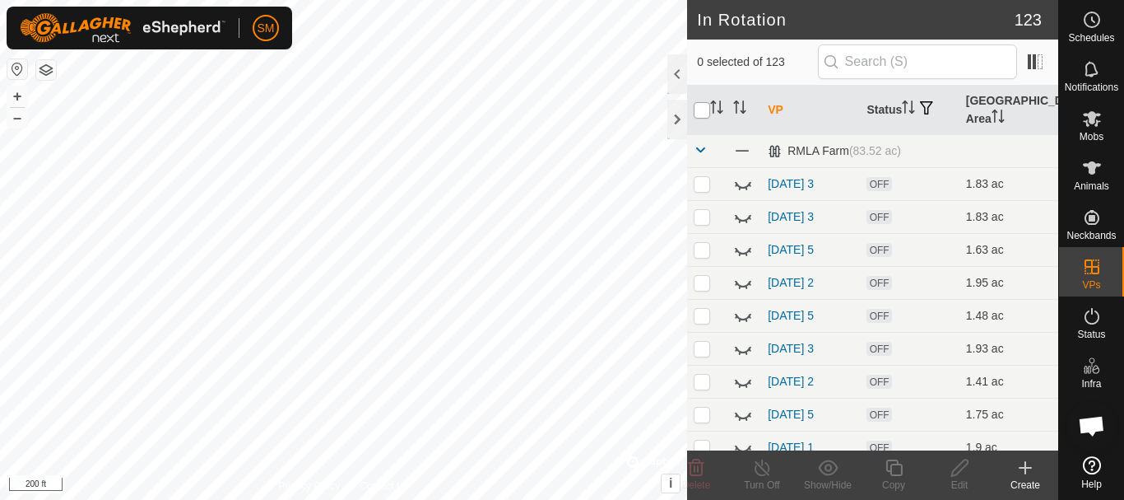
checkbox input "true"
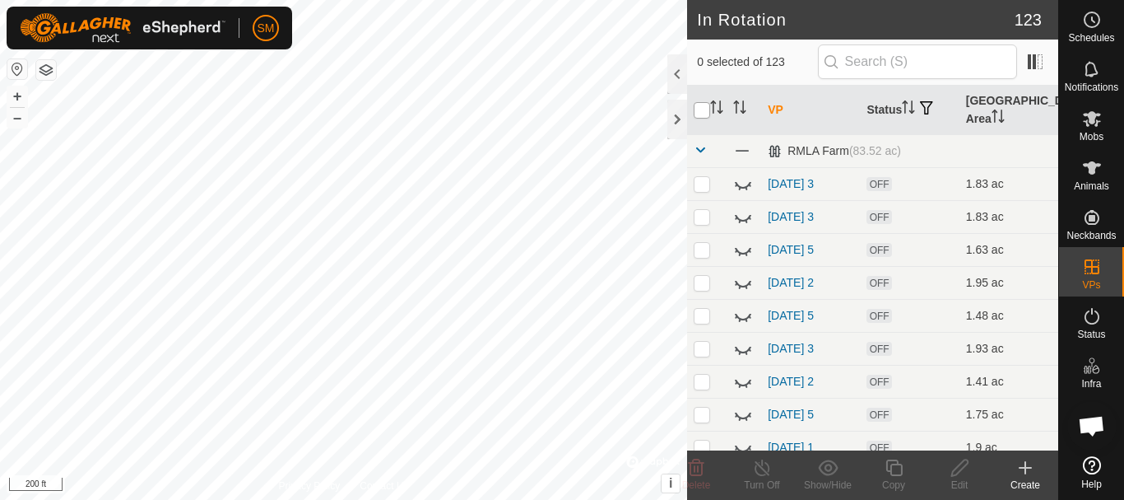
checkbox input "true"
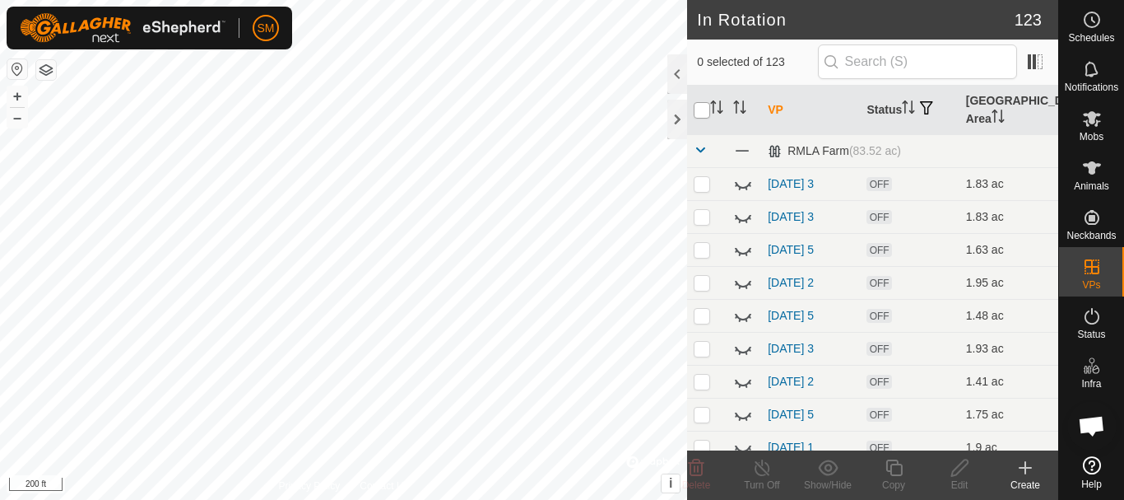
checkbox input "true"
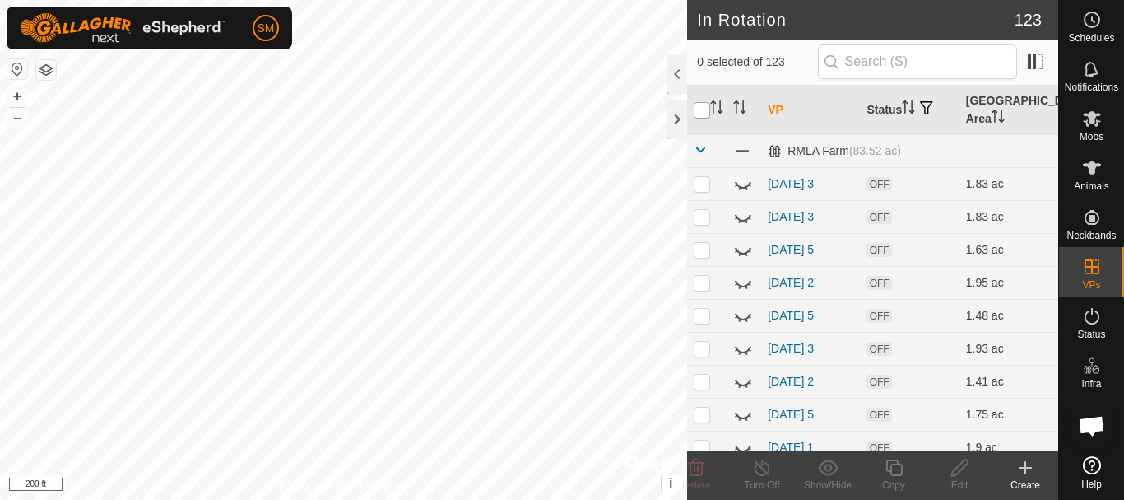
checkbox input "true"
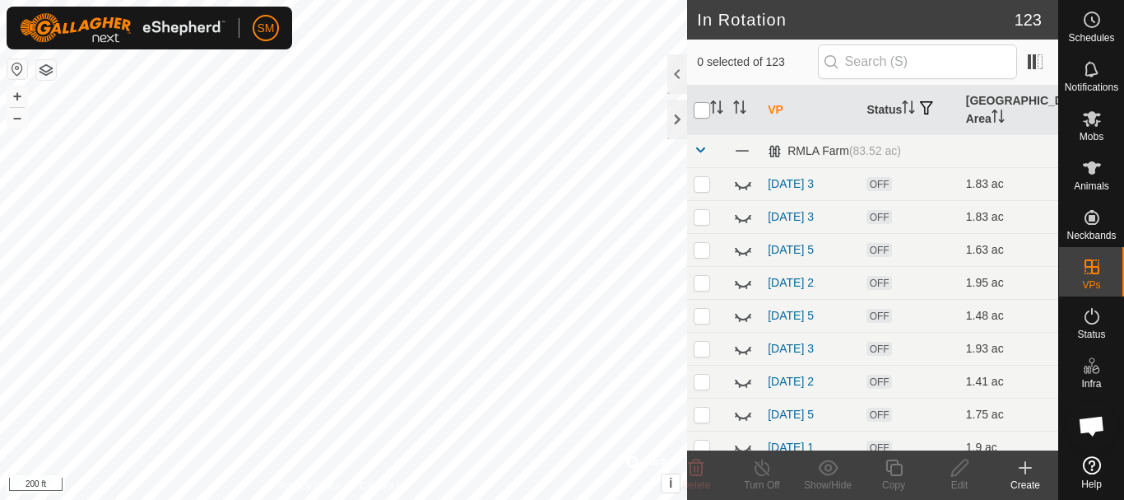
checkbox input "true"
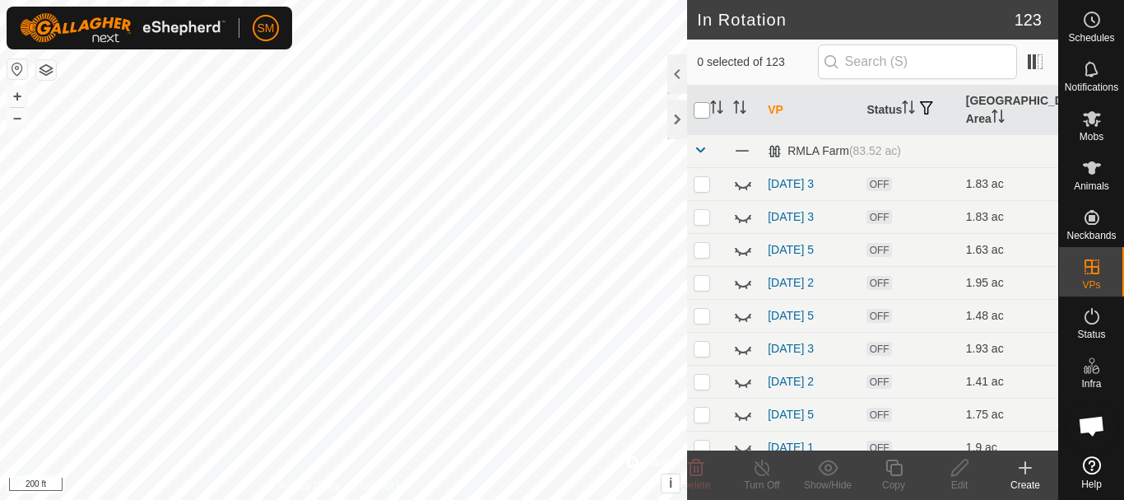
checkbox input "true"
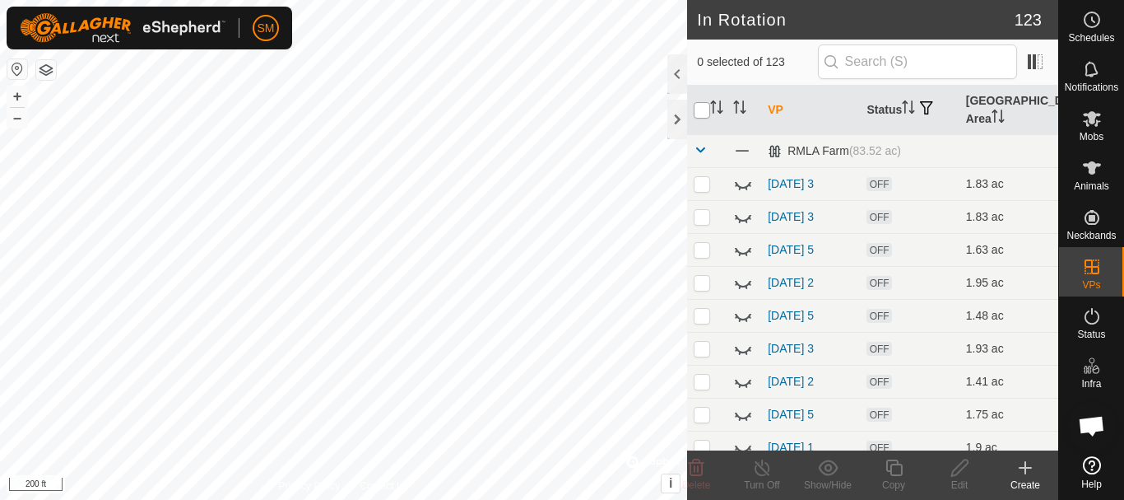
checkbox input "true"
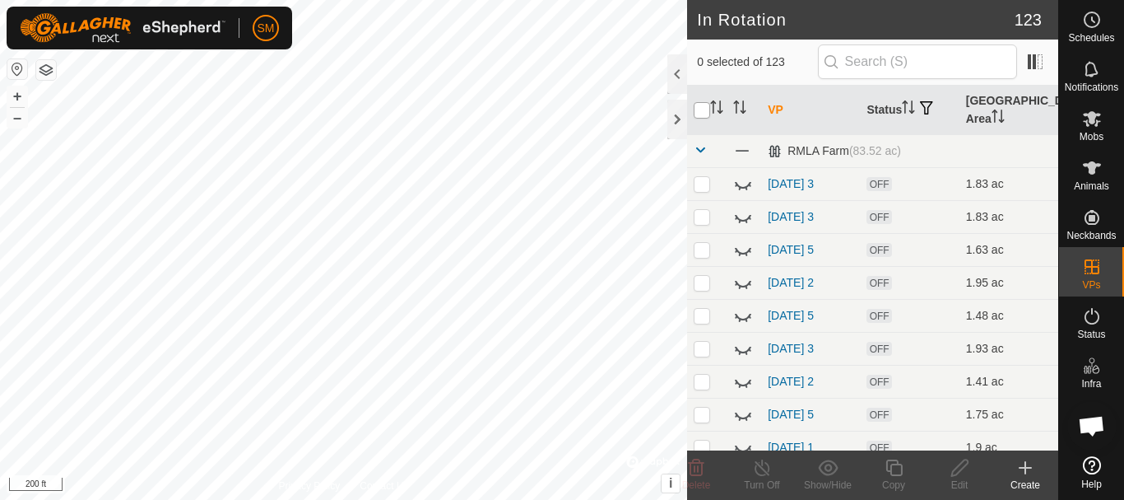
checkbox input "true"
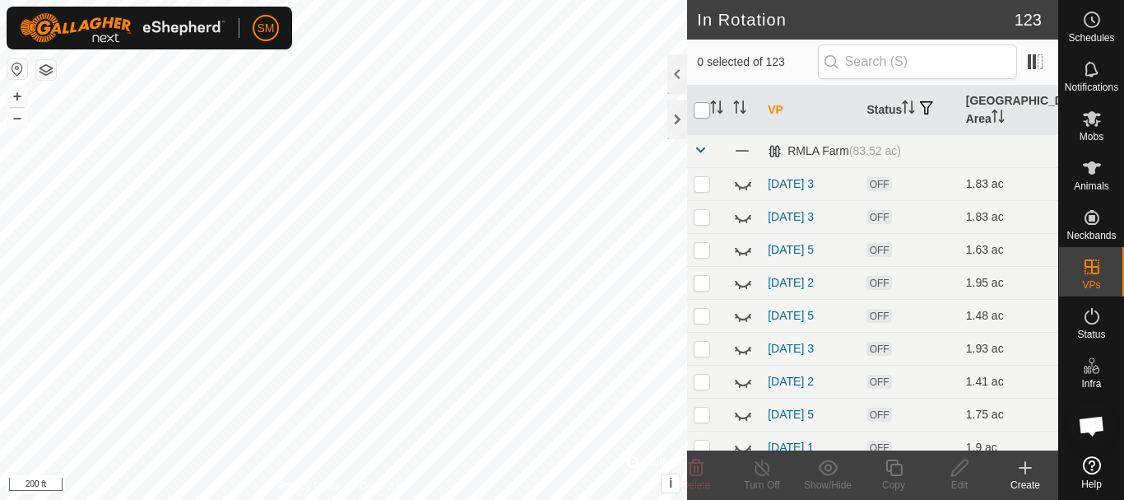
checkbox input "true"
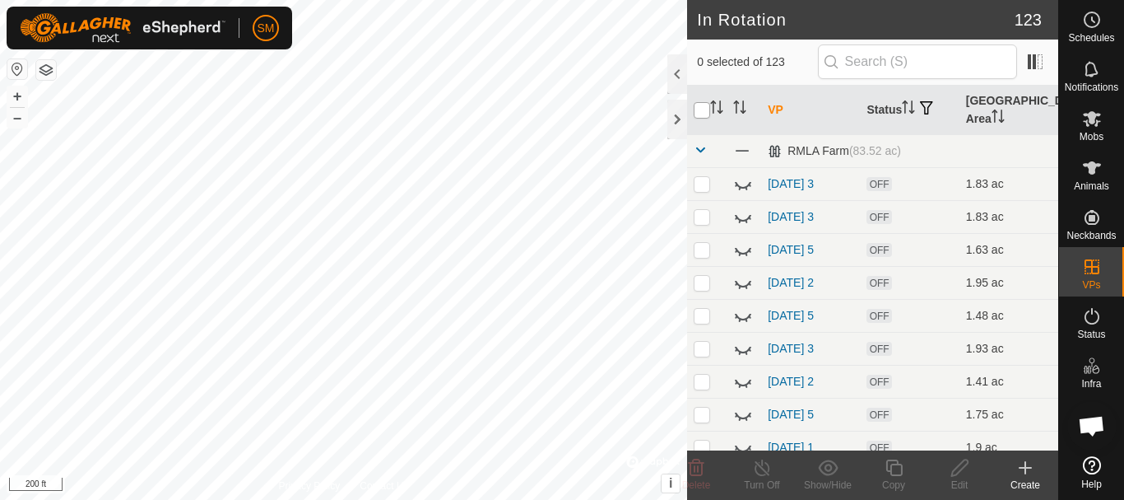
checkbox input "true"
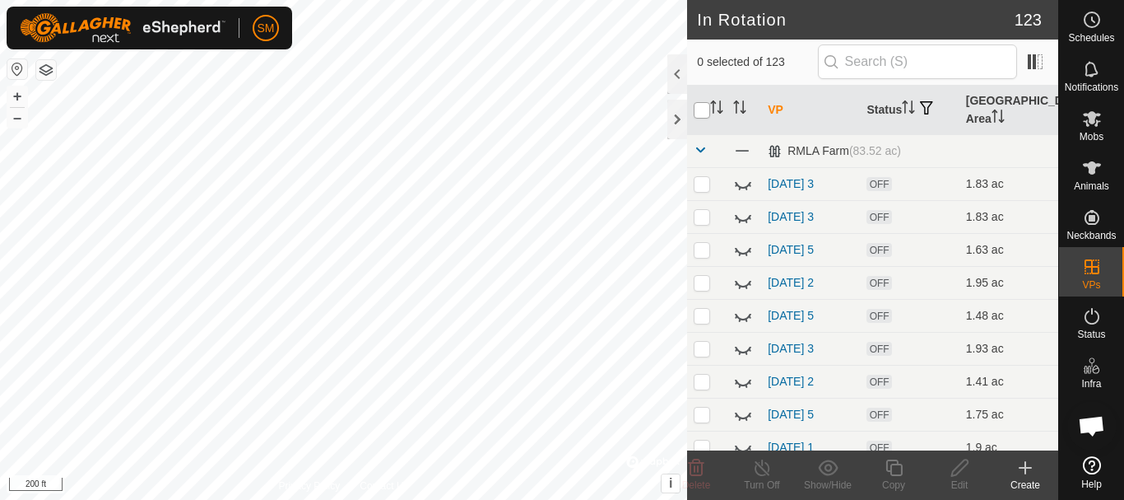
checkbox input "true"
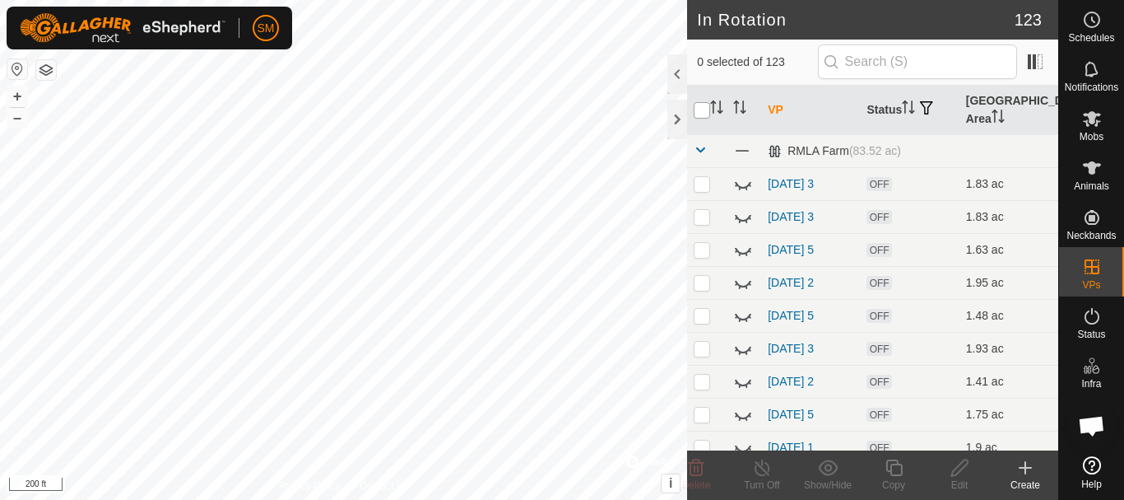
checkbox input "true"
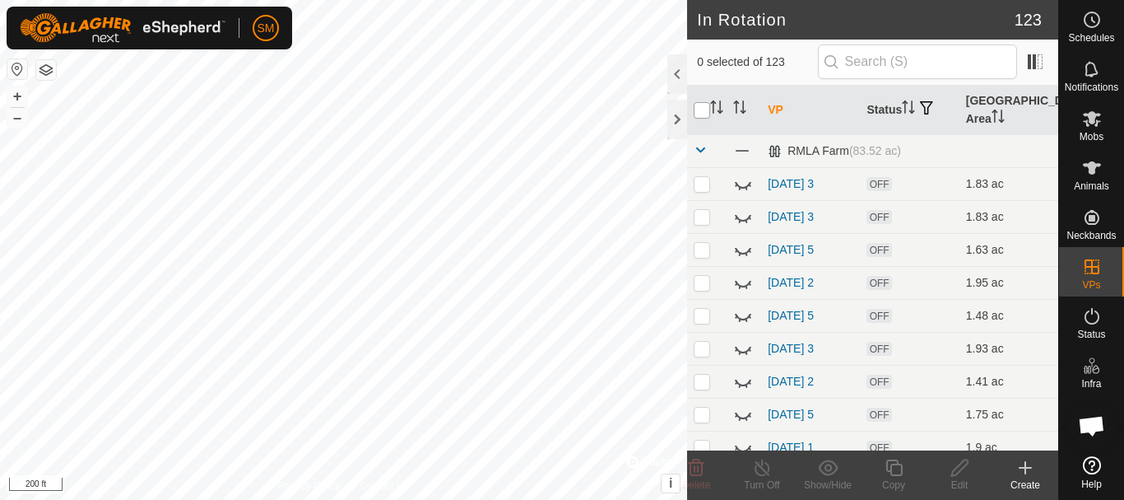
checkbox input "true"
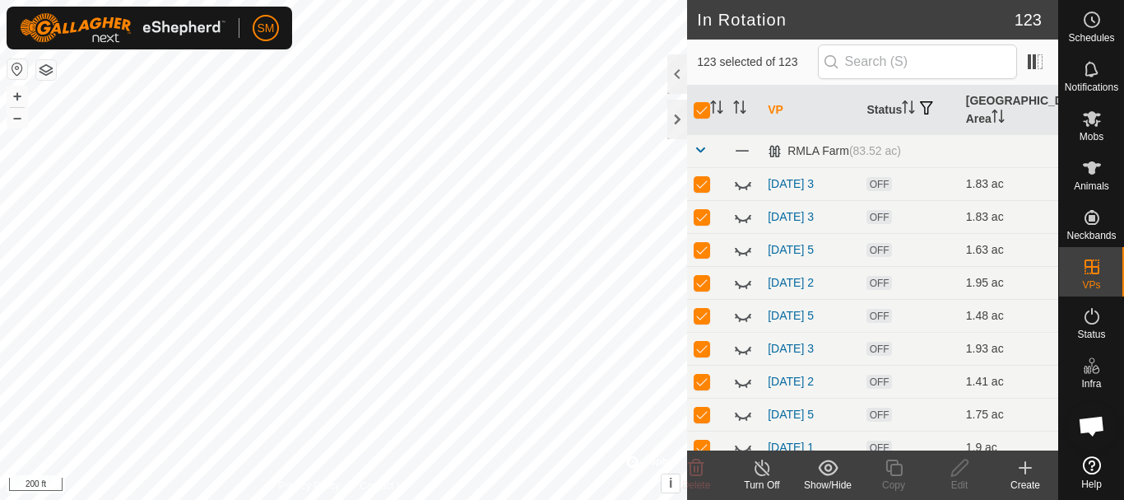
click at [830, 477] on icon at bounding box center [828, 468] width 21 height 20
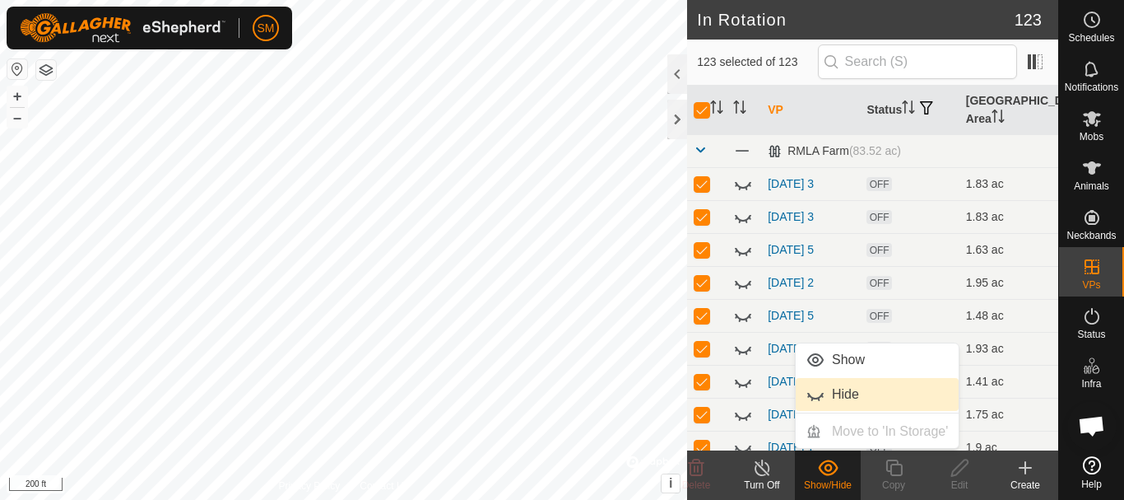
click at [835, 397] on link "Hide" at bounding box center [877, 394] width 163 height 33
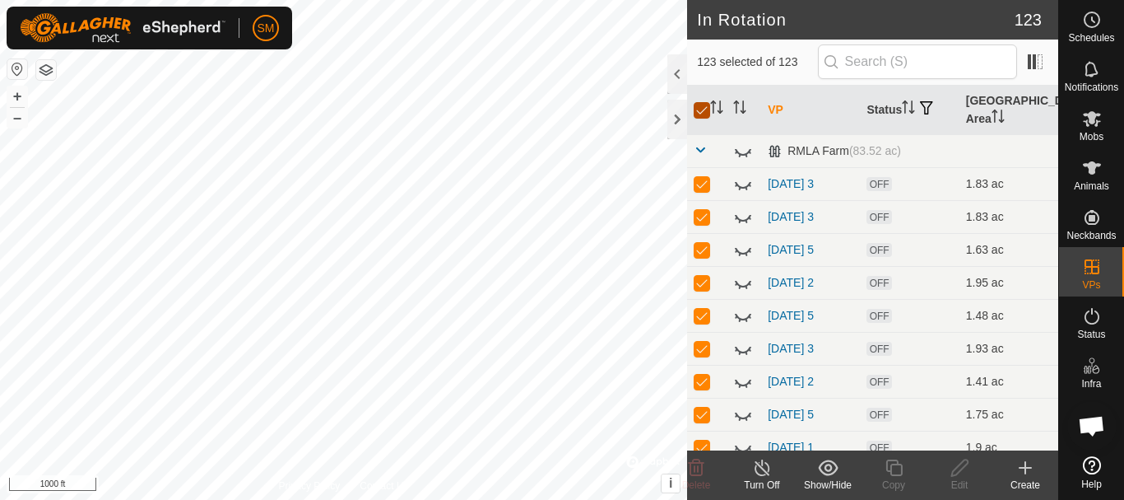
click at [696, 114] on input "checkbox" at bounding box center [702, 110] width 16 height 16
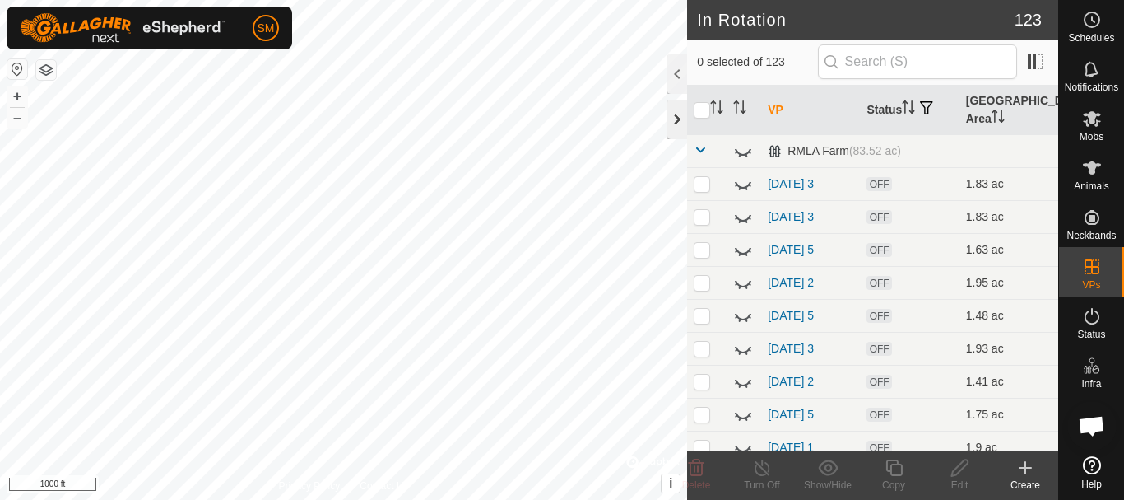
click at [682, 118] on div at bounding box center [678, 120] width 20 height 40
